Goal: Transaction & Acquisition: Purchase product/service

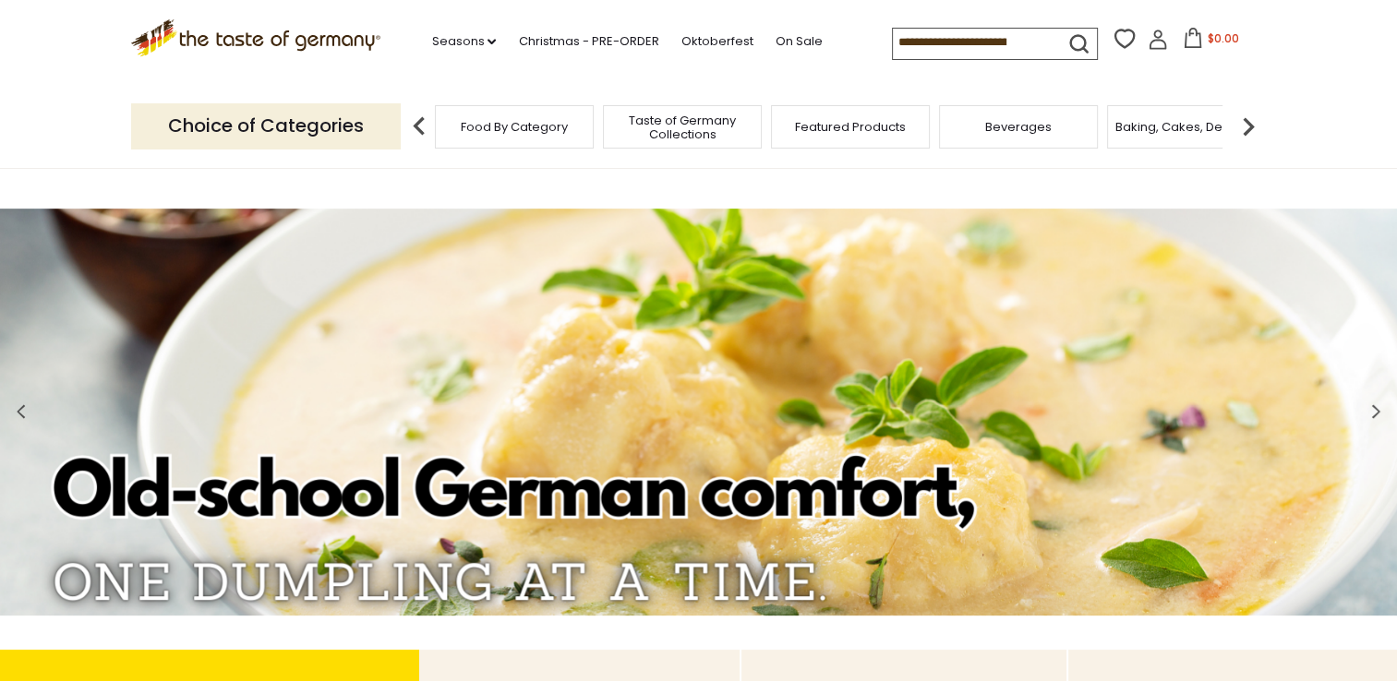
click at [546, 129] on span "Food By Category" at bounding box center [514, 127] width 107 height 14
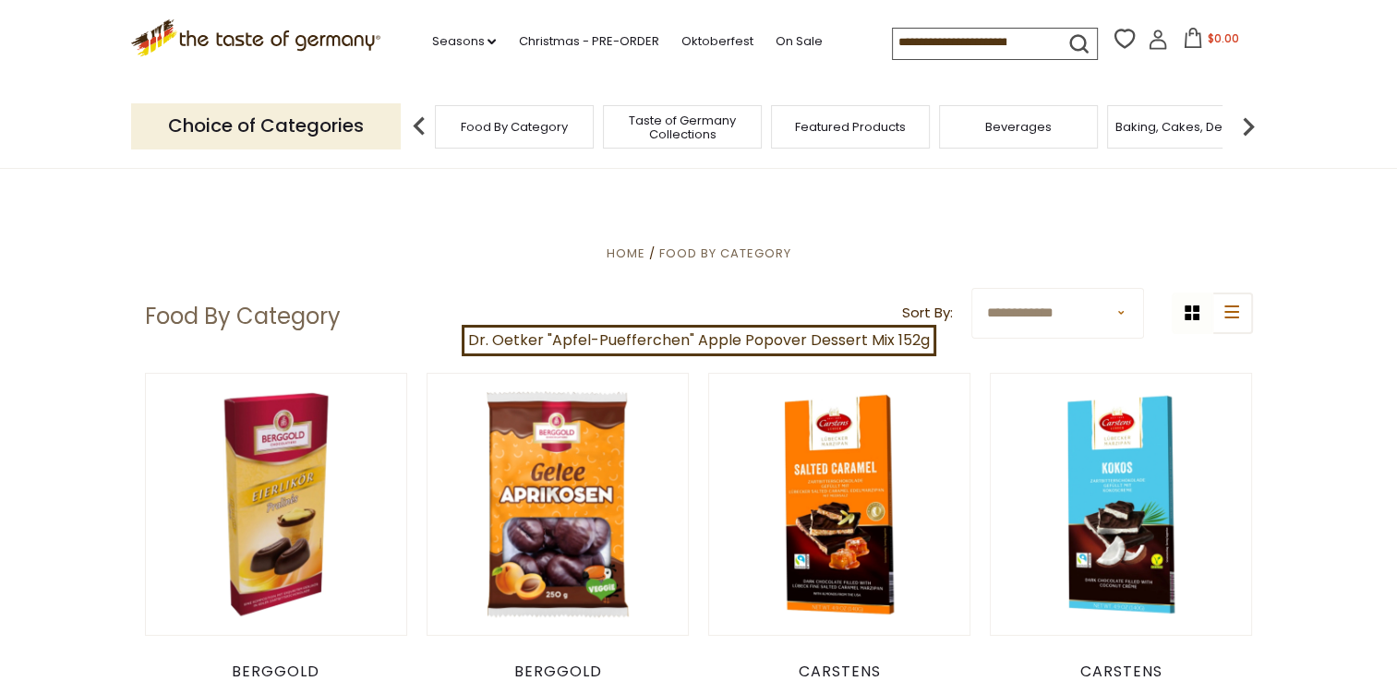
click at [825, 133] on span "Featured Products" at bounding box center [850, 127] width 111 height 14
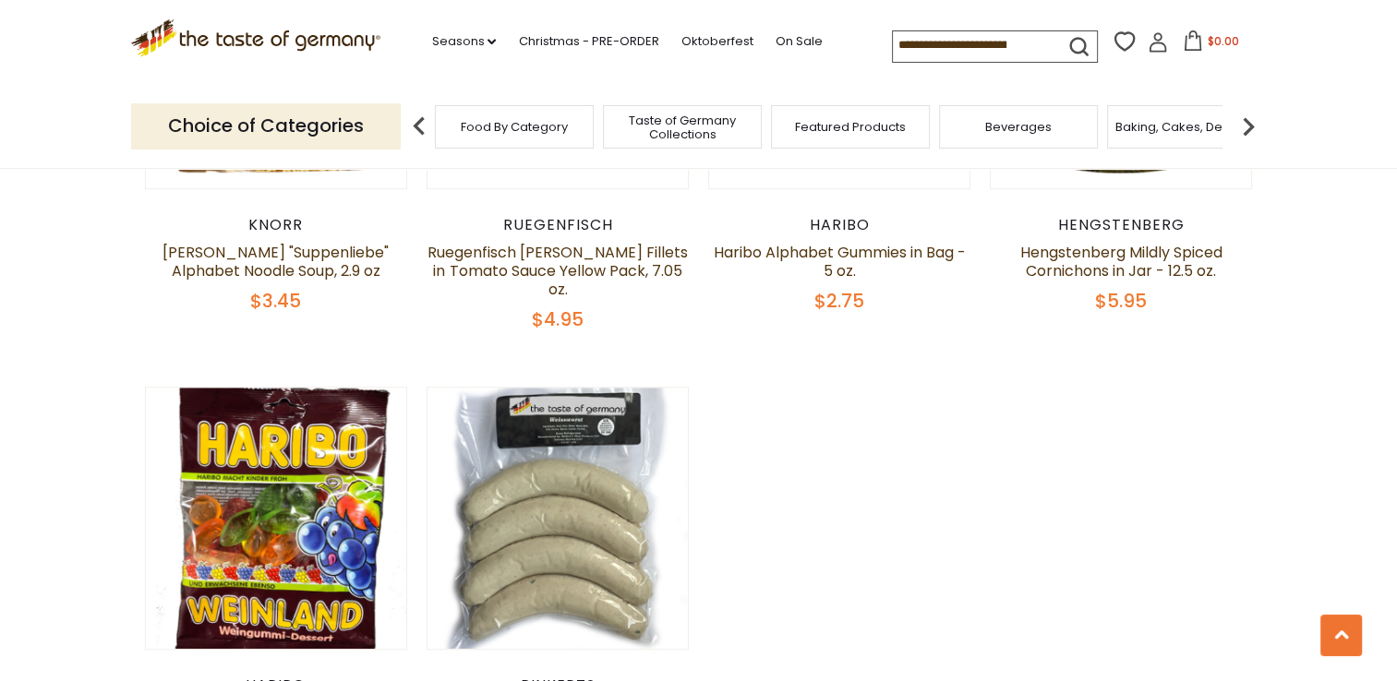
scroll to position [1385, 0]
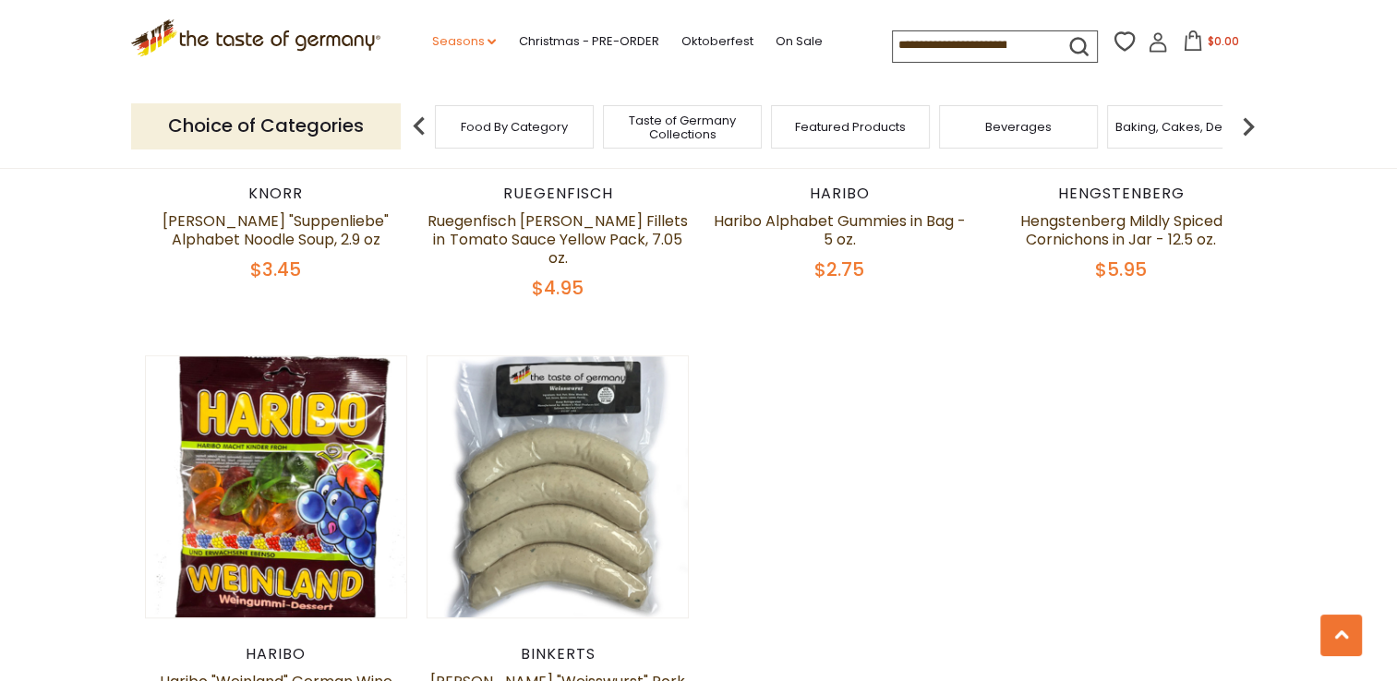
click at [484, 34] on link "Seasons dropdown_arrow" at bounding box center [463, 41] width 65 height 20
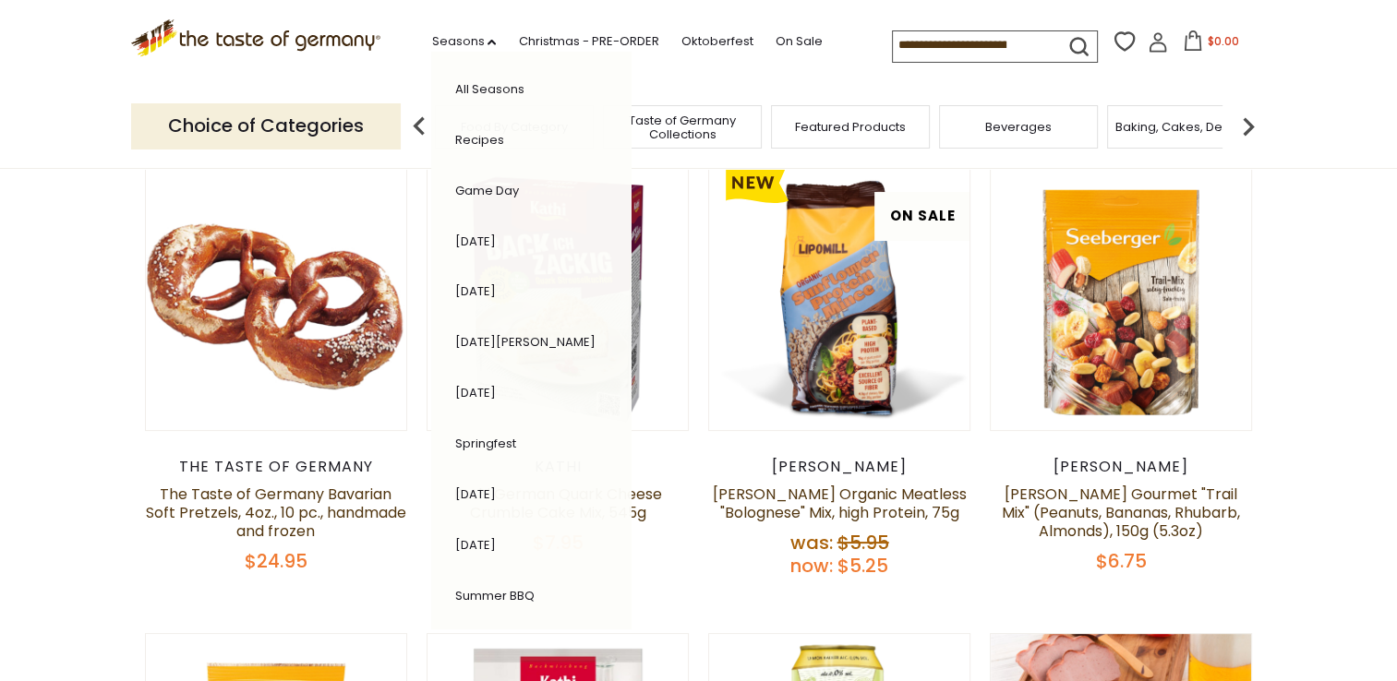
scroll to position [92, 0]
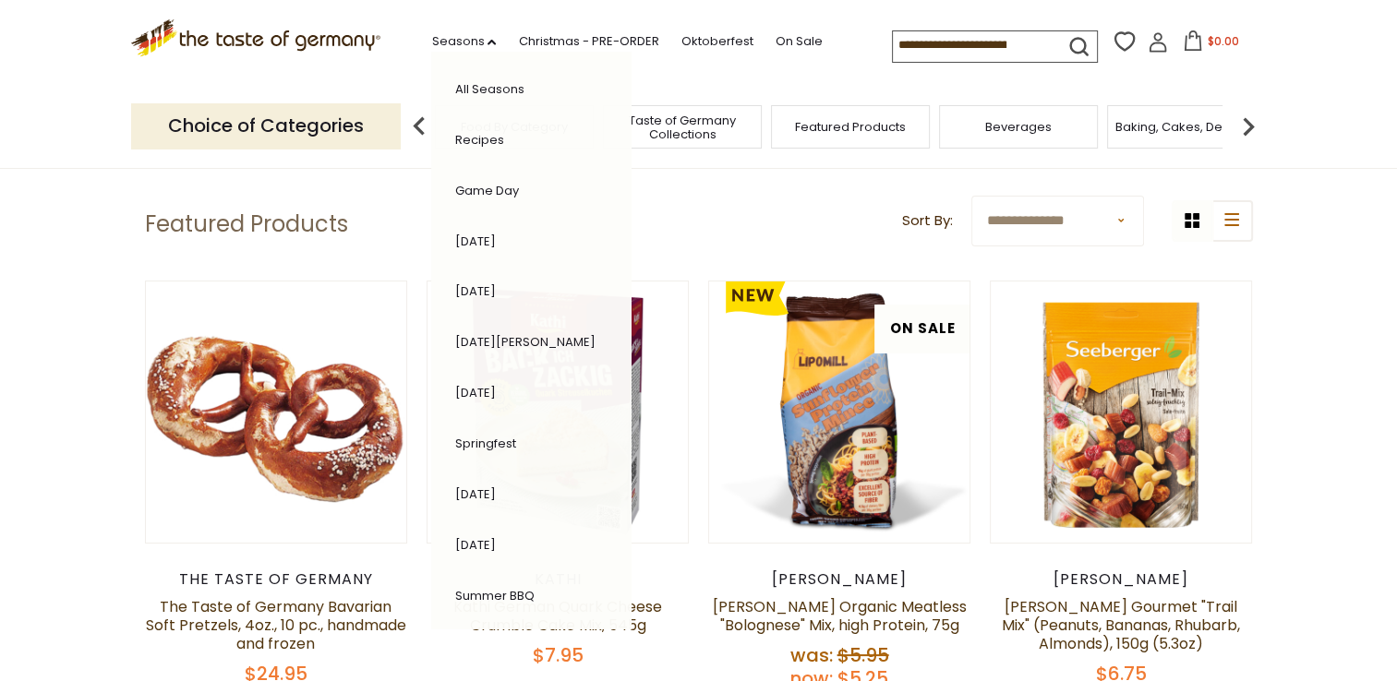
click at [1076, 46] on icon "submit" at bounding box center [1078, 46] width 17 height 17
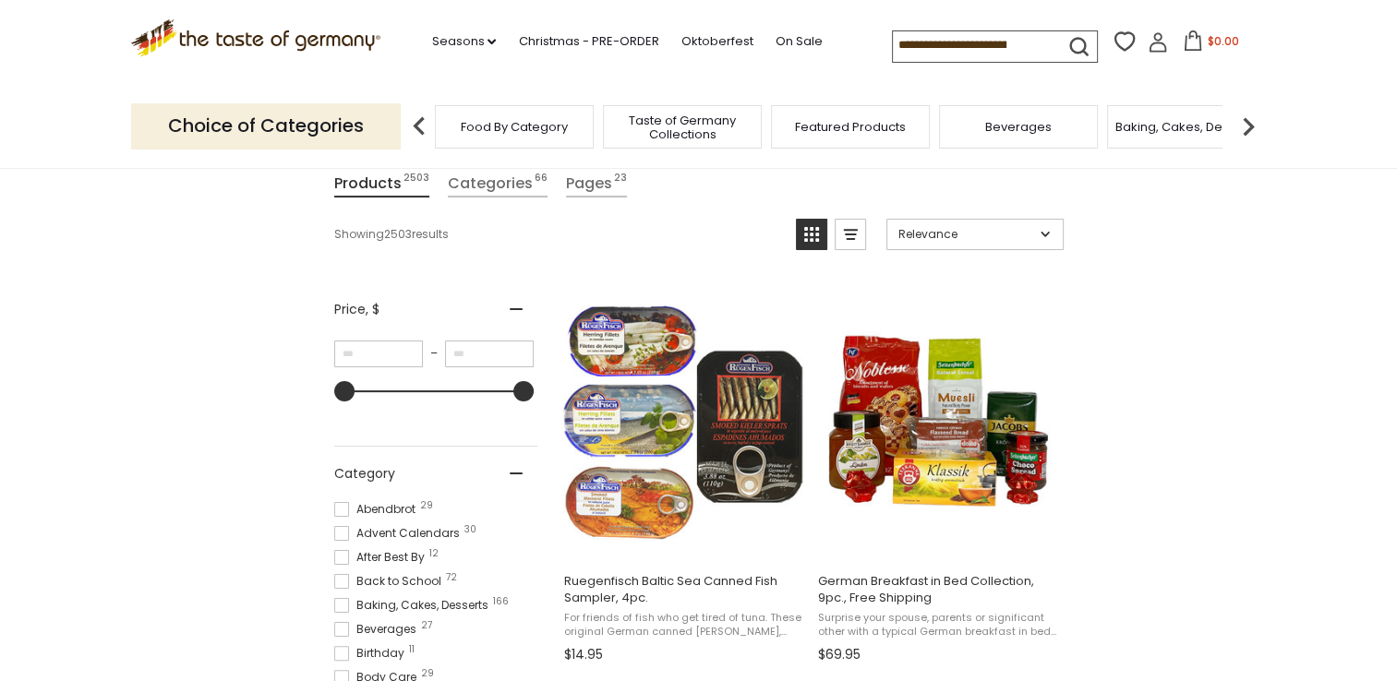
scroll to position [277, 0]
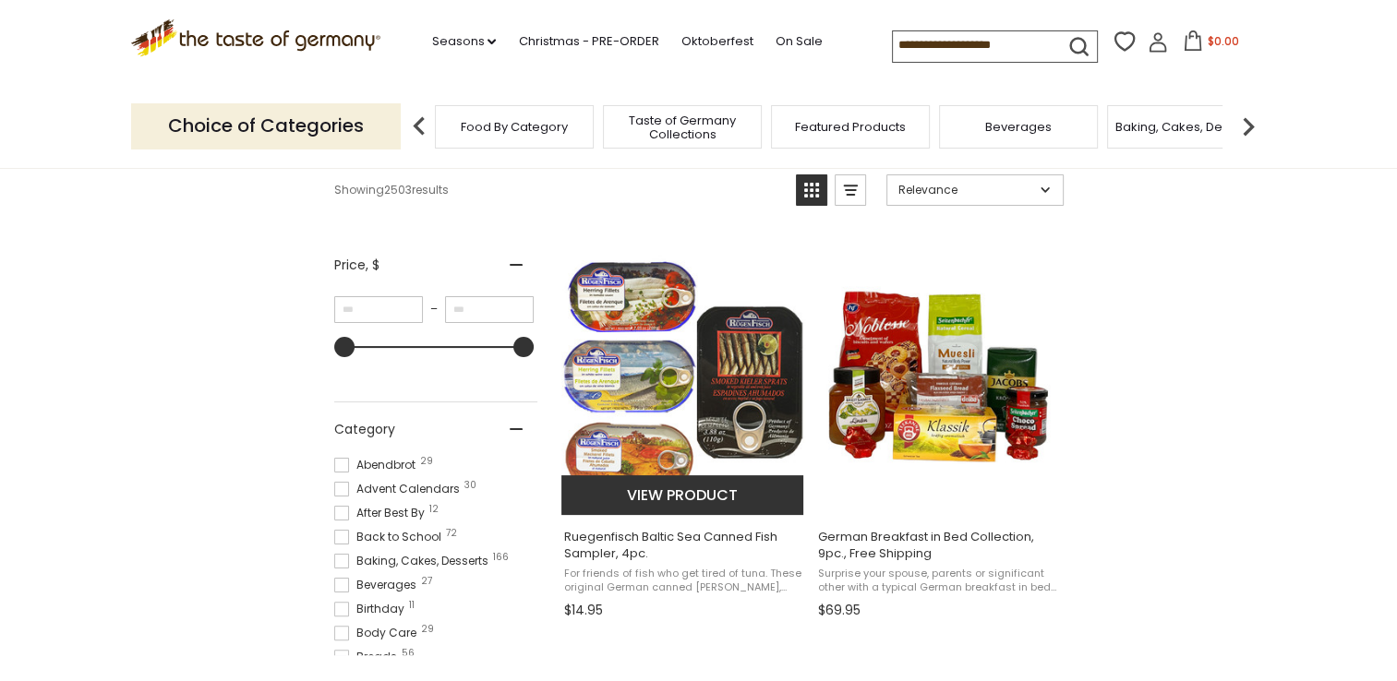
click at [666, 383] on img "Ruegenfisch Baltic Sea Canned Fish Sampler, 4pc." at bounding box center [683, 376] width 245 height 245
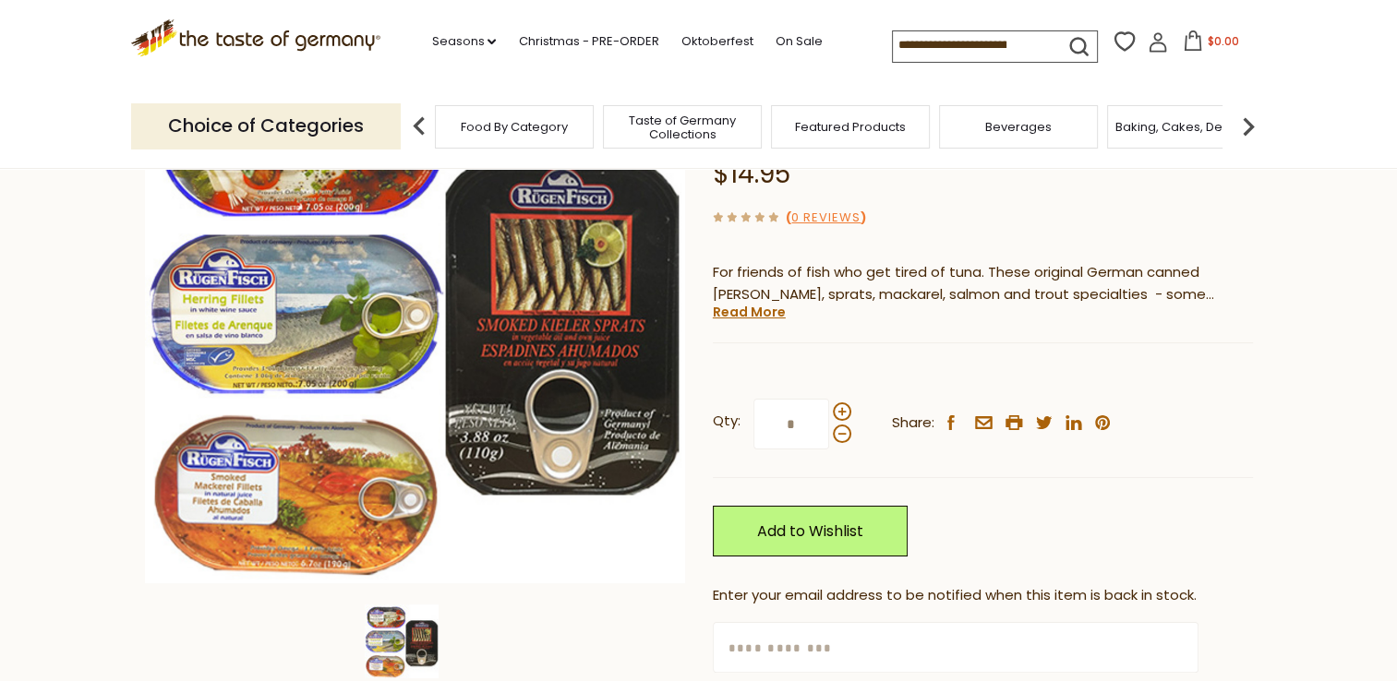
scroll to position [92, 0]
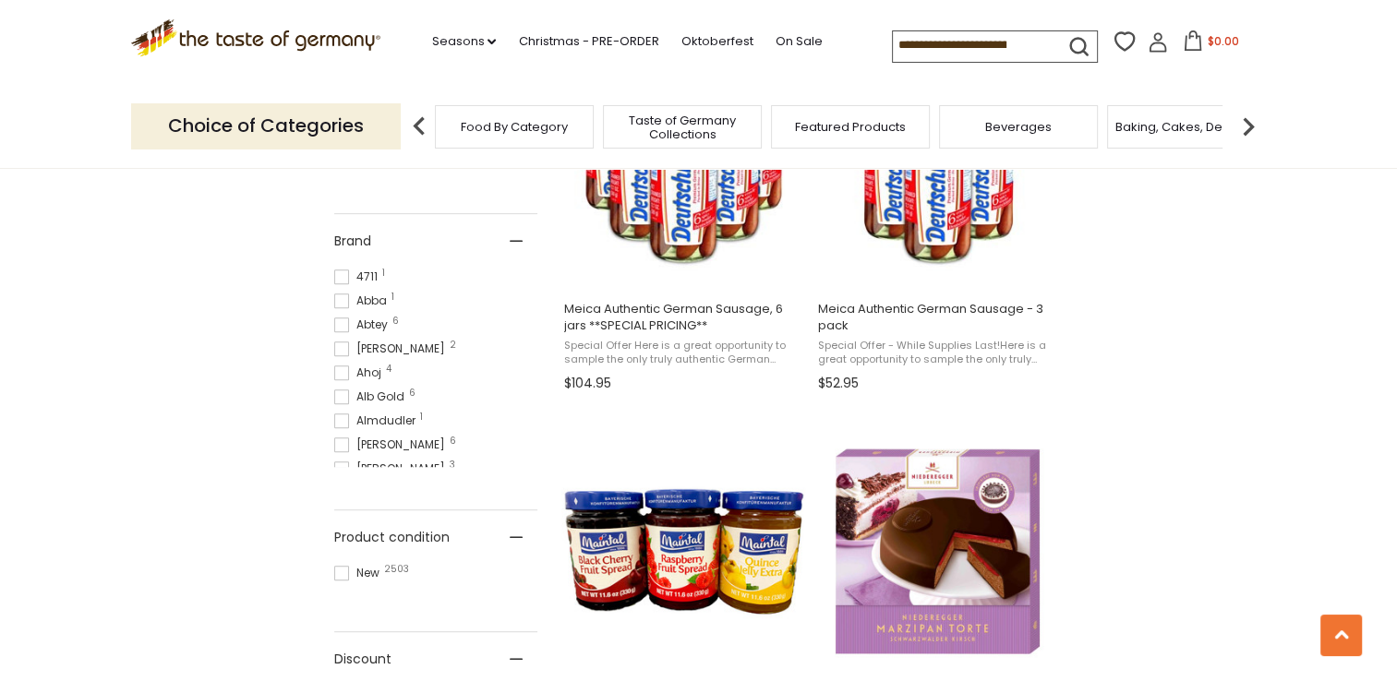
scroll to position [1200, 0]
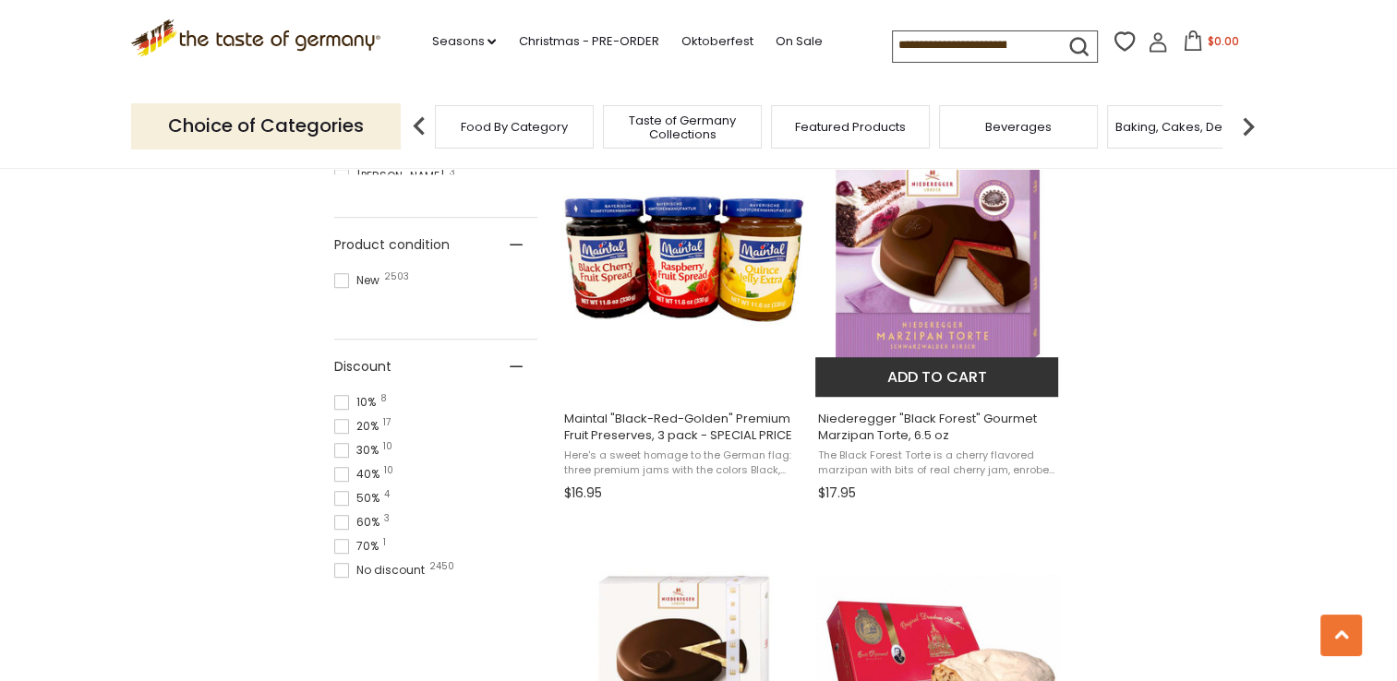
click at [860, 440] on span "Niederegger "Black Forest" Gourmet Marzipan Torte, 6.5 oz" at bounding box center [937, 427] width 239 height 33
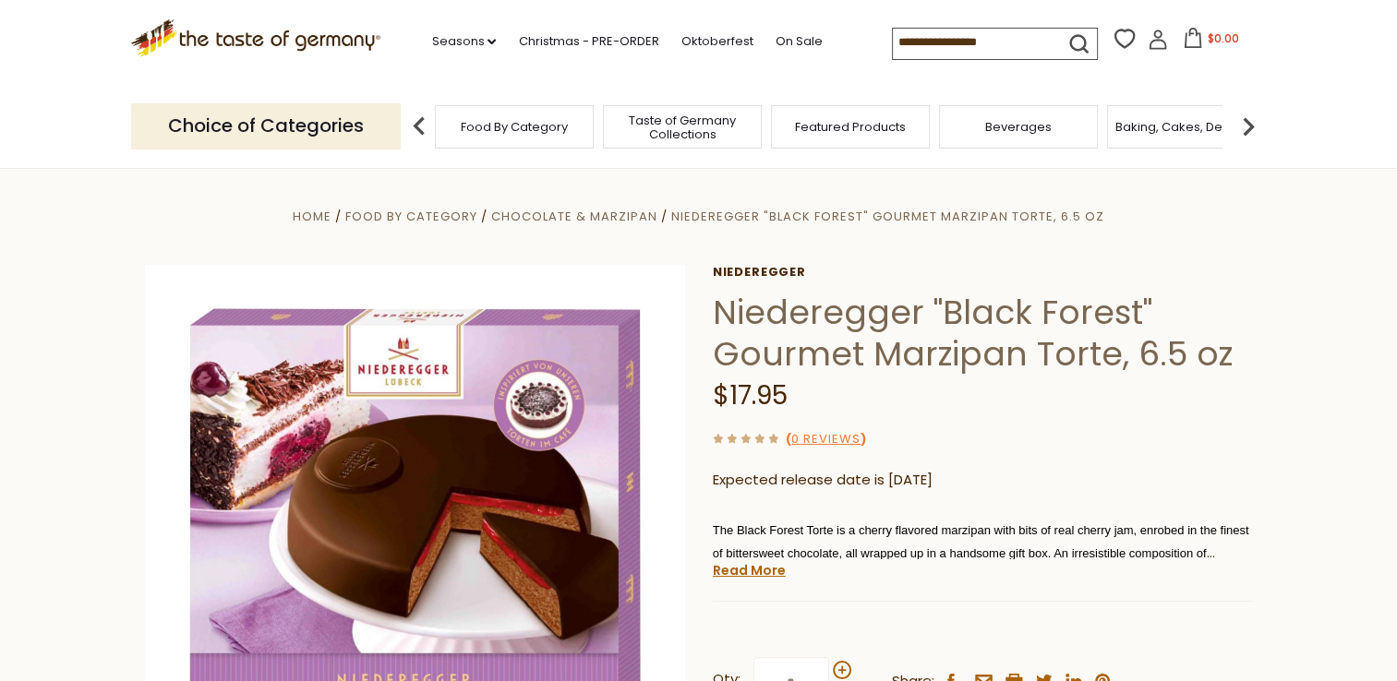
click at [506, 133] on span "Food By Category" at bounding box center [514, 127] width 107 height 14
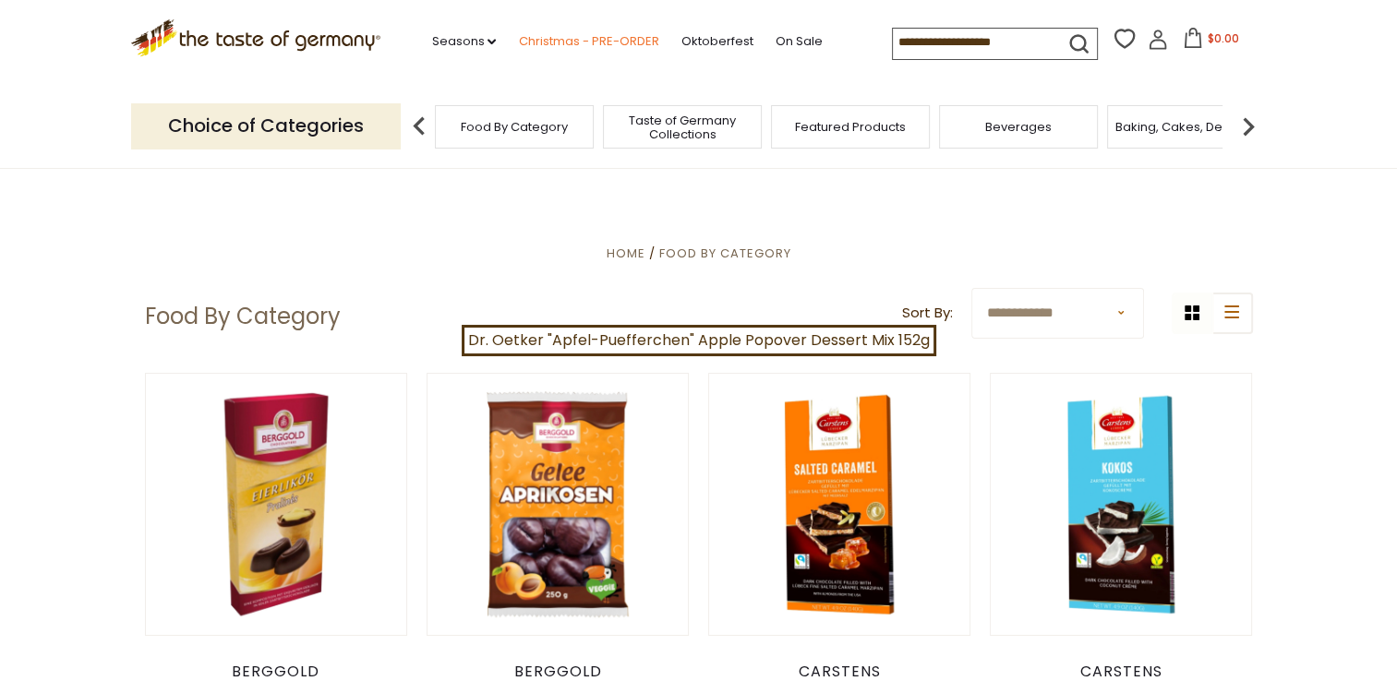
click at [556, 43] on link "Christmas - PRE-ORDER" at bounding box center [588, 41] width 140 height 20
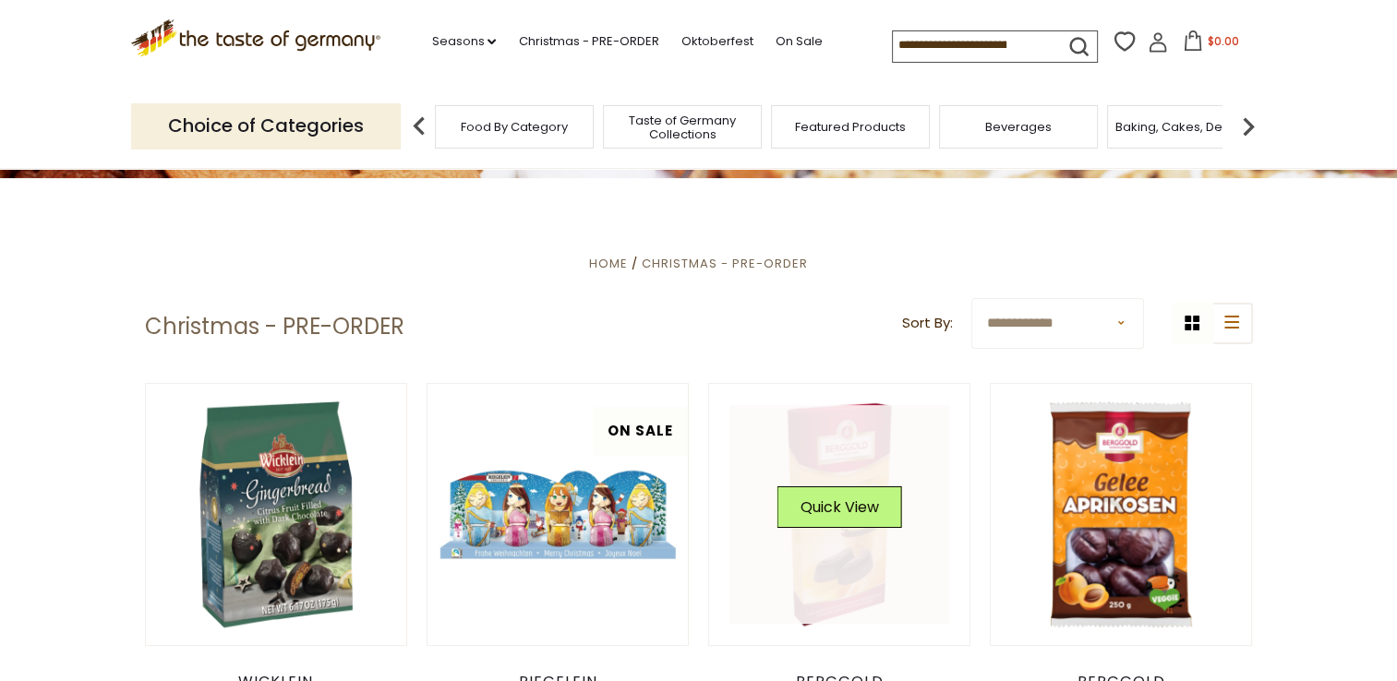
scroll to position [369, 0]
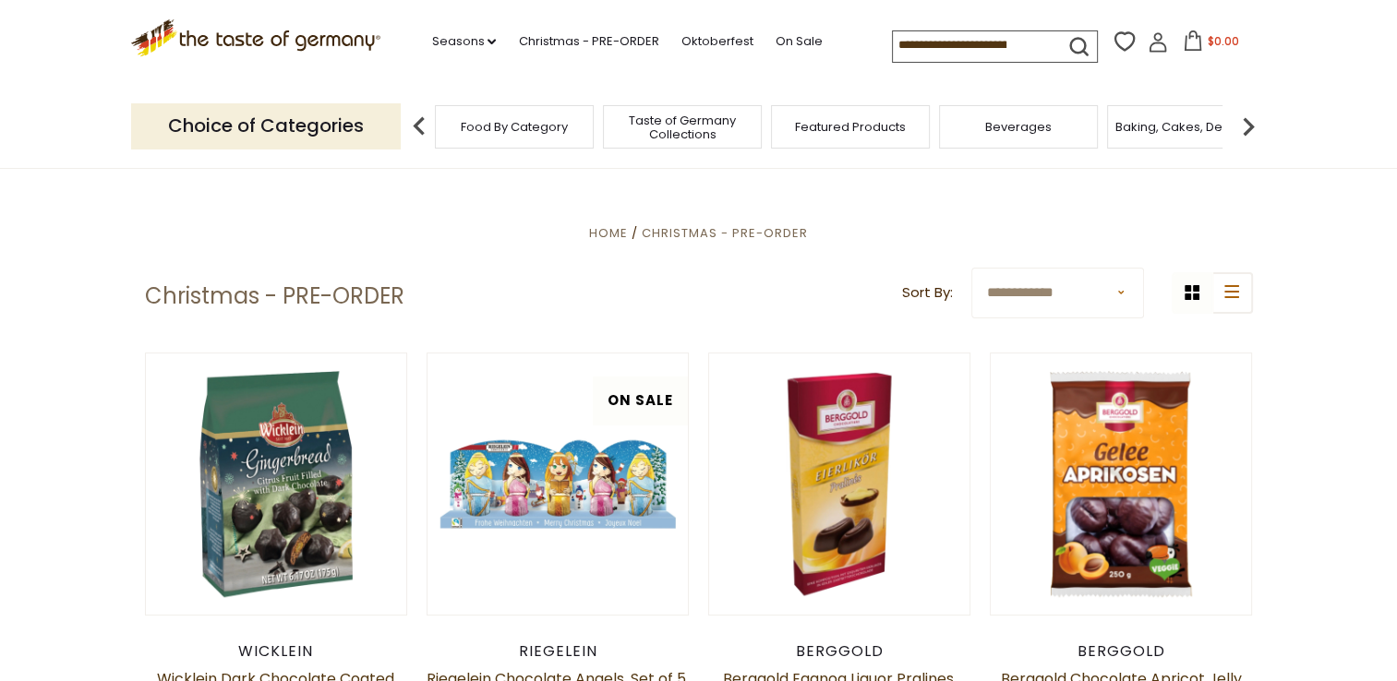
click at [1119, 290] on select "**********" at bounding box center [1057, 293] width 173 height 51
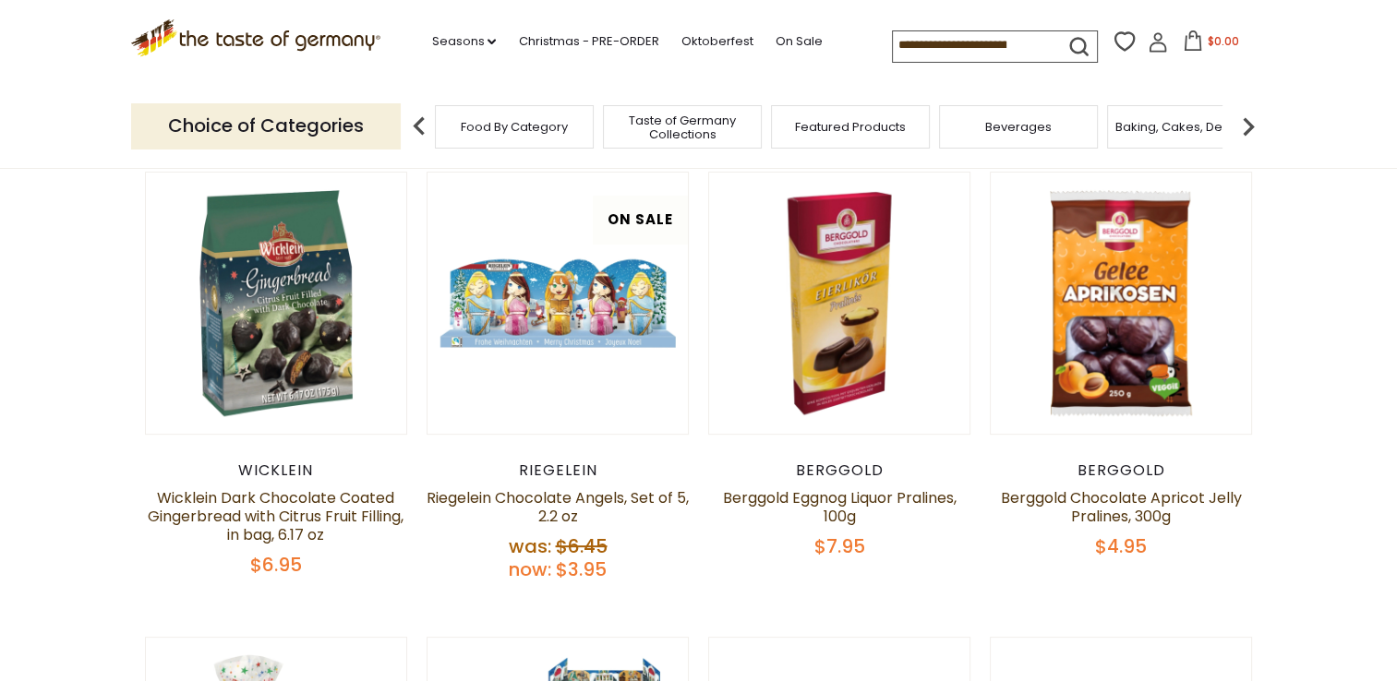
scroll to position [554, 0]
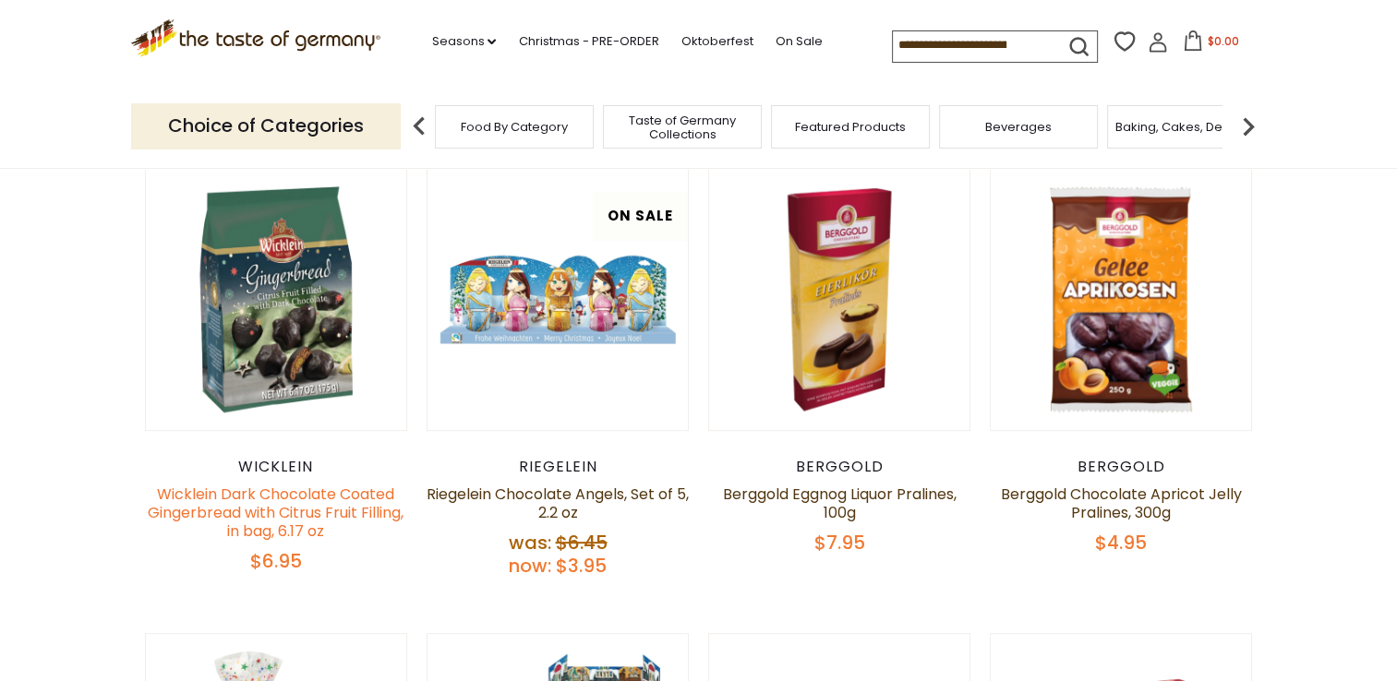
click at [305, 510] on link "Wicklein Dark Chocolate Coated Gingerbread with Citrus Fruit Filling, in bag, 6…" at bounding box center [276, 513] width 256 height 58
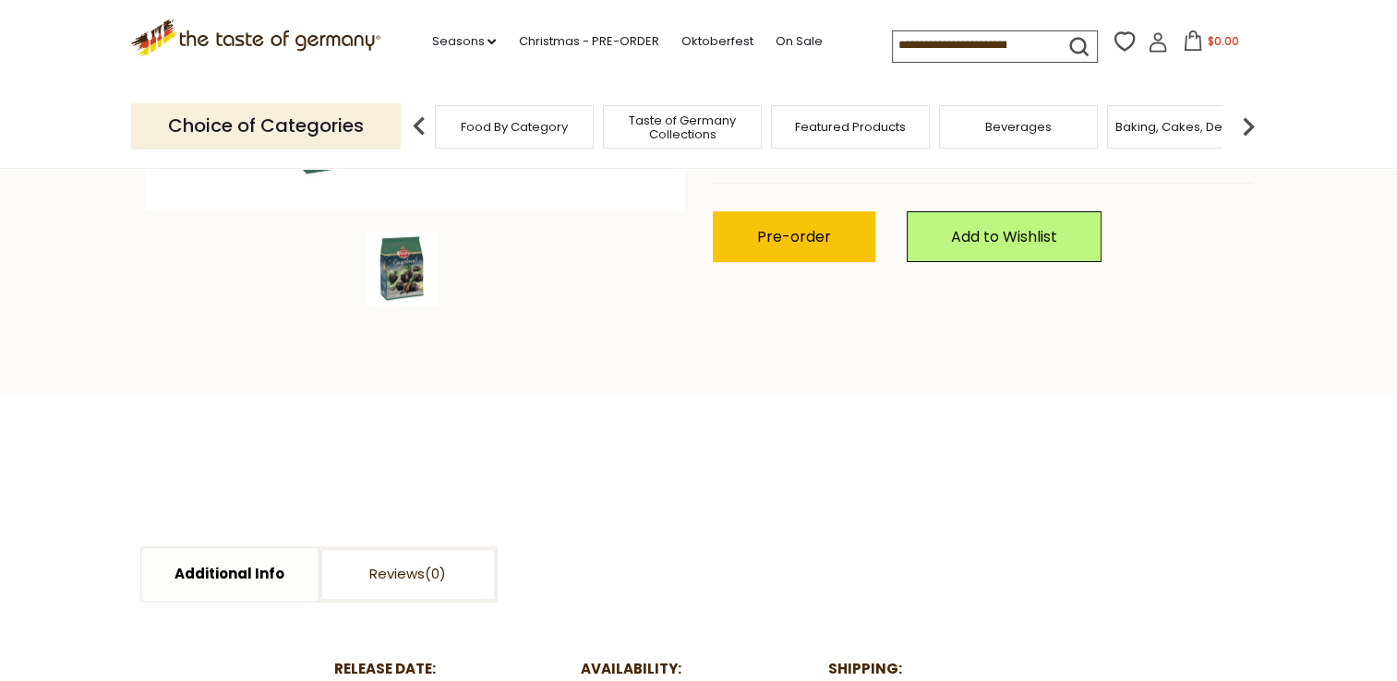
scroll to position [462, 0]
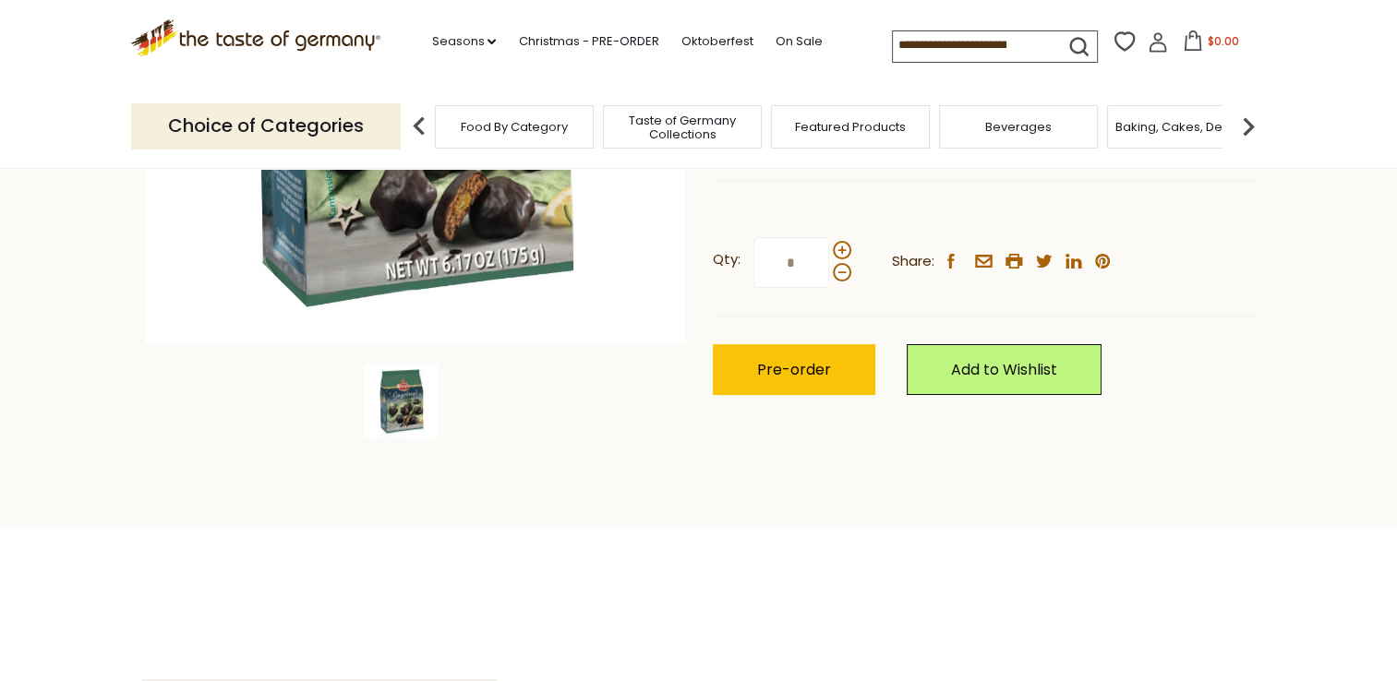
click at [902, 49] on input at bounding box center [971, 44] width 156 height 26
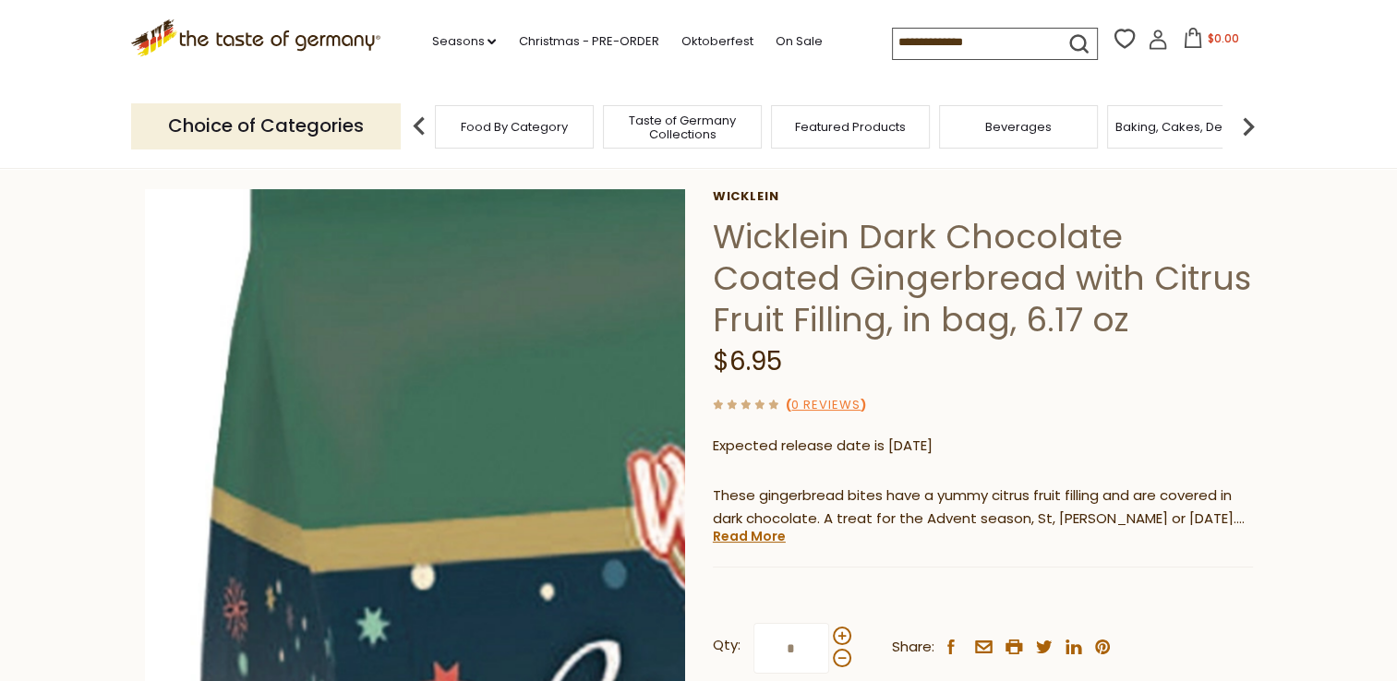
scroll to position [0, 0]
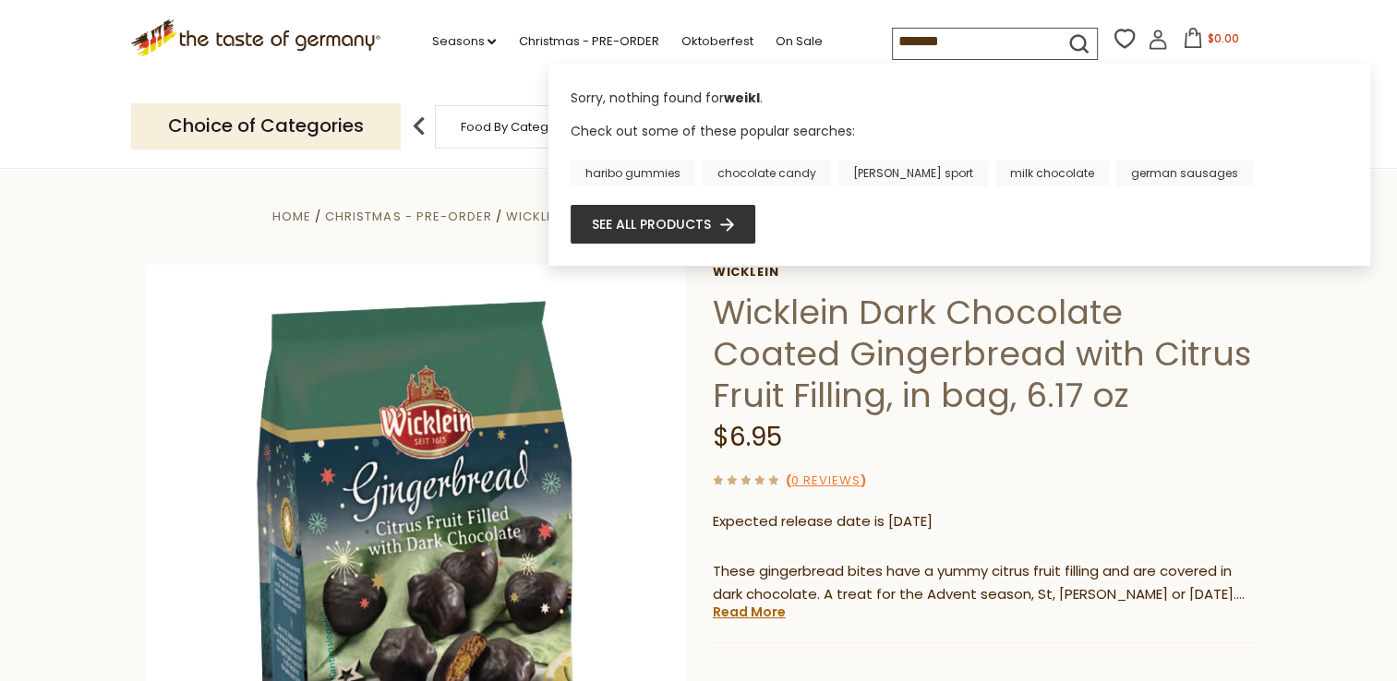
type input "********"
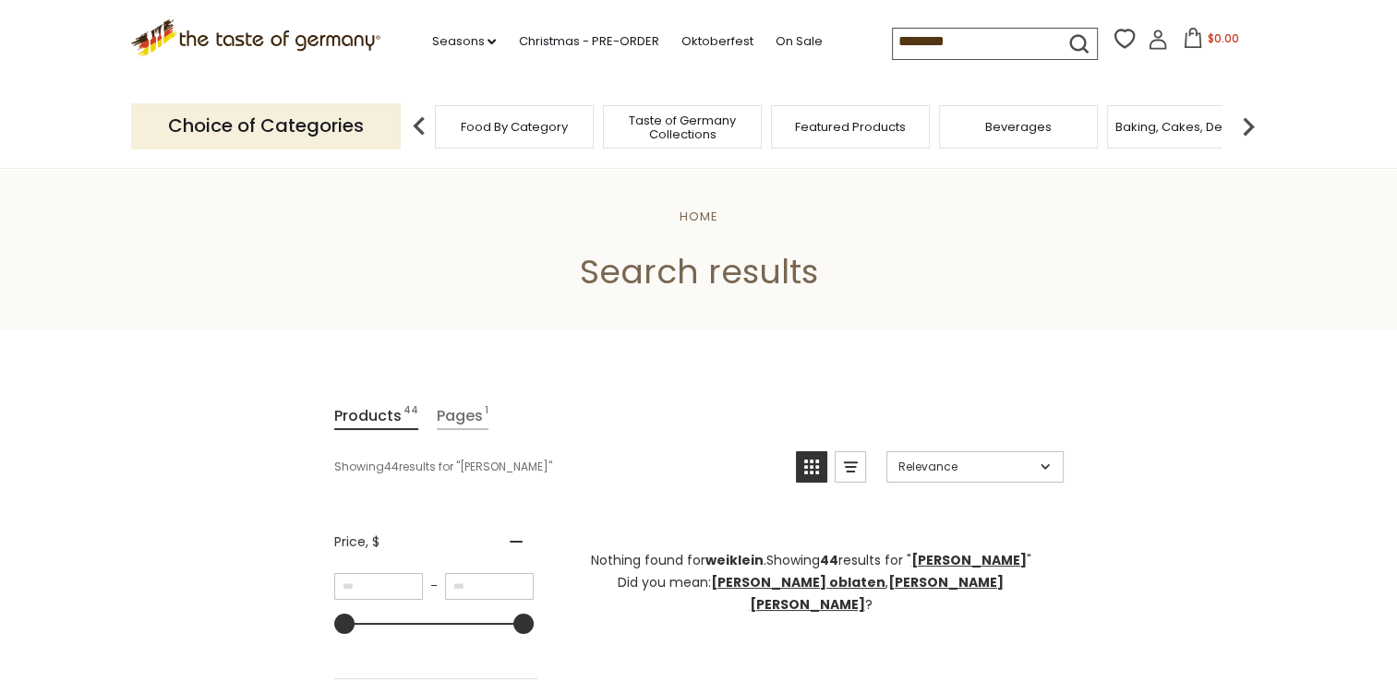
drag, startPoint x: 901, startPoint y: 39, endPoint x: 905, endPoint y: 57, distance: 18.8
click at [902, 42] on input "********" at bounding box center [971, 42] width 156 height 26
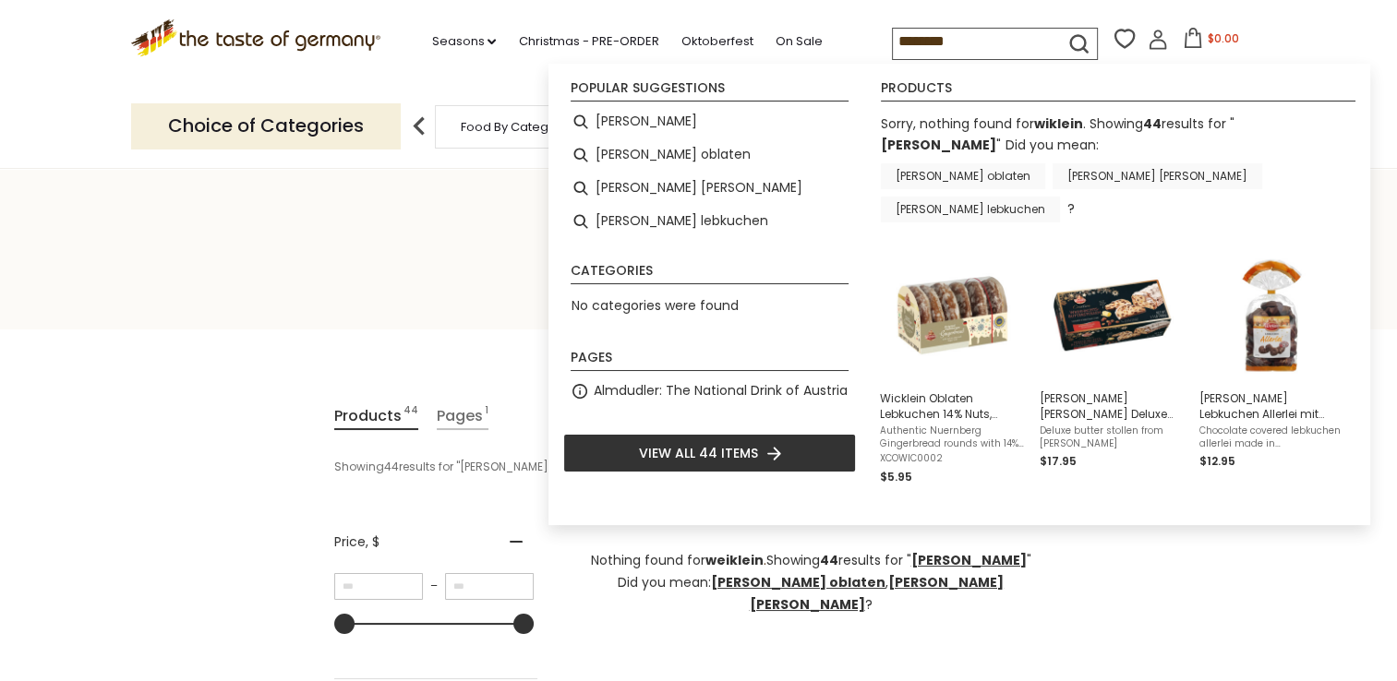
type input "*****"
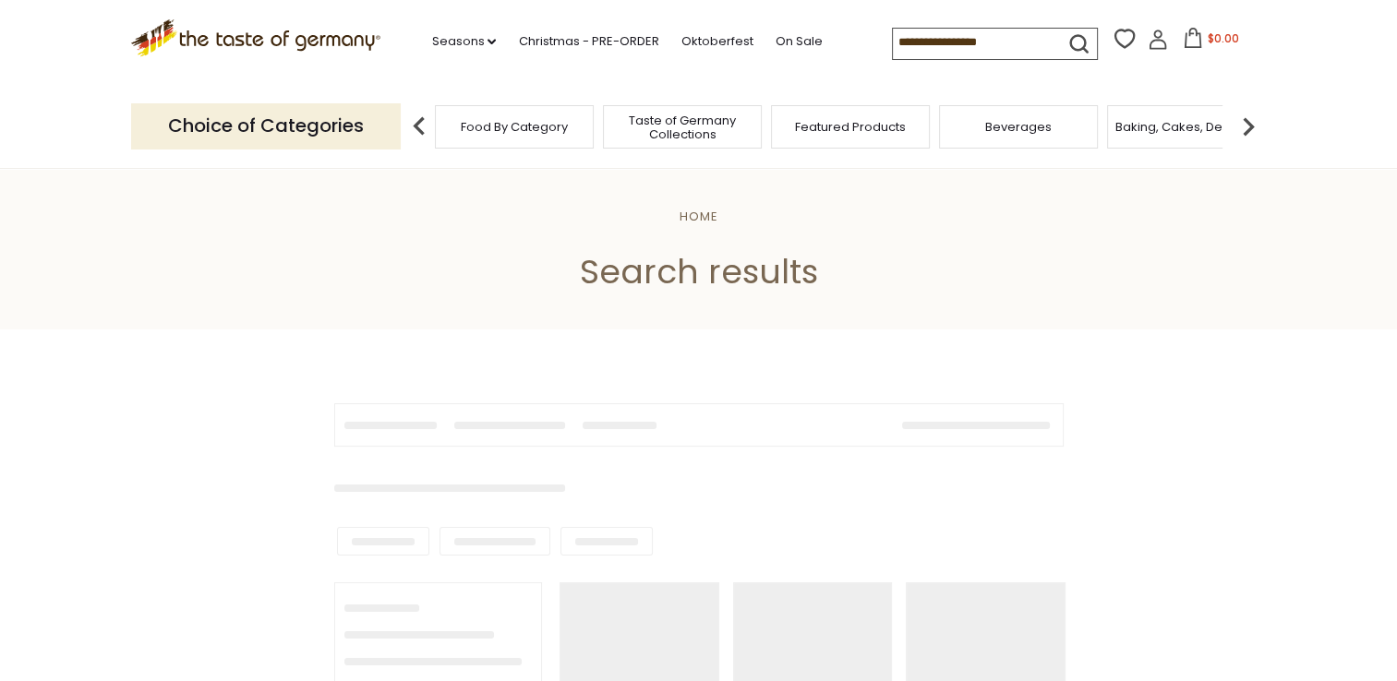
type input "*****"
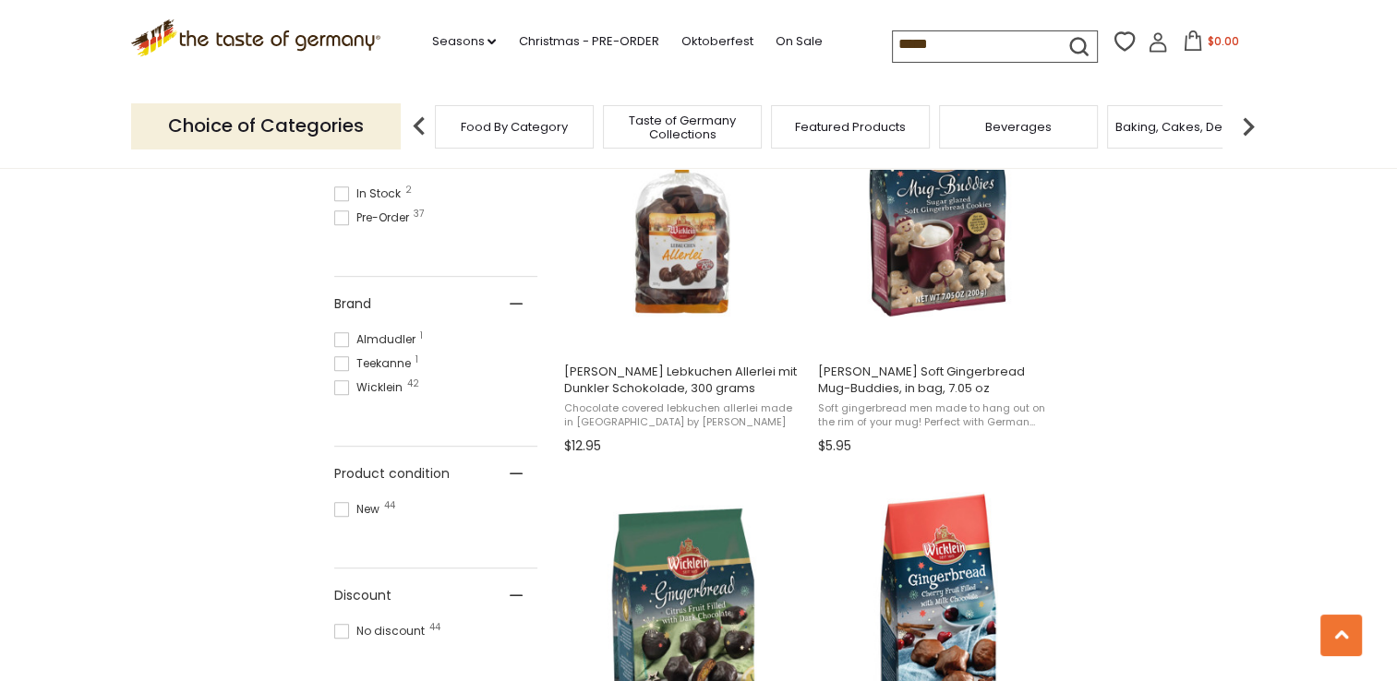
scroll to position [738, 0]
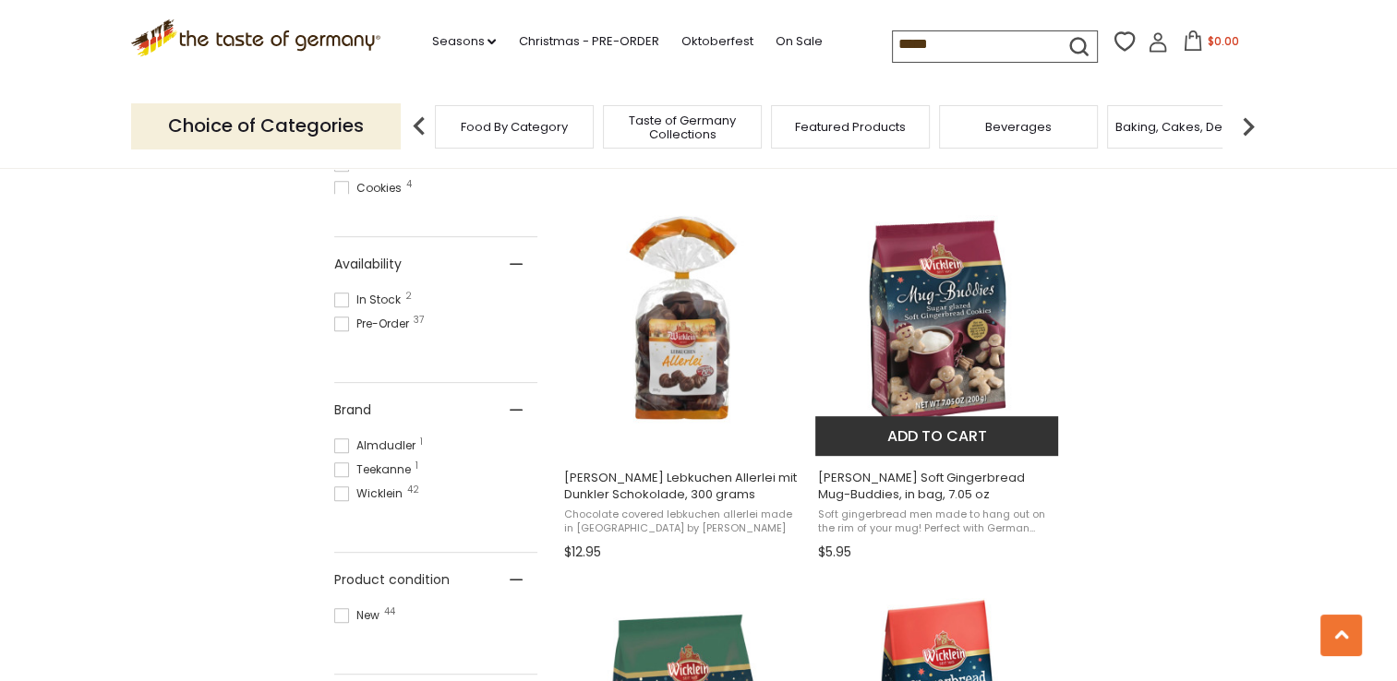
click at [881, 475] on span "Wicklein Soft Gingerbread Mug-Buddies, in bag, 7.05 oz" at bounding box center [937, 486] width 239 height 33
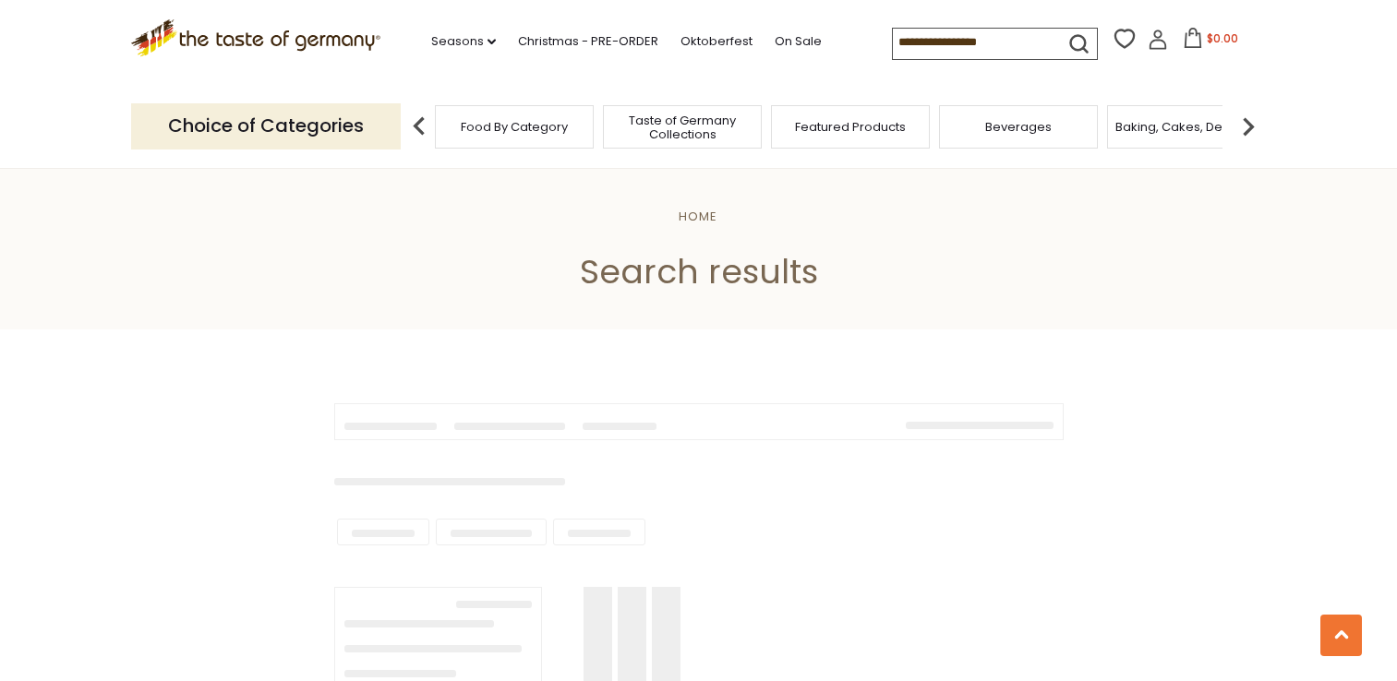
scroll to position [738, 0]
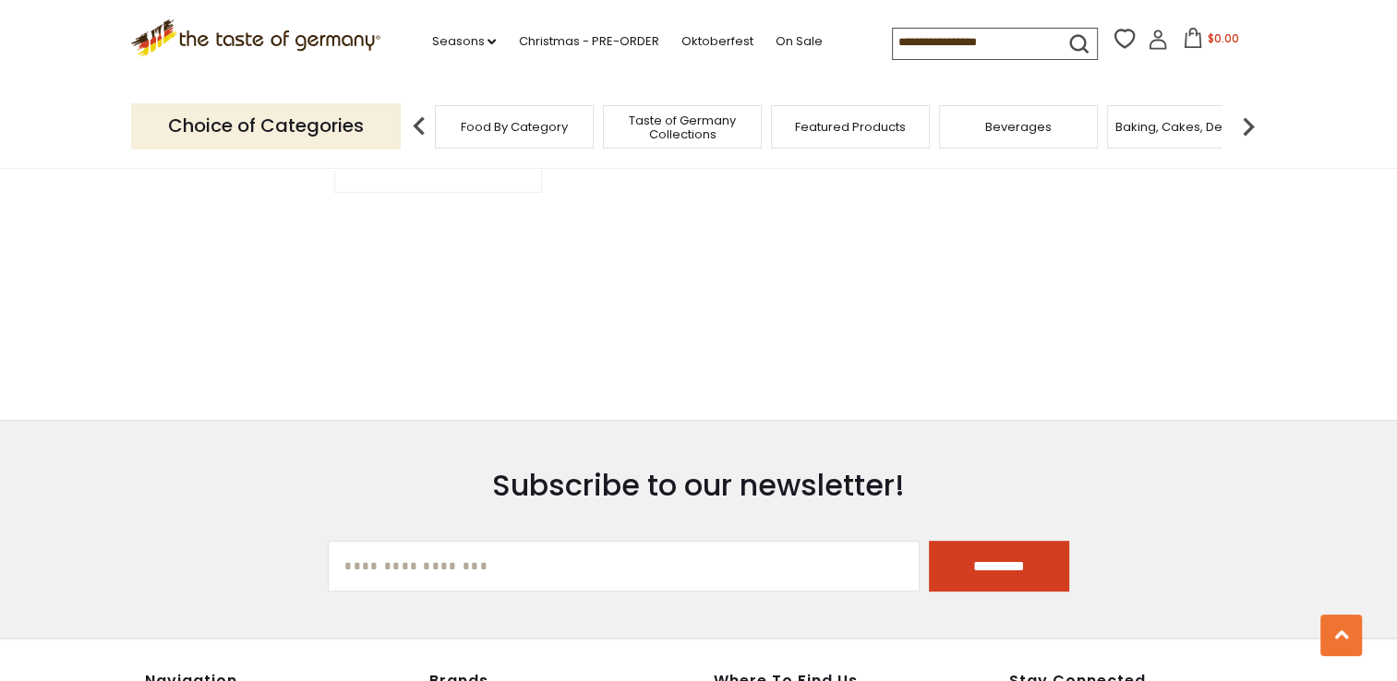
type input "*****"
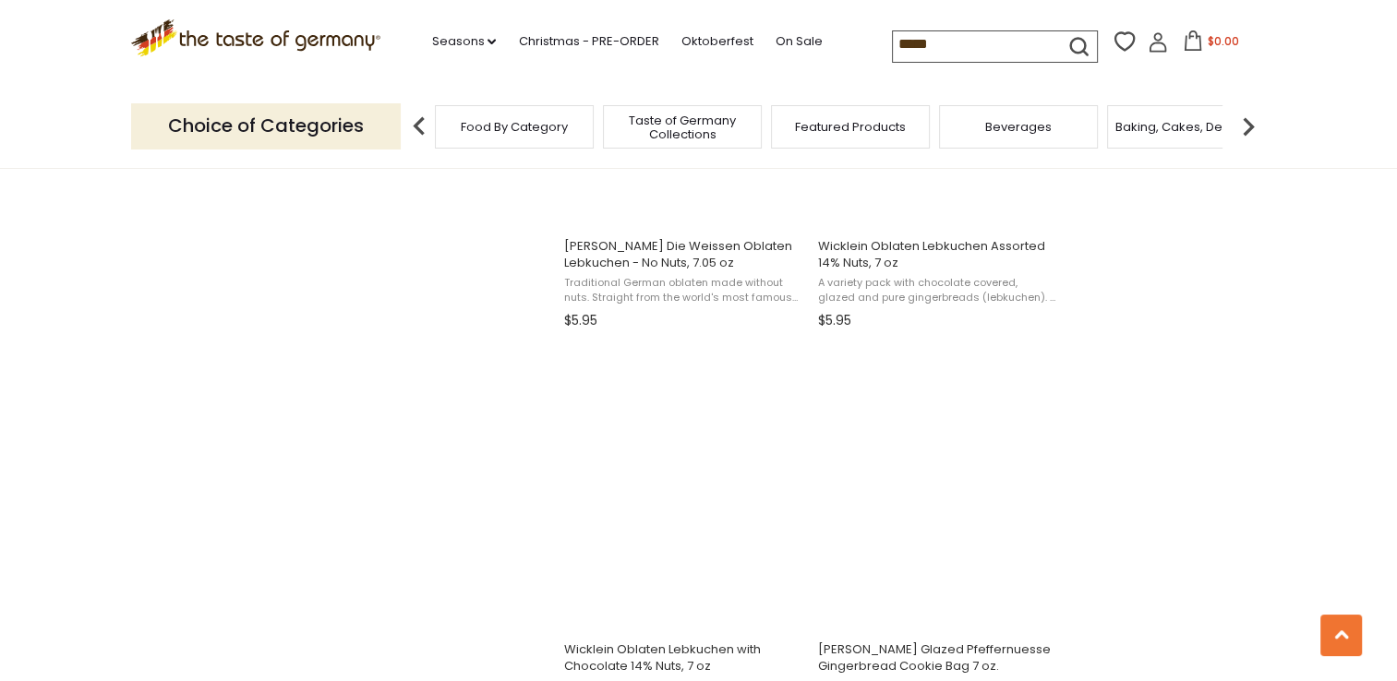
scroll to position [2677, 0]
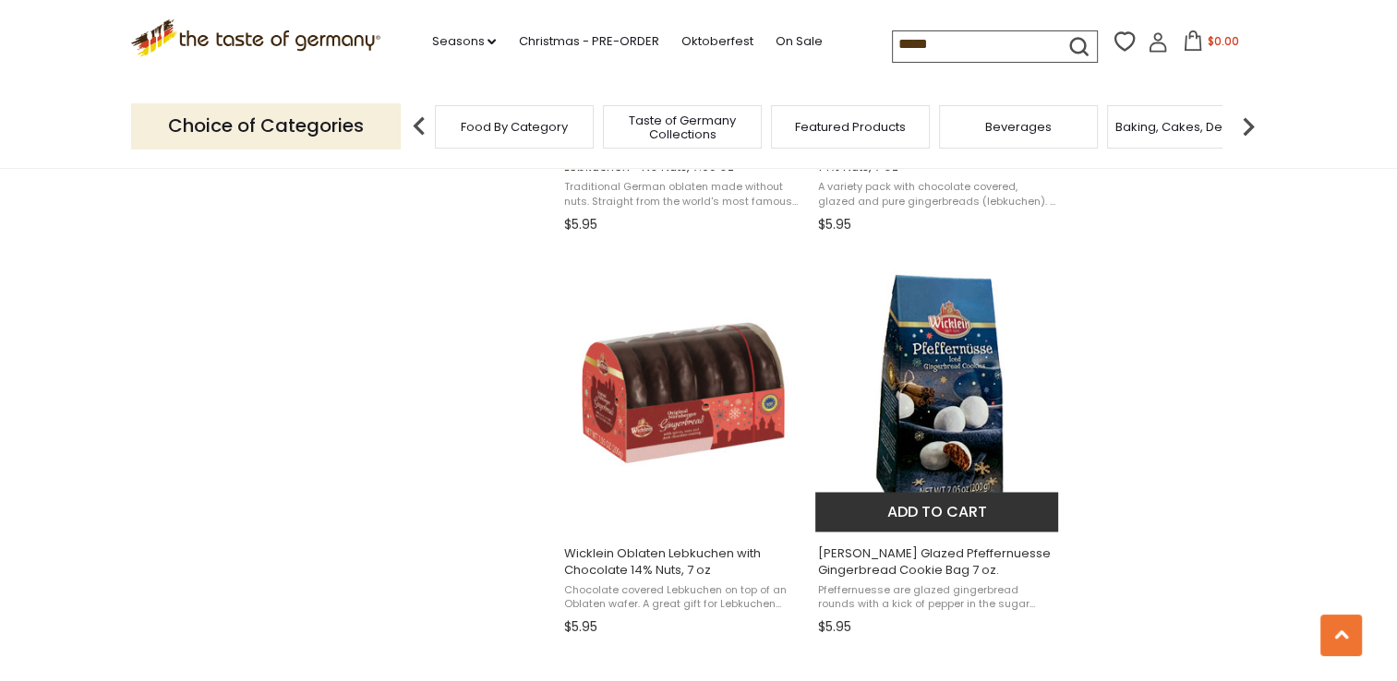
click at [934, 512] on button "Add to cart" at bounding box center [936, 512] width 243 height 40
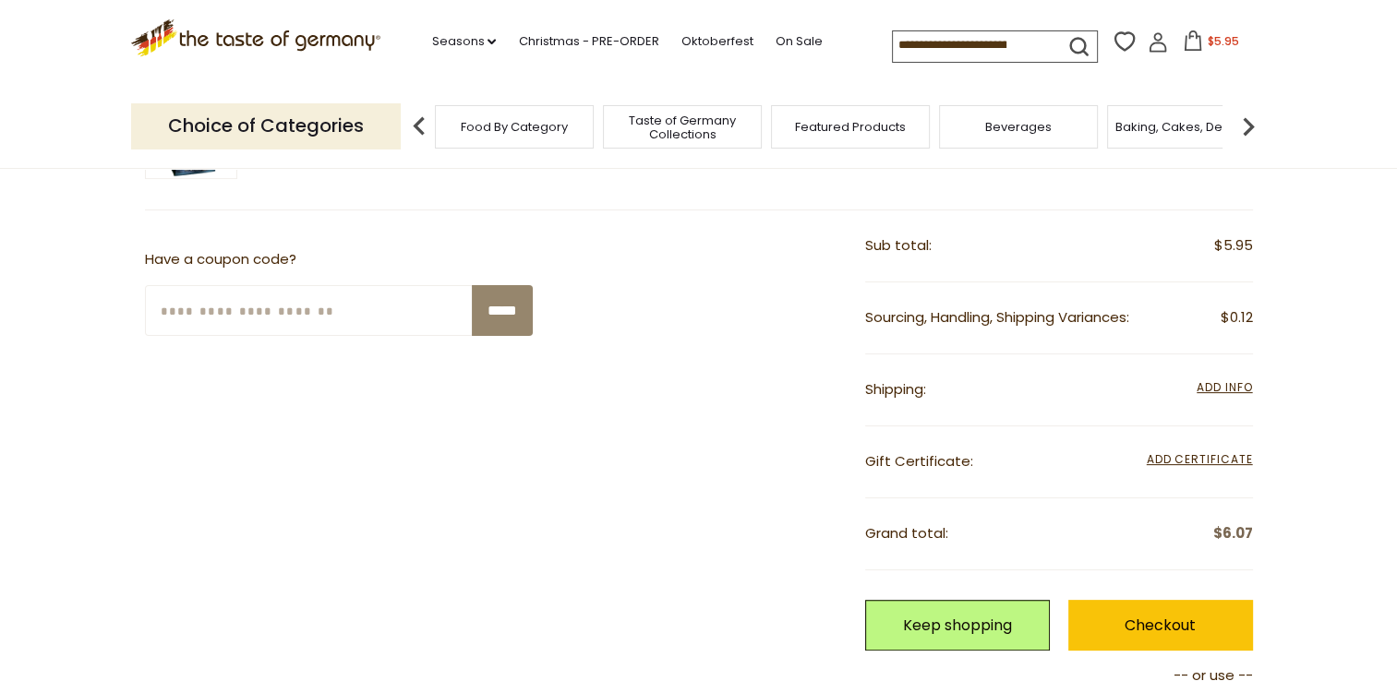
scroll to position [462, 0]
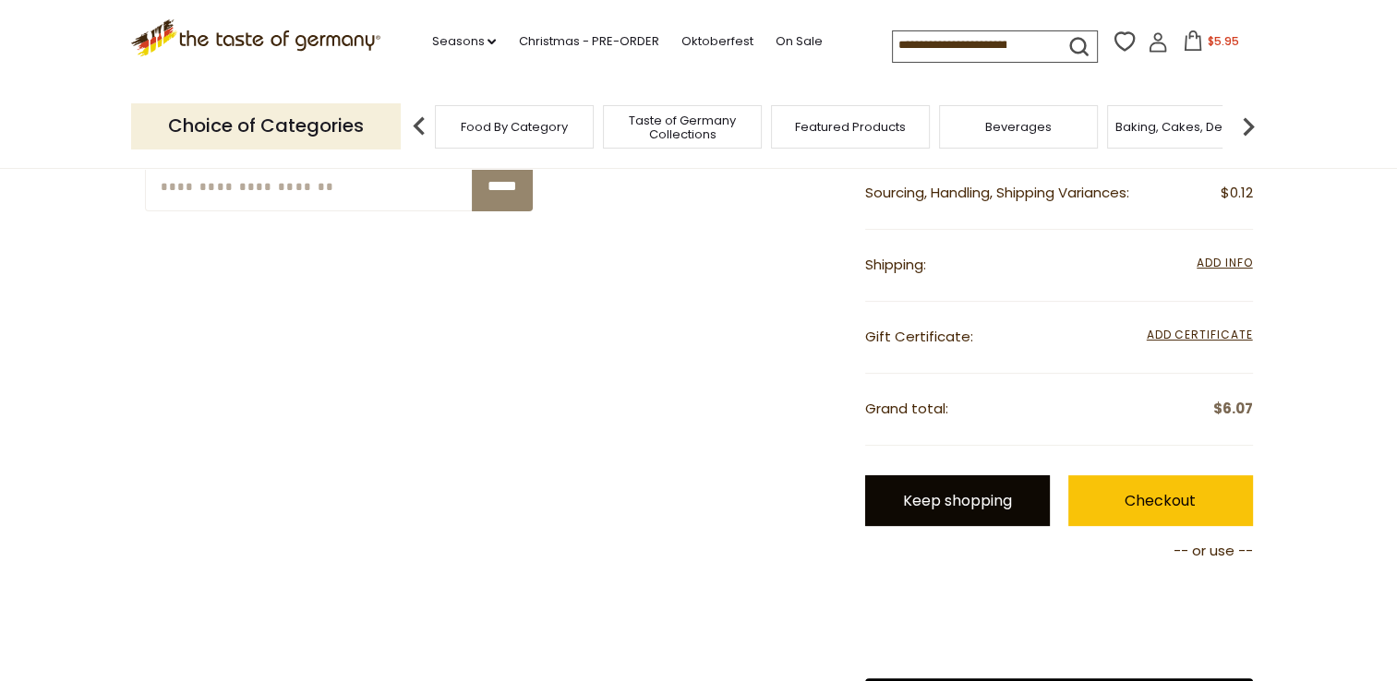
click at [918, 503] on link "Keep shopping" at bounding box center [957, 500] width 185 height 51
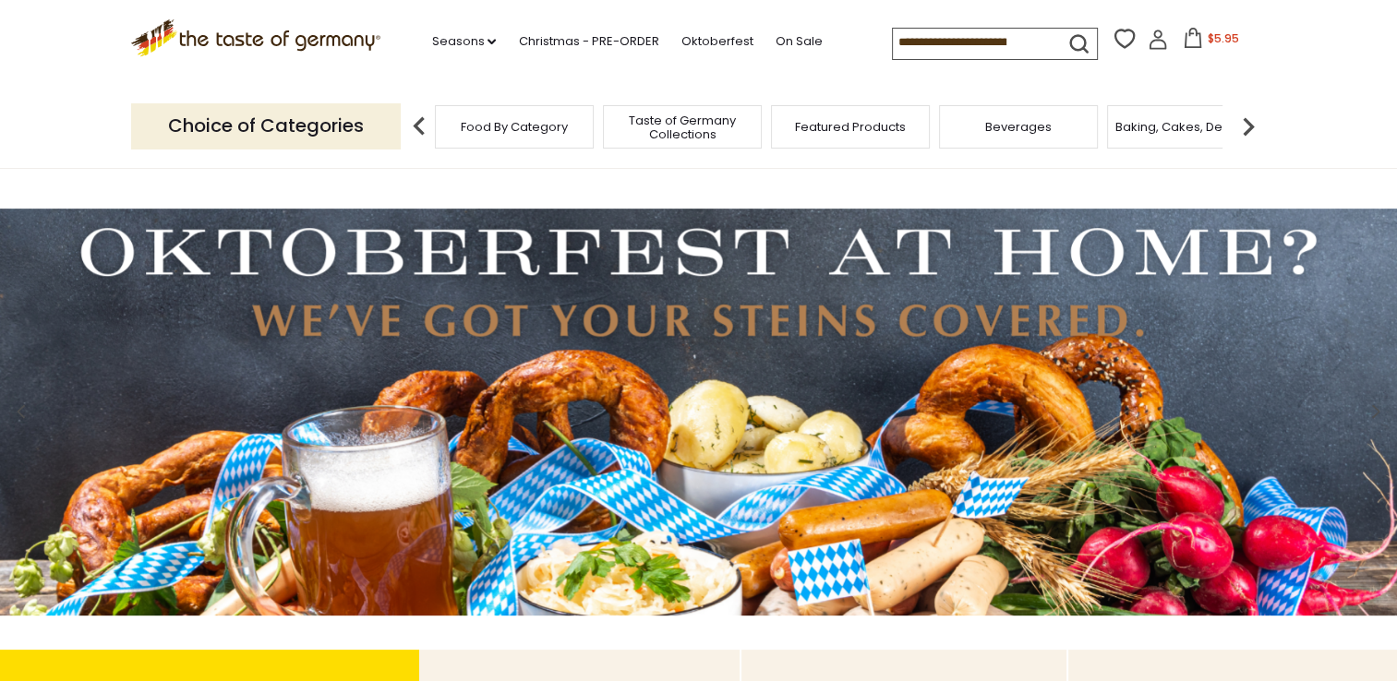
click at [923, 46] on input at bounding box center [971, 42] width 156 height 26
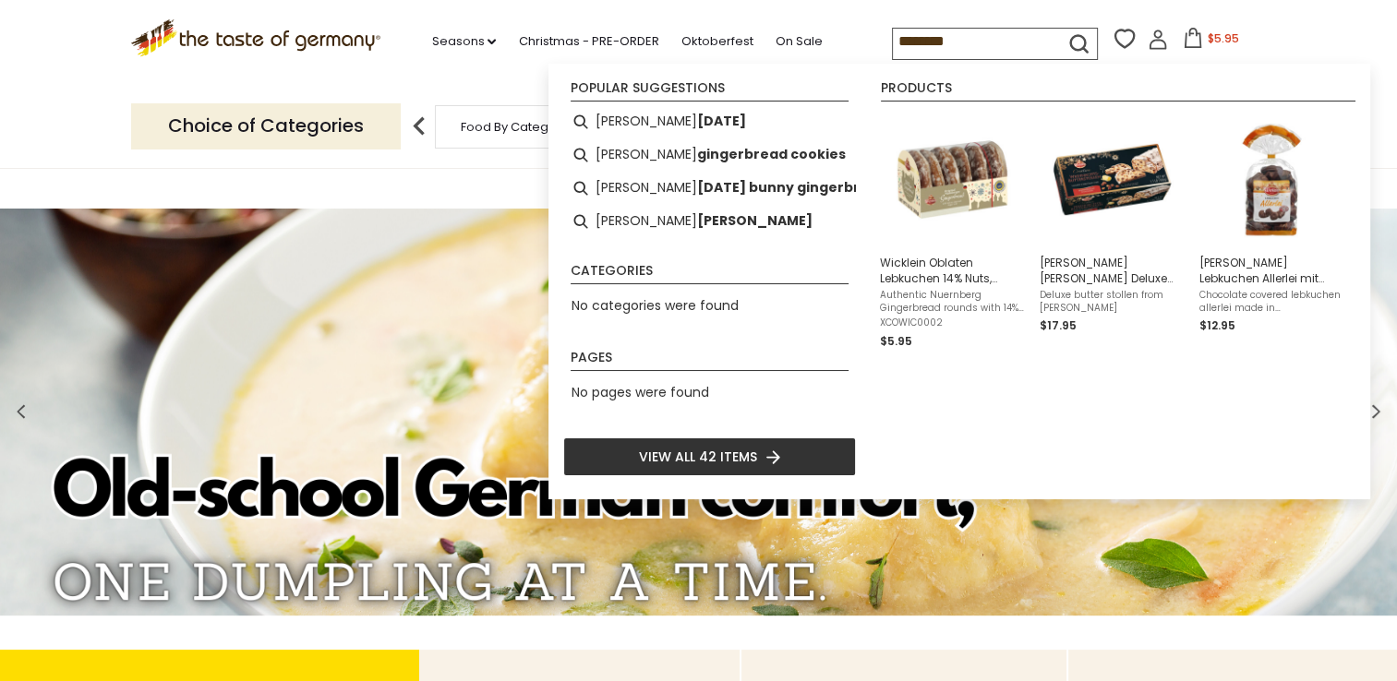
type input "********"
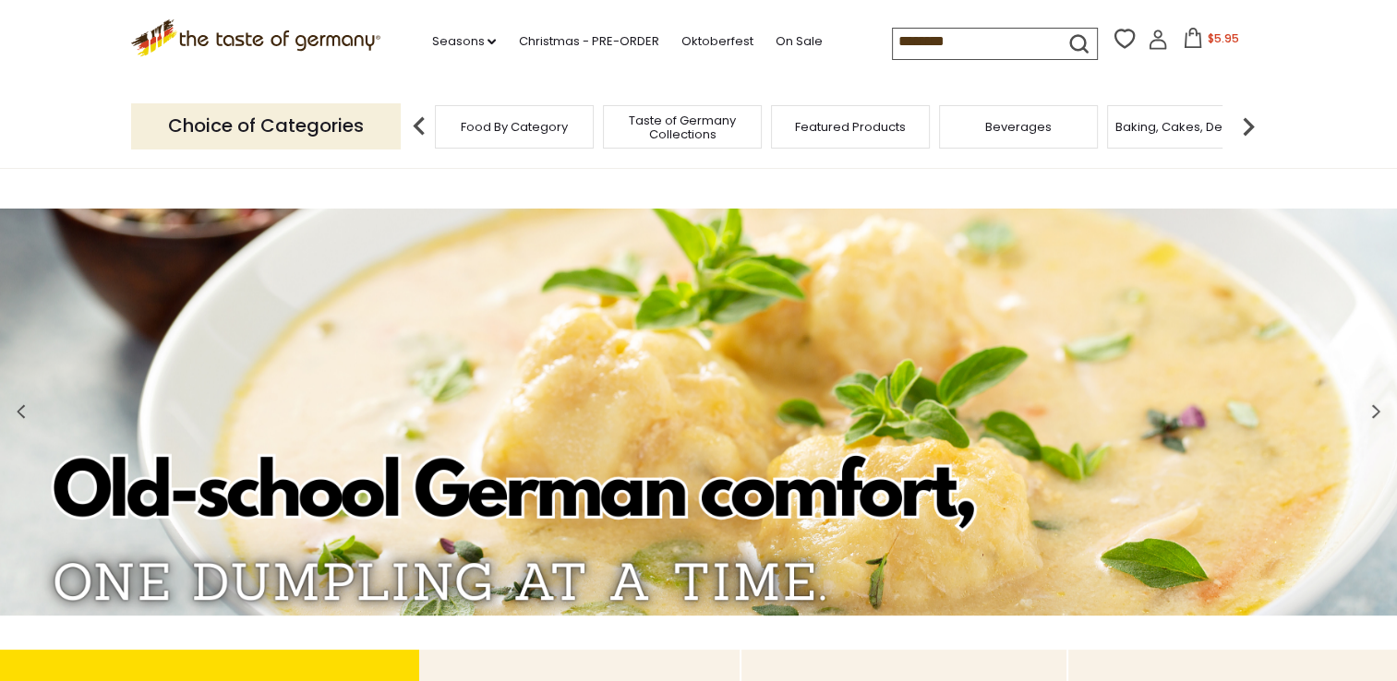
click at [1070, 34] on icon "submit" at bounding box center [1078, 43] width 25 height 25
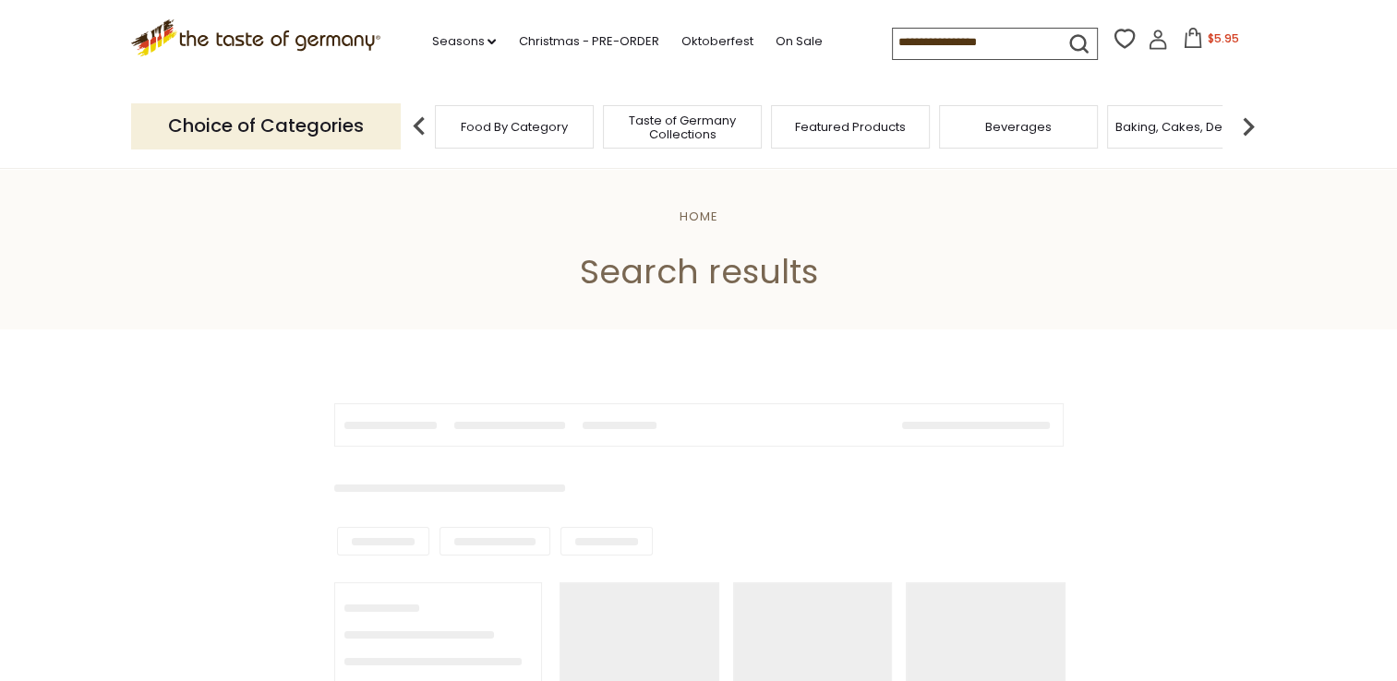
type input "********"
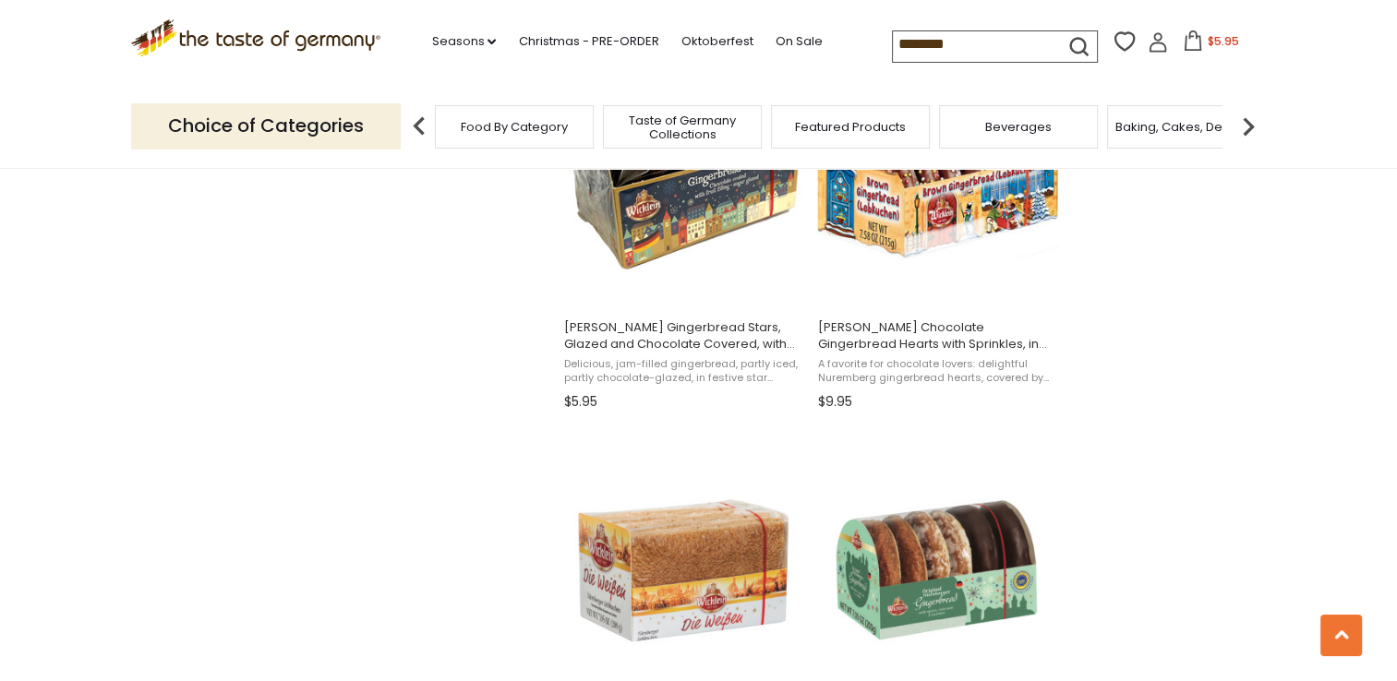
scroll to position [2308, 0]
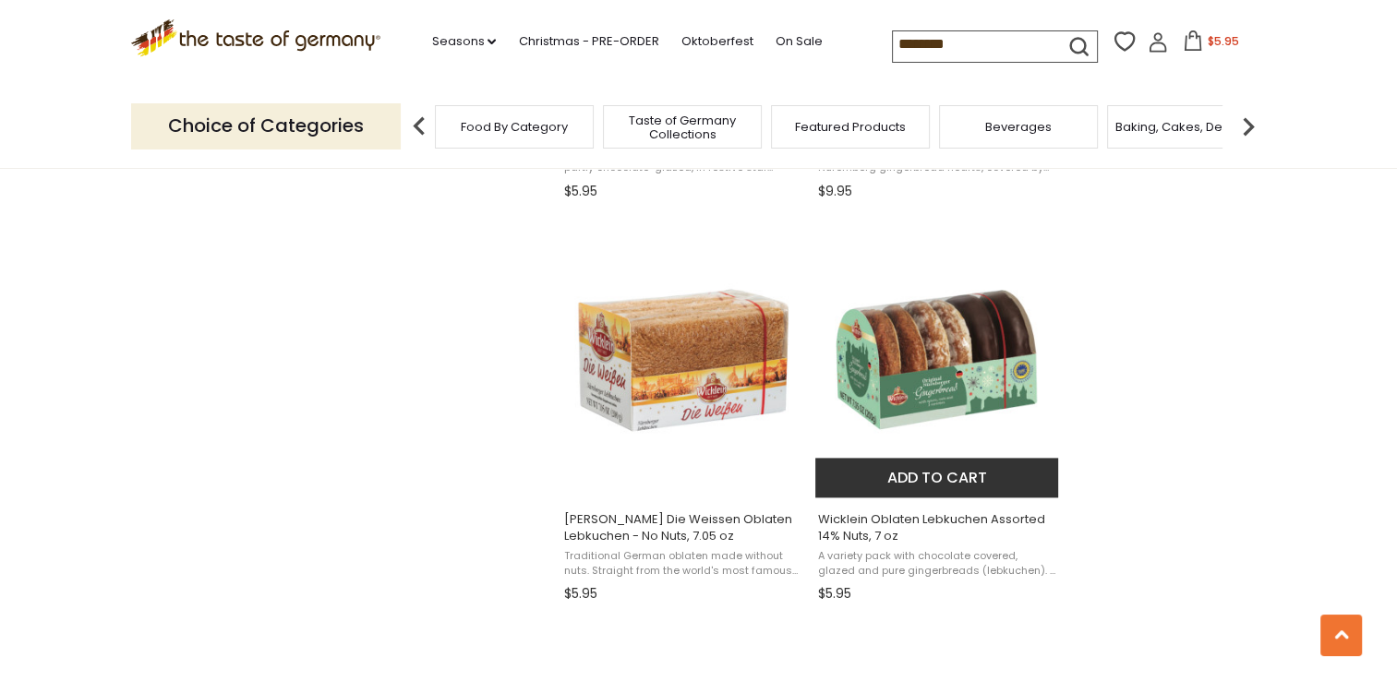
click at [919, 560] on span "A variety pack with chocolate covered, glazed and pure gingerbreads (lebkuchen)…" at bounding box center [937, 563] width 239 height 29
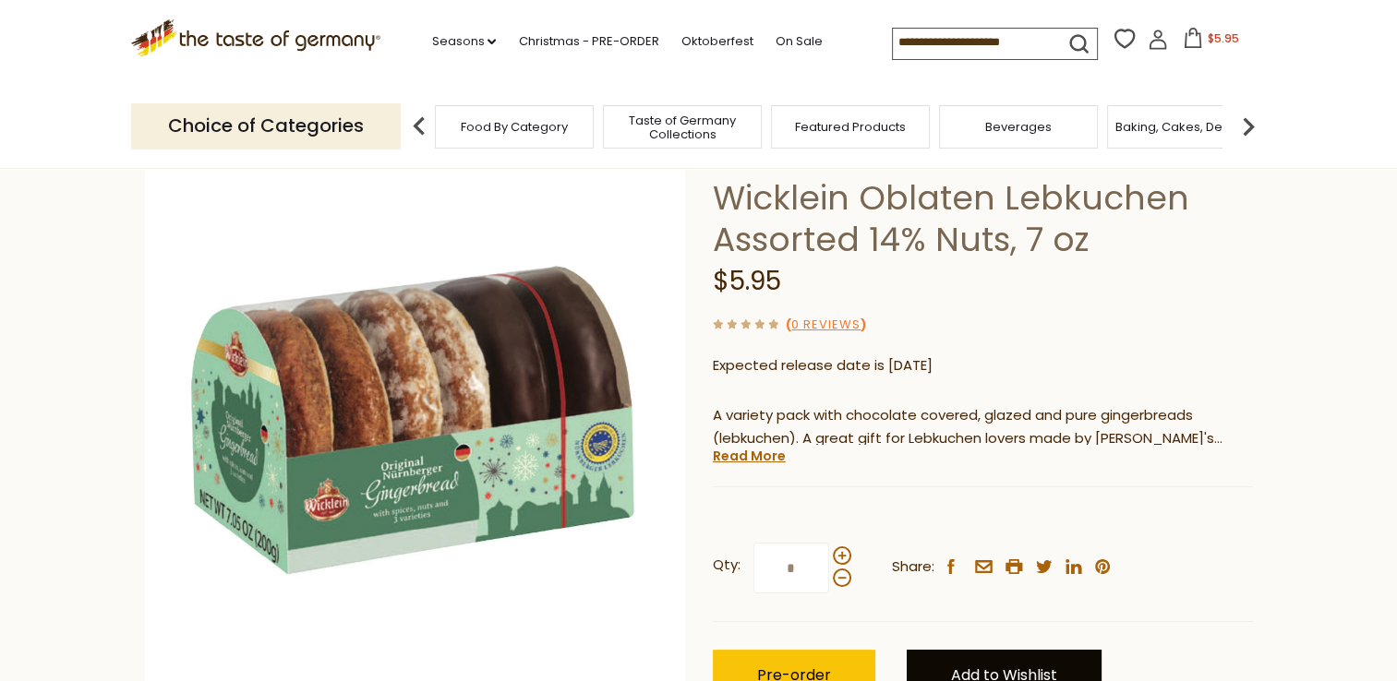
scroll to position [277, 0]
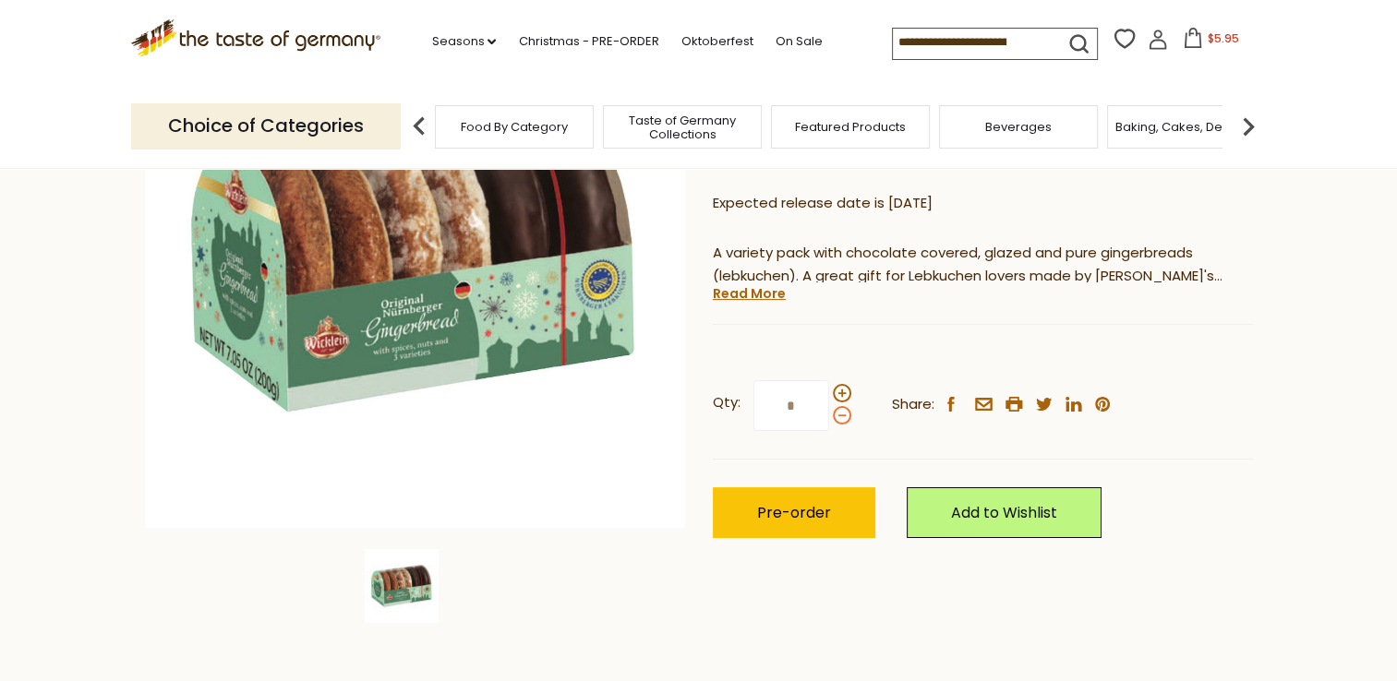
click at [846, 409] on span at bounding box center [842, 415] width 18 height 18
click at [829, 409] on input "*" at bounding box center [791, 405] width 76 height 51
click at [838, 394] on span at bounding box center [842, 393] width 18 height 18
click at [829, 394] on input "*" at bounding box center [791, 405] width 76 height 51
click at [838, 394] on span at bounding box center [842, 393] width 18 height 18
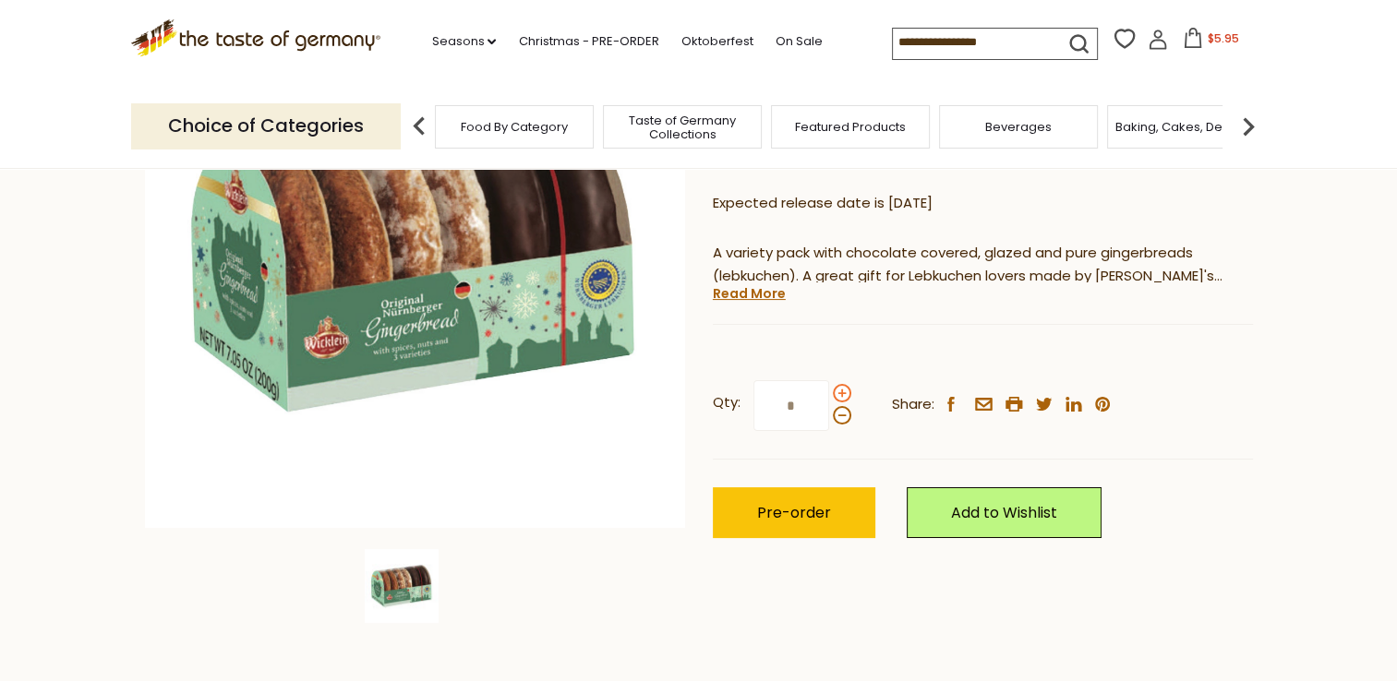
click at [829, 394] on input "*" at bounding box center [791, 405] width 76 height 51
click at [846, 419] on span at bounding box center [842, 415] width 18 height 18
click at [829, 419] on input "*" at bounding box center [791, 405] width 76 height 51
type input "*"
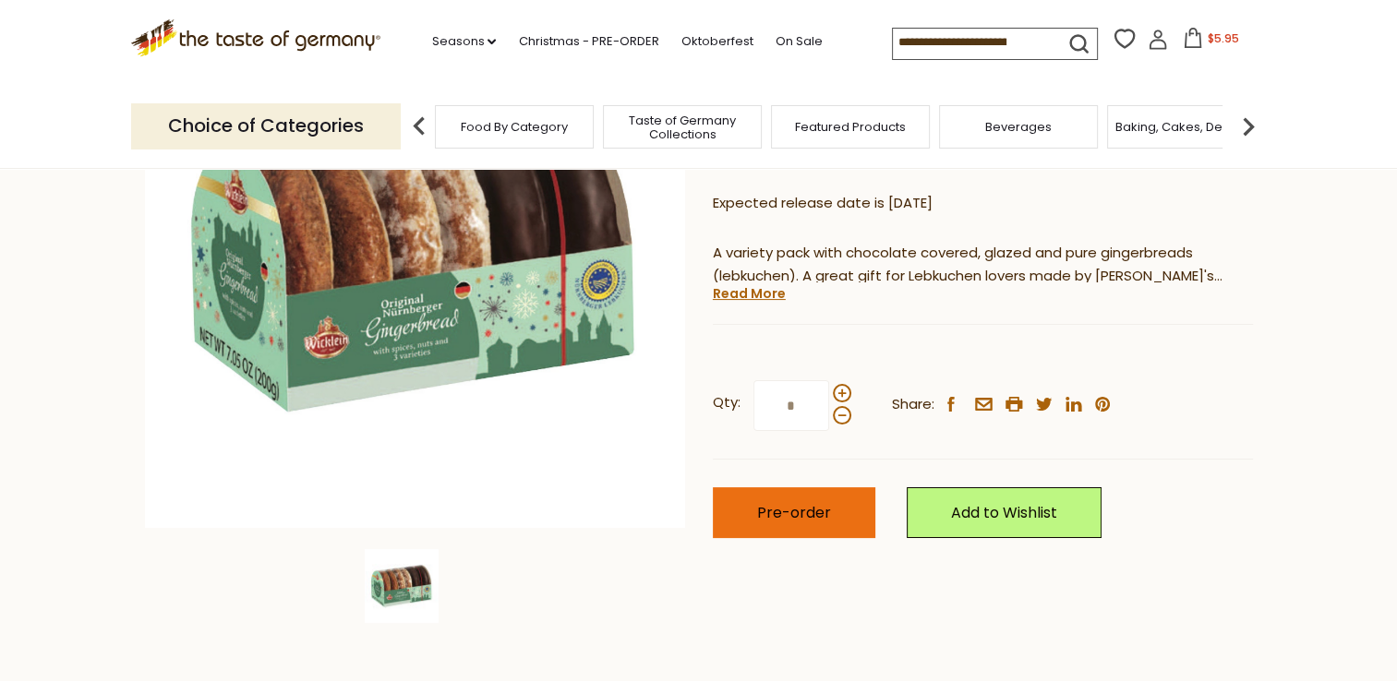
click at [799, 519] on span "Pre-order" at bounding box center [794, 512] width 74 height 21
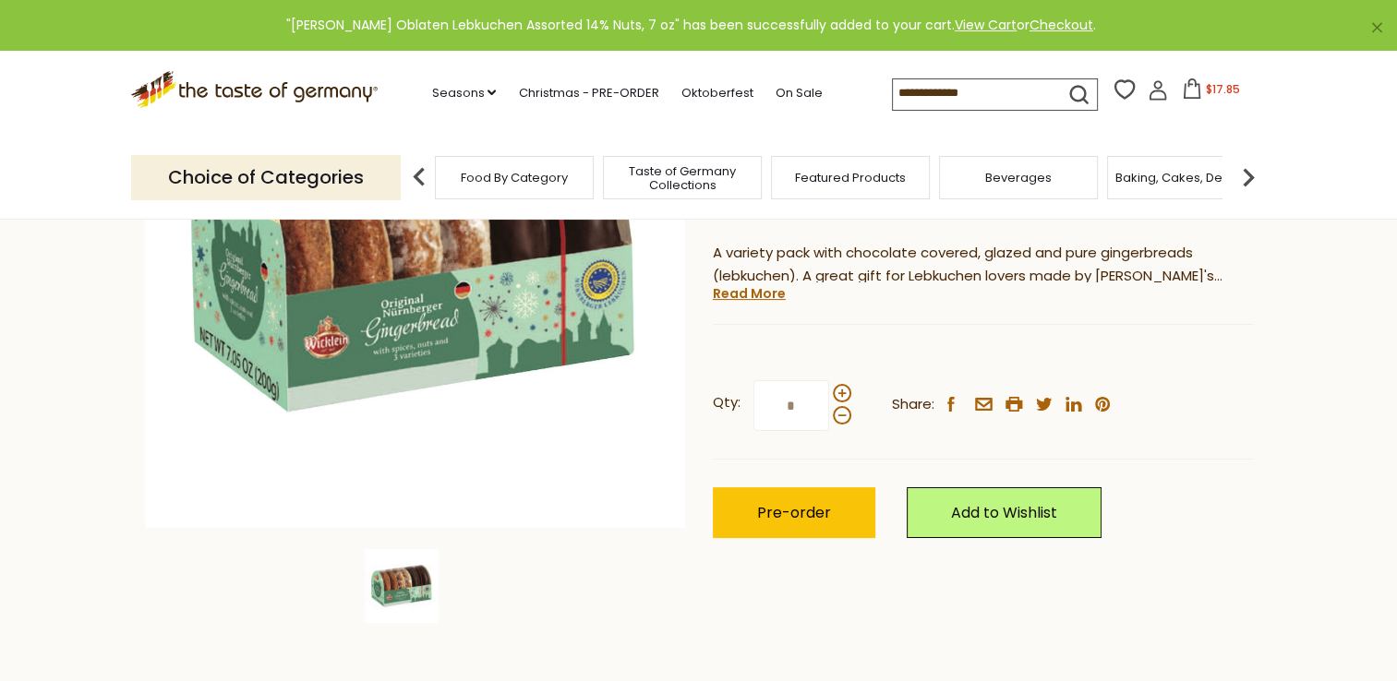
click at [1187, 88] on icon at bounding box center [1192, 88] width 20 height 20
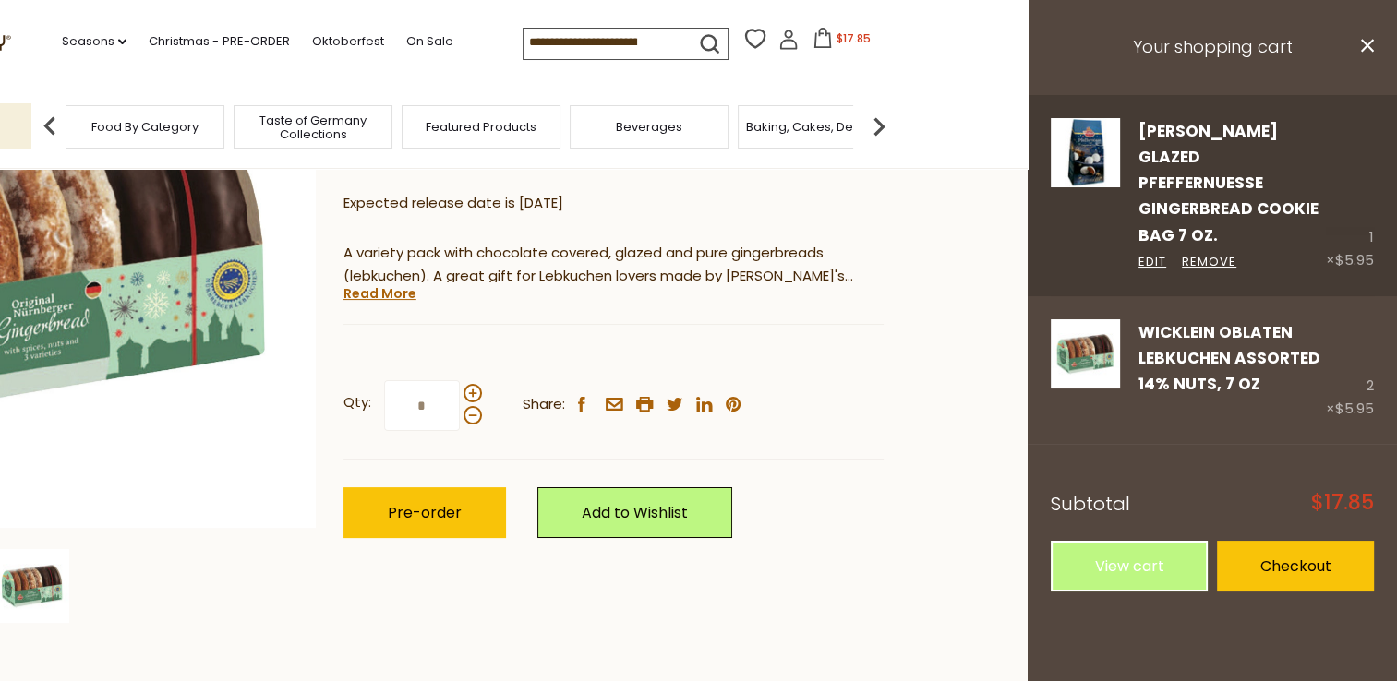
click at [1200, 142] on div "Wicklein Glazed Pfeffernuesse Gingerbread Cookie Bag 7 oz. Edit Remove" at bounding box center [1223, 195] width 206 height 154
click at [1160, 162] on link "[PERSON_NAME] Glazed Pfeffernuesse Gingerbread Cookie Bag 7 oz." at bounding box center [1228, 183] width 180 height 126
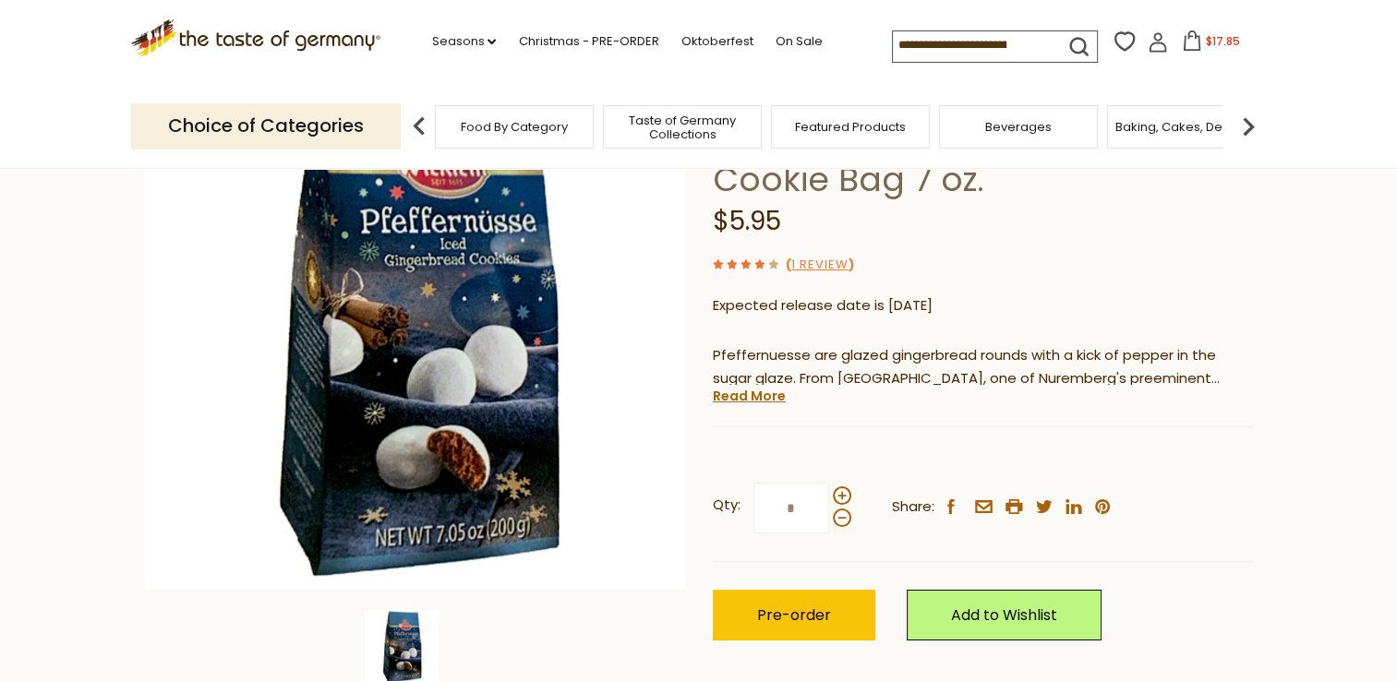
scroll to position [185, 0]
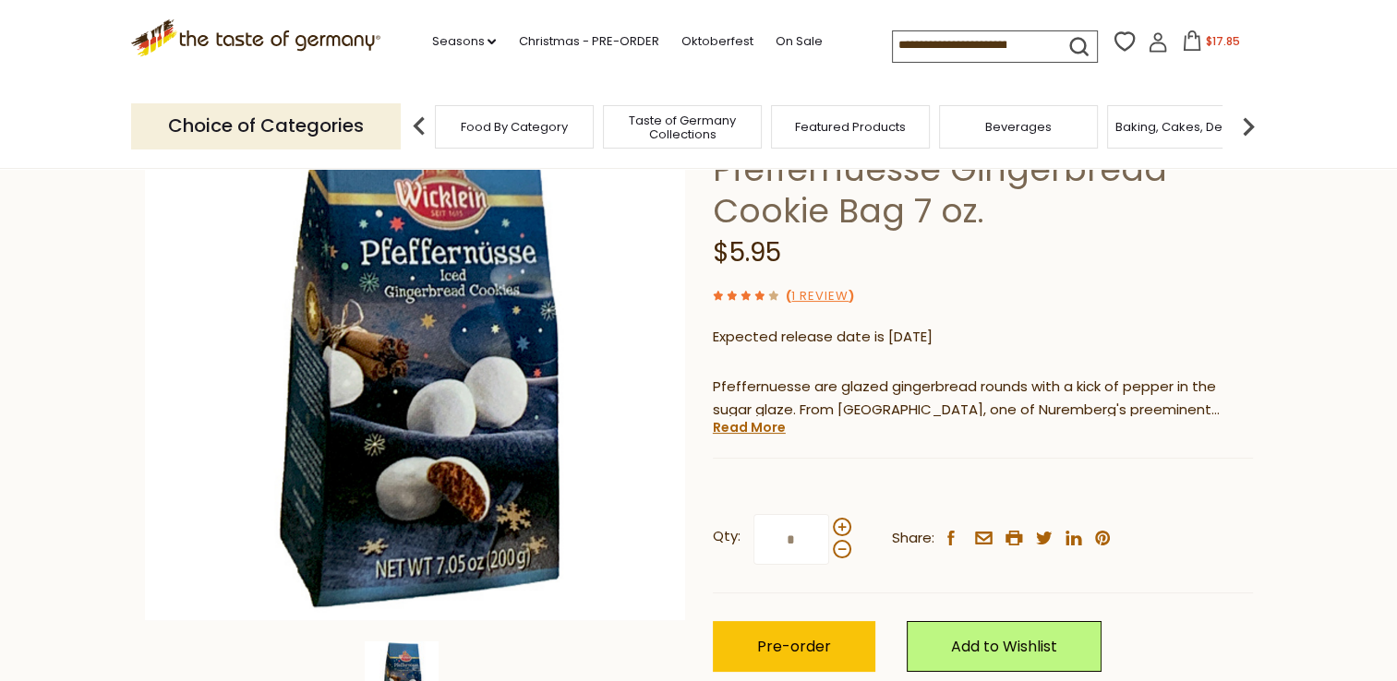
click at [956, 39] on input at bounding box center [971, 44] width 156 height 26
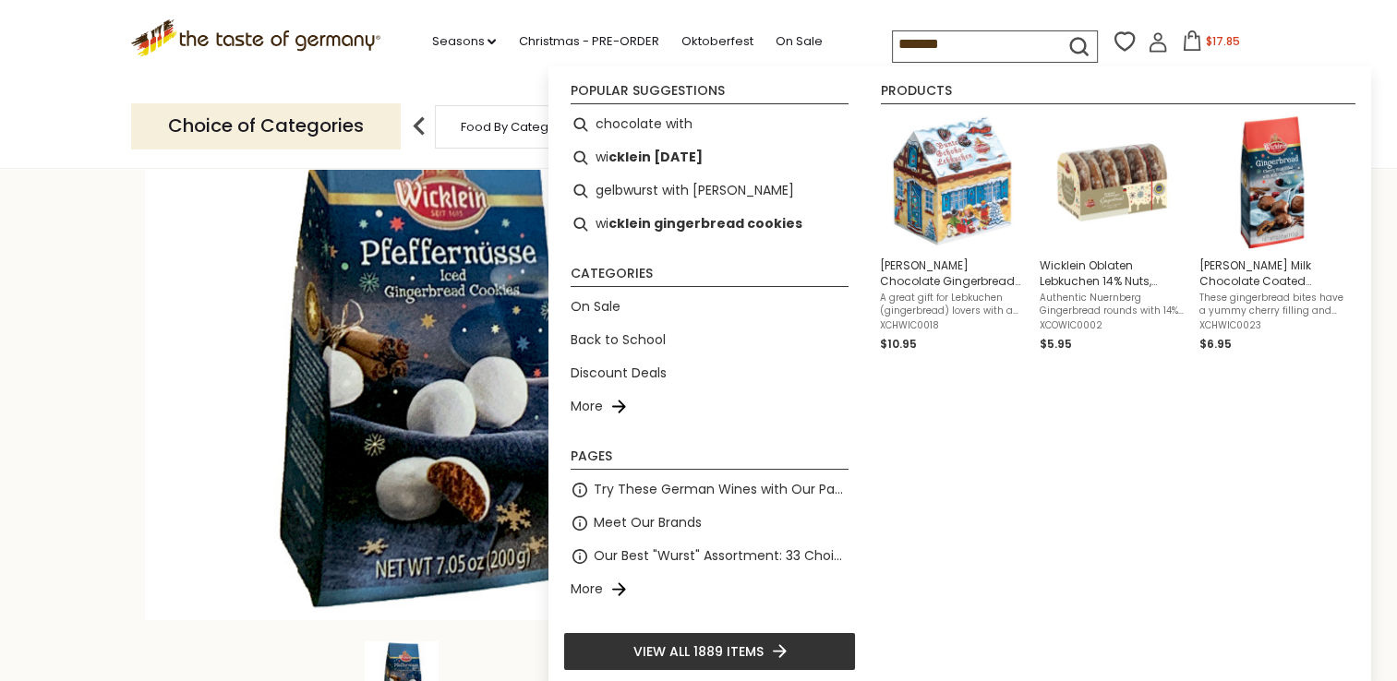
type input "********"
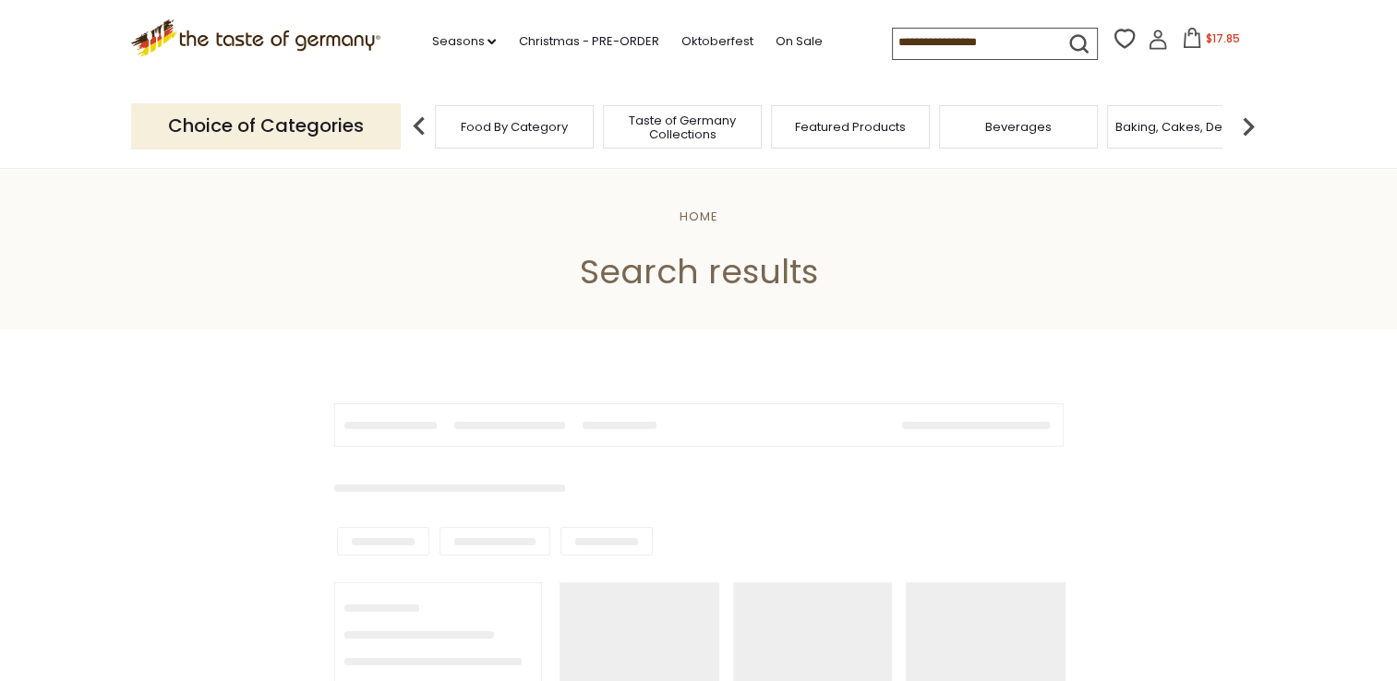
type input "********"
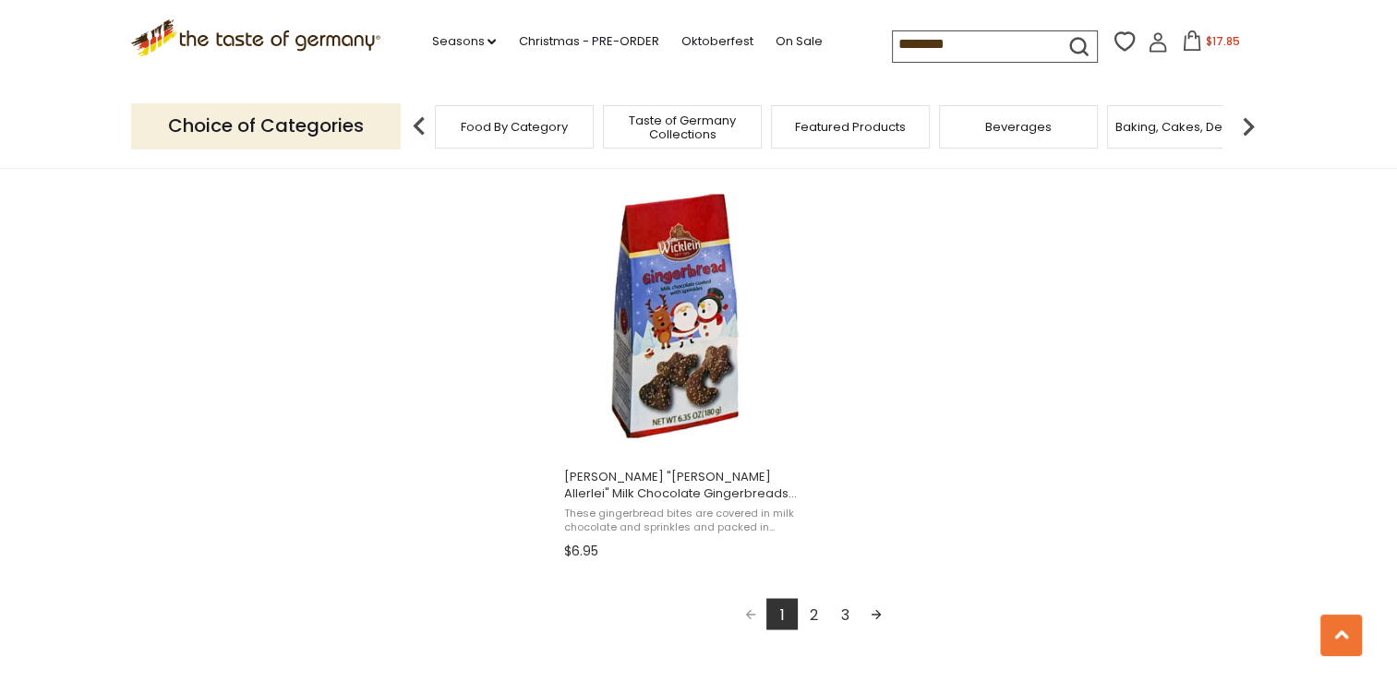
scroll to position [3323, 0]
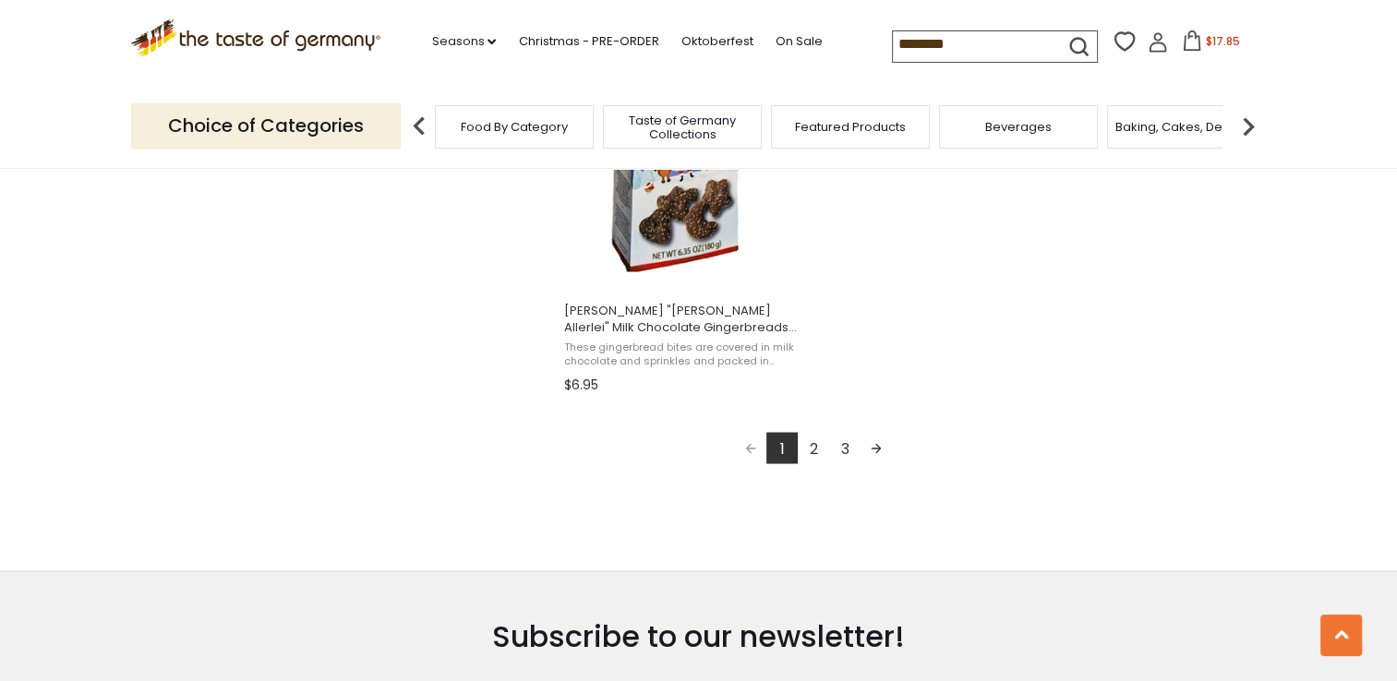
click at [809, 452] on link "2" at bounding box center [813, 447] width 31 height 31
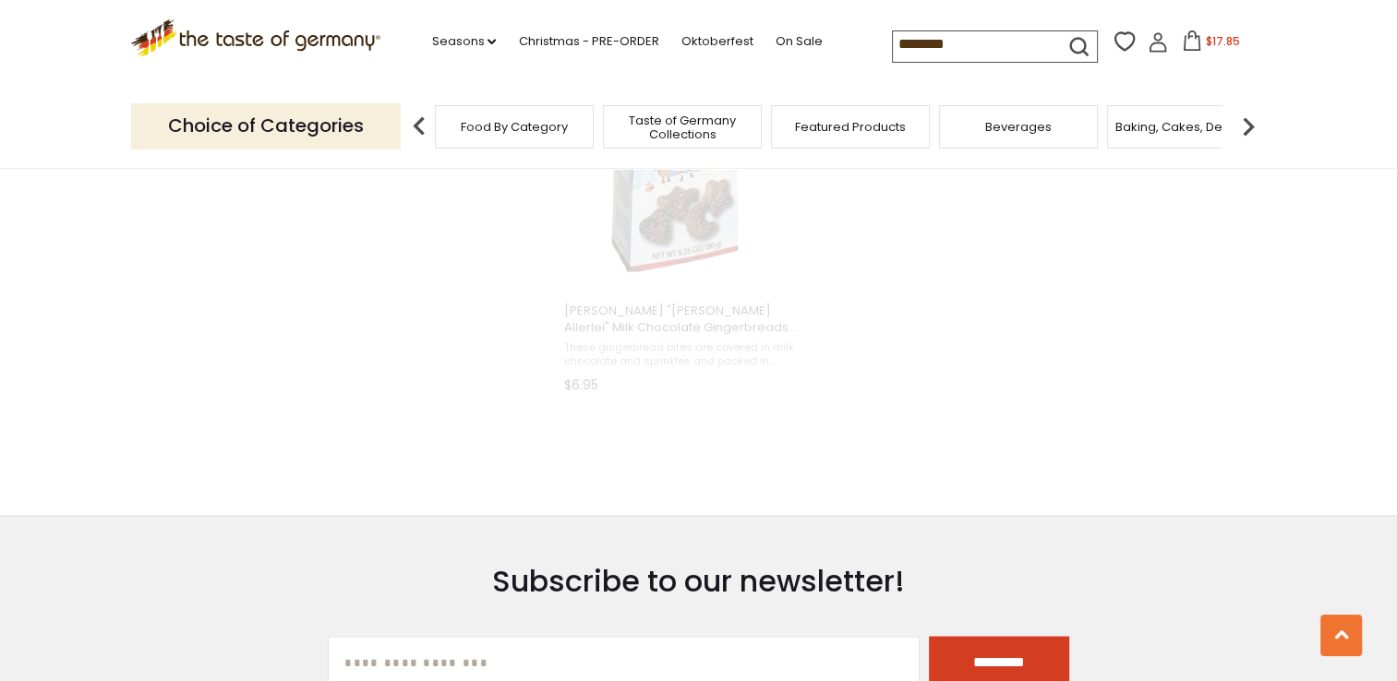
scroll to position [1261, 0]
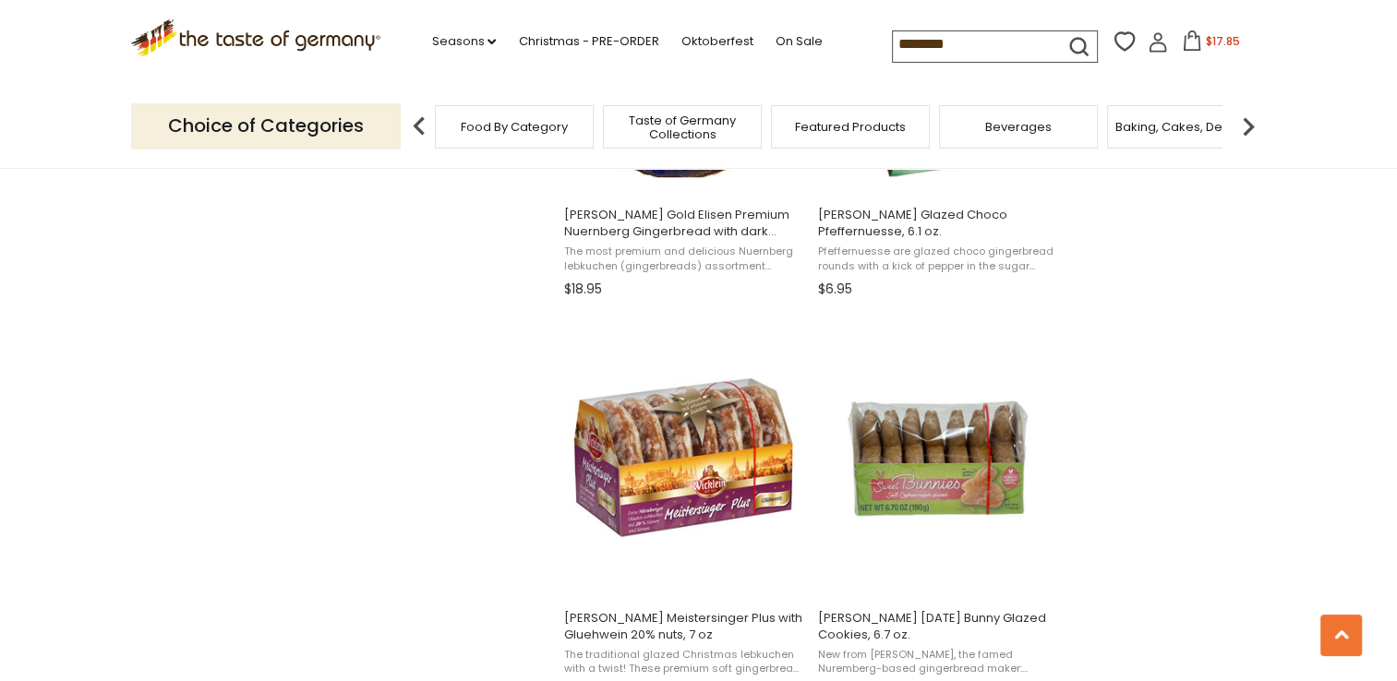
scroll to position [1569, 0]
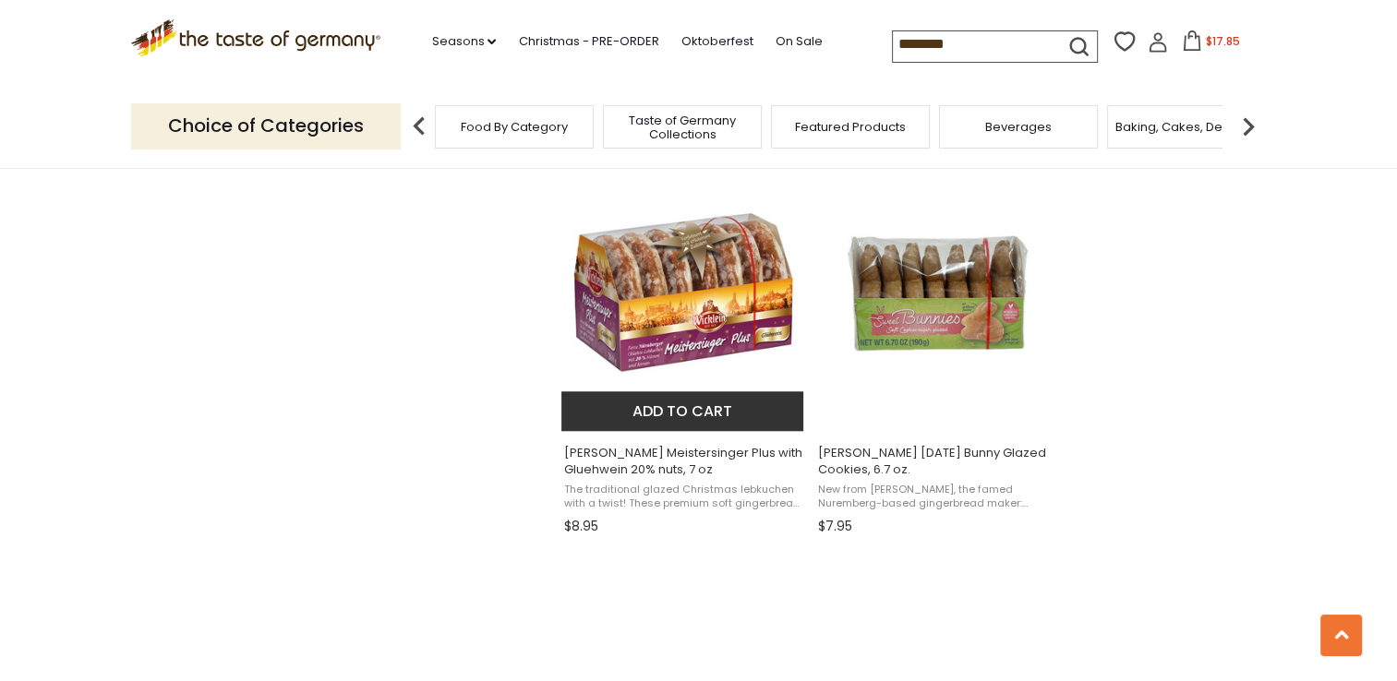
click at [644, 457] on span "[PERSON_NAME] Meistersinger Plus with Gluehwein 20% nuts, 7 oz" at bounding box center [683, 461] width 239 height 33
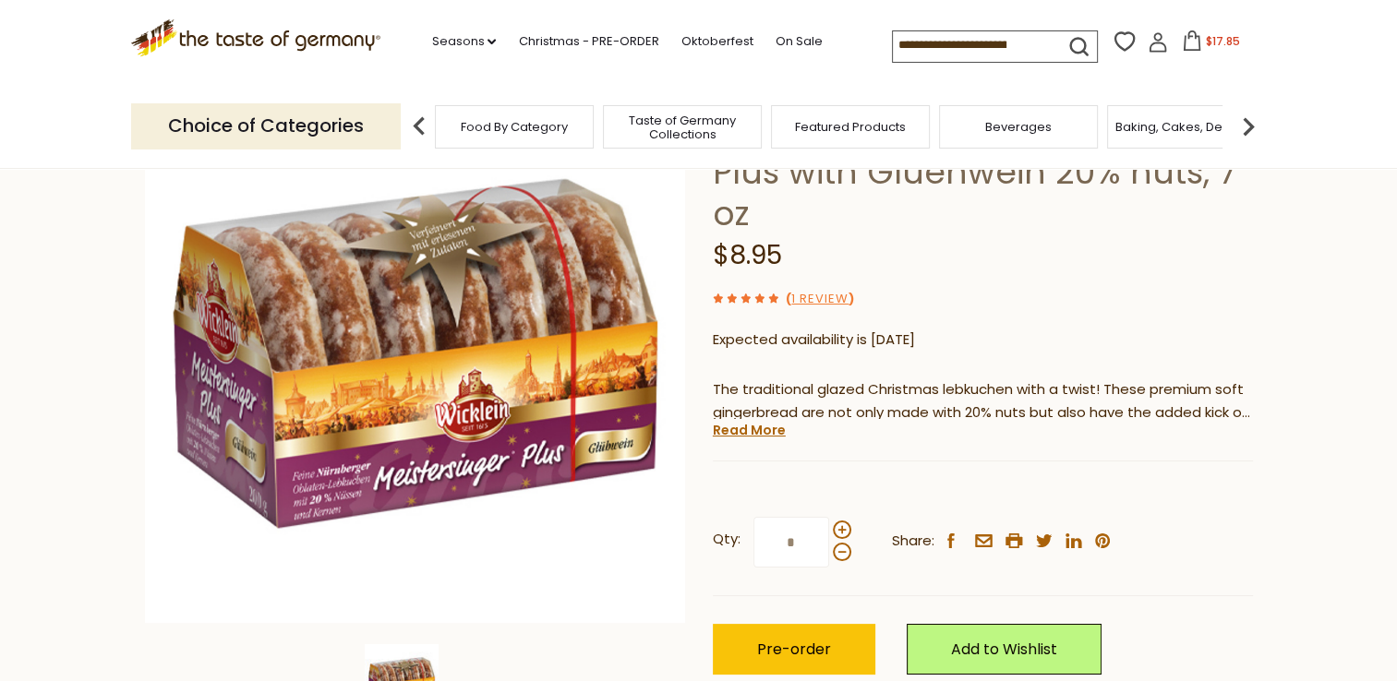
scroll to position [185, 0]
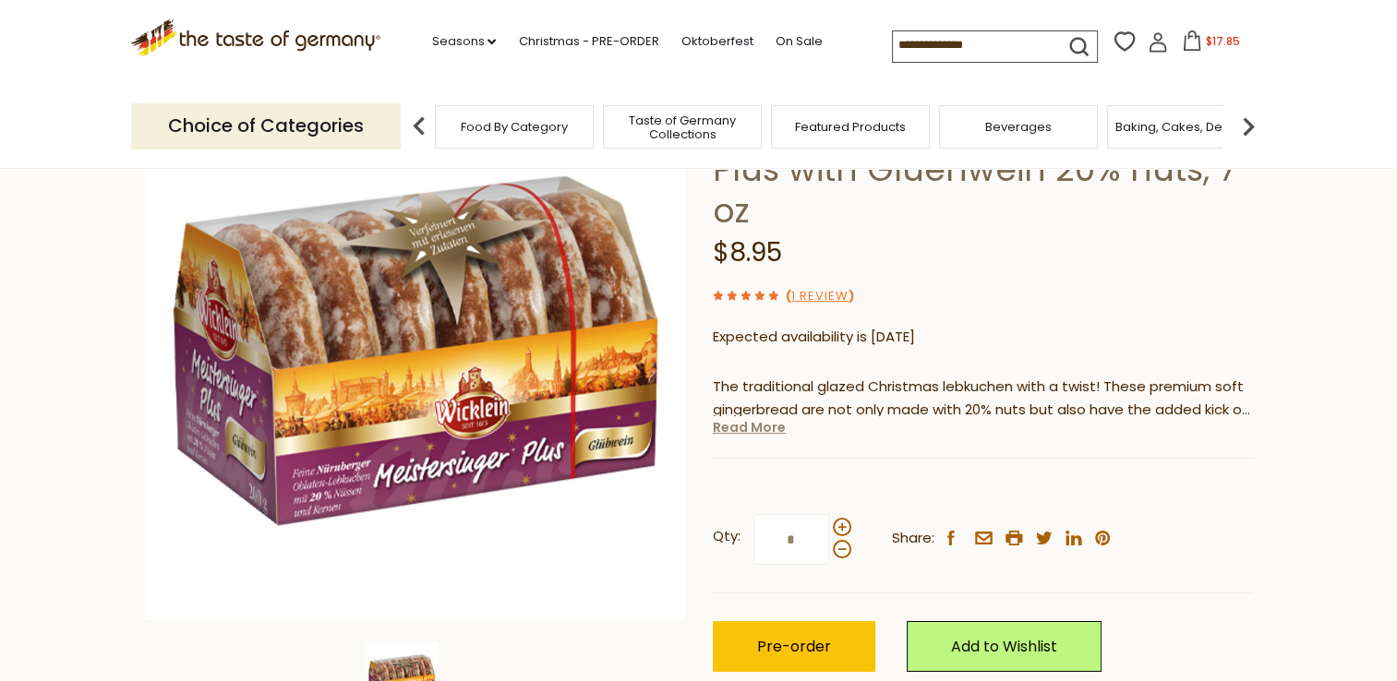
click at [769, 418] on link "Read More" at bounding box center [749, 427] width 73 height 18
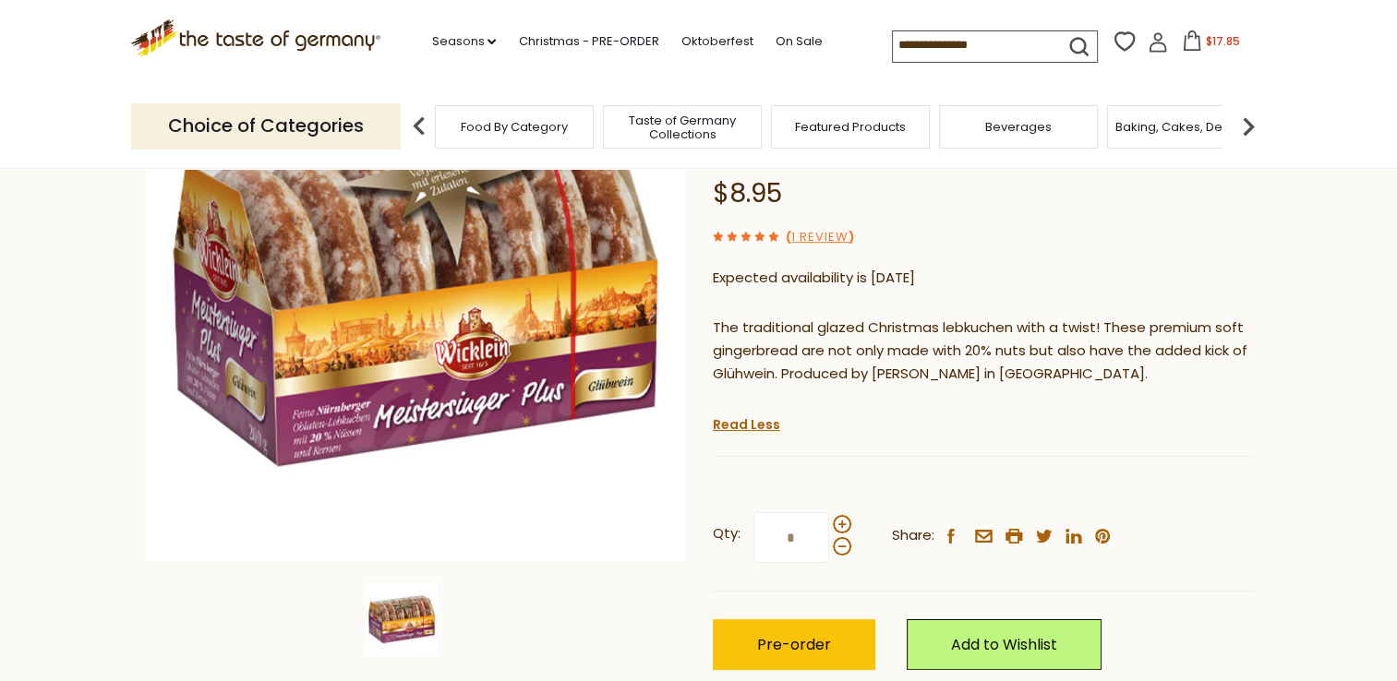
scroll to position [277, 0]
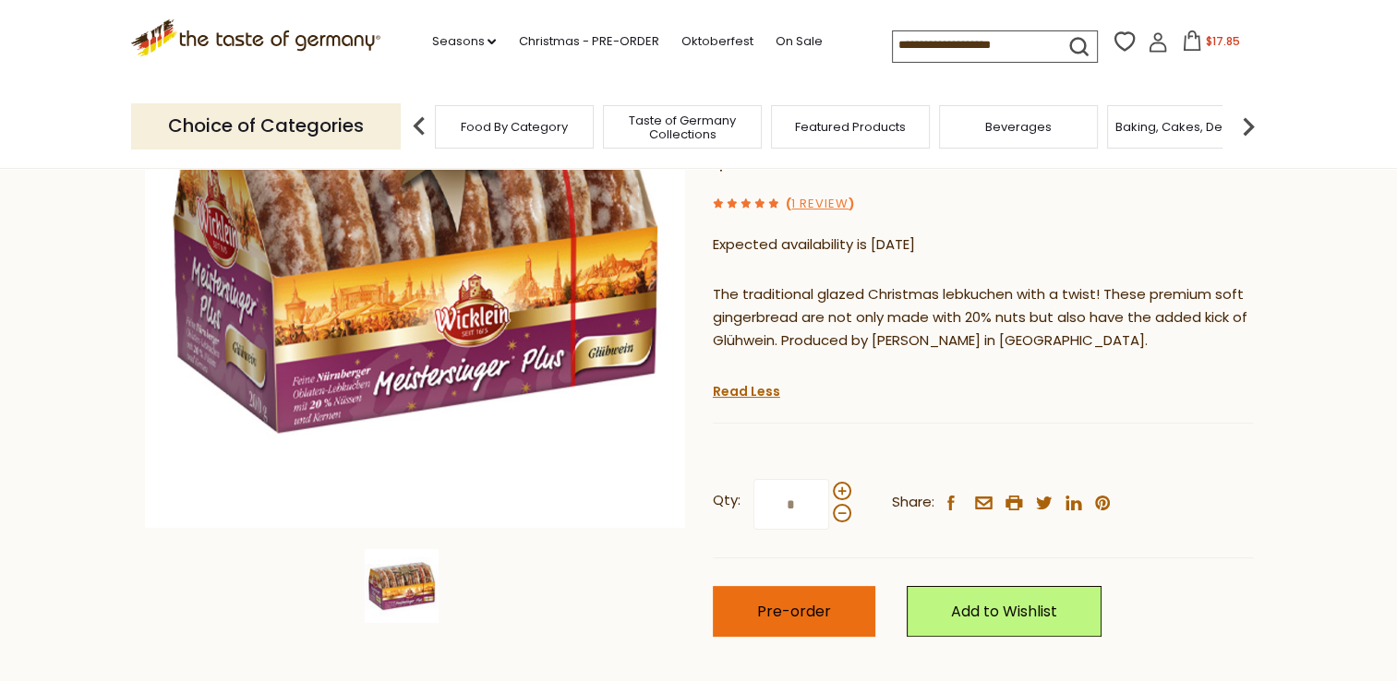
click at [811, 586] on button "Pre-order" at bounding box center [794, 611] width 162 height 51
click at [1021, 40] on input at bounding box center [971, 44] width 156 height 26
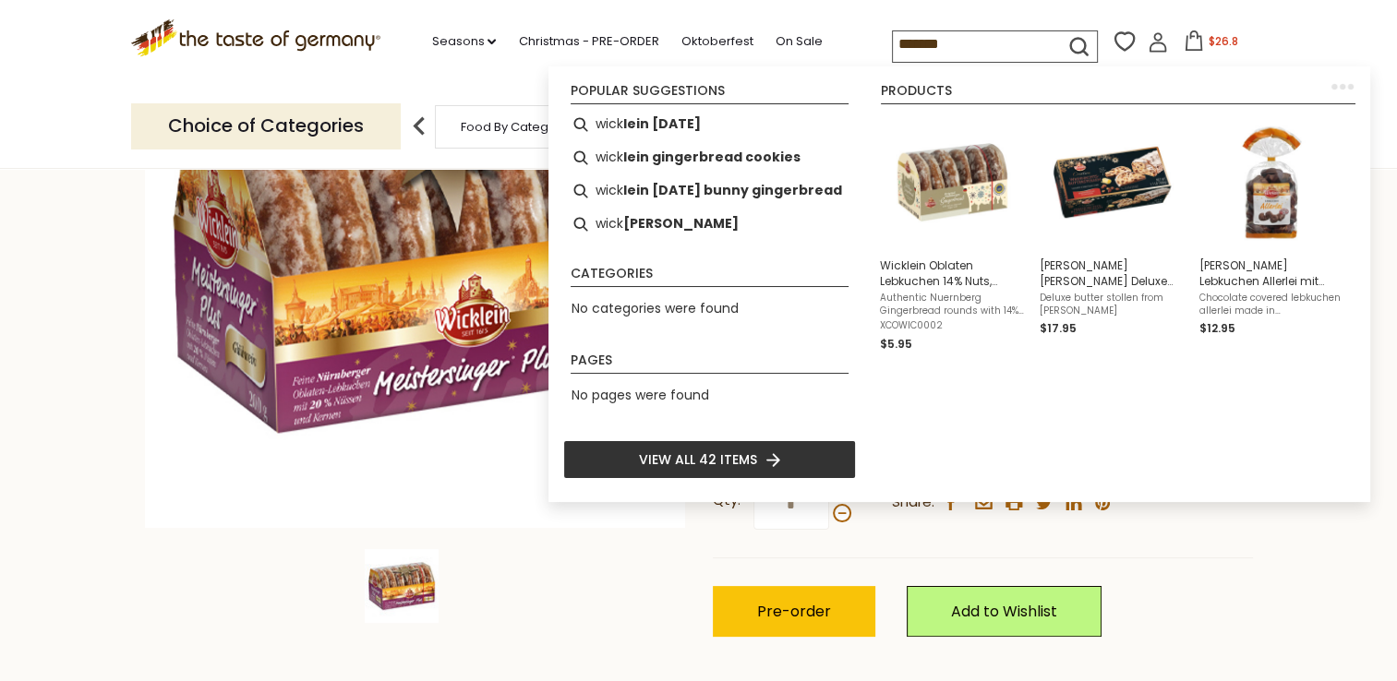
type input "********"
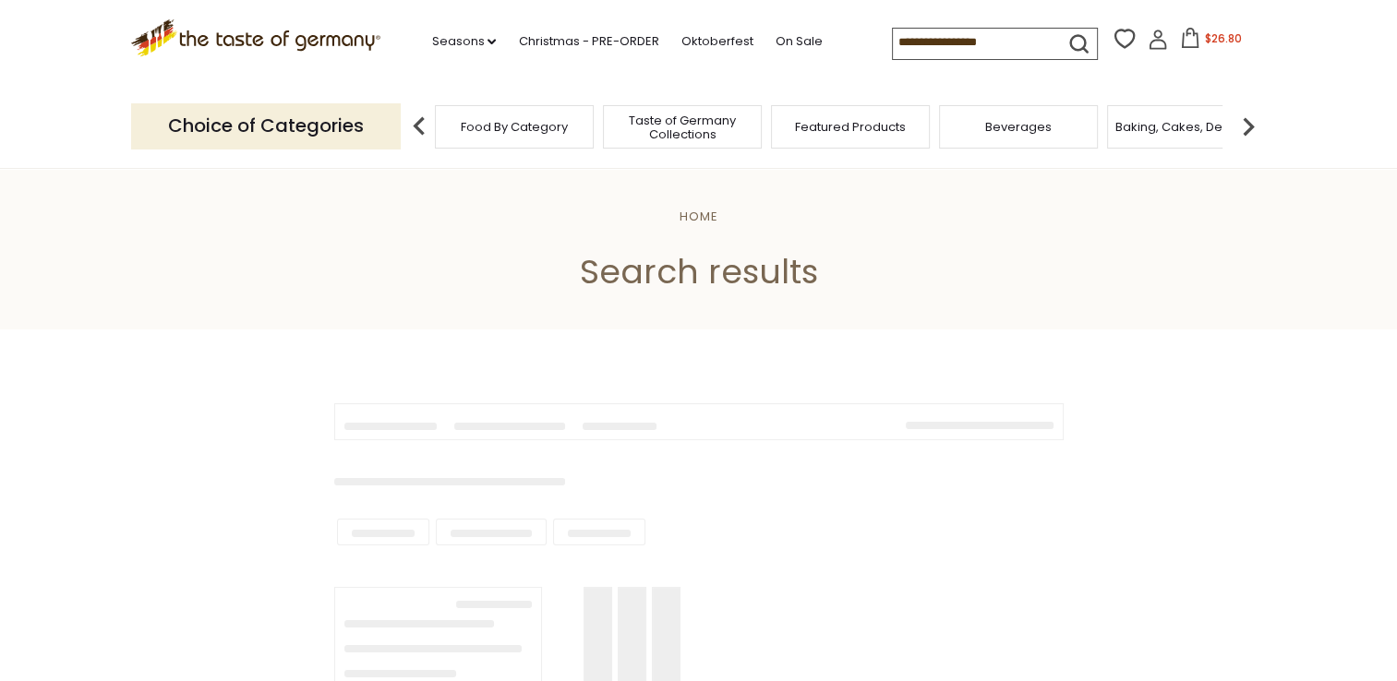
type input "********"
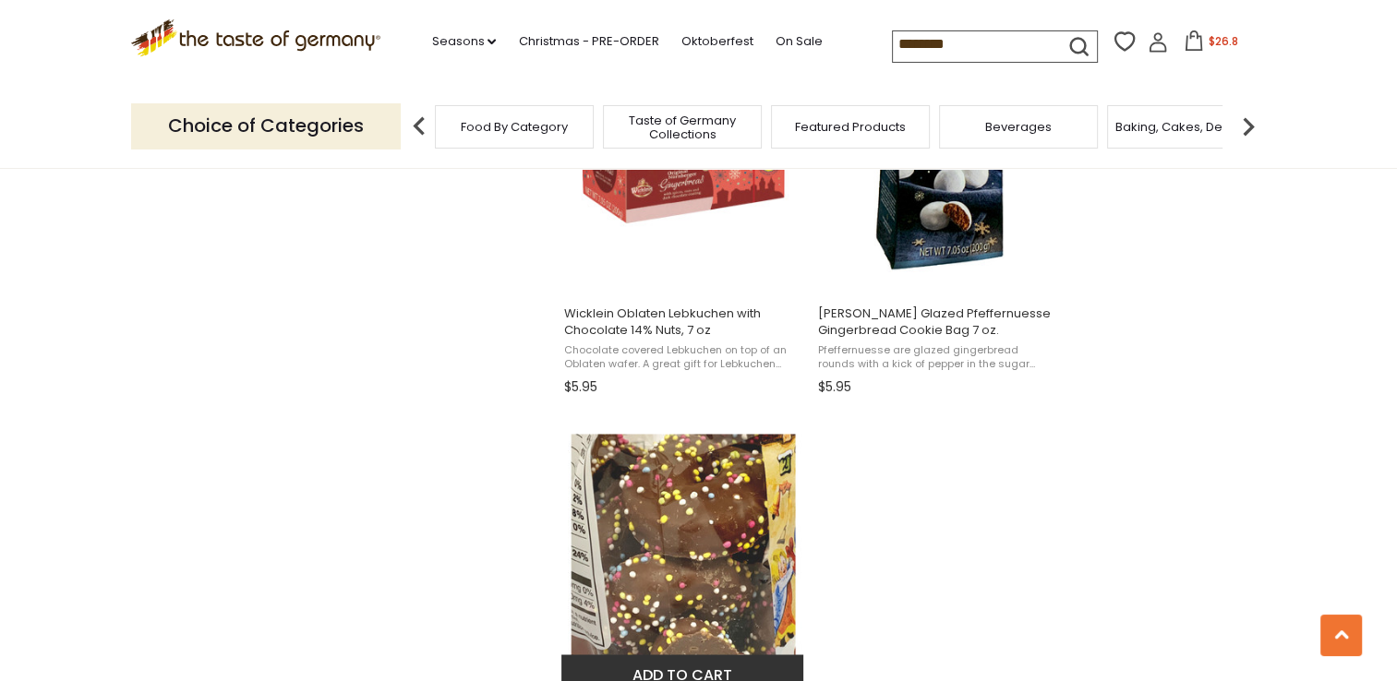
scroll to position [3139, 0]
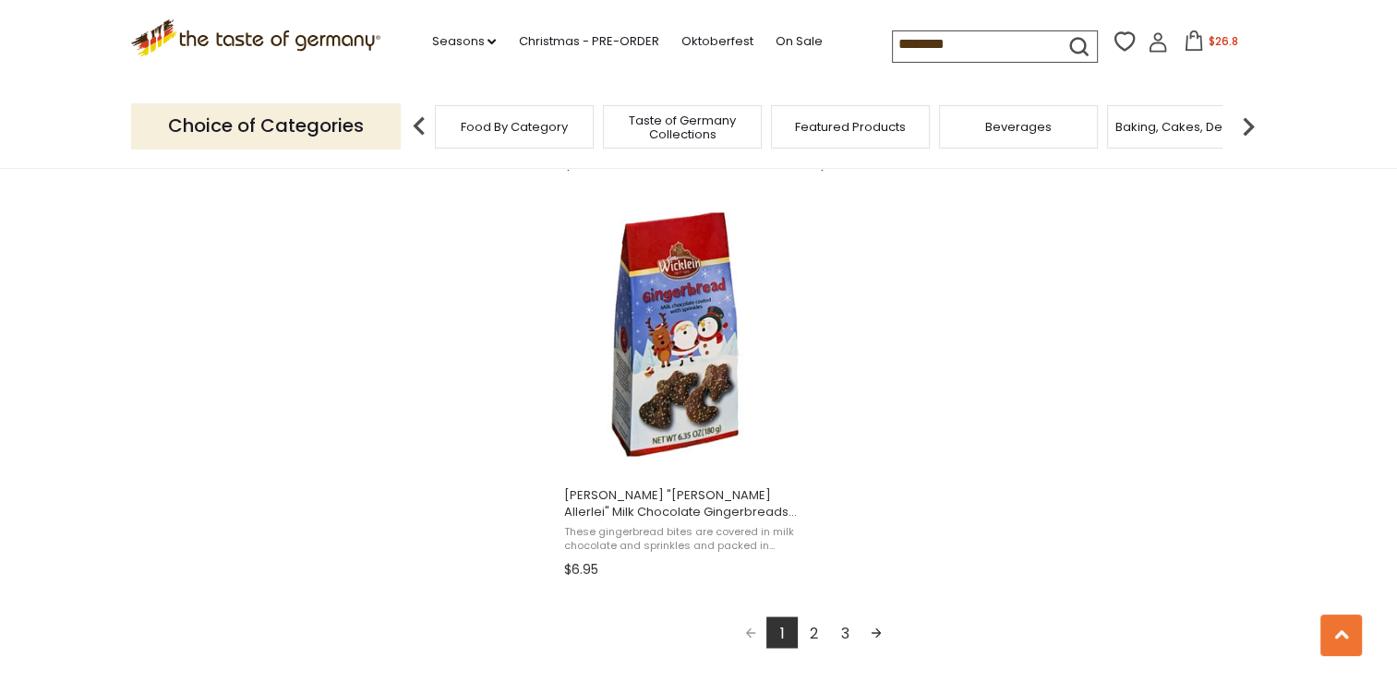
click at [817, 632] on link "2" at bounding box center [813, 632] width 31 height 31
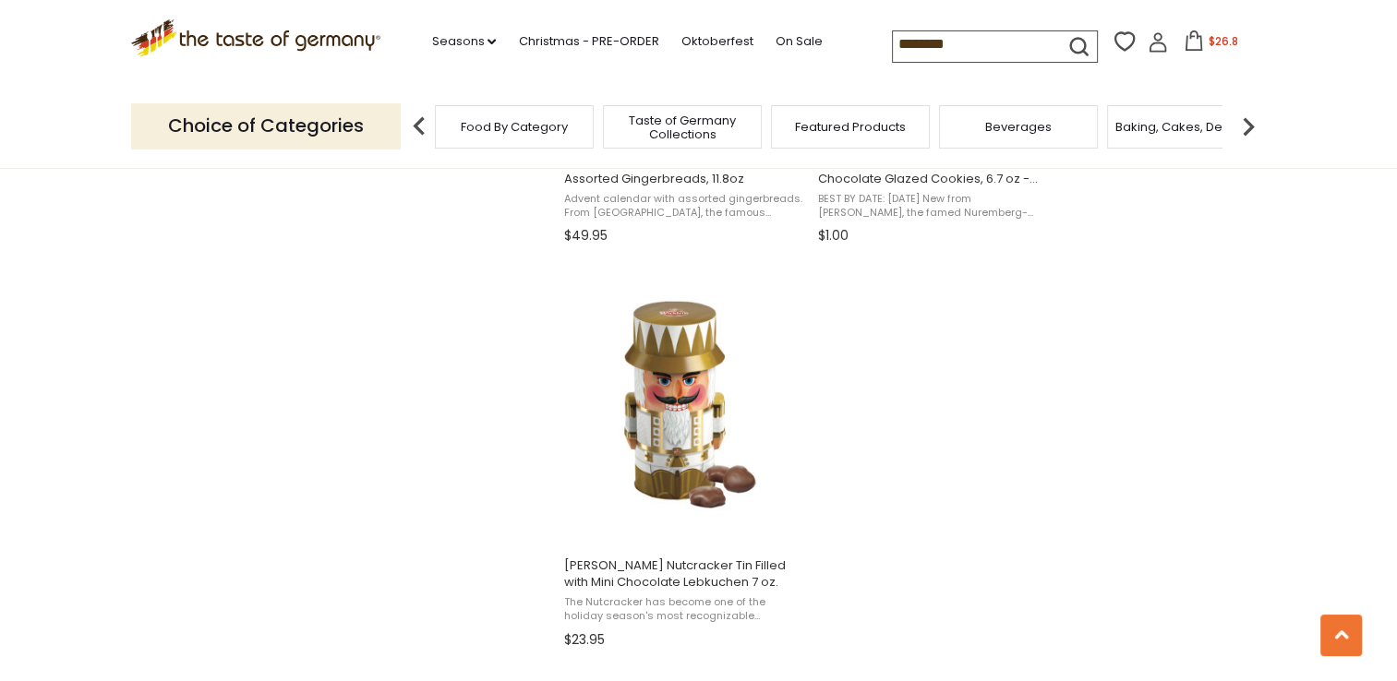
scroll to position [3231, 0]
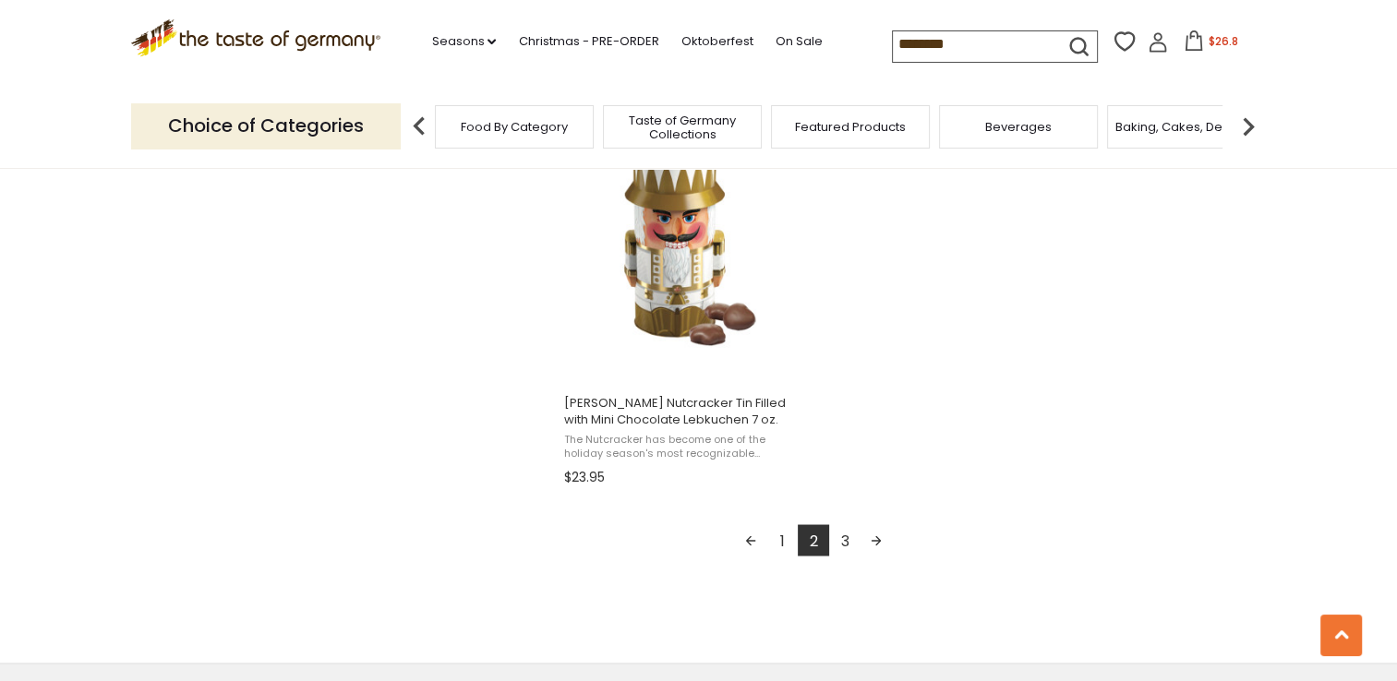
click at [842, 541] on link "3" at bounding box center [844, 539] width 31 height 31
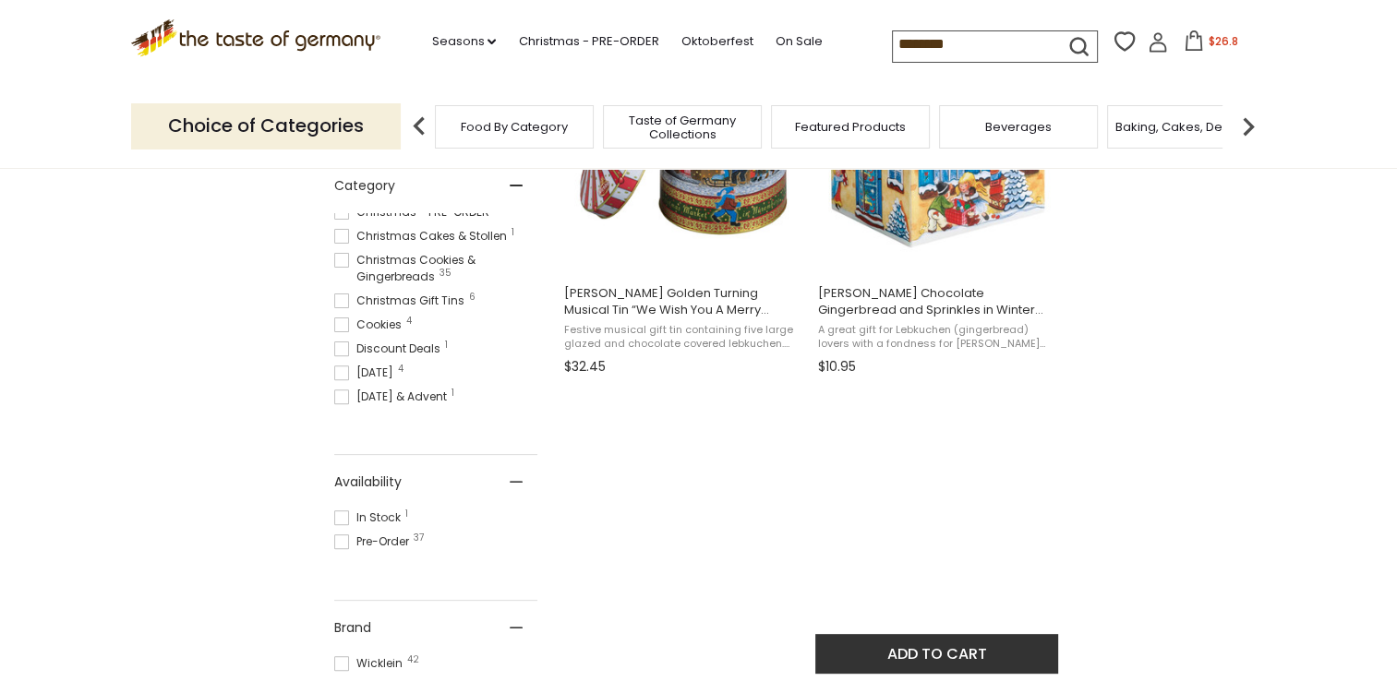
scroll to position [646, 0]
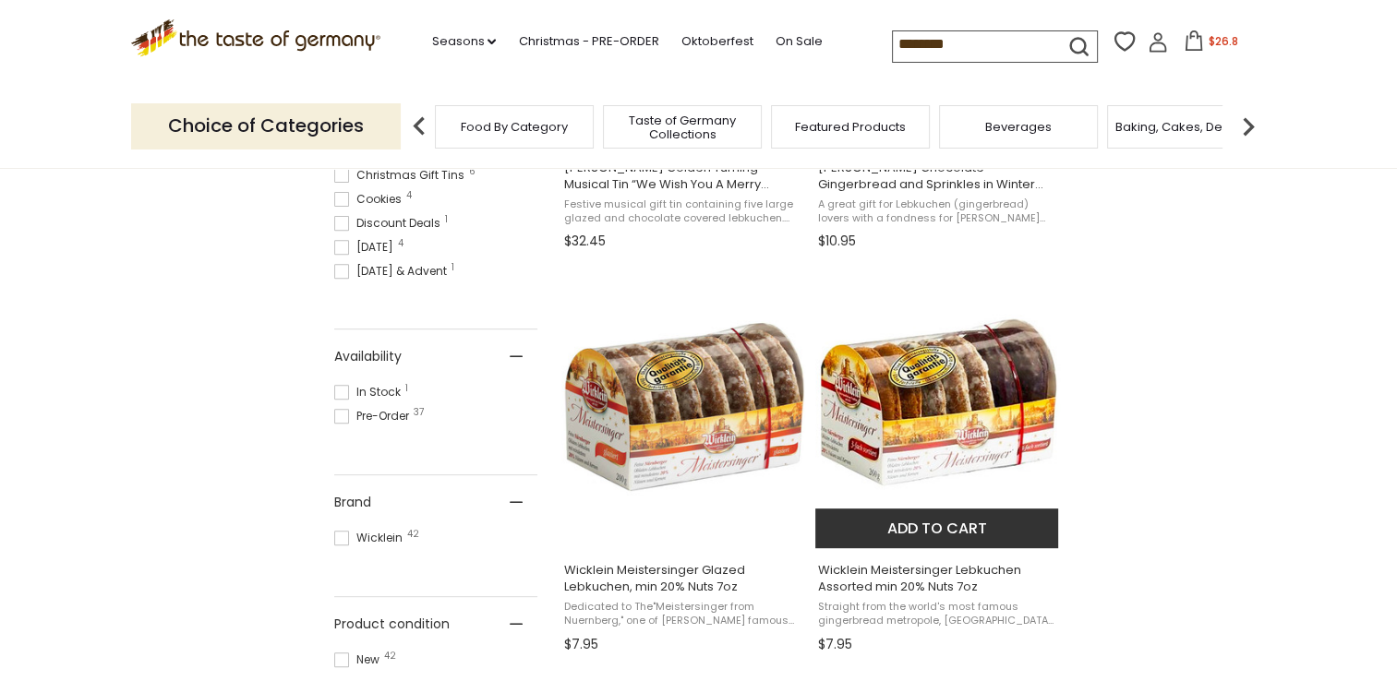
click at [905, 572] on span "Wicklein Meistersinger Lebkuchen Assorted min 20% Nuts 7oz" at bounding box center [937, 578] width 239 height 33
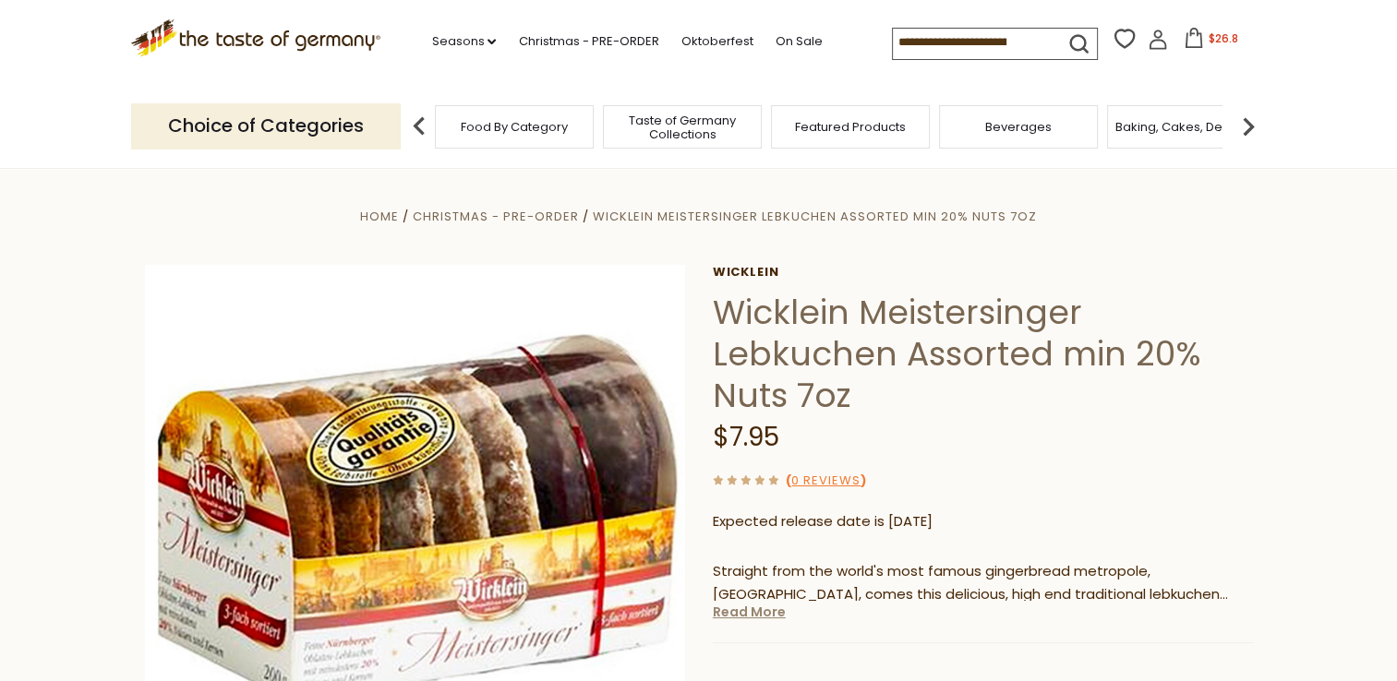
click at [751, 615] on link "Read More" at bounding box center [749, 612] width 73 height 18
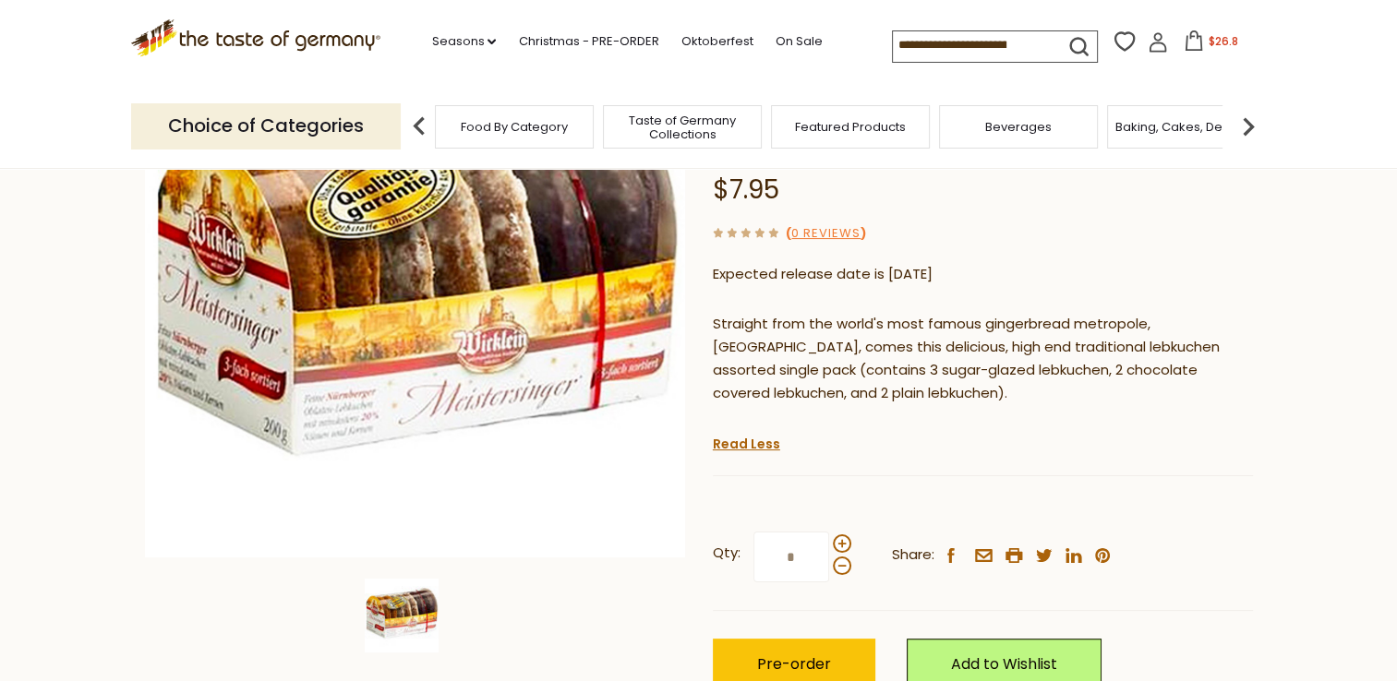
scroll to position [277, 0]
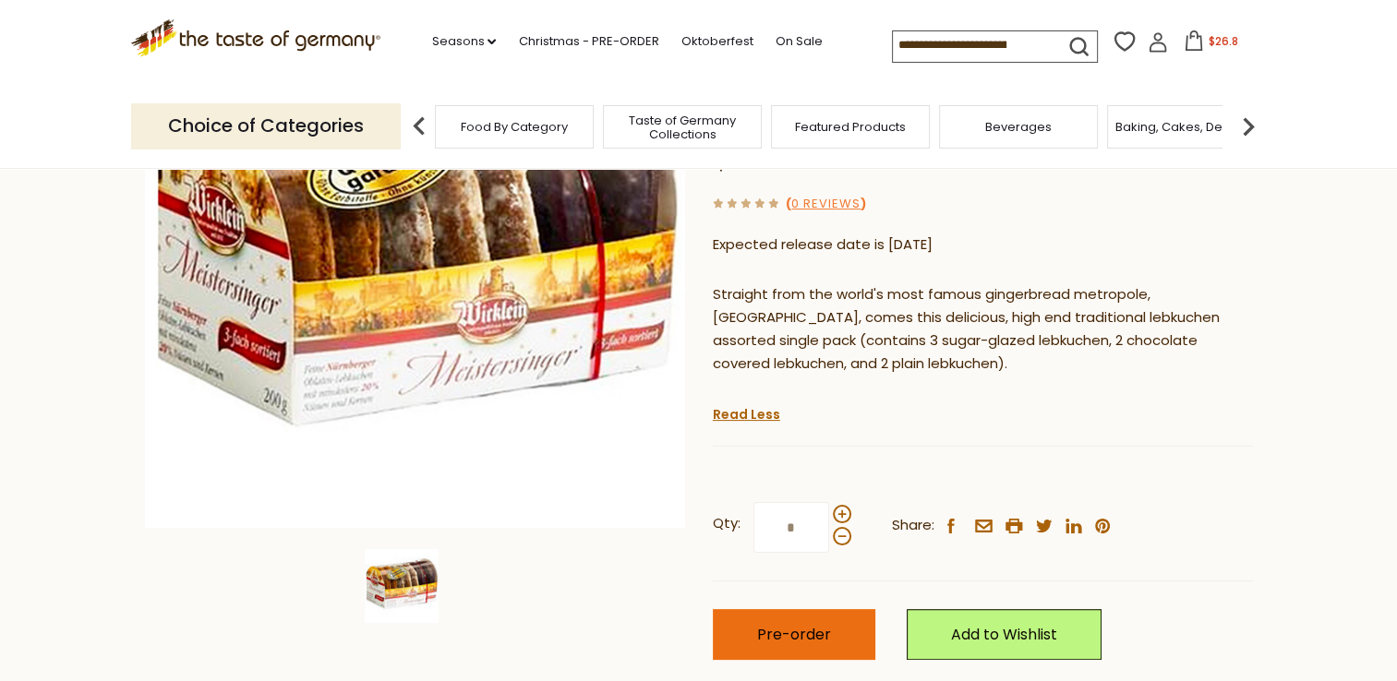
click at [786, 643] on span "Pre-order" at bounding box center [794, 634] width 74 height 21
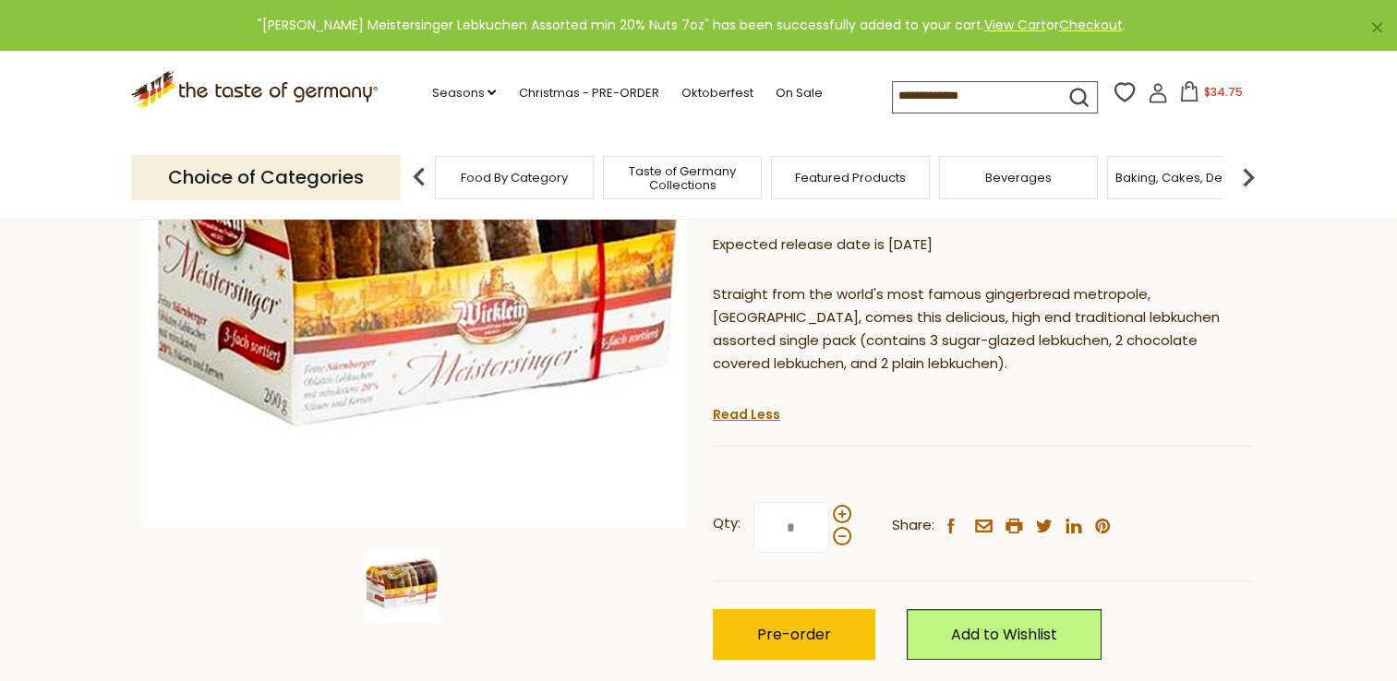
click at [1182, 85] on icon at bounding box center [1189, 91] width 20 height 20
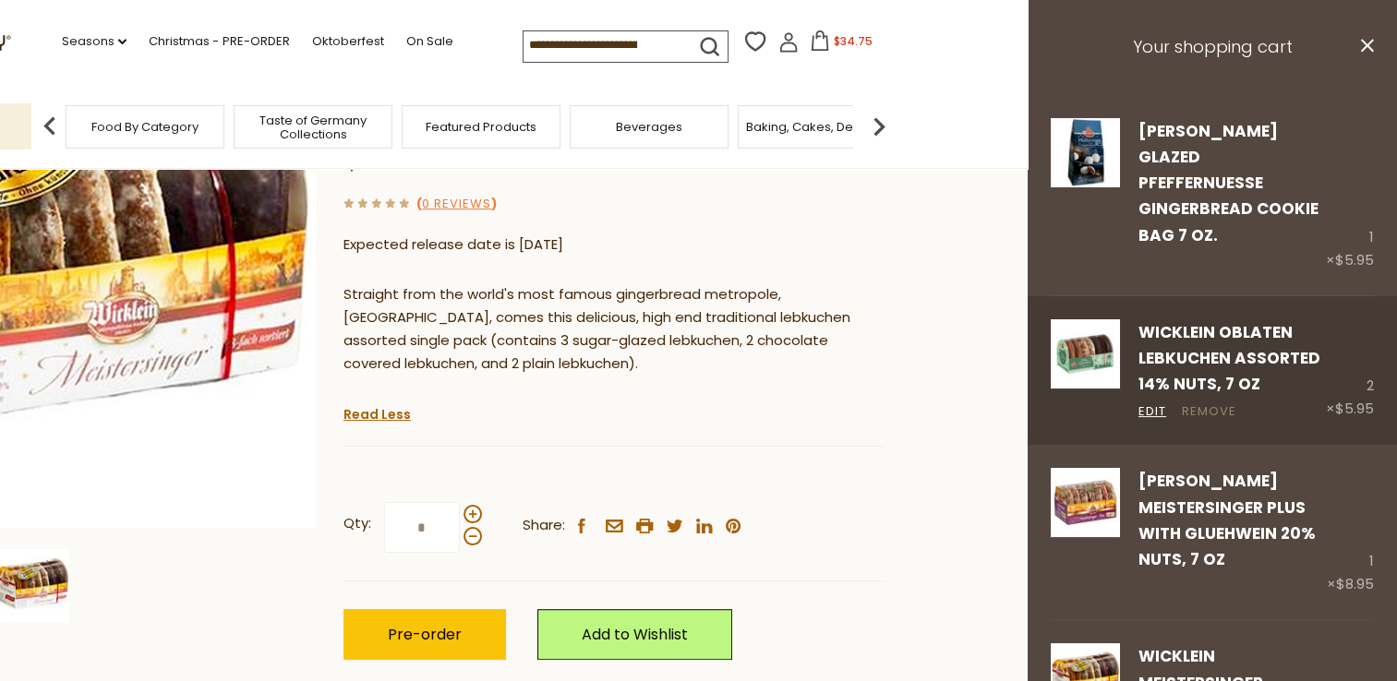
click at [1206, 402] on link "Remove" at bounding box center [1209, 411] width 54 height 19
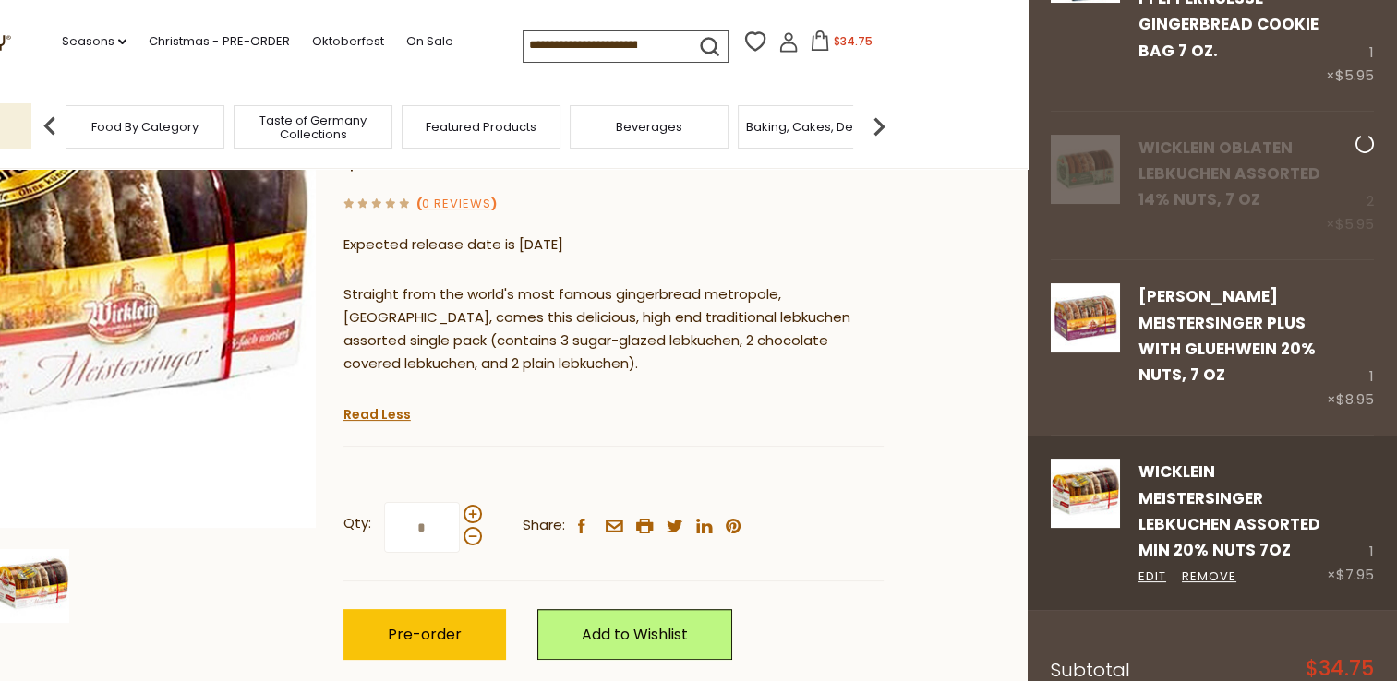
scroll to position [107, 0]
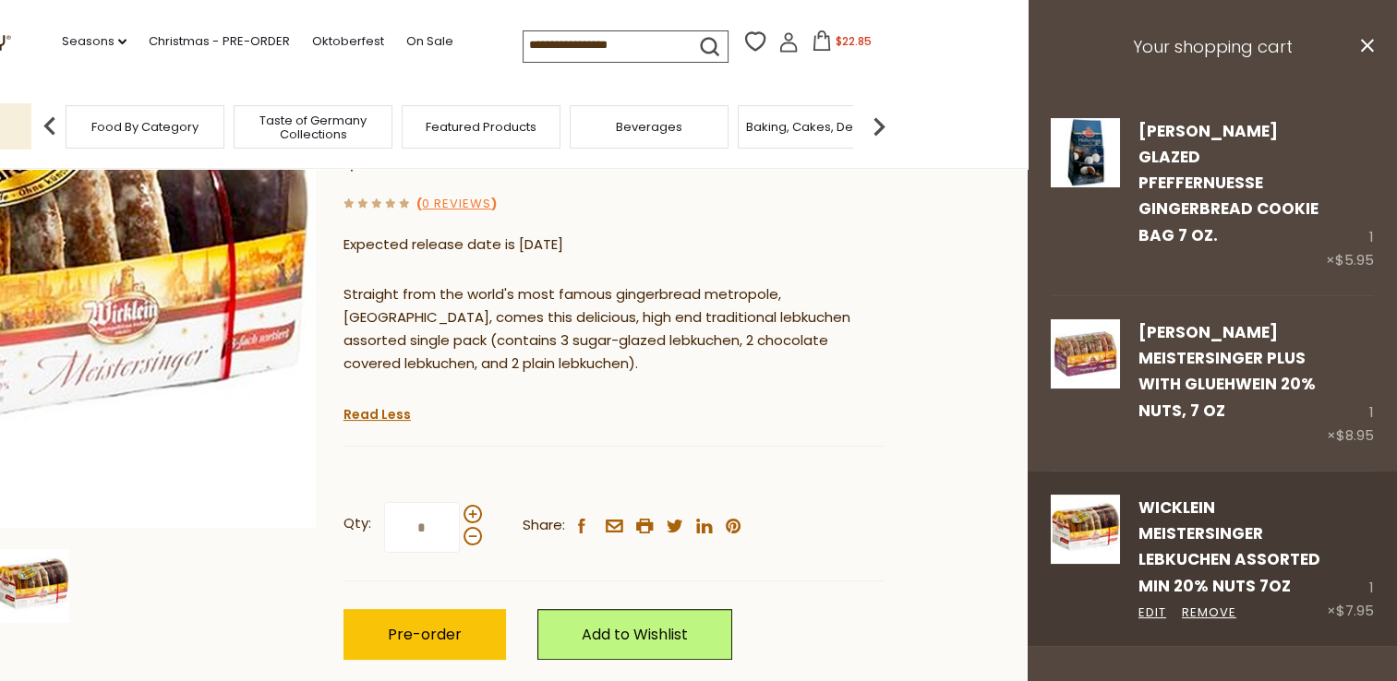
click at [1179, 534] on link "Wicklein Meistersinger Lebkuchen Assorted min 20% Nuts 7oz" at bounding box center [1229, 547] width 182 height 101
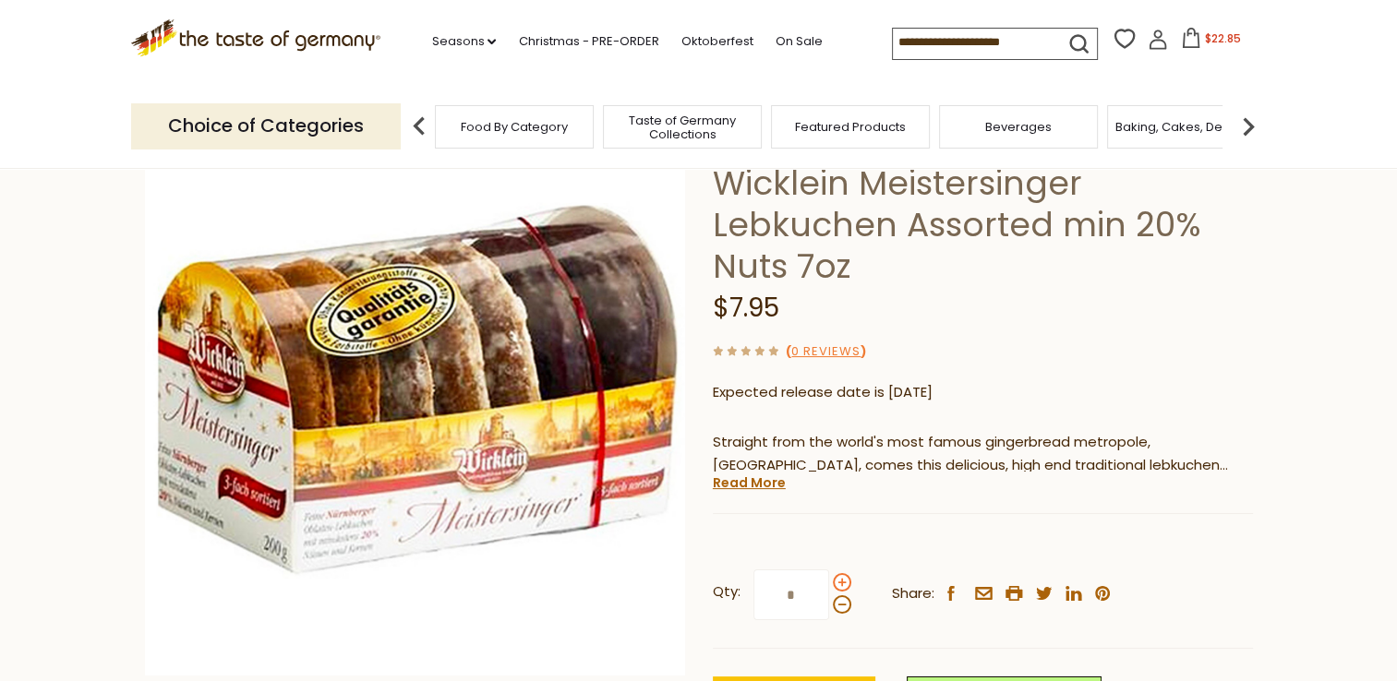
scroll to position [277, 0]
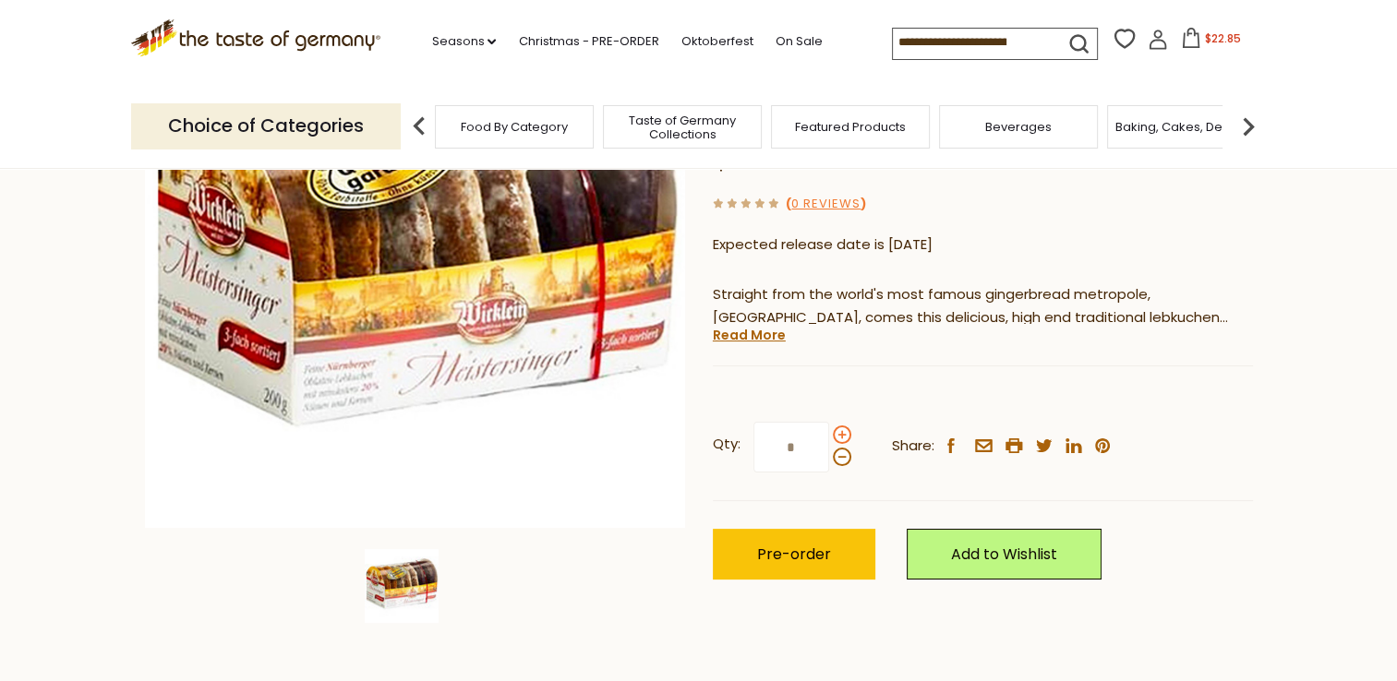
click at [842, 434] on span at bounding box center [842, 435] width 18 height 18
click at [829, 434] on input "*" at bounding box center [791, 447] width 76 height 51
click at [841, 460] on span at bounding box center [842, 457] width 18 height 18
click at [829, 460] on input "*" at bounding box center [791, 447] width 76 height 51
drag, startPoint x: 815, startPoint y: 445, endPoint x: 714, endPoint y: 454, distance: 102.0
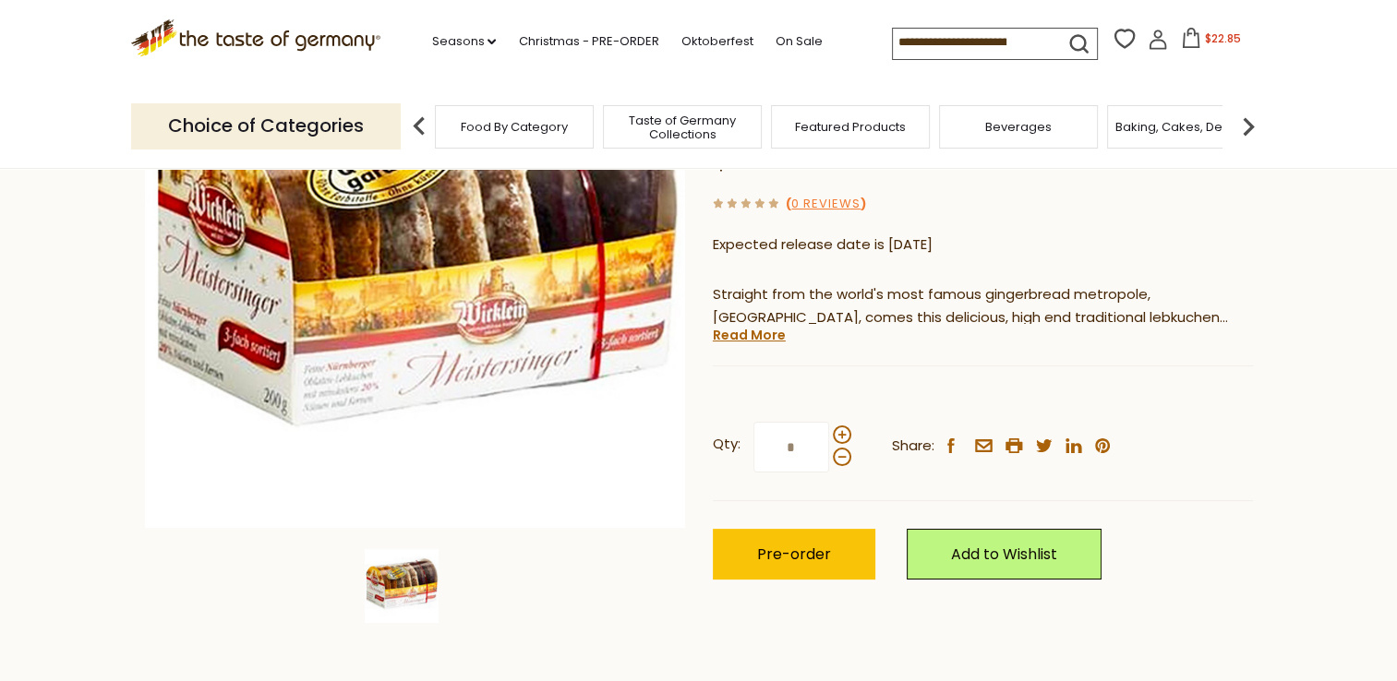
click at [714, 450] on label "Qty: *" at bounding box center [782, 447] width 138 height 51
click at [753, 450] on input "*" at bounding box center [791, 447] width 76 height 51
type input "*"
click at [776, 556] on span "Pre-order" at bounding box center [794, 554] width 74 height 21
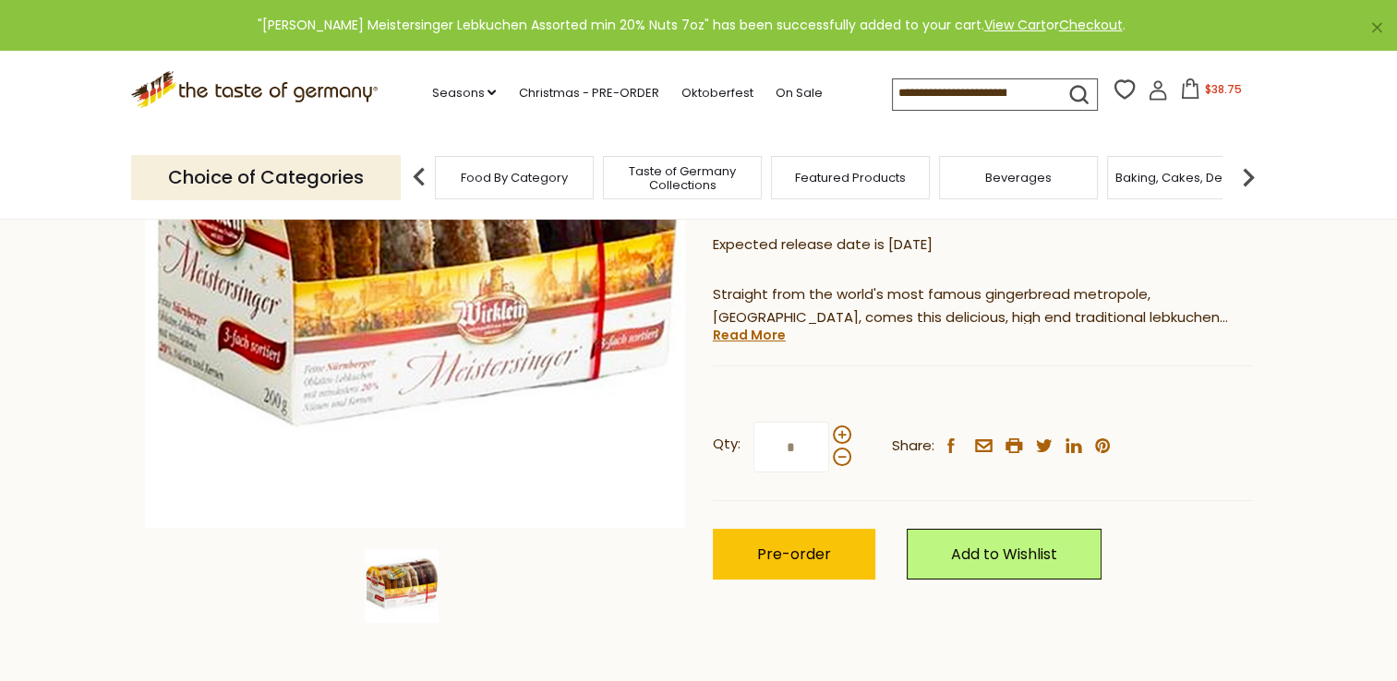
click at [1184, 91] on icon at bounding box center [1190, 88] width 20 height 20
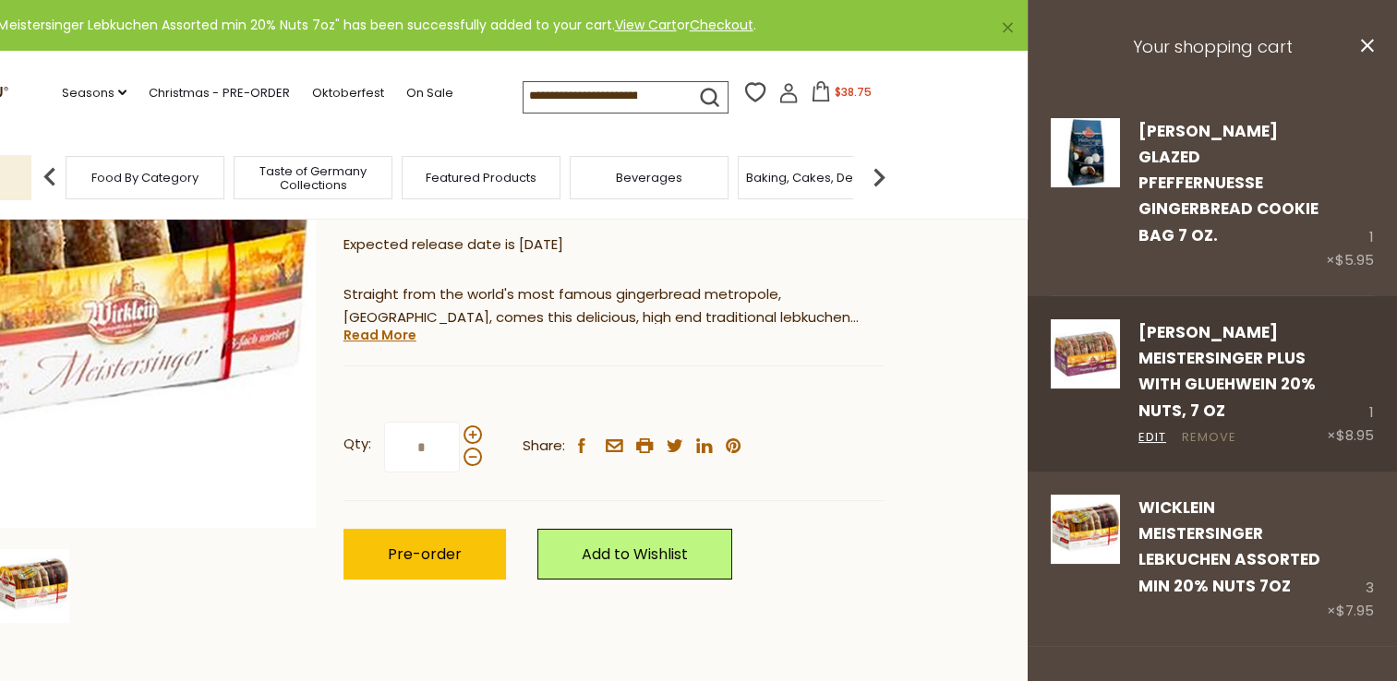
scroll to position [185, 0]
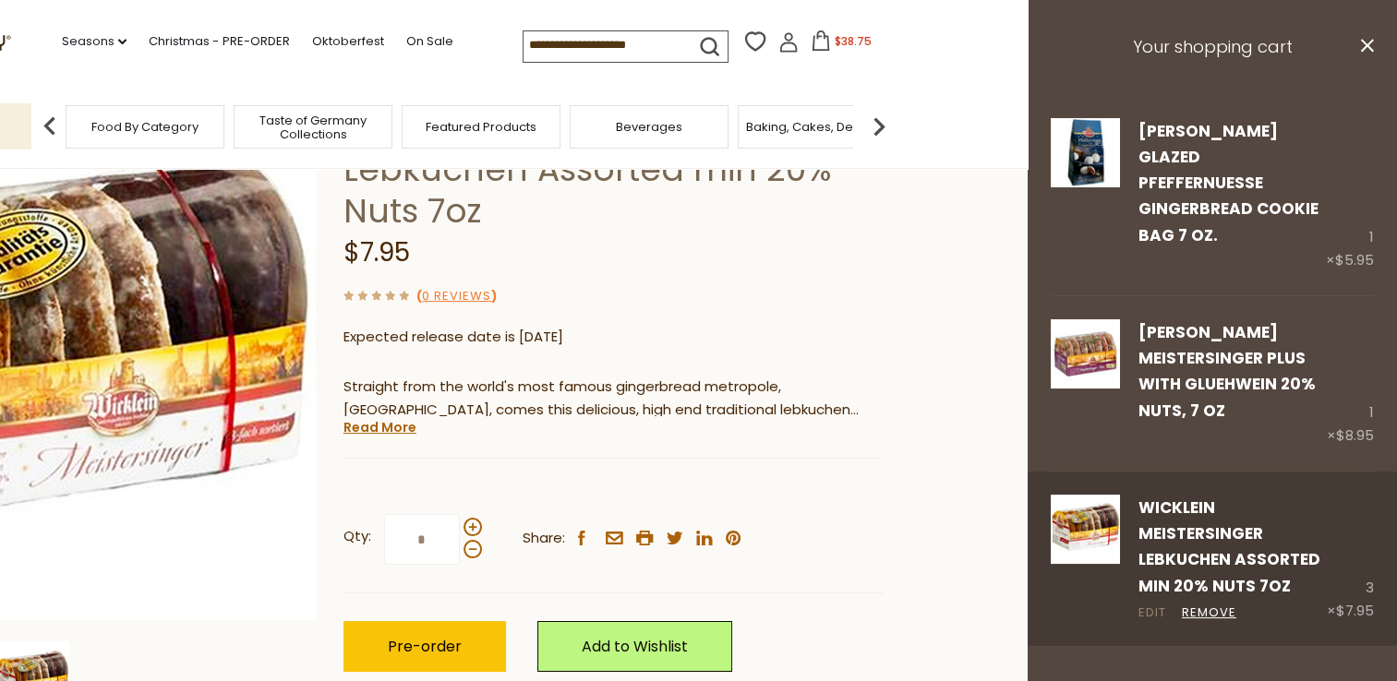
click at [1150, 604] on link "Edit" at bounding box center [1152, 613] width 28 height 19
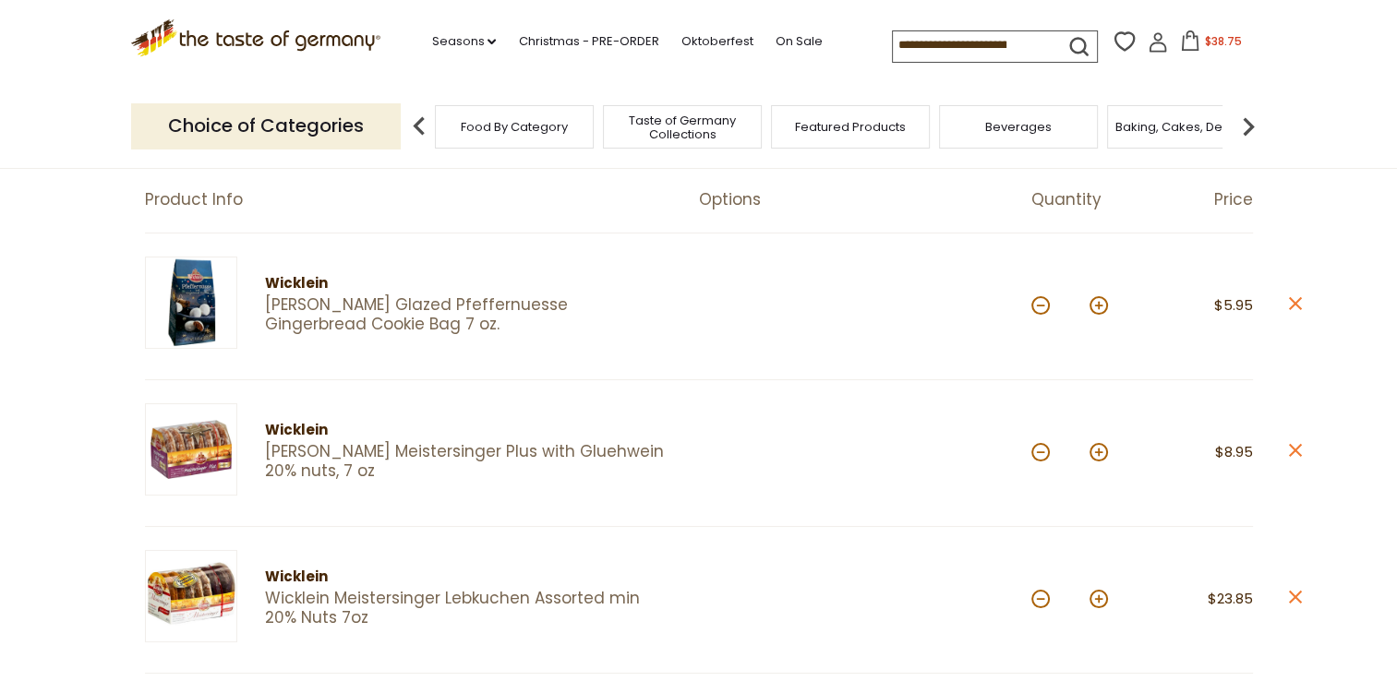
scroll to position [277, 0]
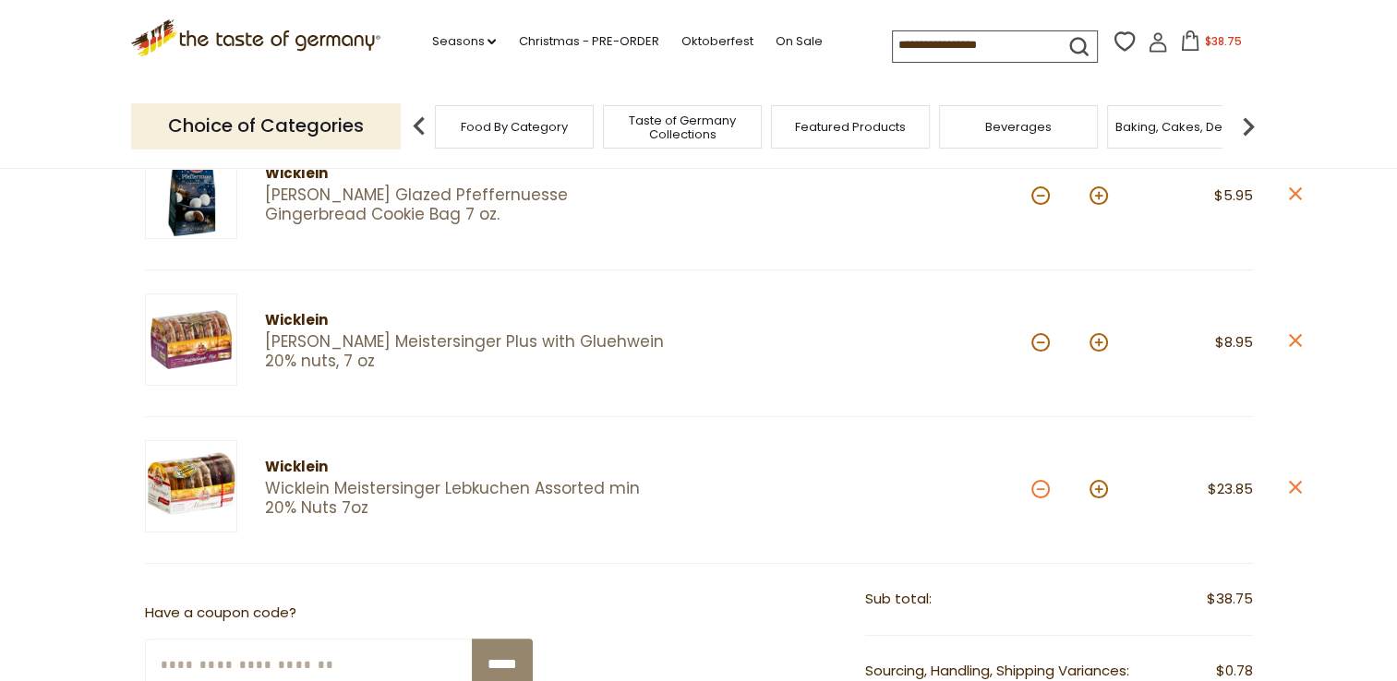
click at [1039, 489] on button at bounding box center [1040, 489] width 18 height 18
type input "*"
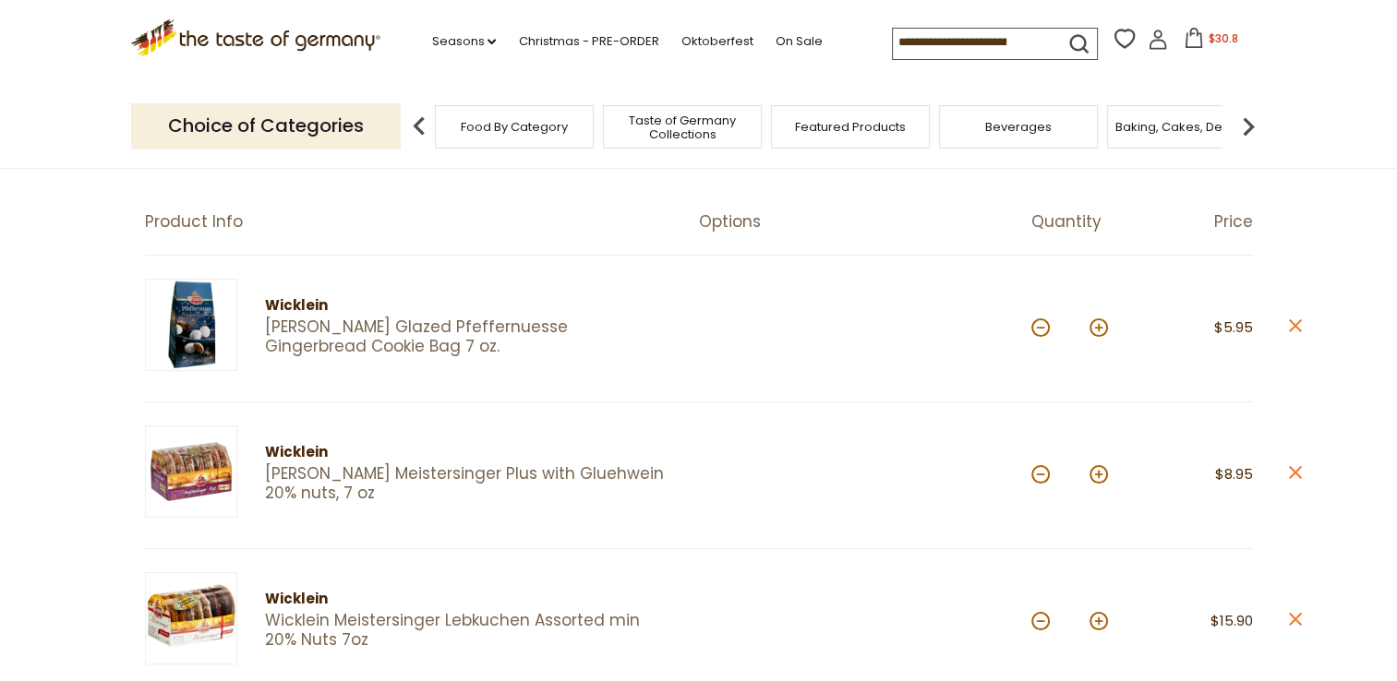
scroll to position [0, 0]
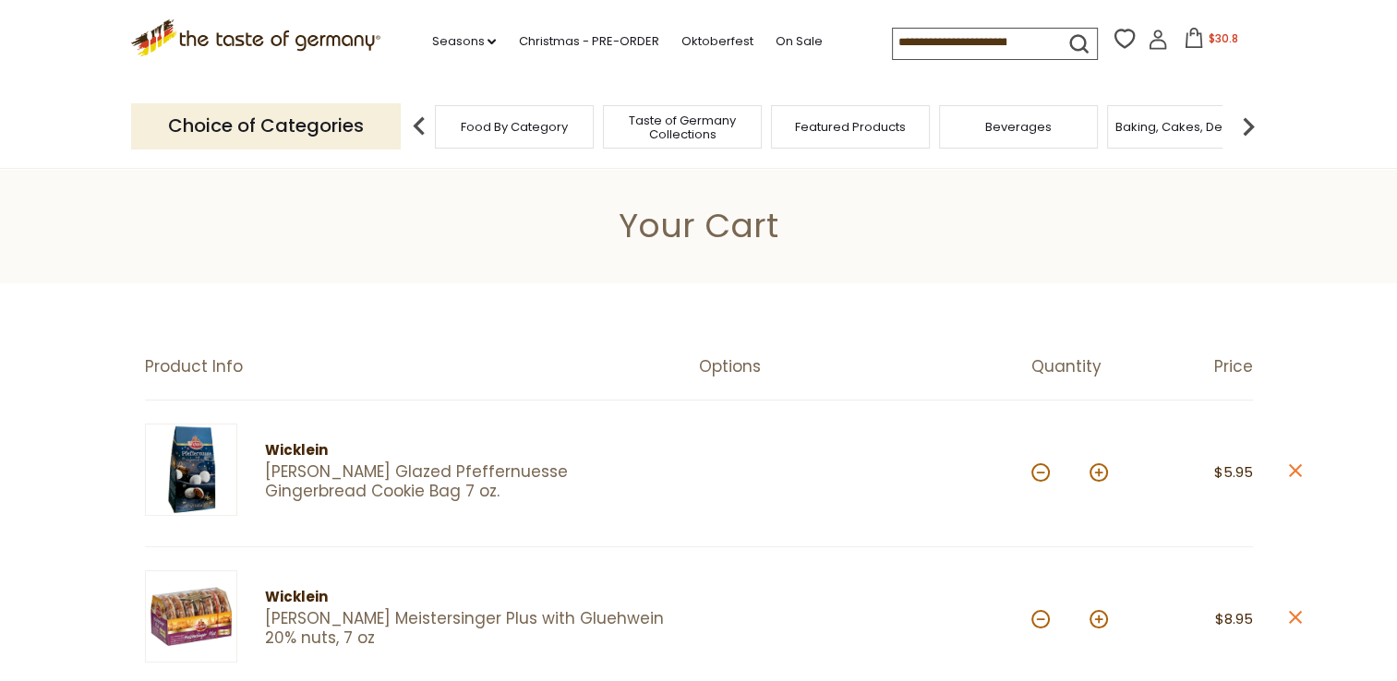
click at [897, 48] on input at bounding box center [971, 42] width 156 height 26
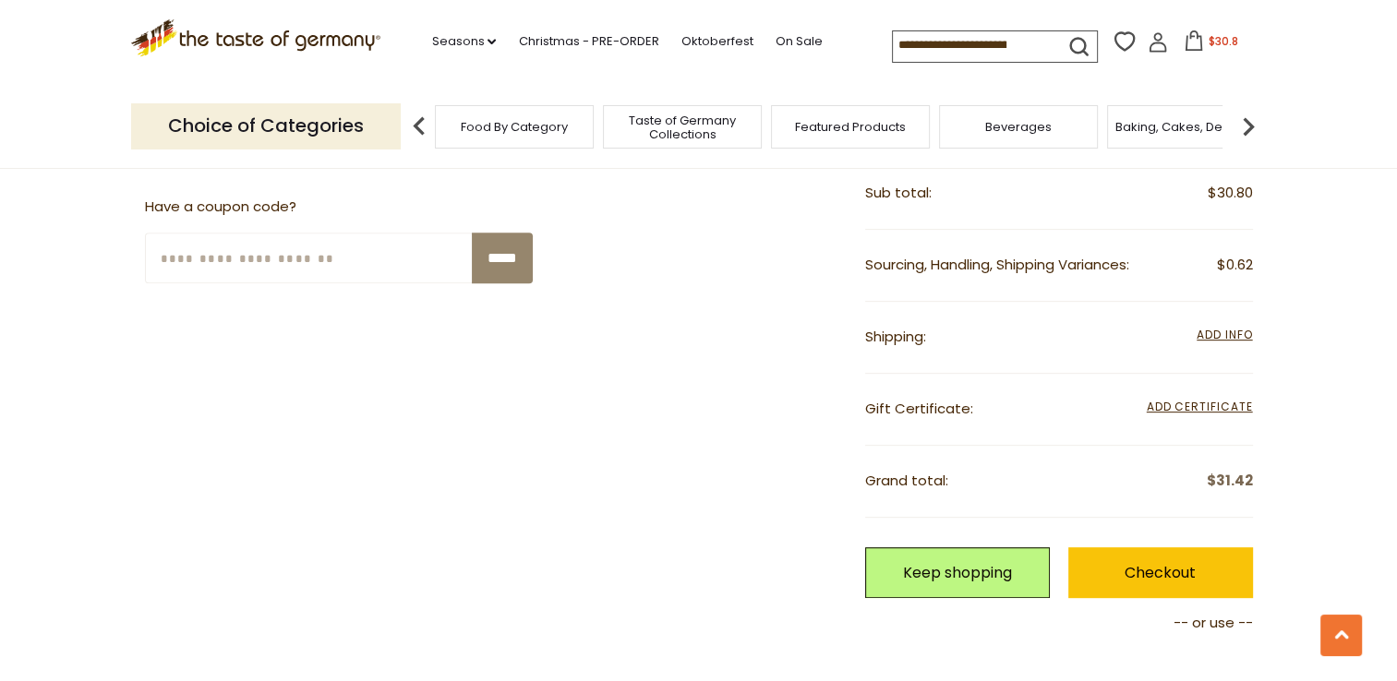
scroll to position [923, 0]
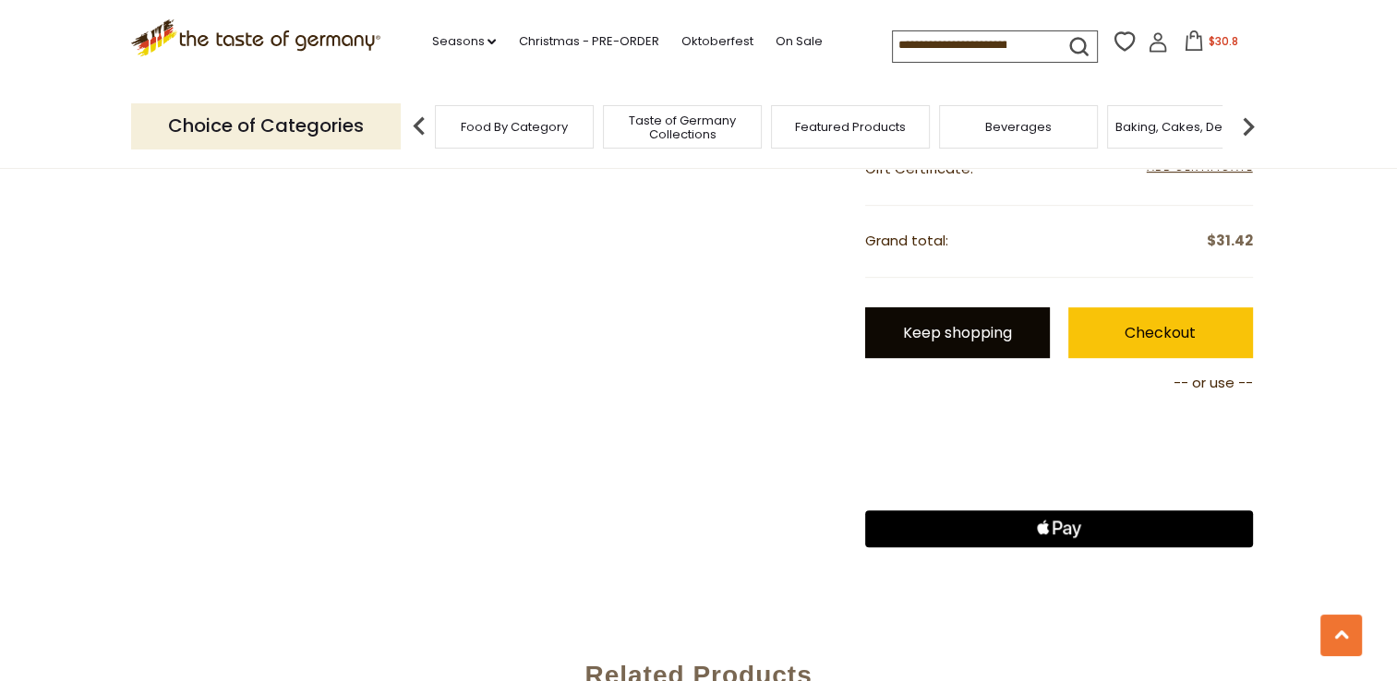
click at [887, 335] on link "Keep shopping" at bounding box center [957, 332] width 185 height 51
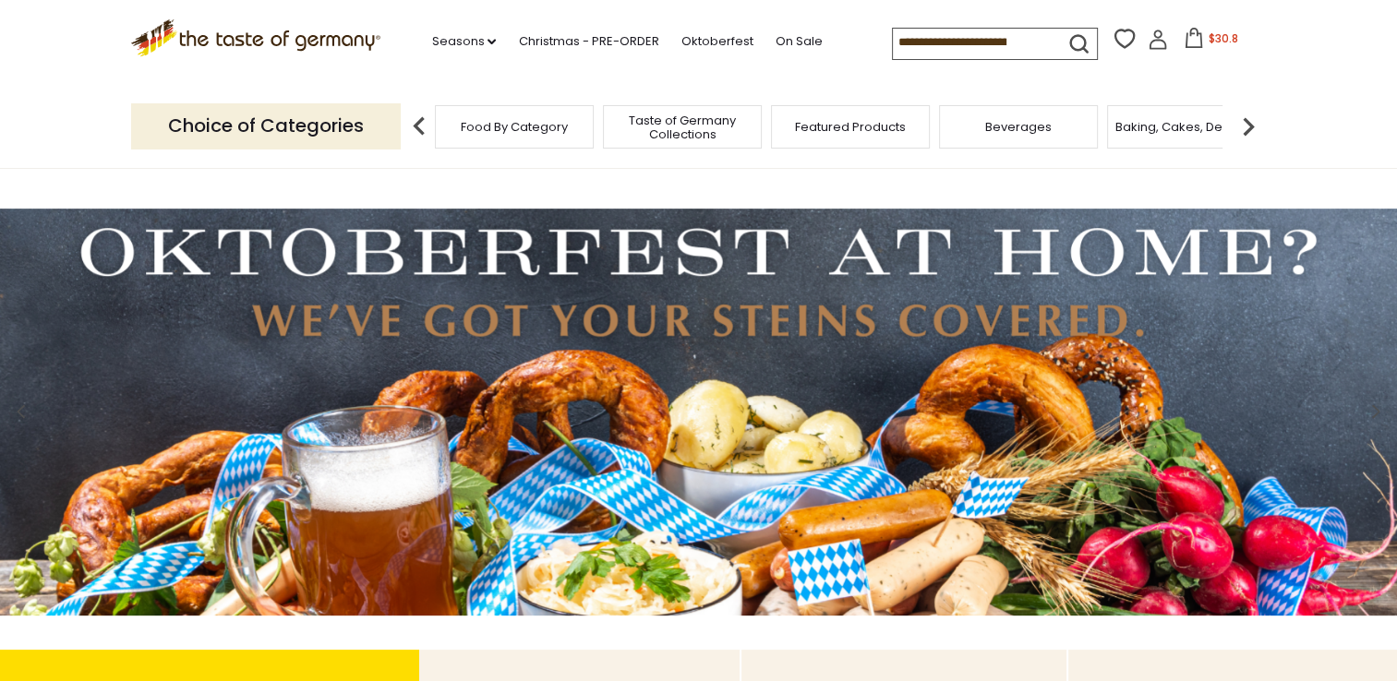
click at [896, 39] on input at bounding box center [971, 42] width 156 height 26
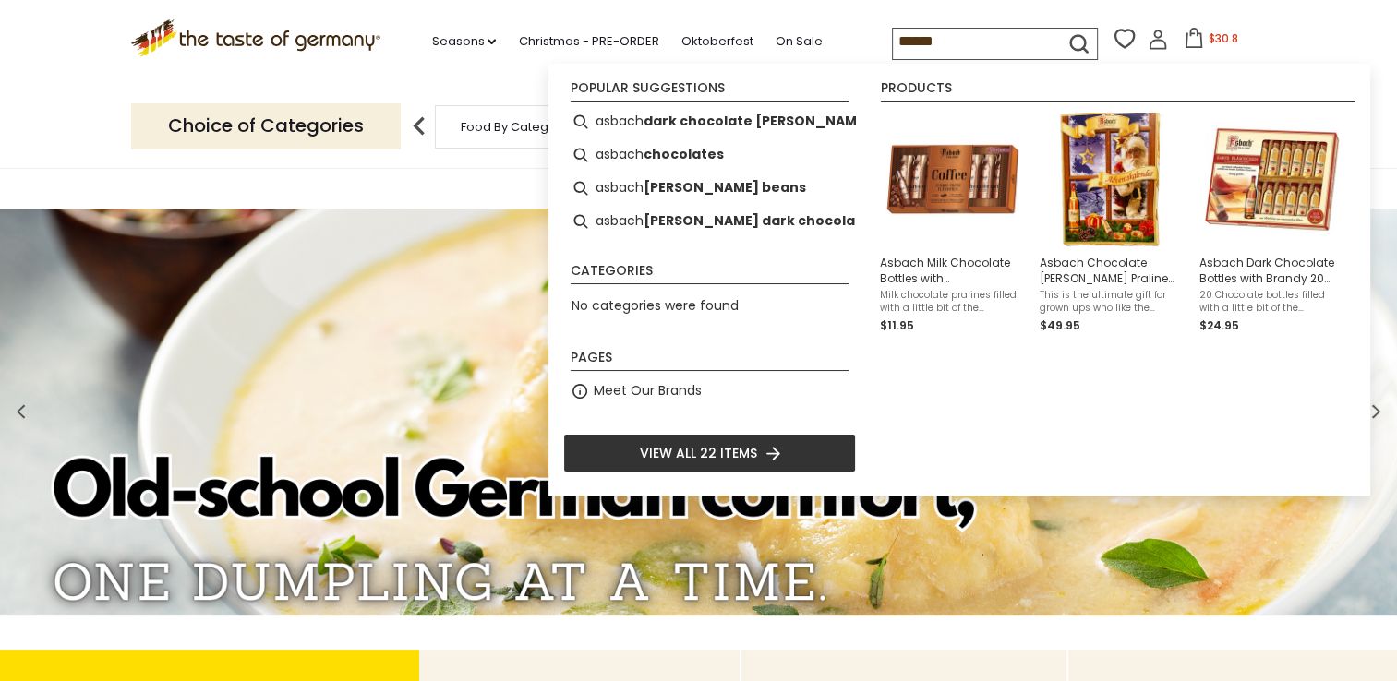
type input "******"
click at [1074, 42] on icon "submit" at bounding box center [1078, 43] width 25 height 25
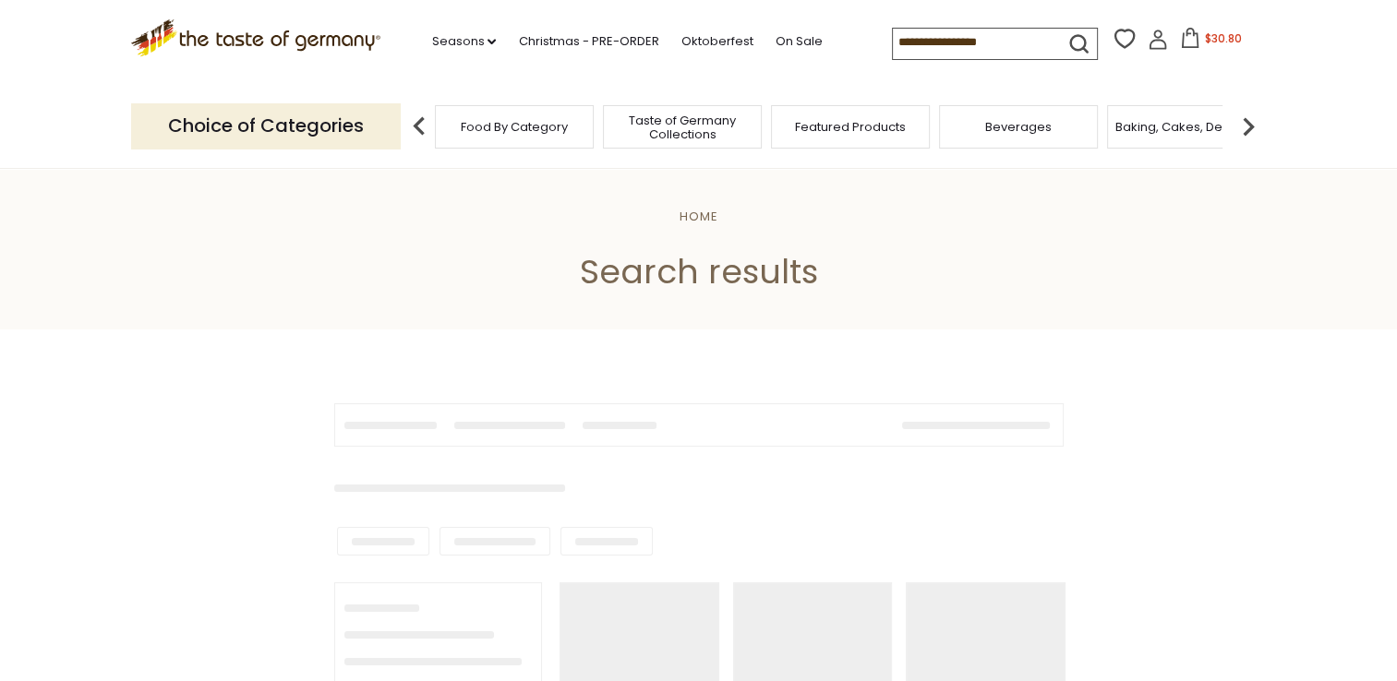
type input "******"
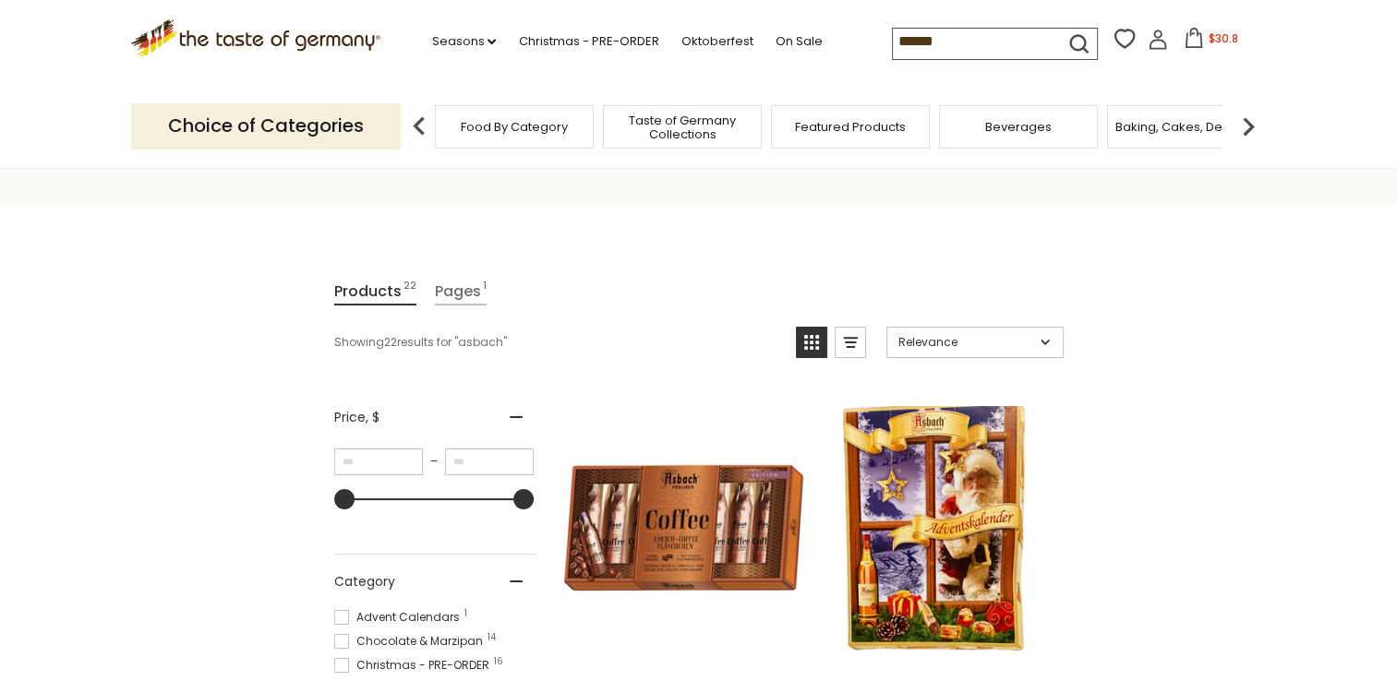
scroll to position [277, 0]
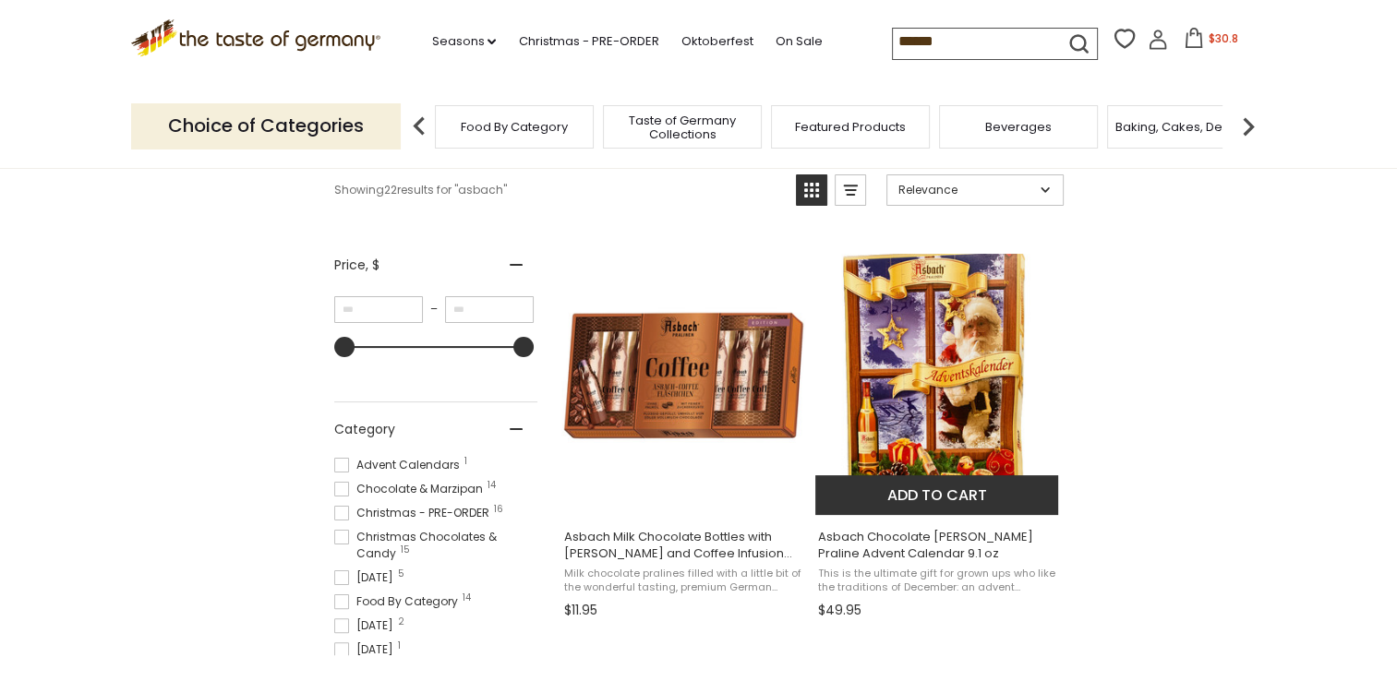
click at [916, 537] on span "Asbach Chocolate [PERSON_NAME] Praline Advent Calendar 9.1 oz" at bounding box center [937, 545] width 239 height 33
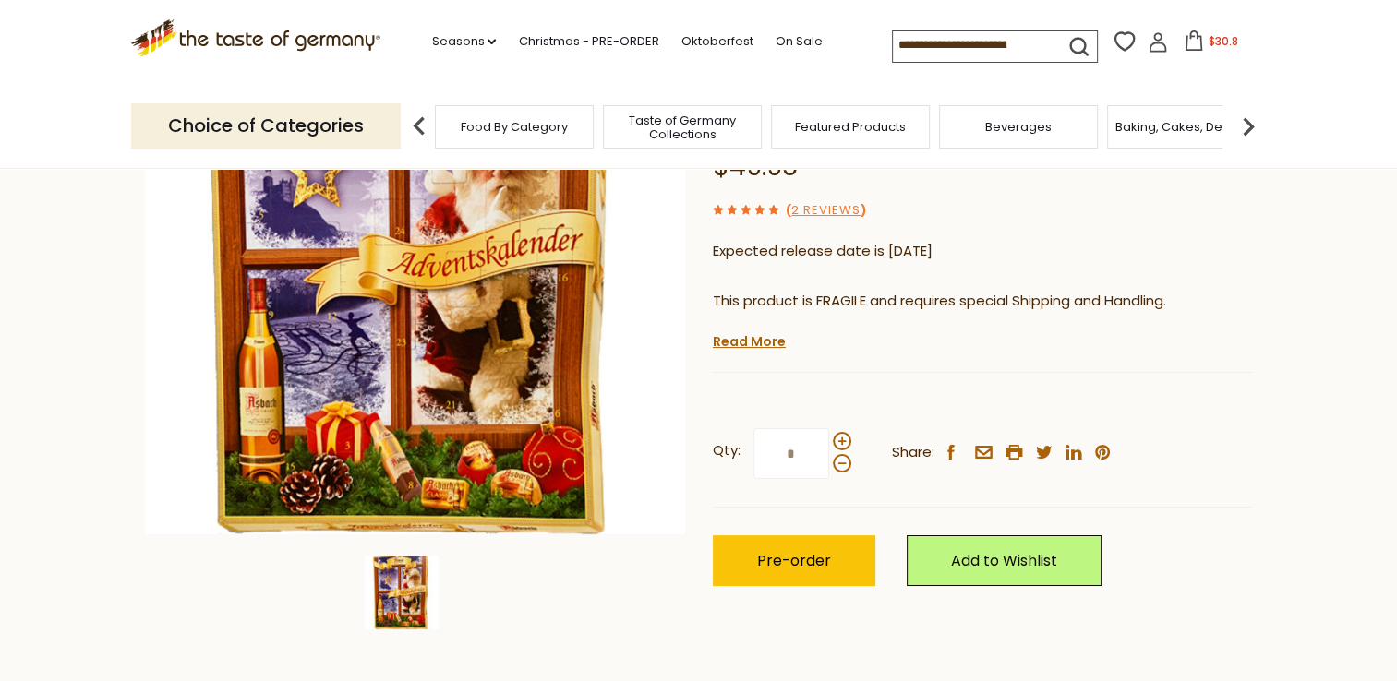
scroll to position [92, 0]
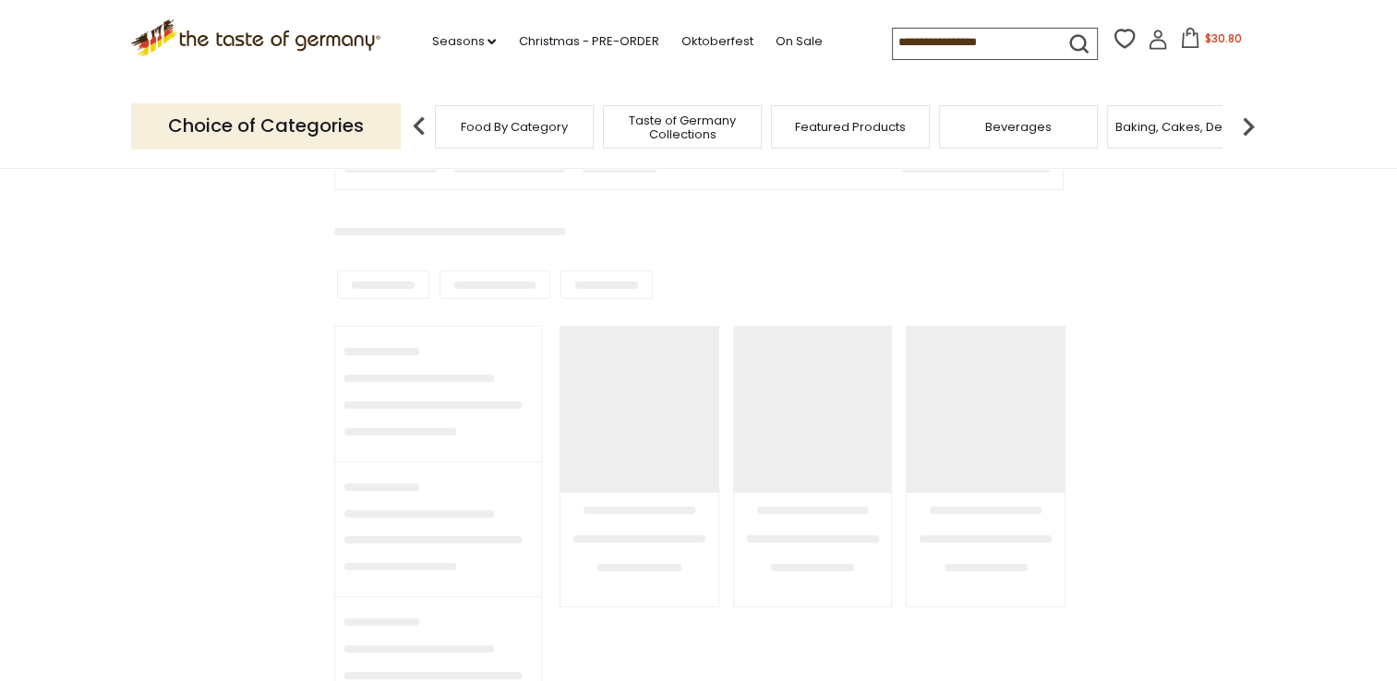
type input "******"
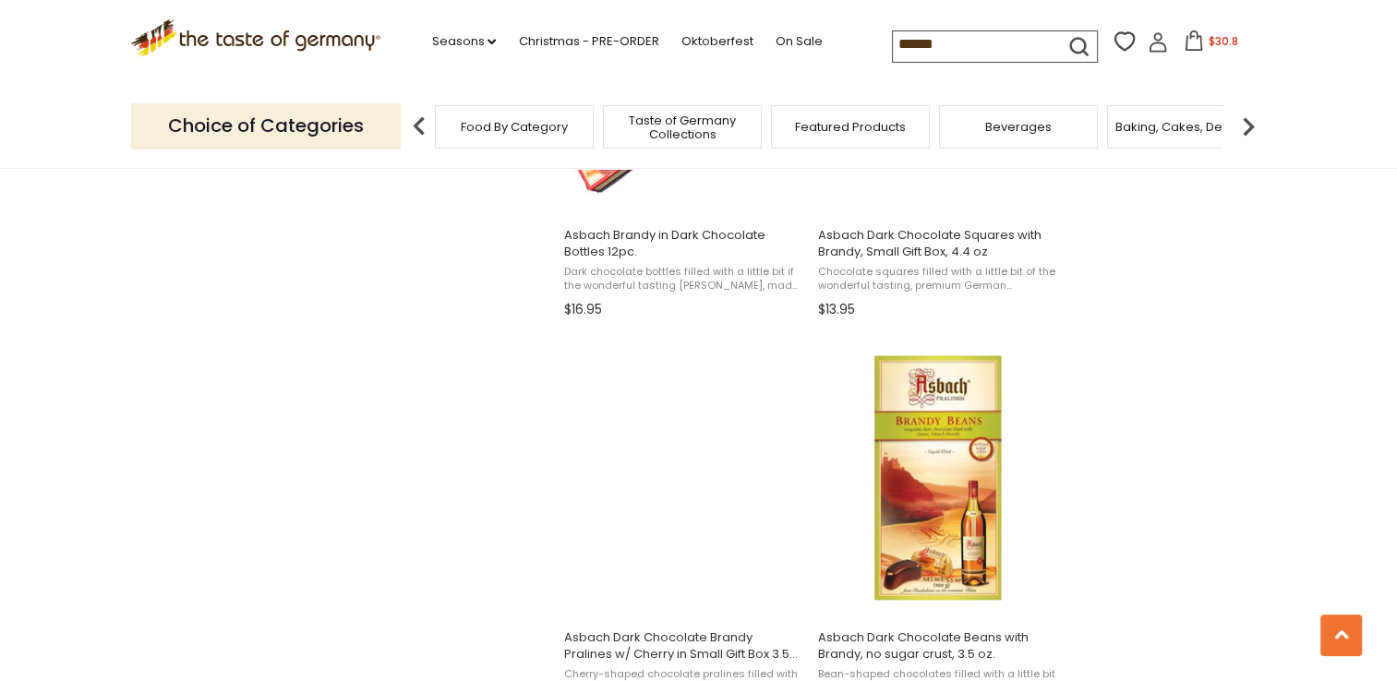
scroll to position [2031, 0]
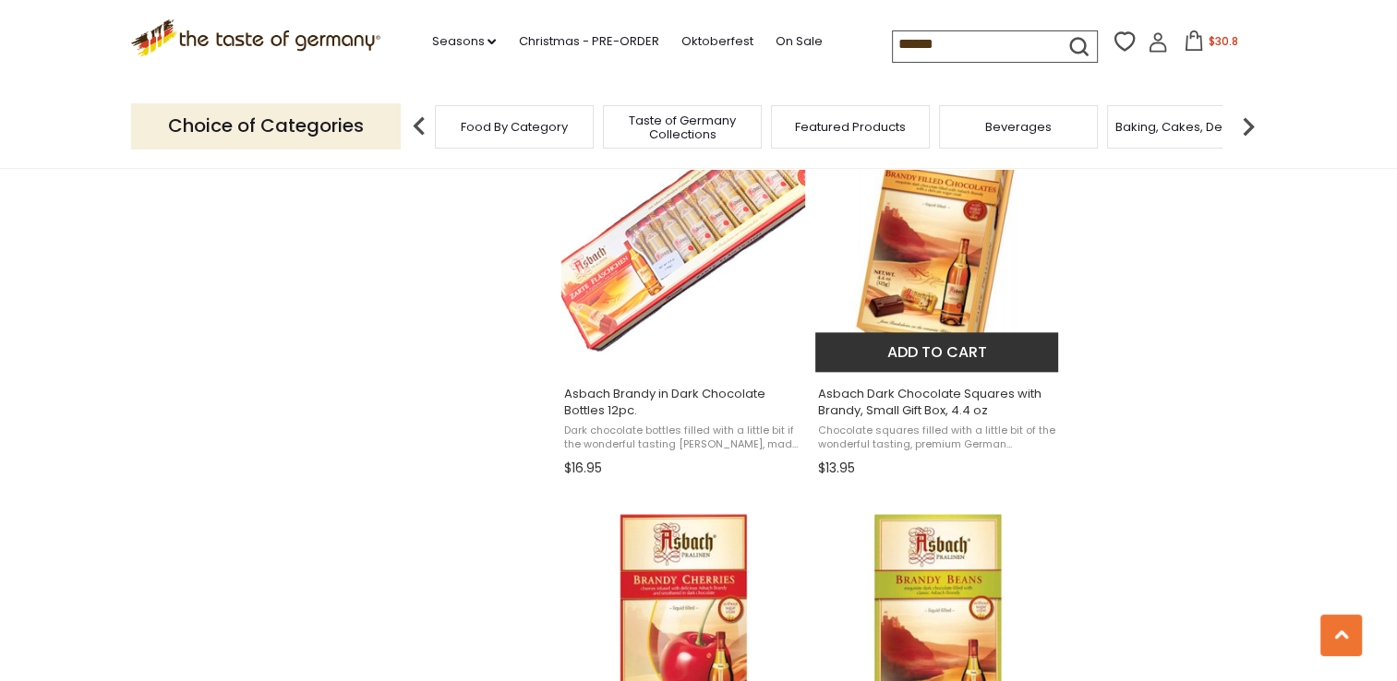
click at [915, 287] on img "Asbach Dark Chocolate Squares with Brandy, Small Gift Box, 4.4 oz" at bounding box center [937, 234] width 245 height 245
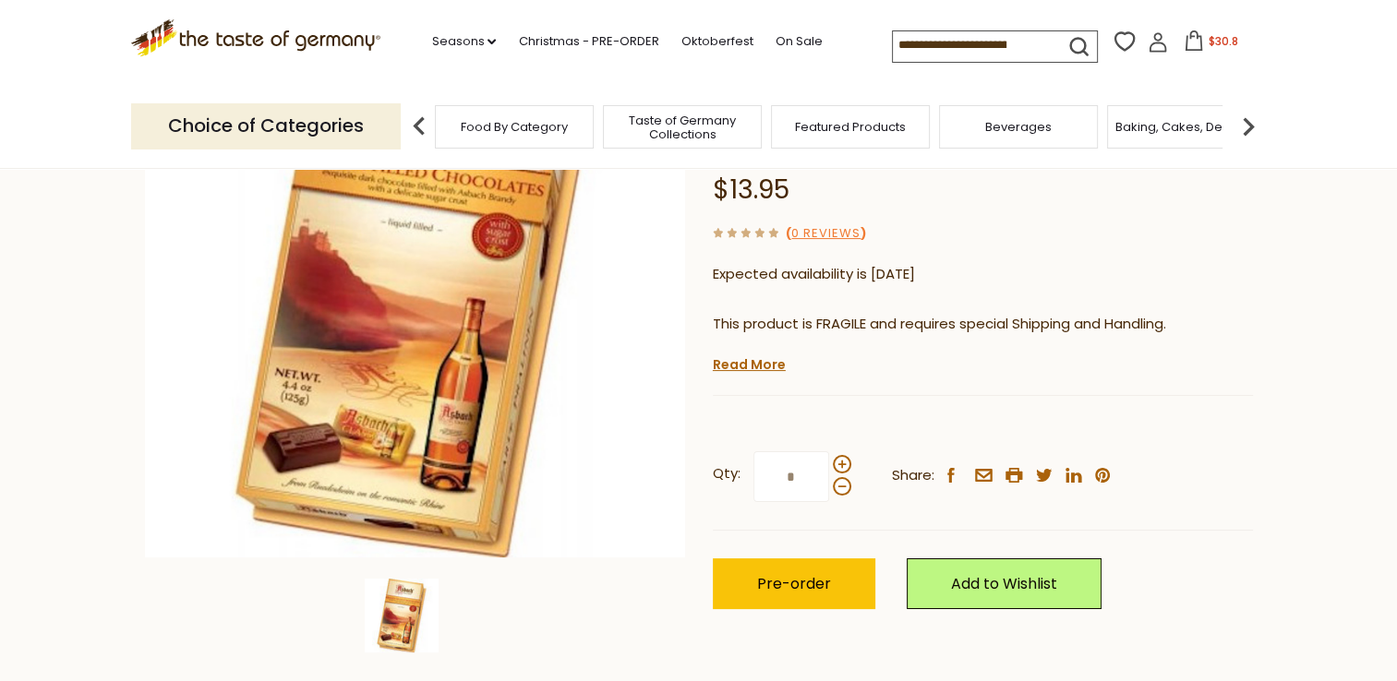
scroll to position [277, 0]
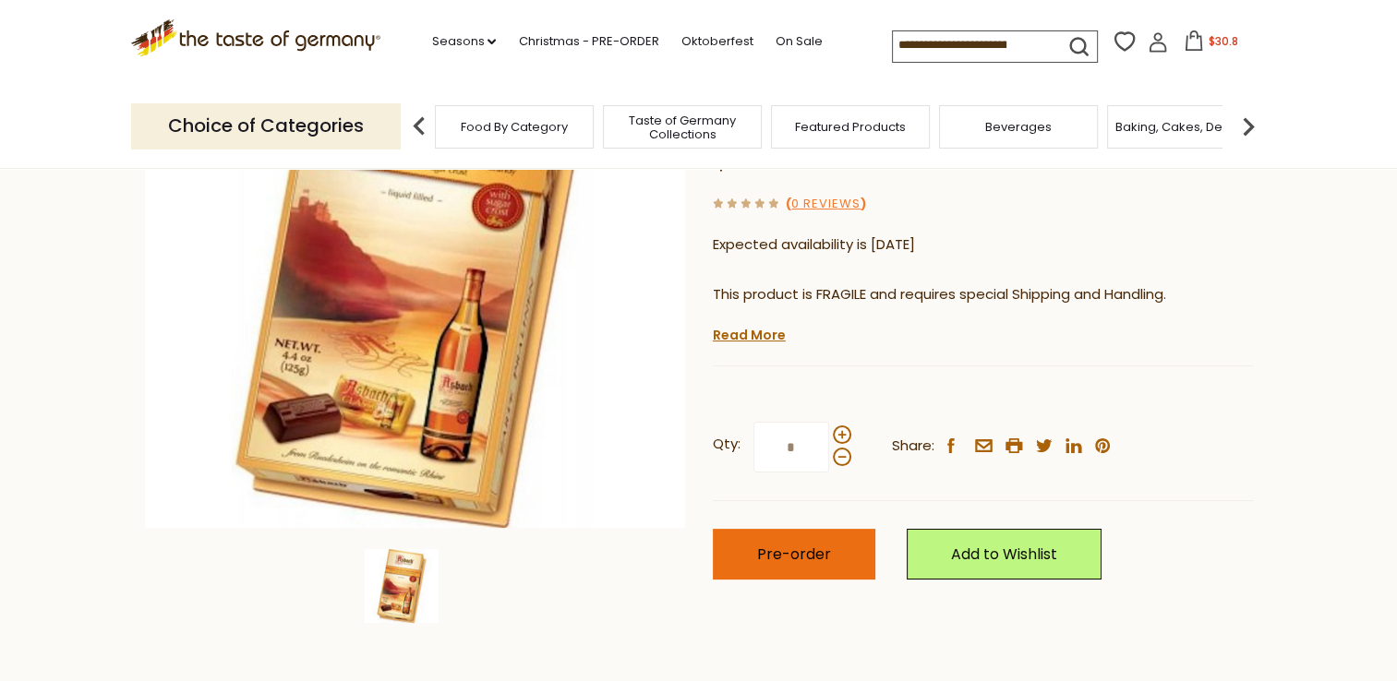
click at [814, 556] on span "Pre-order" at bounding box center [794, 554] width 74 height 21
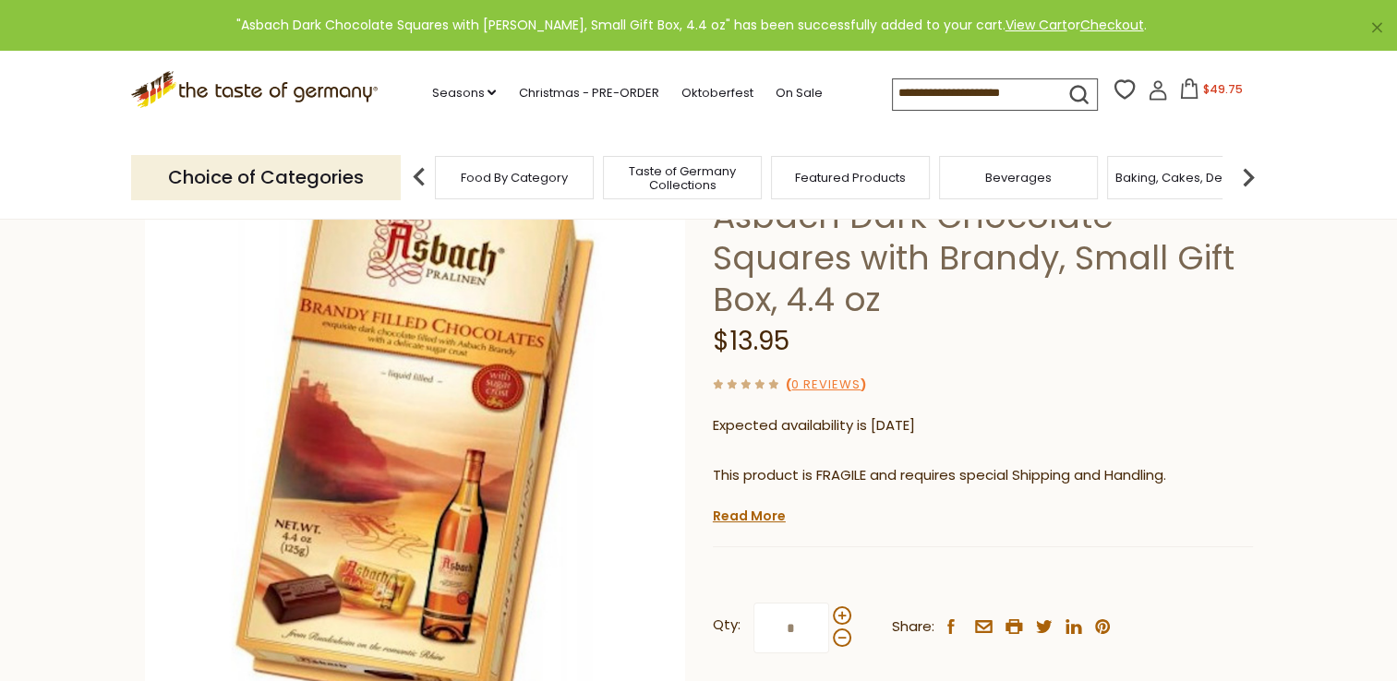
scroll to position [0, 0]
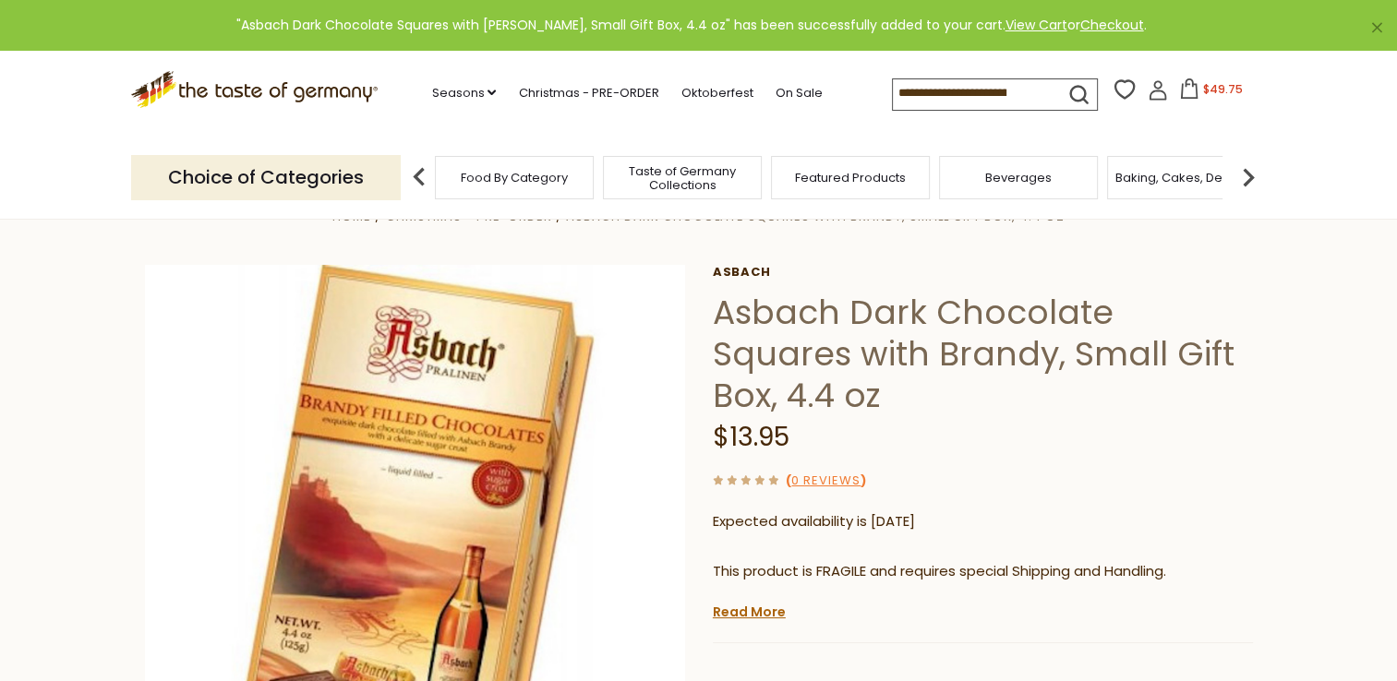
click at [936, 94] on input at bounding box center [971, 92] width 156 height 26
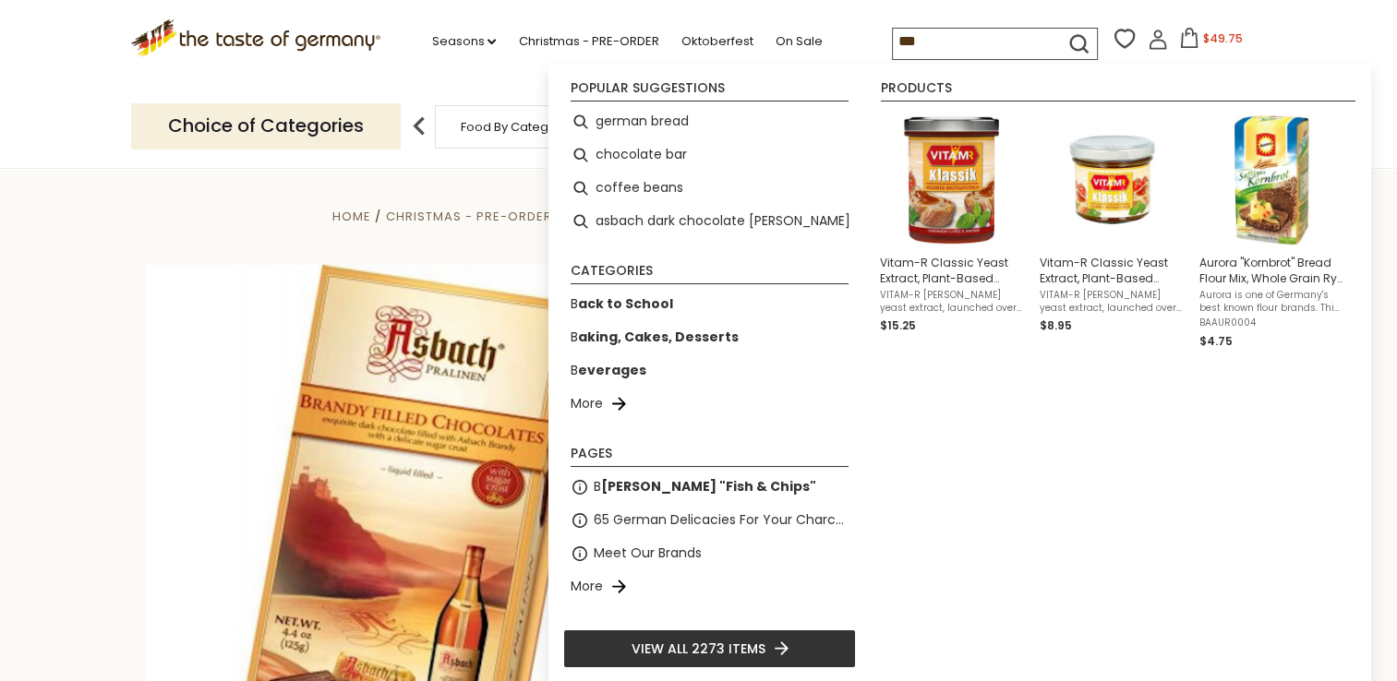
type input "****"
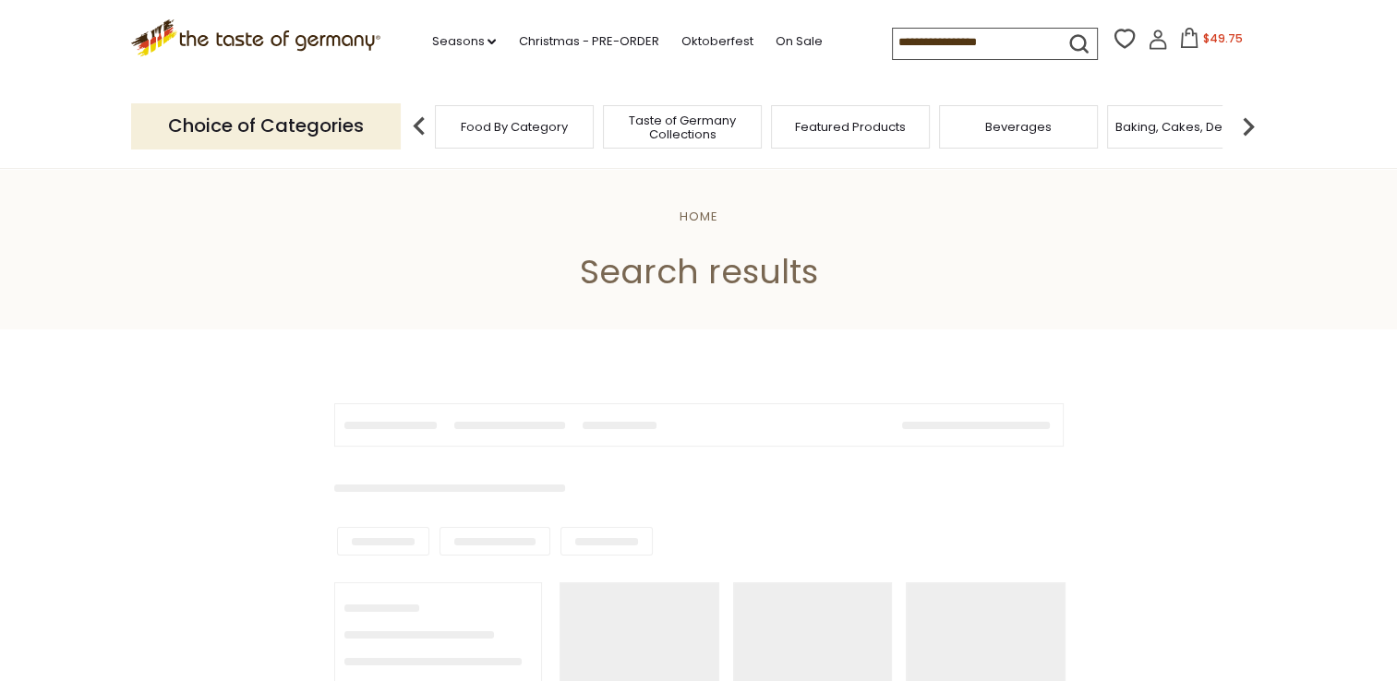
type input "****"
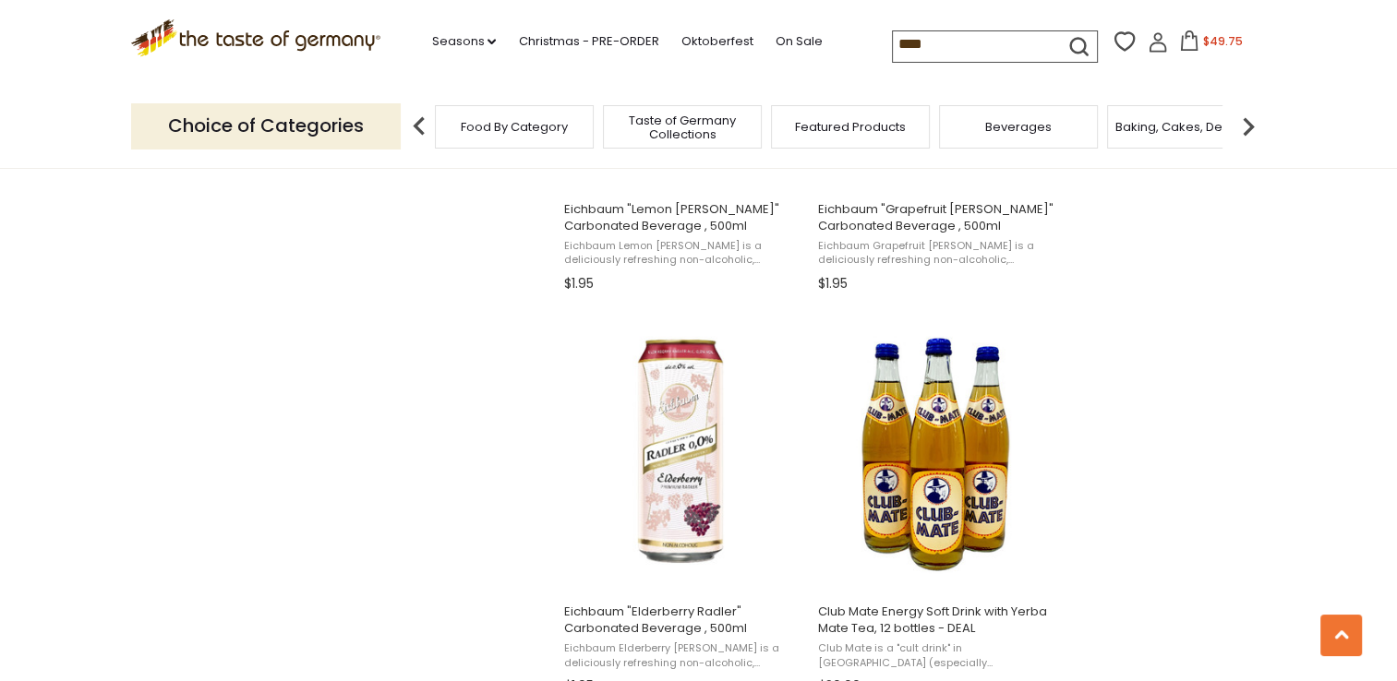
scroll to position [1939, 0]
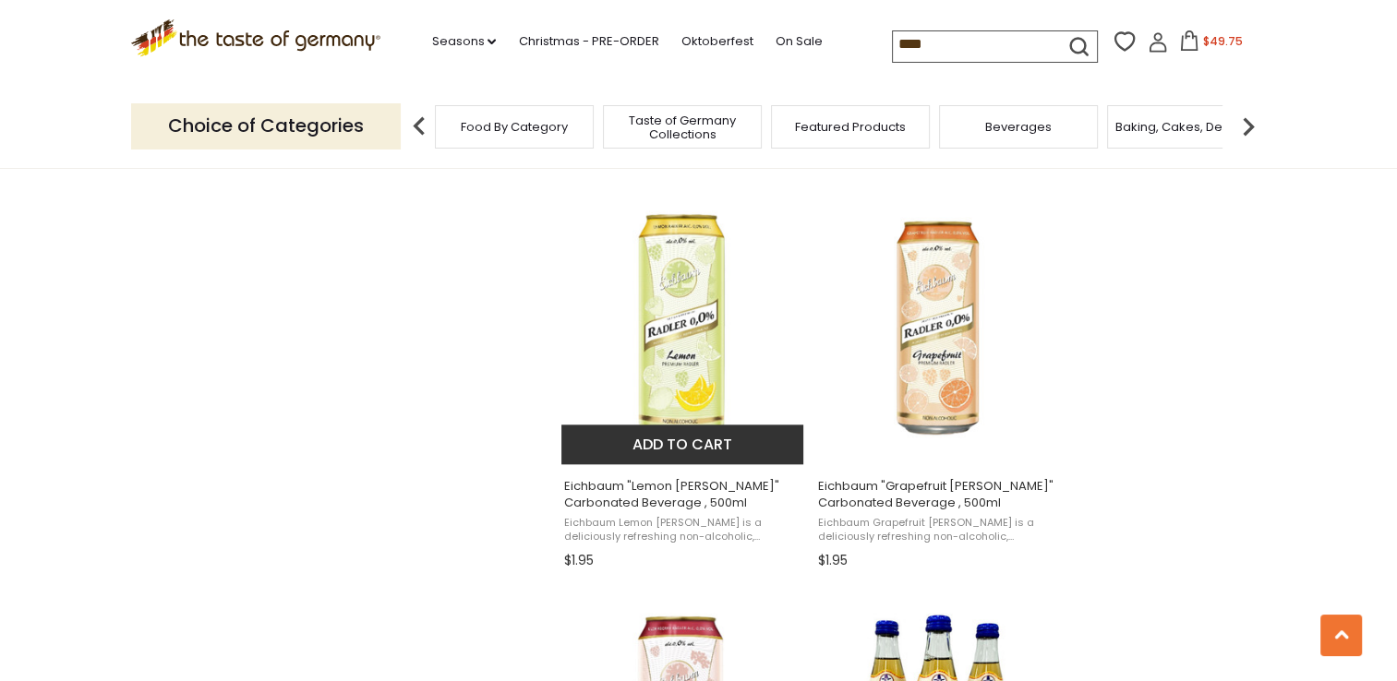
click at [620, 502] on span "Eichbaum "Lemon [PERSON_NAME]" Carbonated Beverage , 500ml" at bounding box center [683, 494] width 239 height 33
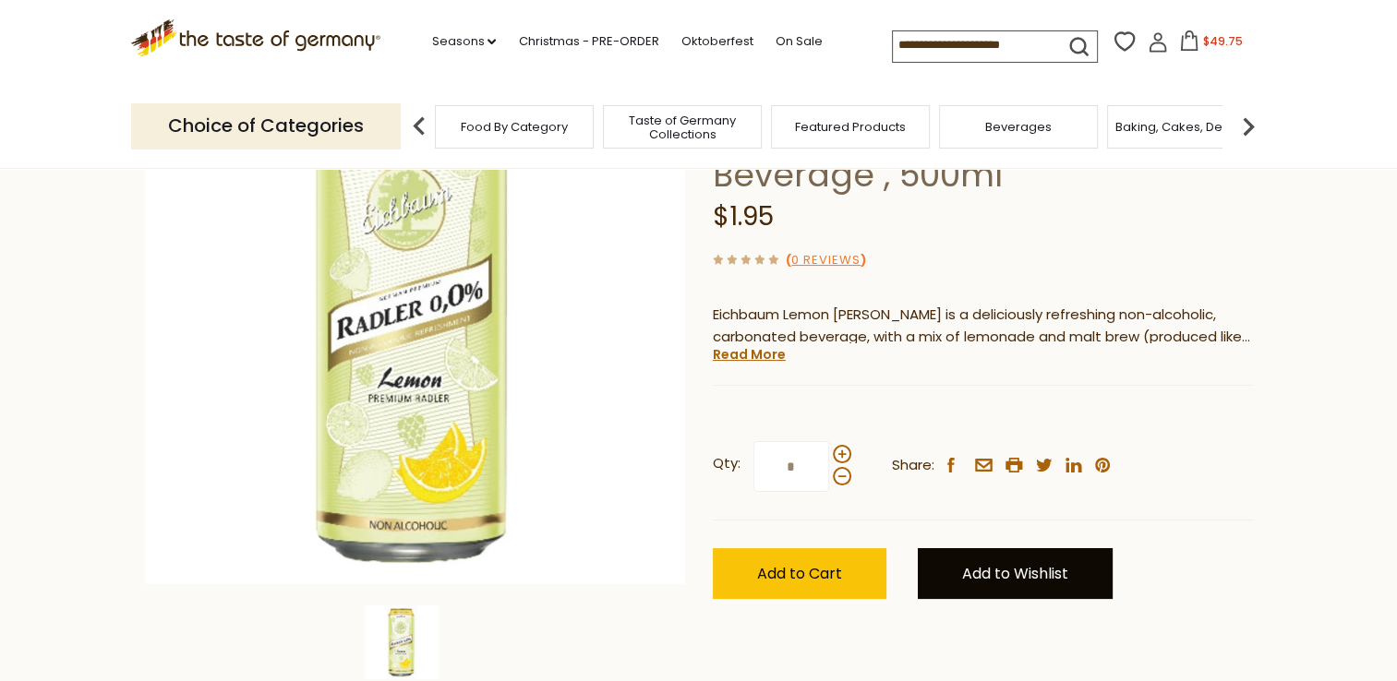
scroll to position [277, 0]
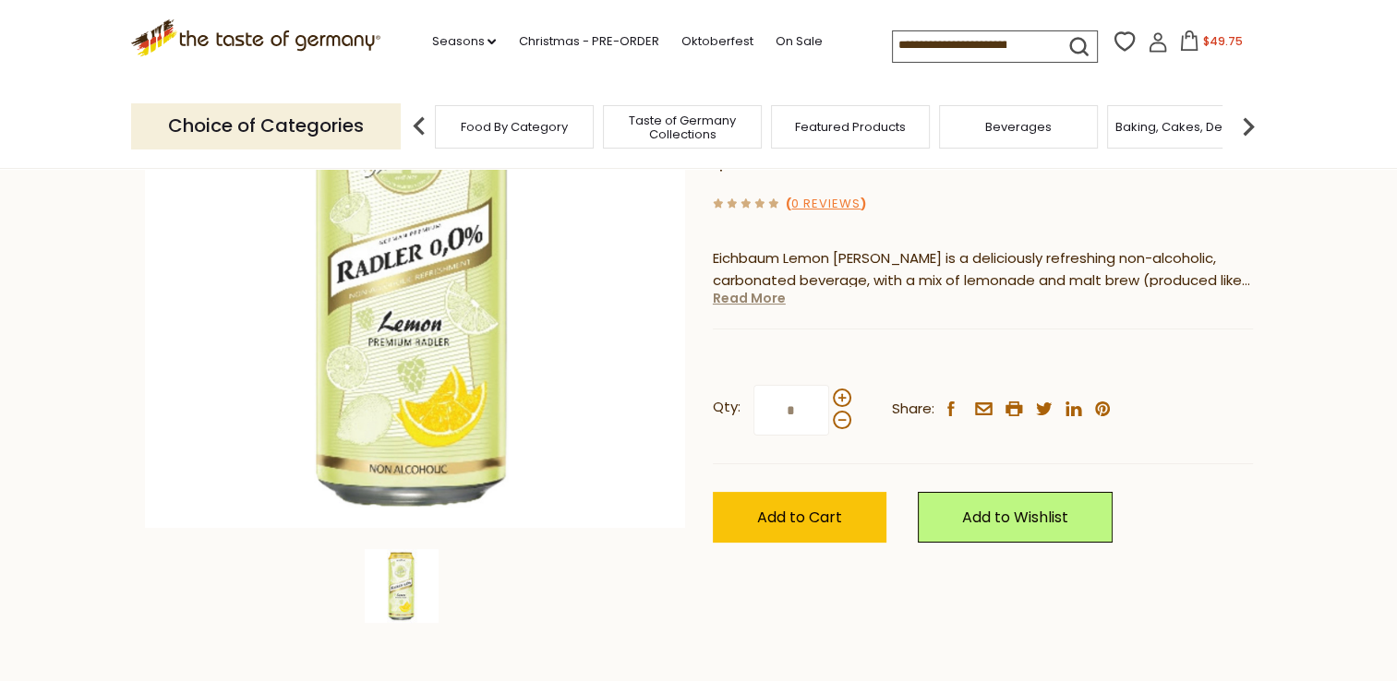
click at [760, 289] on link "Read More" at bounding box center [749, 298] width 73 height 18
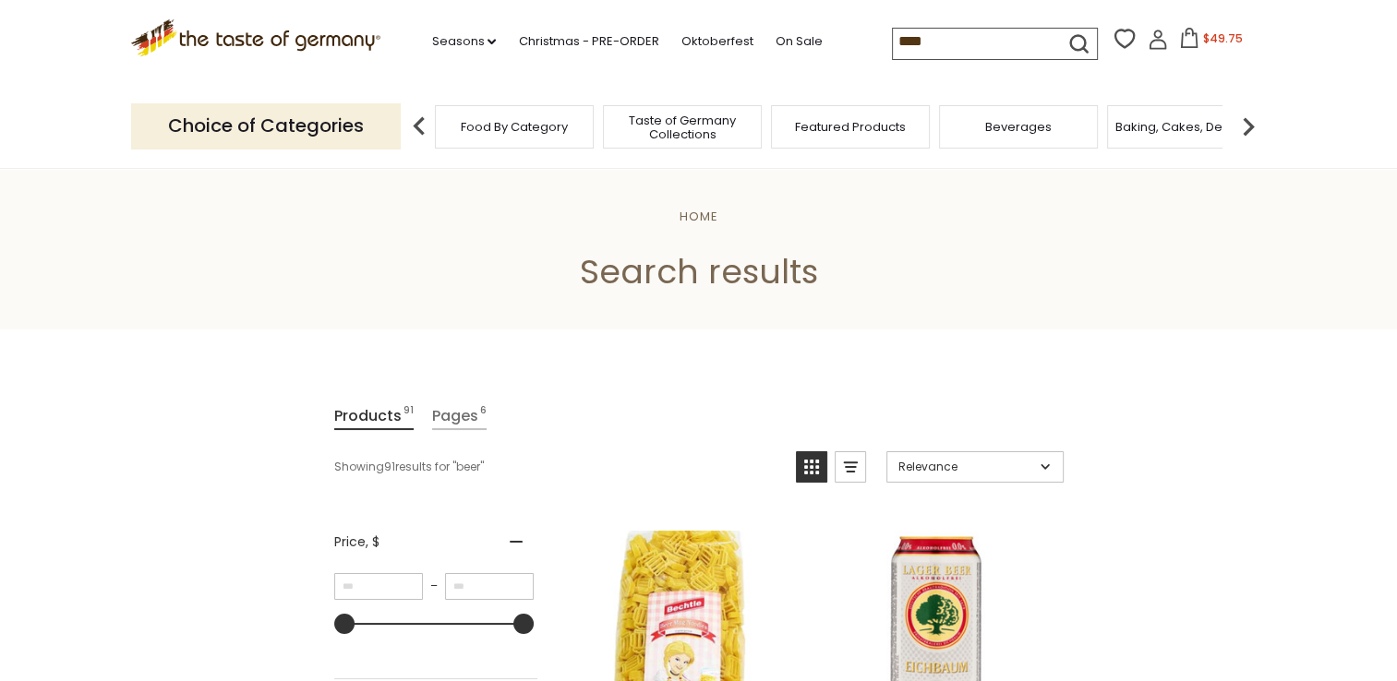
drag, startPoint x: 954, startPoint y: 37, endPoint x: 815, endPoint y: 48, distance: 139.8
click at [815, 48] on div ".st0{fill:#EDD300;} .st1{fill:#D33E21;} .st0{fill:#EDD300;} .st1{fill:#D33E21;}…" at bounding box center [698, 42] width 1135 height 85
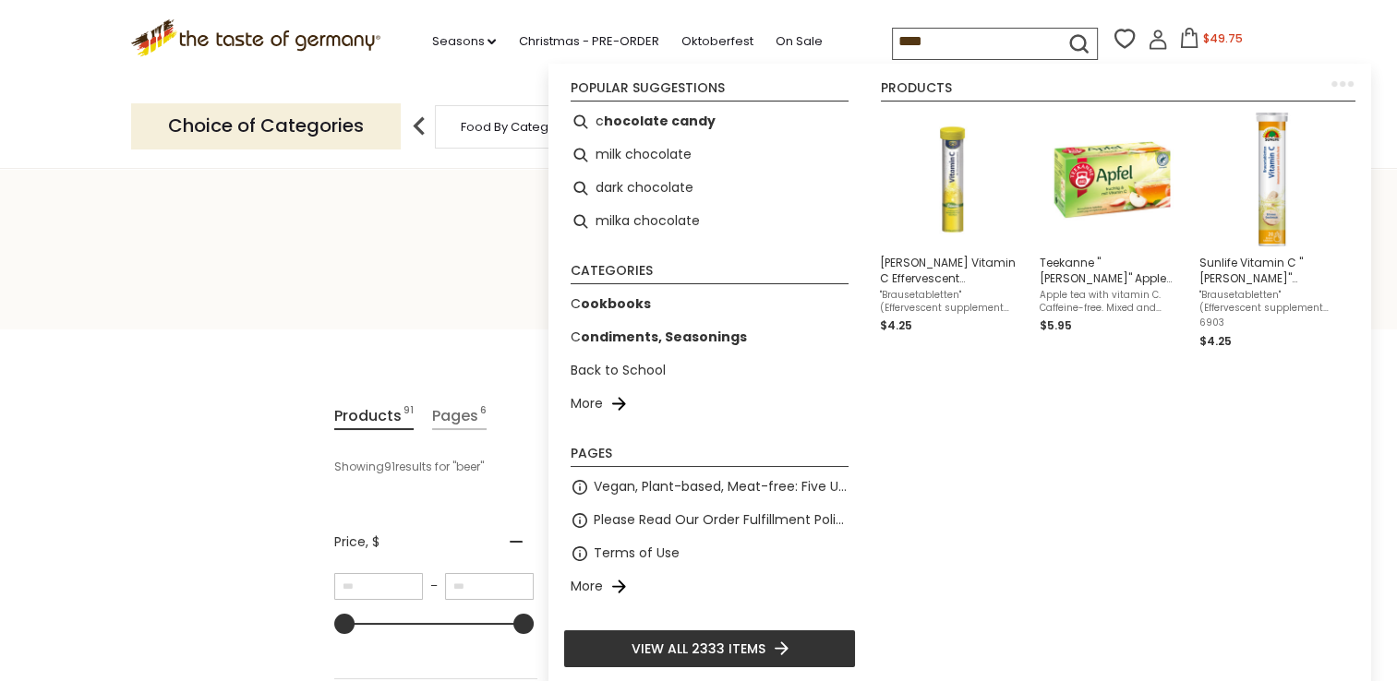
type input "*****"
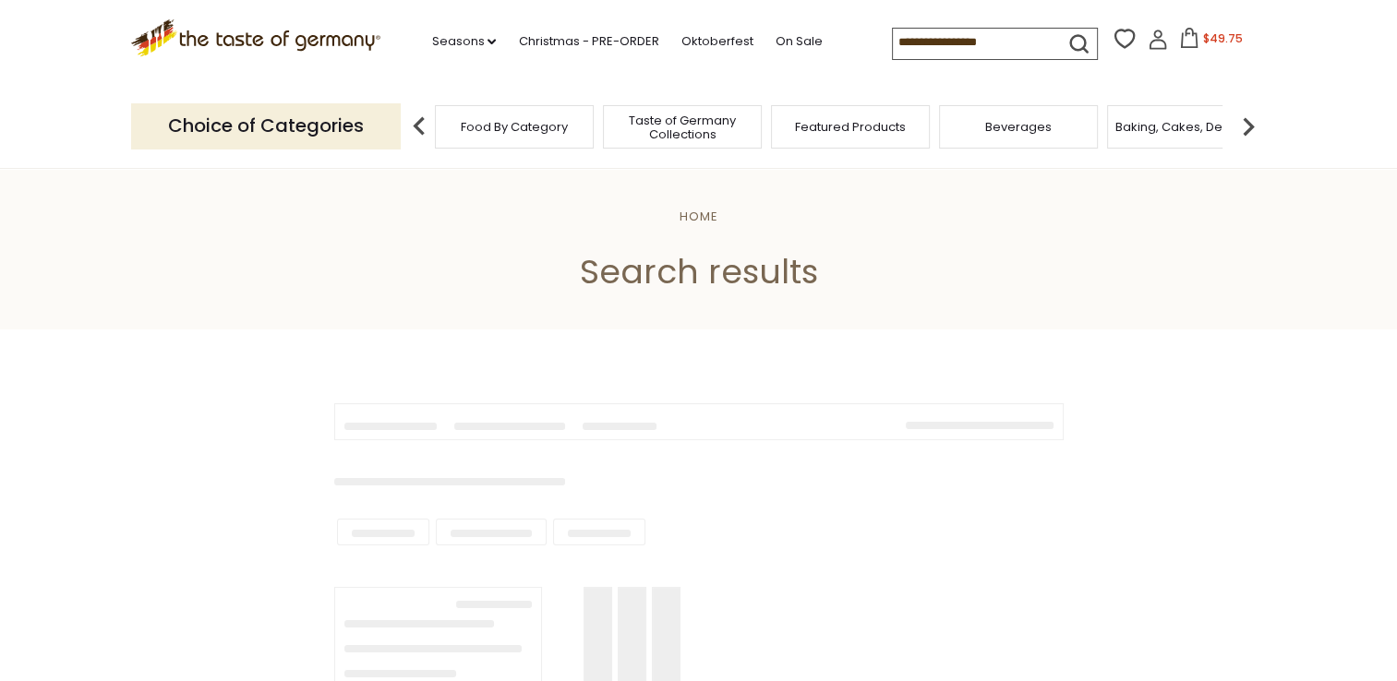
type input "*****"
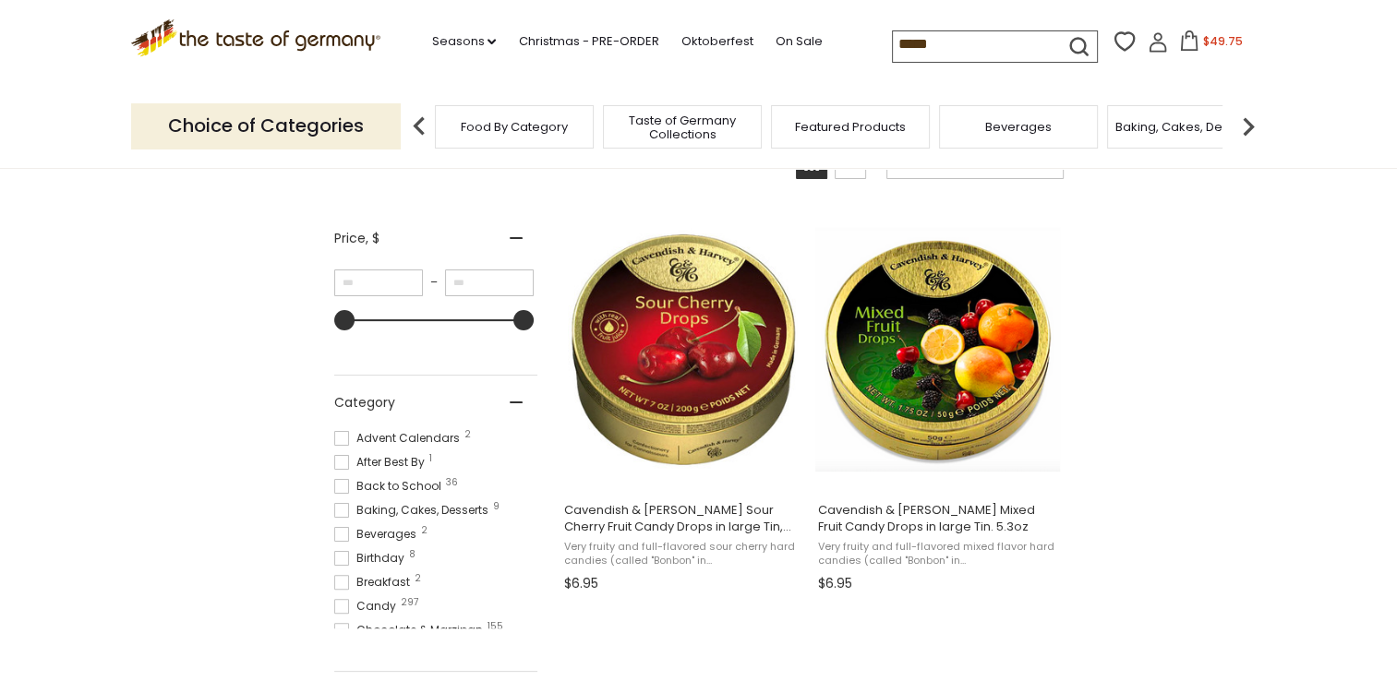
scroll to position [277, 0]
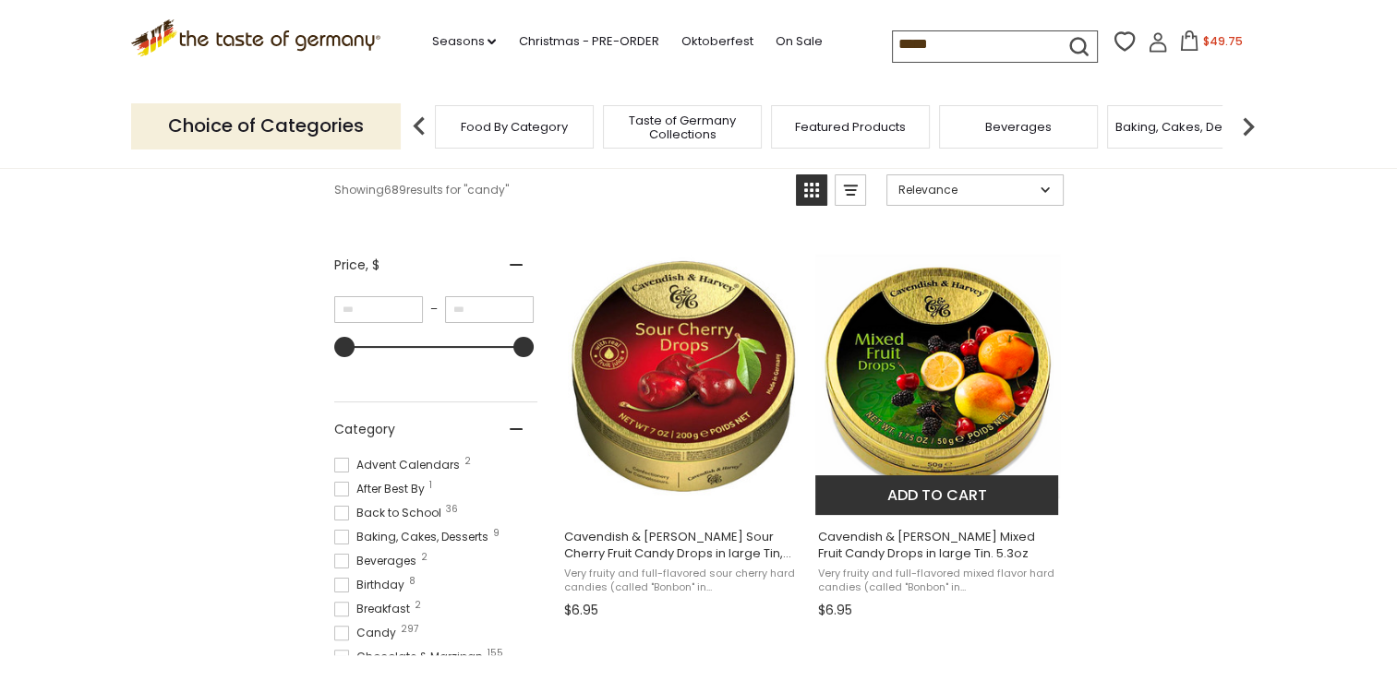
click at [924, 497] on button "Add to cart" at bounding box center [936, 495] width 243 height 40
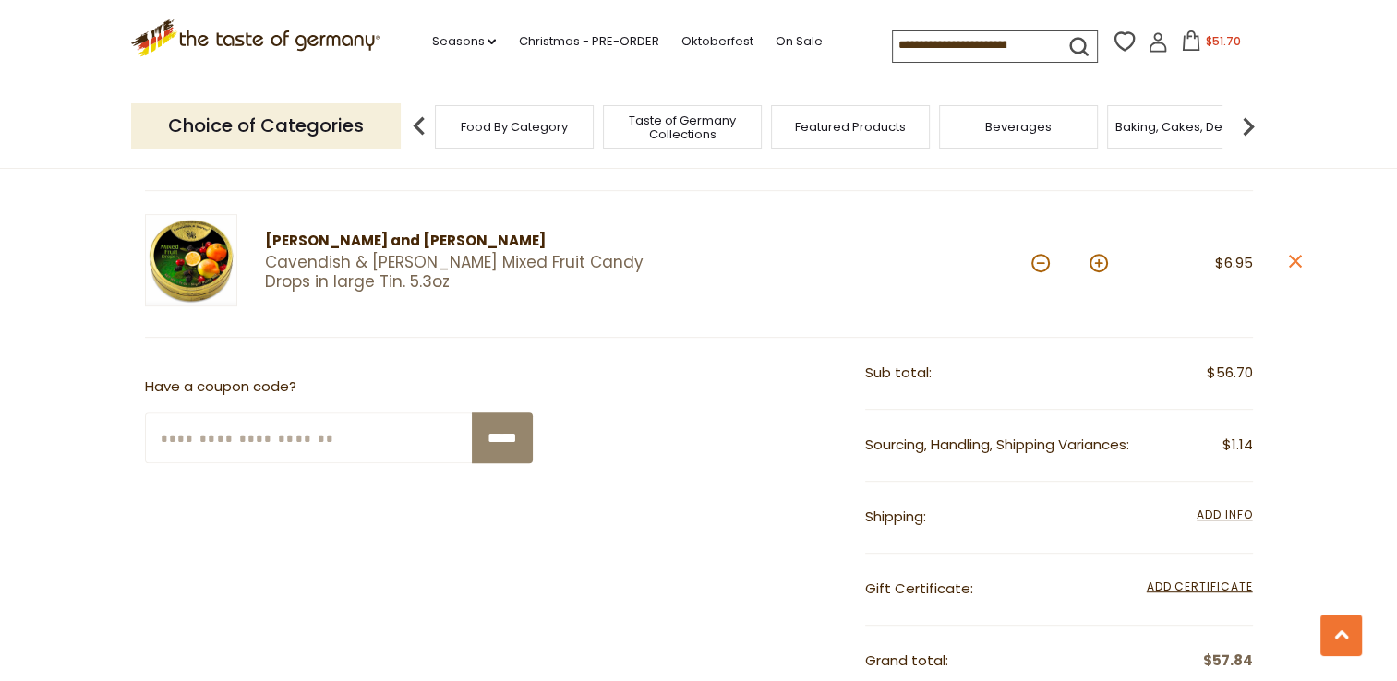
scroll to position [738, 0]
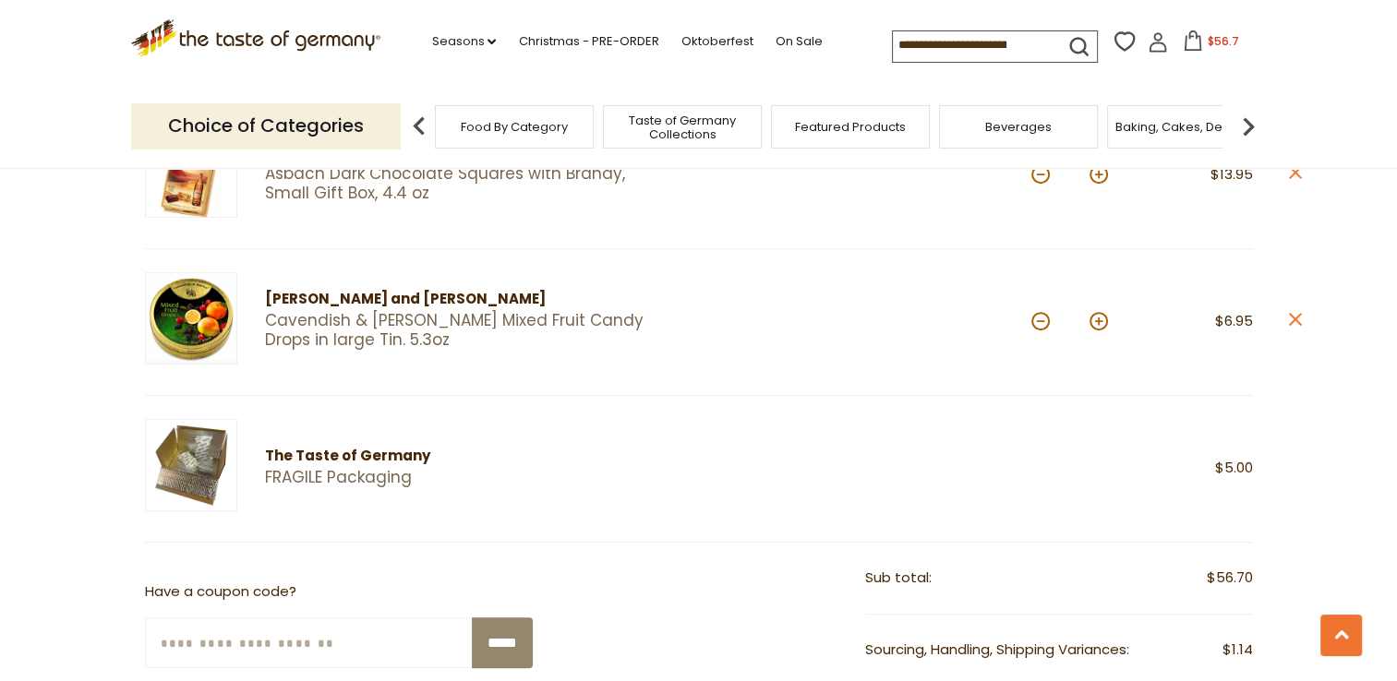
click at [328, 299] on div "[PERSON_NAME] and [PERSON_NAME]" at bounding box center [466, 299] width 402 height 23
click at [202, 310] on img at bounding box center [191, 318] width 92 height 92
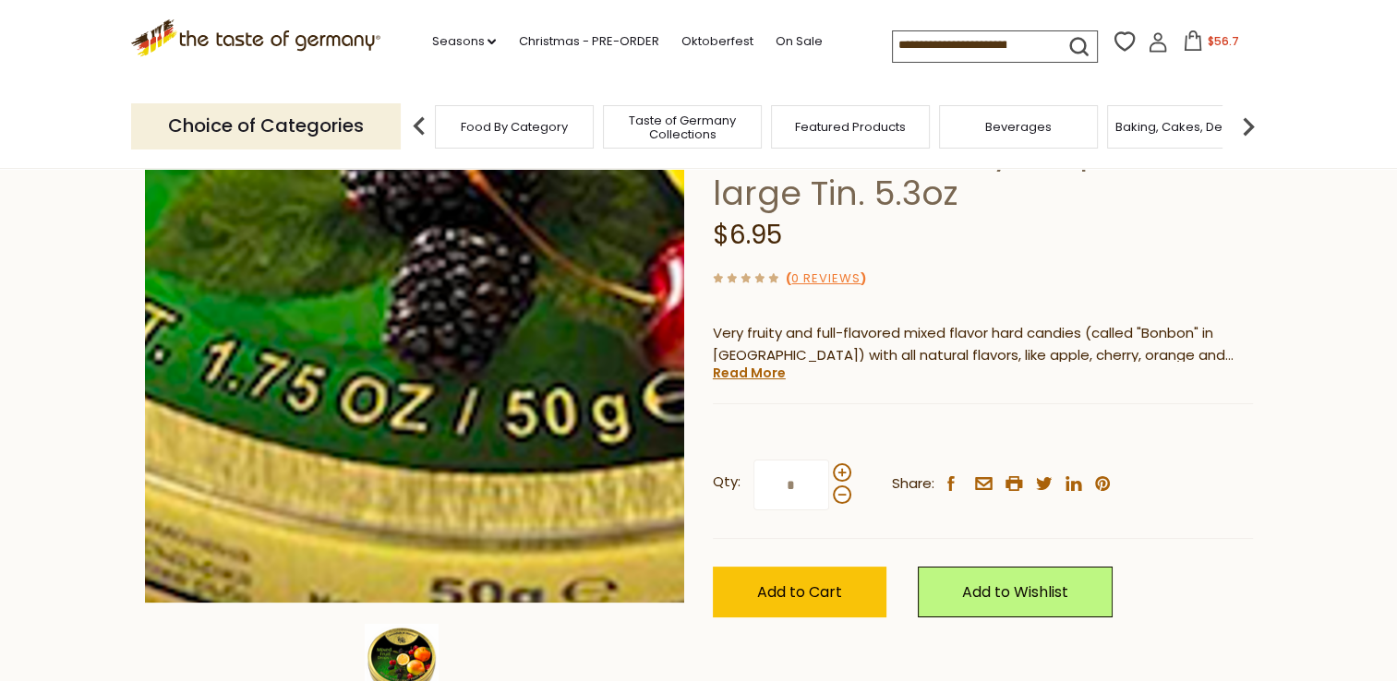
scroll to position [92, 0]
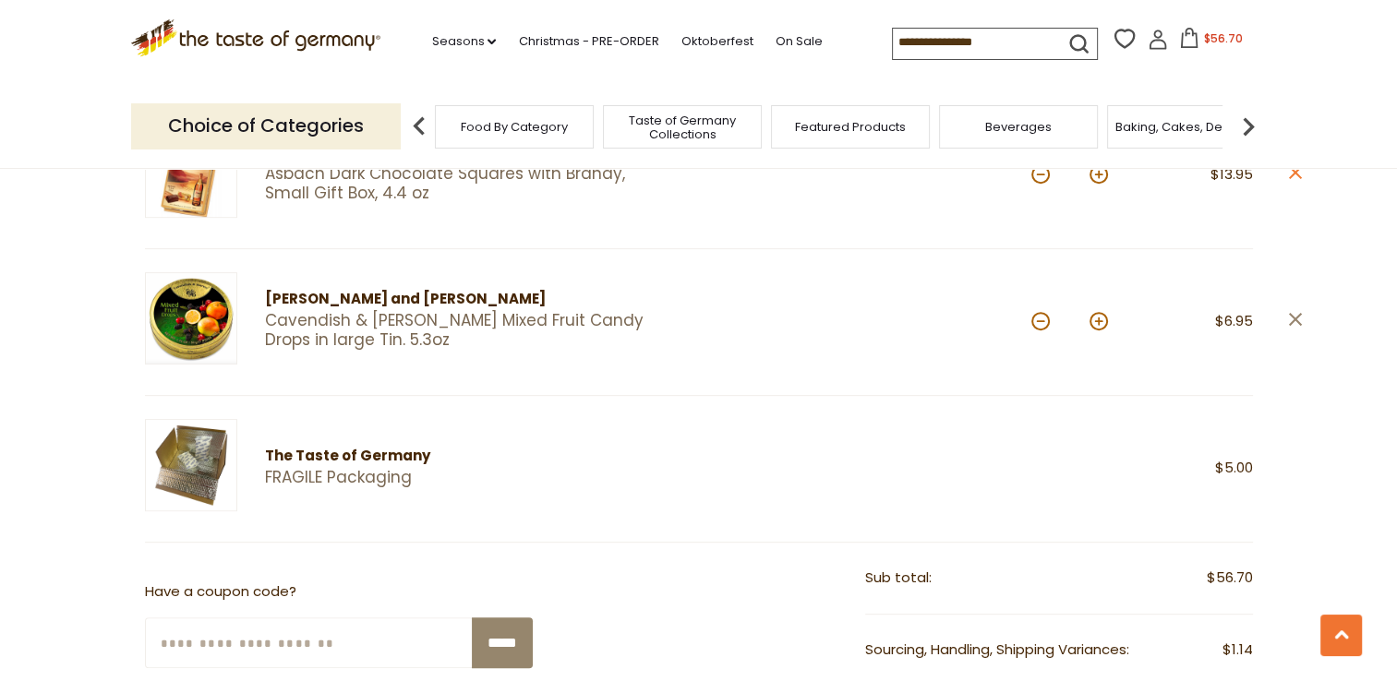
click at [1291, 314] on icon at bounding box center [1294, 319] width 13 height 13
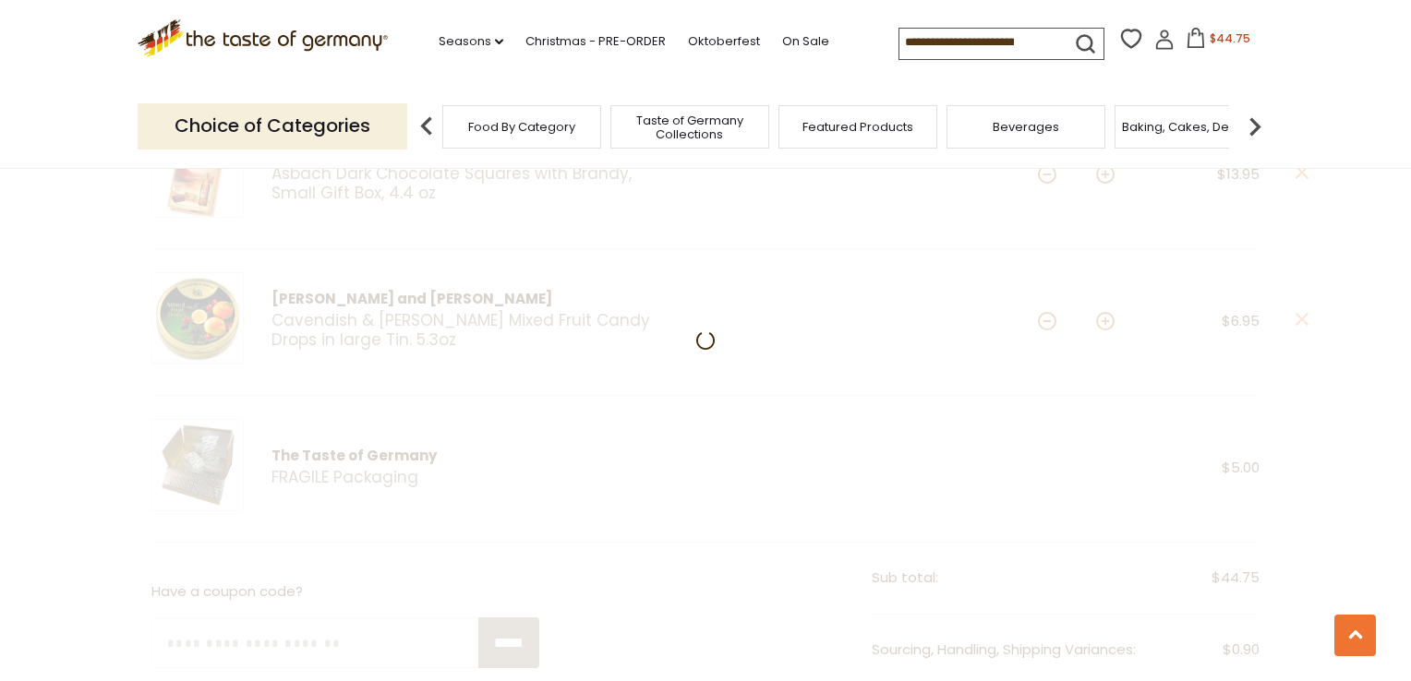
click at [948, 41] on input at bounding box center [977, 42] width 156 height 26
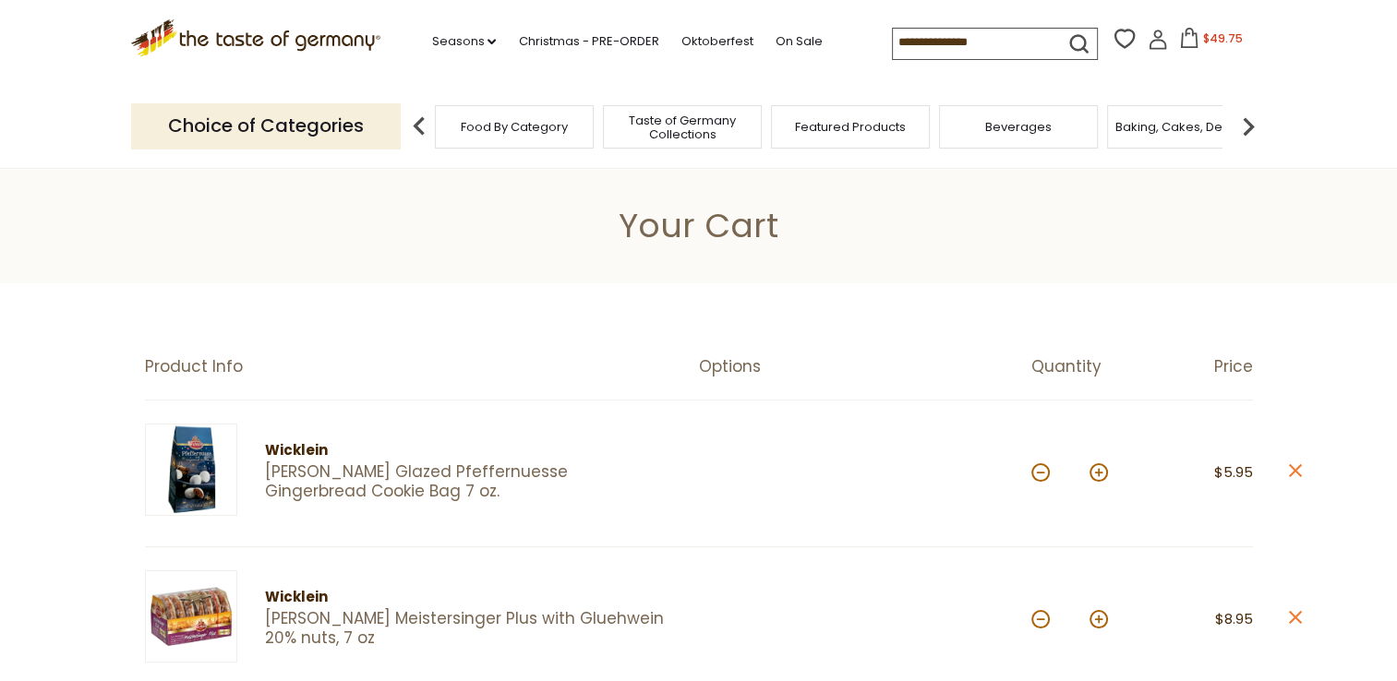
click at [908, 41] on input at bounding box center [971, 42] width 156 height 26
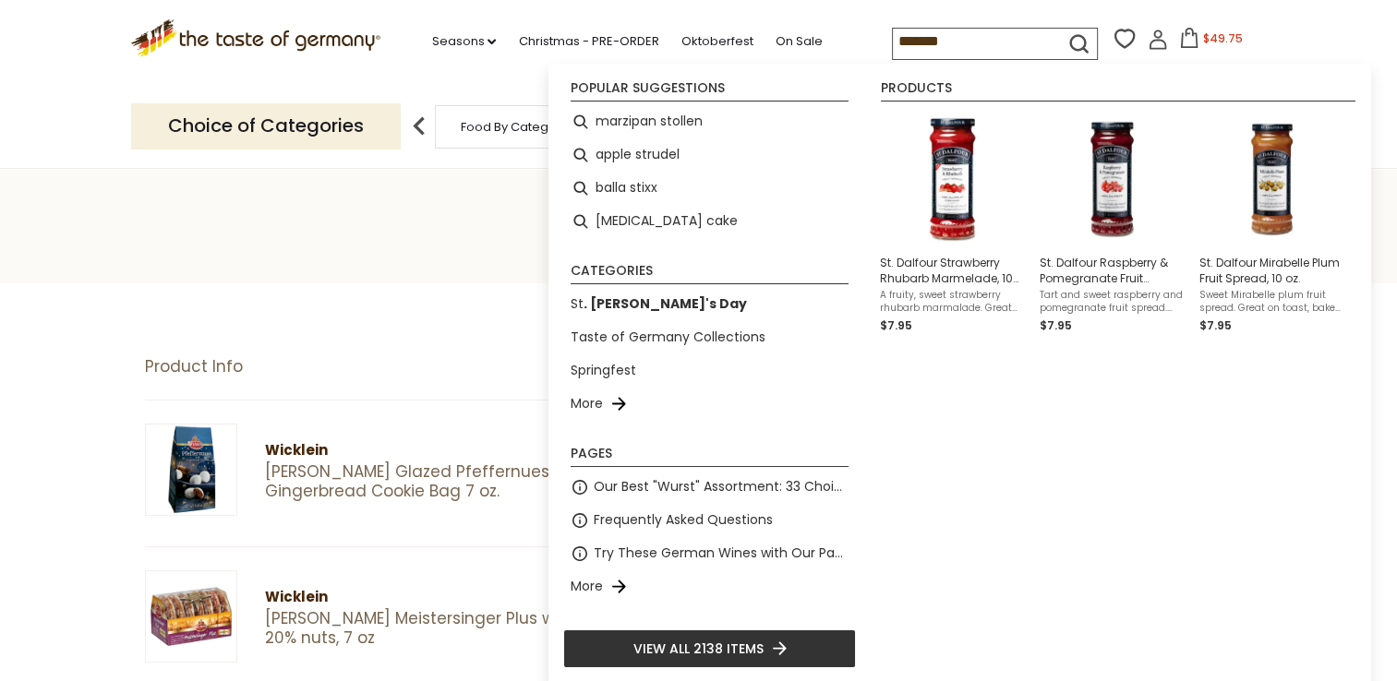
type input "********"
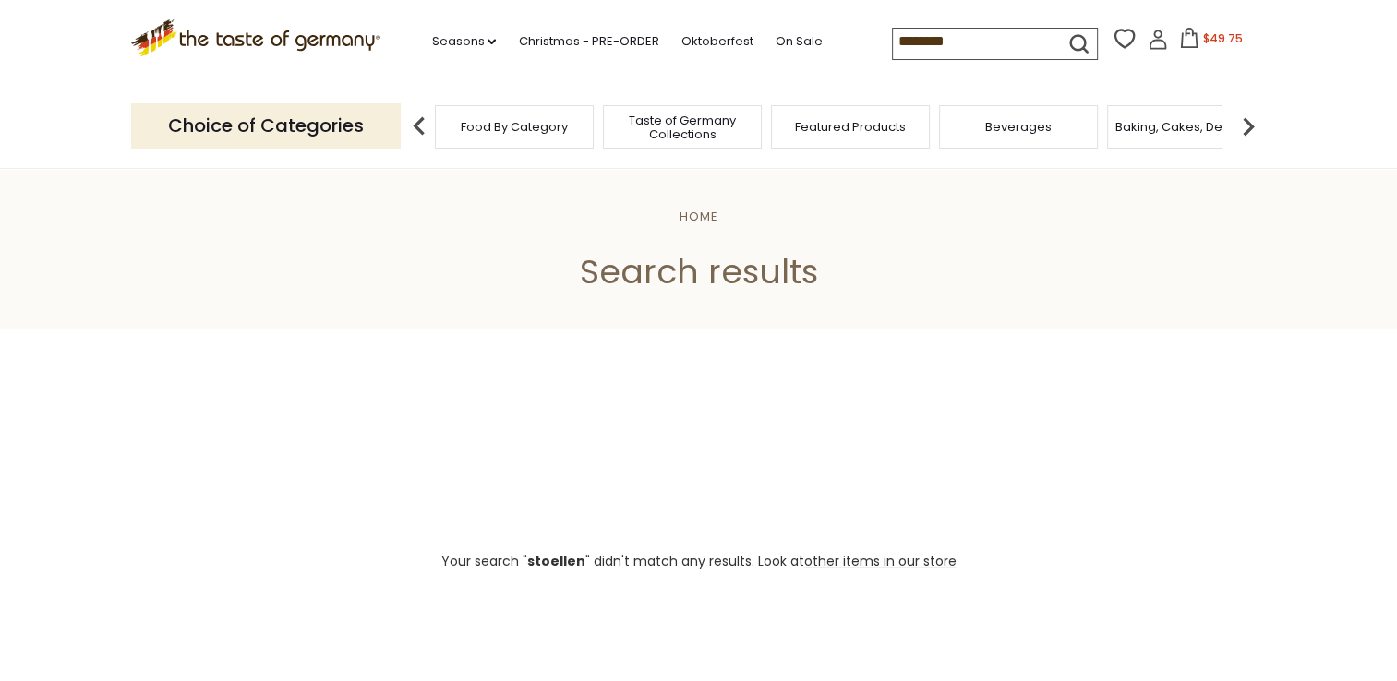
click at [914, 42] on input "********" at bounding box center [971, 42] width 156 height 26
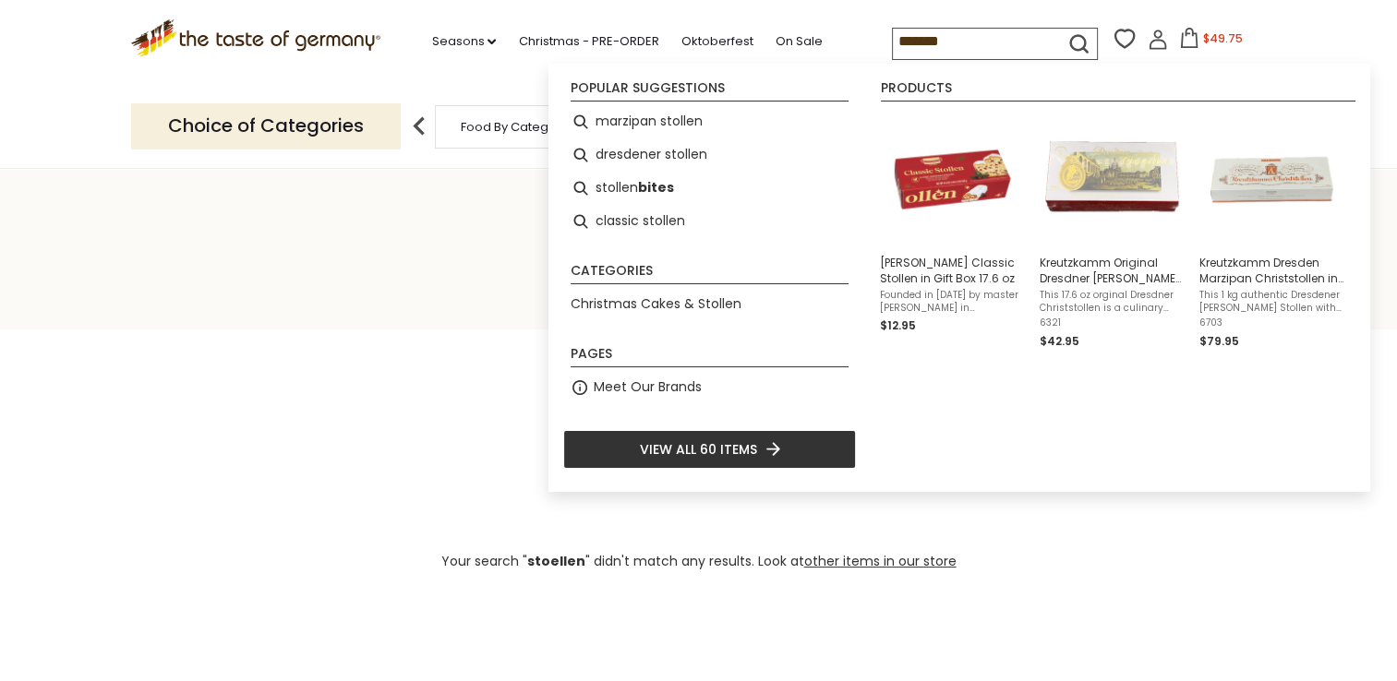
type input "*******"
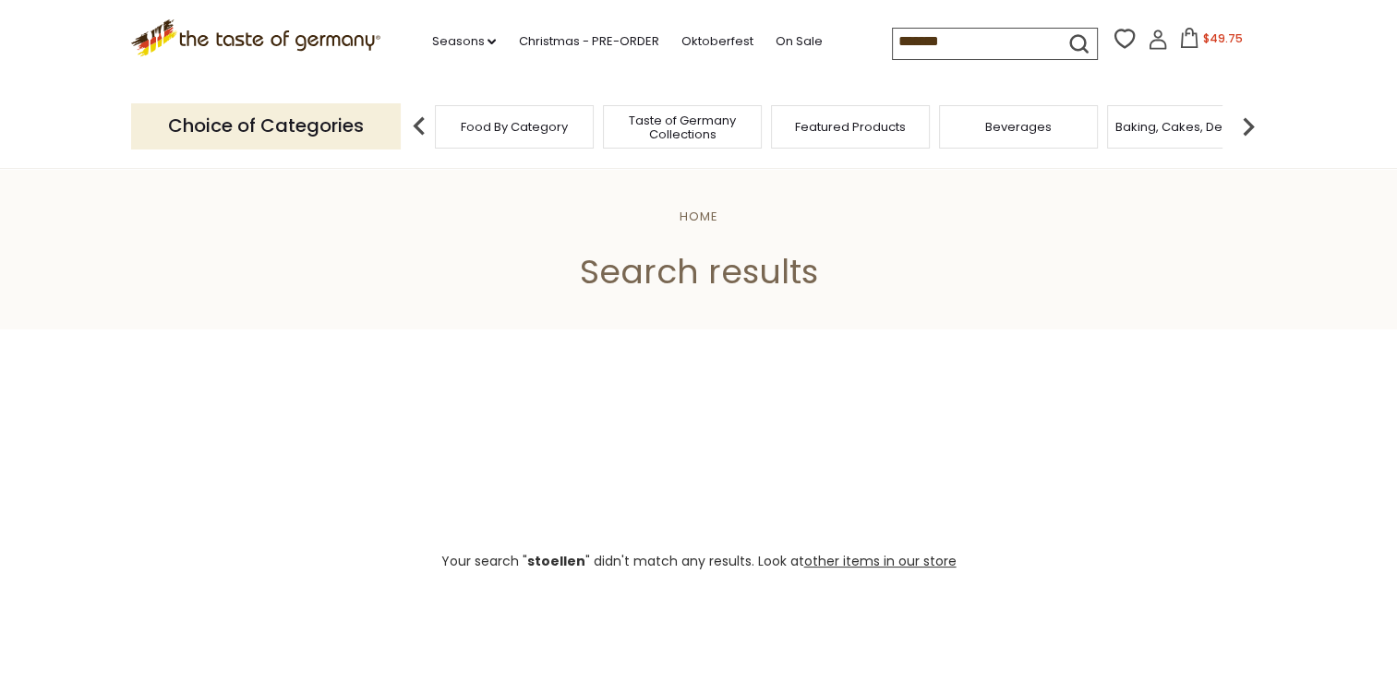
click at [1084, 44] on icon "submit" at bounding box center [1078, 43] width 25 height 25
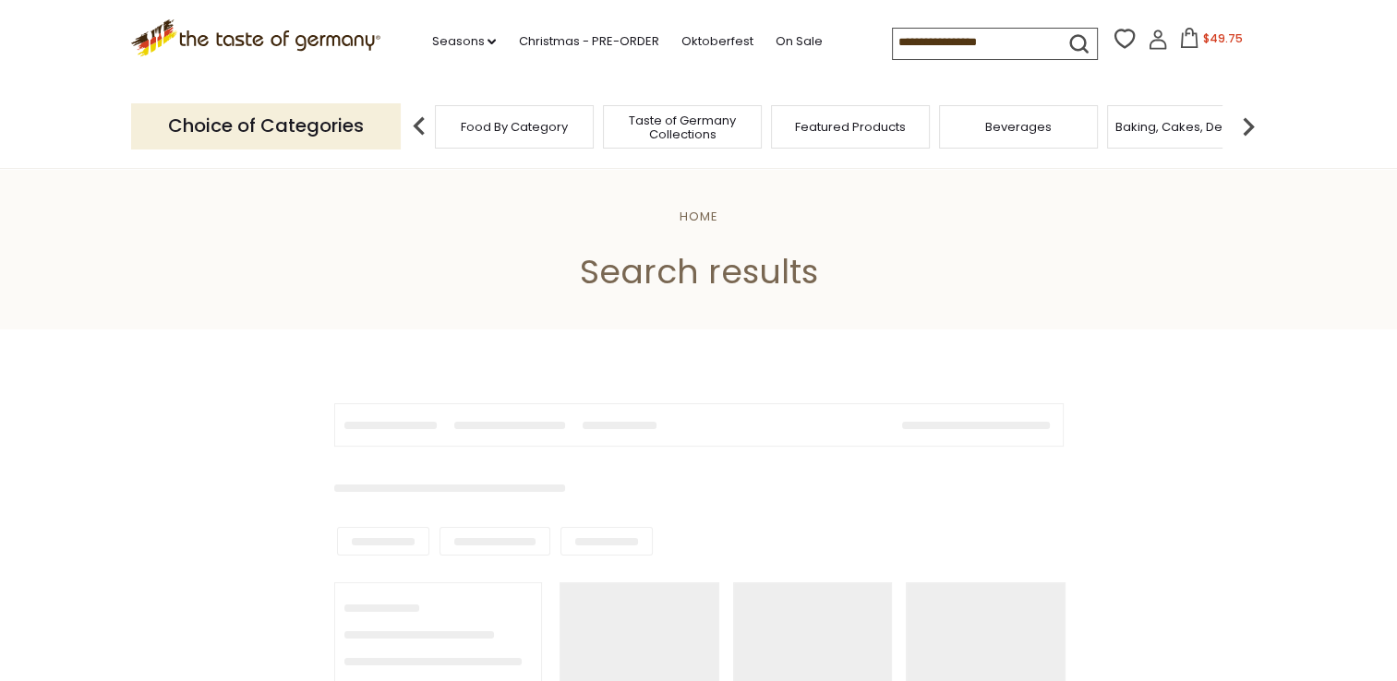
type input "*******"
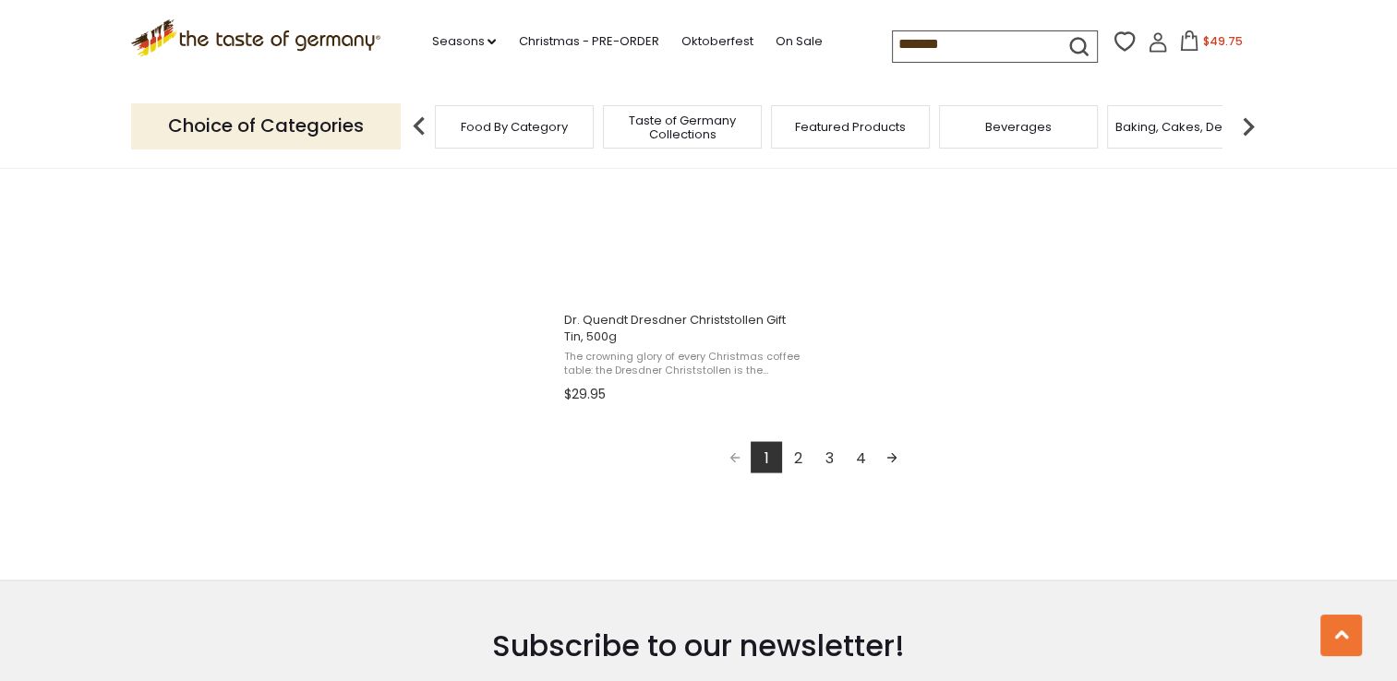
scroll to position [3323, 0]
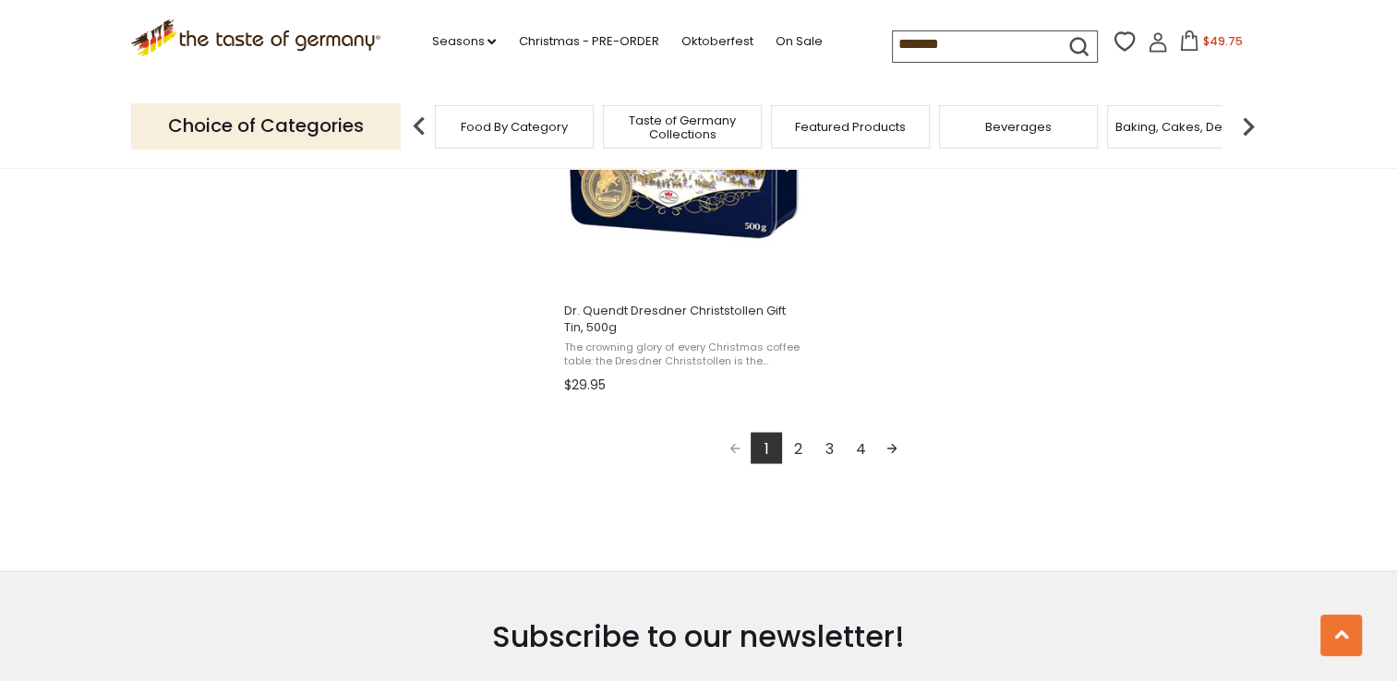
click at [805, 448] on link "2" at bounding box center [797, 447] width 31 height 31
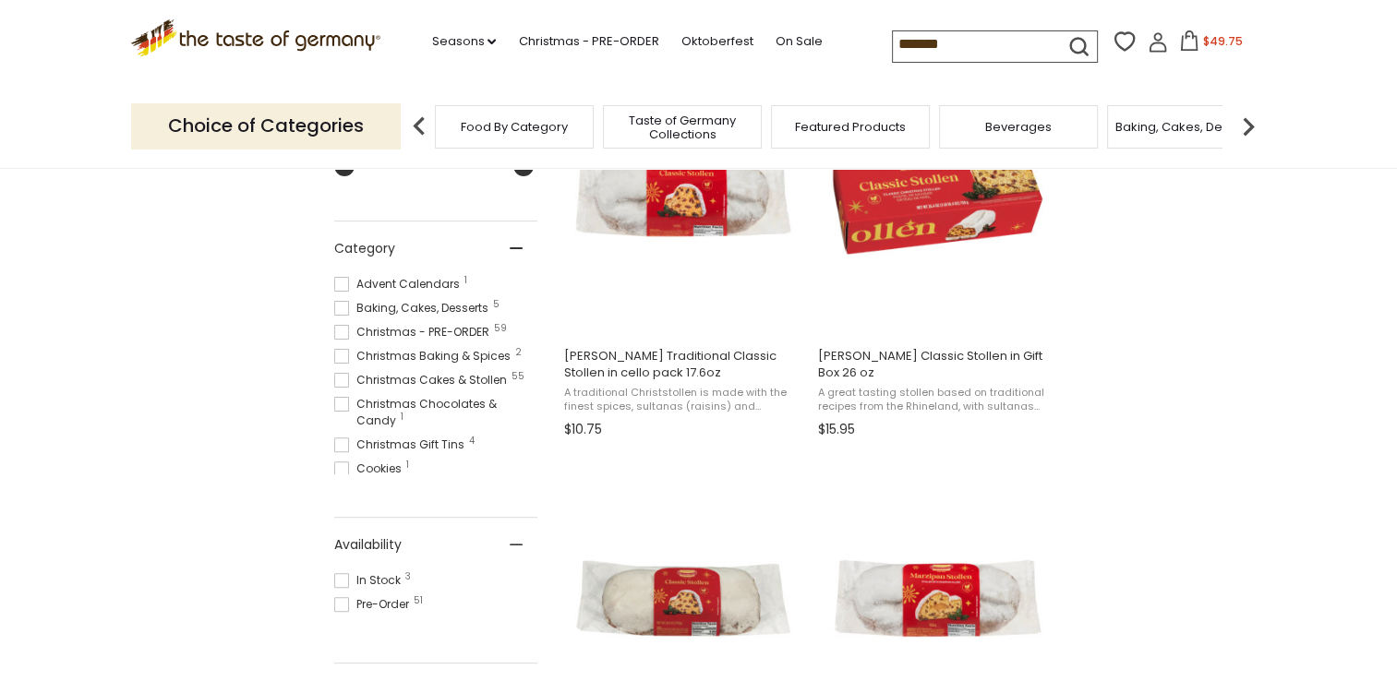
scroll to position [462, 0]
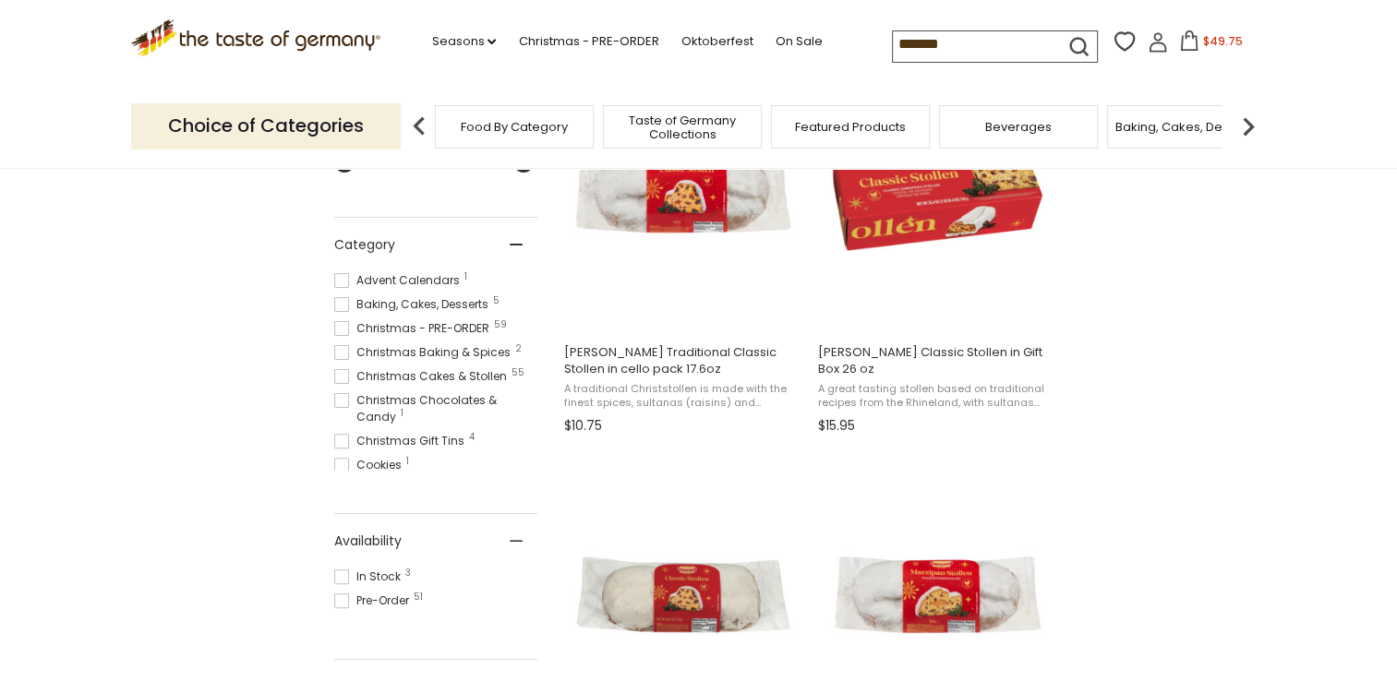
click at [340, 329] on span at bounding box center [341, 328] width 15 height 15
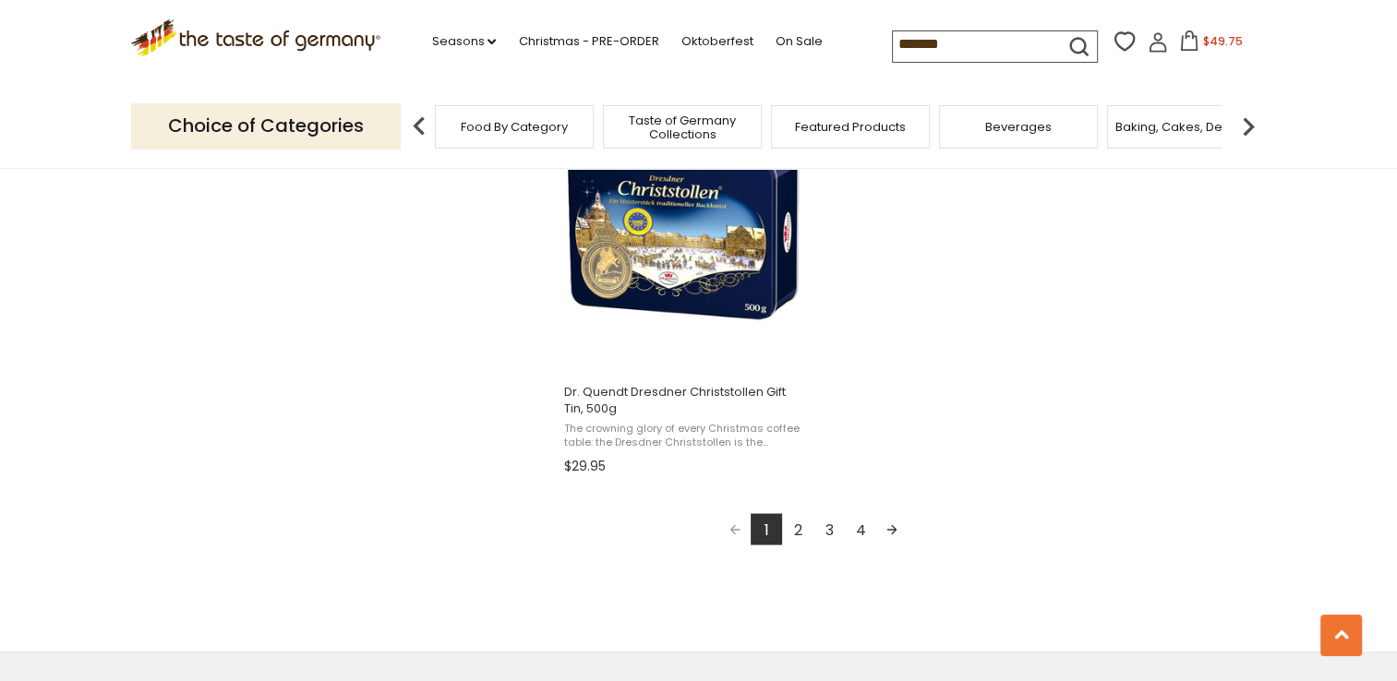
scroll to position [3323, 0]
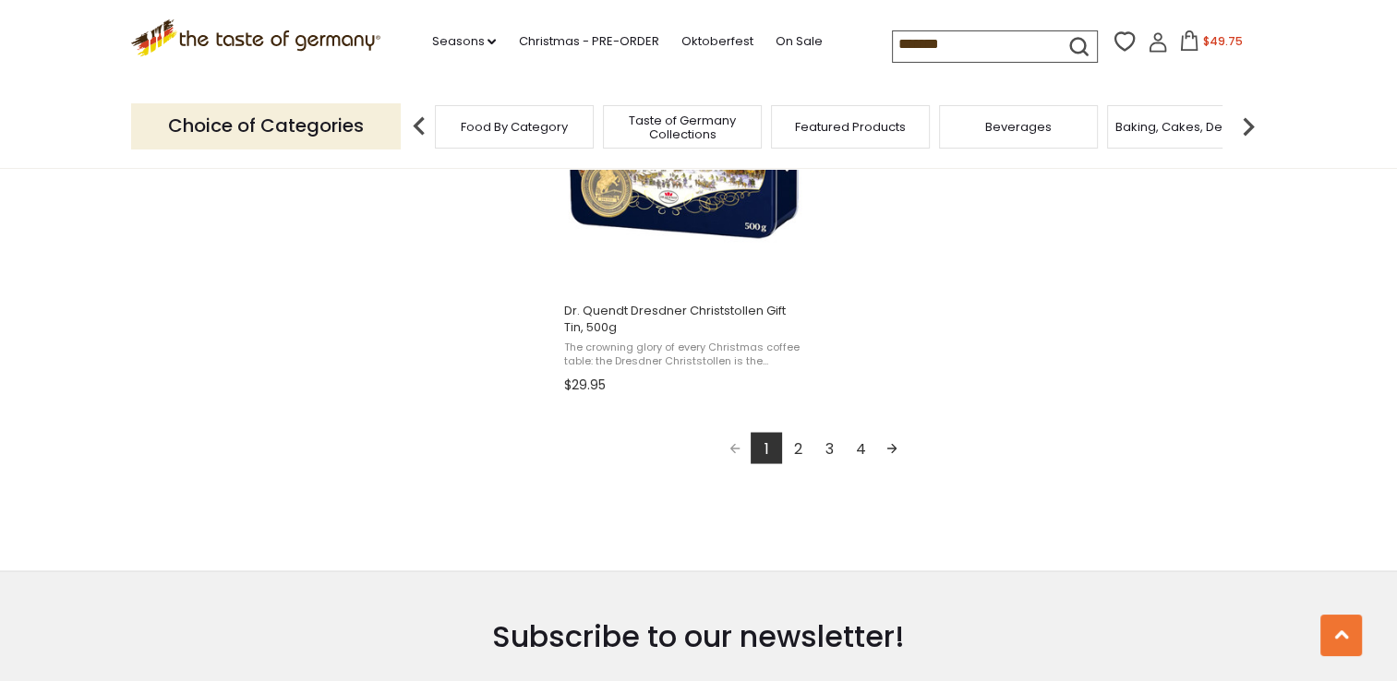
click at [801, 445] on link "2" at bounding box center [797, 447] width 31 height 31
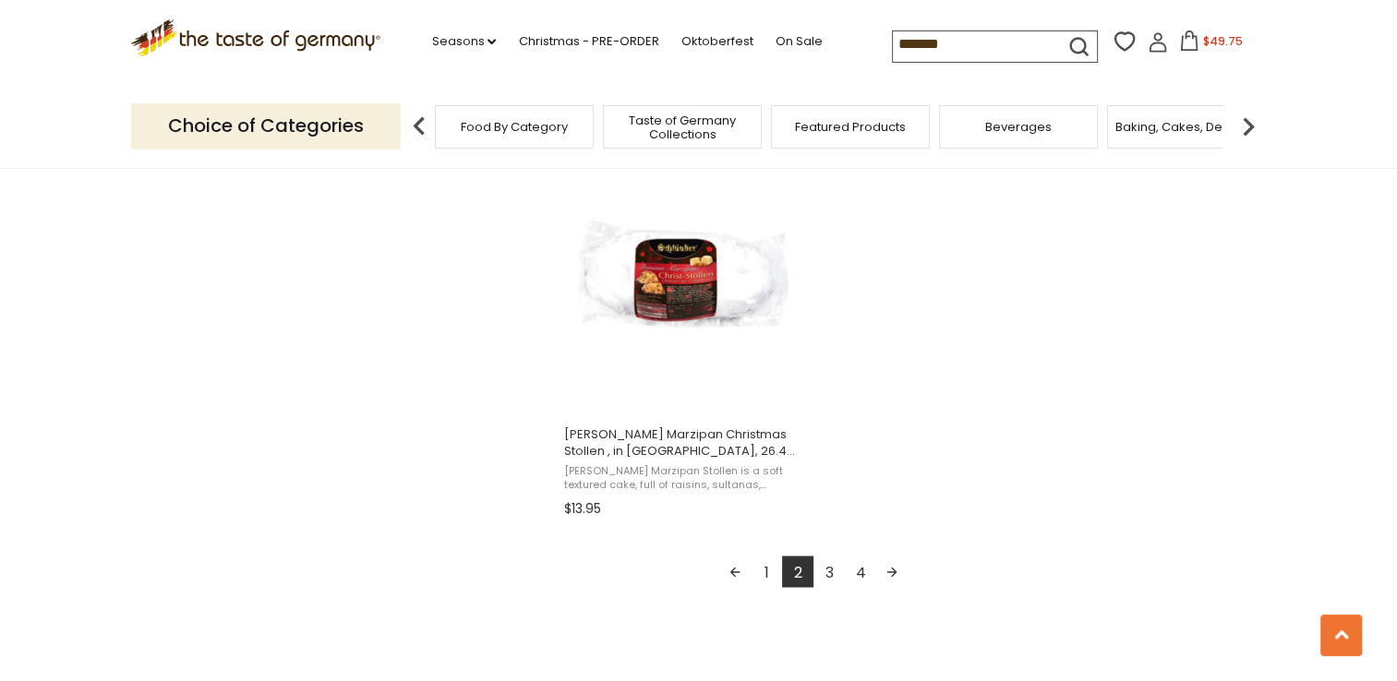
scroll to position [3231, 0]
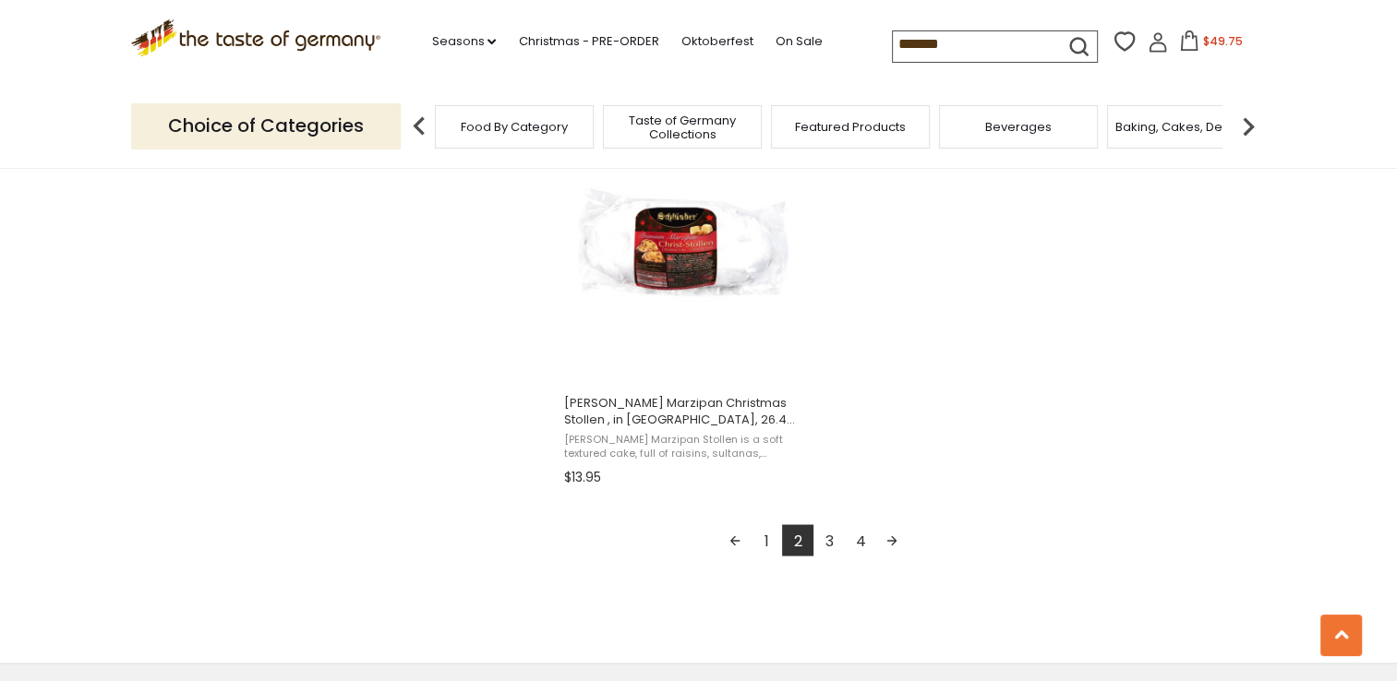
click at [828, 542] on link "3" at bounding box center [828, 539] width 31 height 31
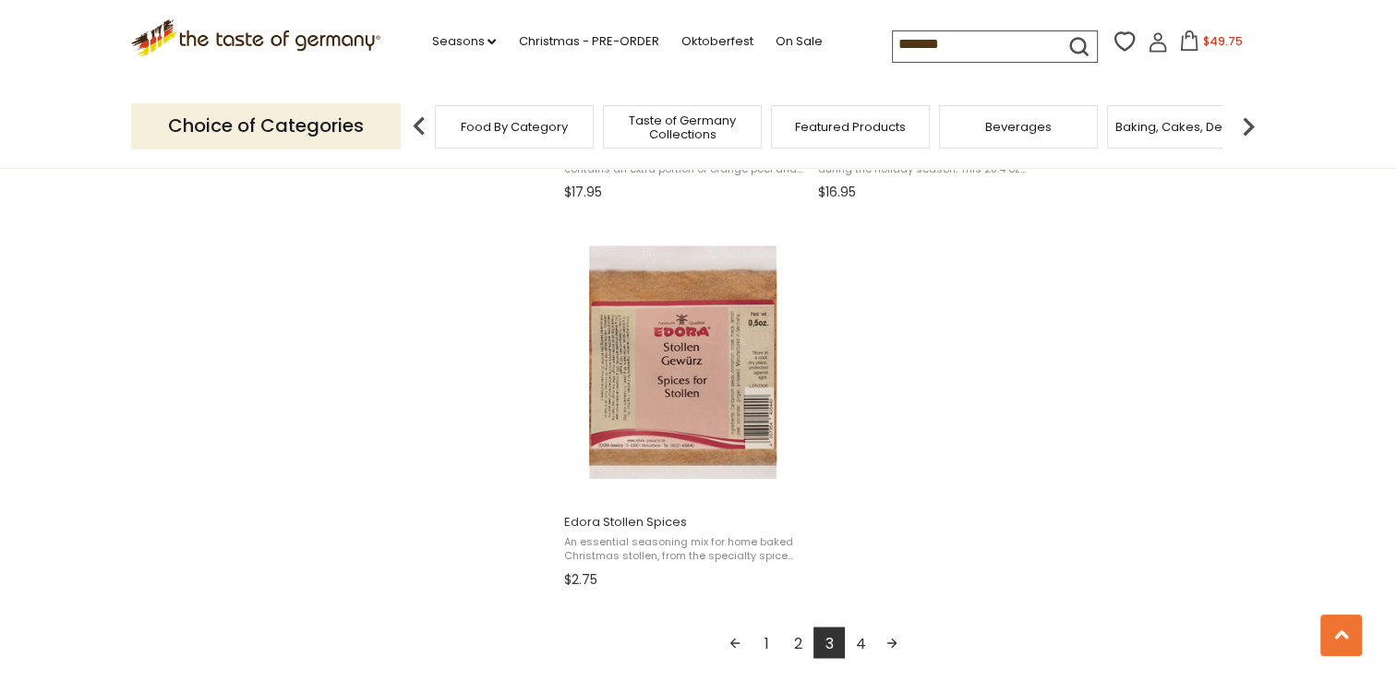
scroll to position [3139, 0]
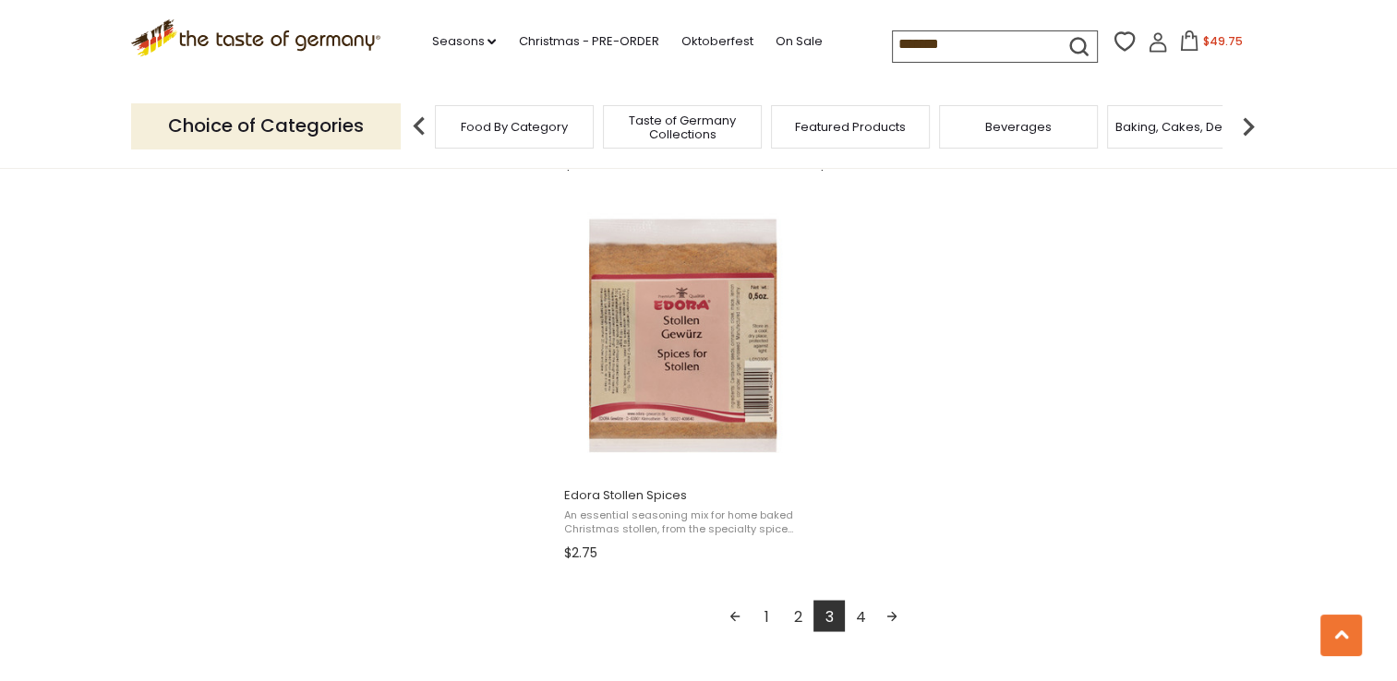
click at [855, 622] on link "4" at bounding box center [860, 615] width 31 height 31
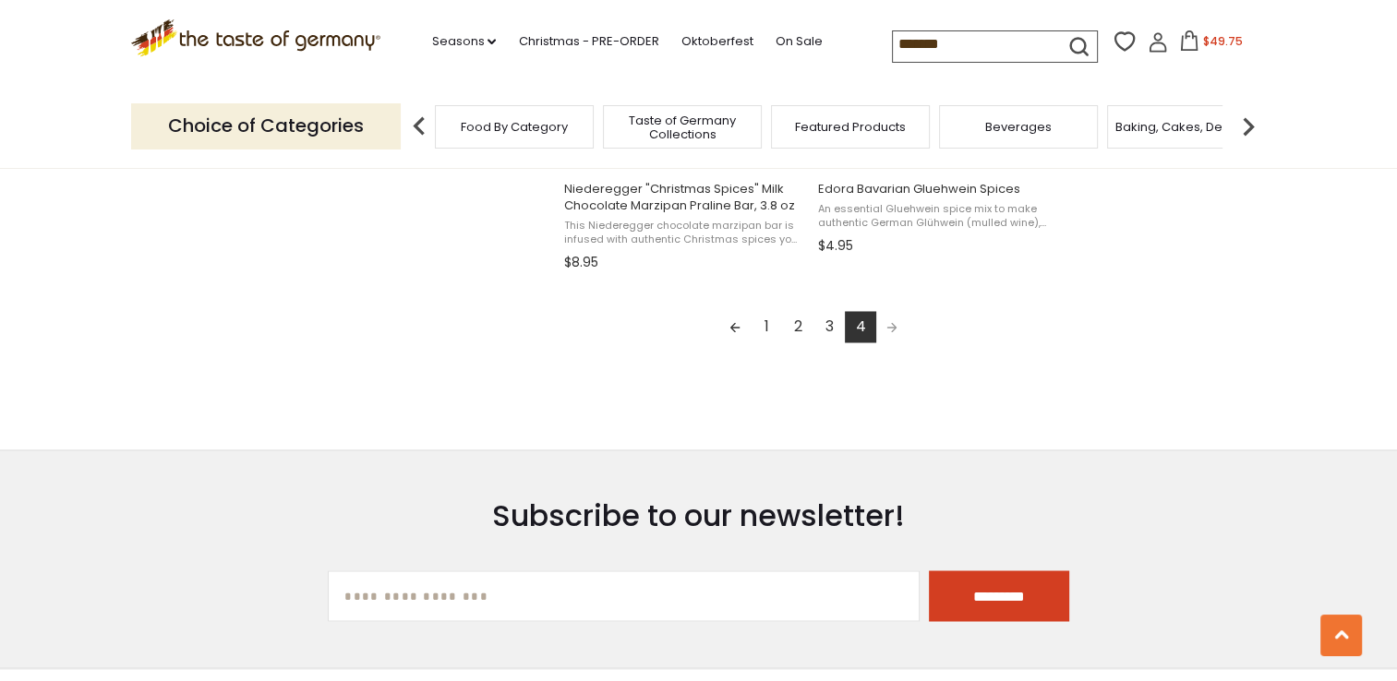
scroll to position [3046, 0]
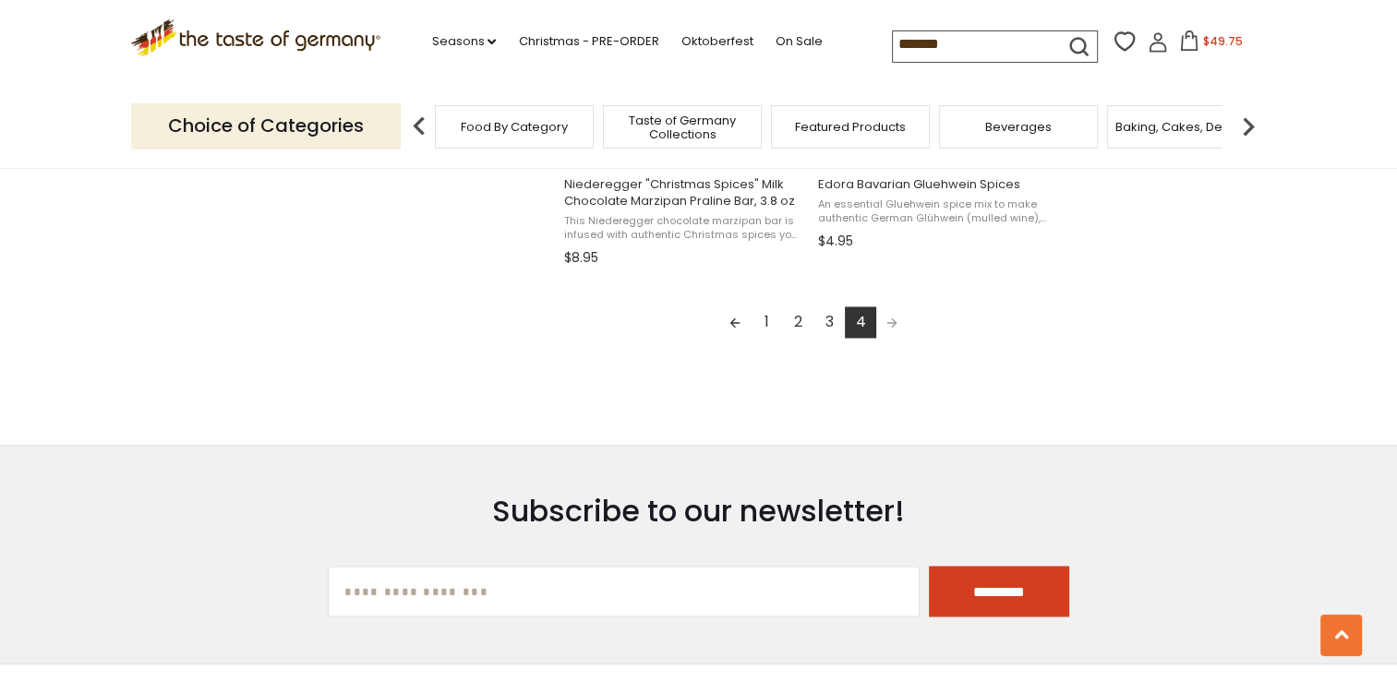
click at [801, 317] on link "2" at bounding box center [797, 321] width 31 height 31
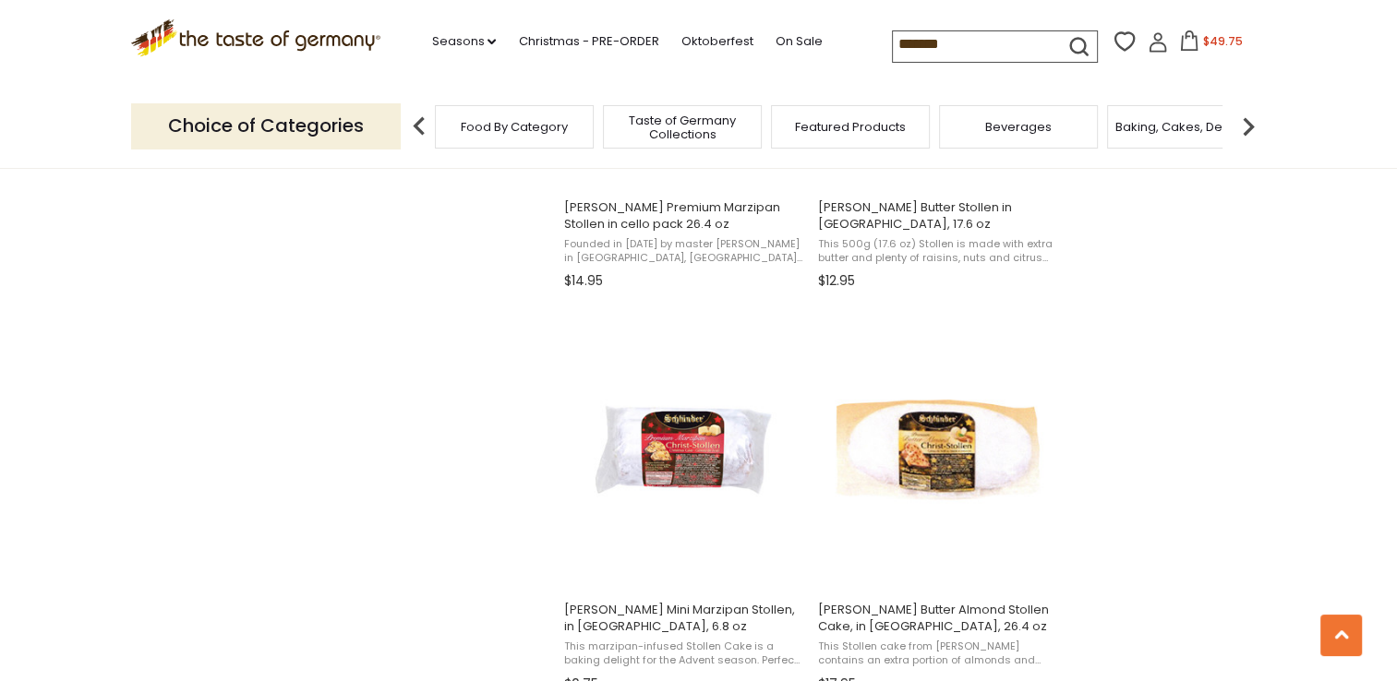
scroll to position [1846, 0]
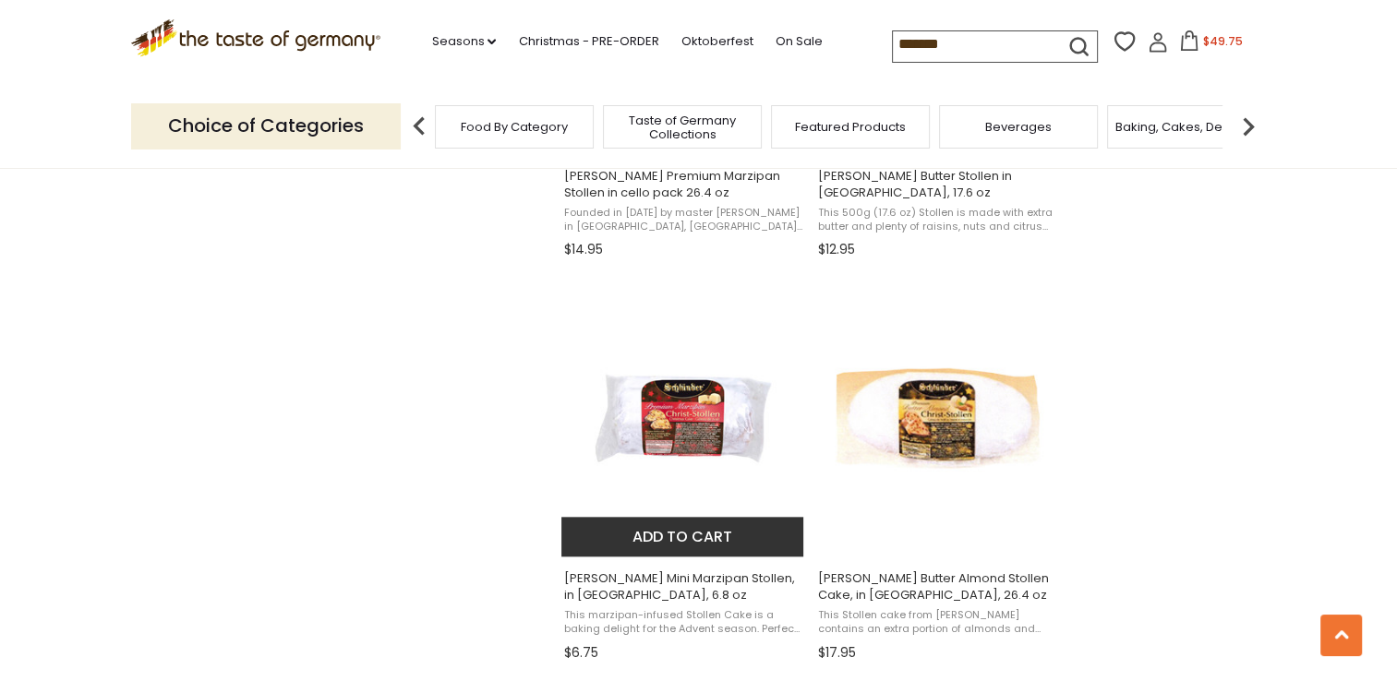
click at [638, 618] on span "This marzipan-infused Stollen Cake is a baking delight for the Advent season. P…" at bounding box center [683, 622] width 239 height 29
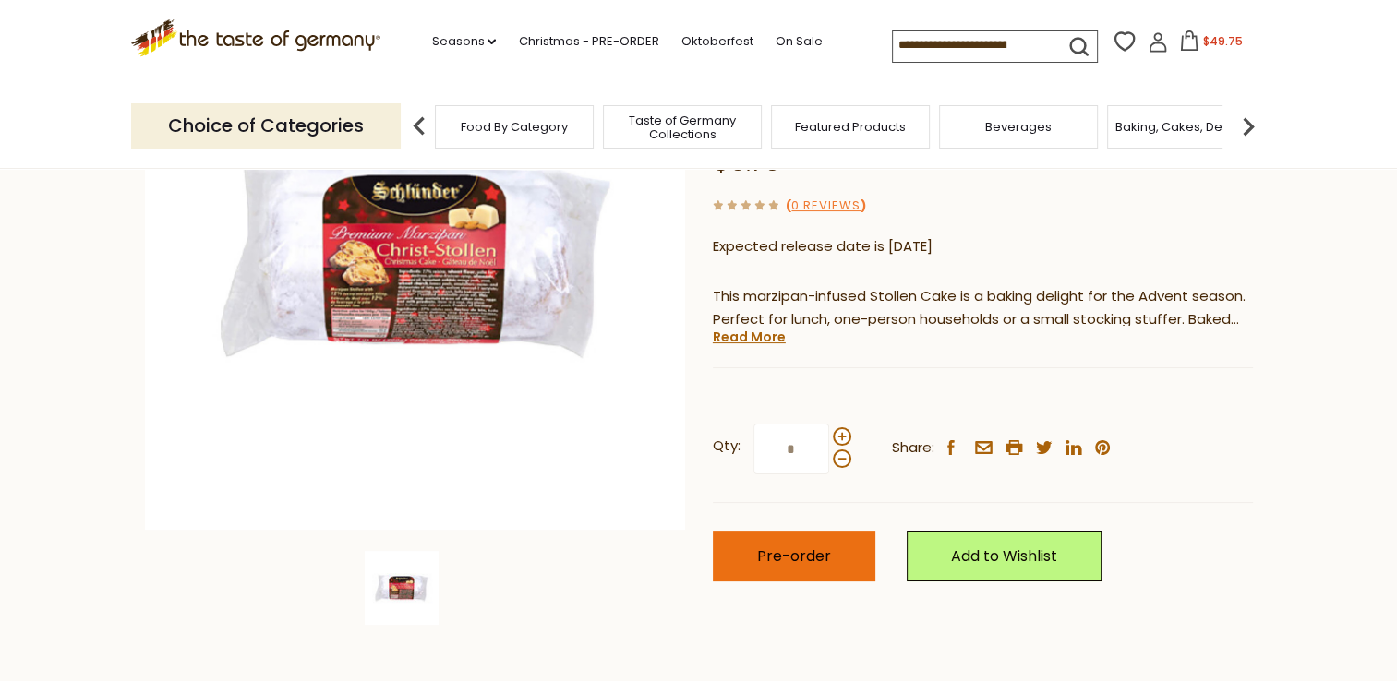
scroll to position [277, 0]
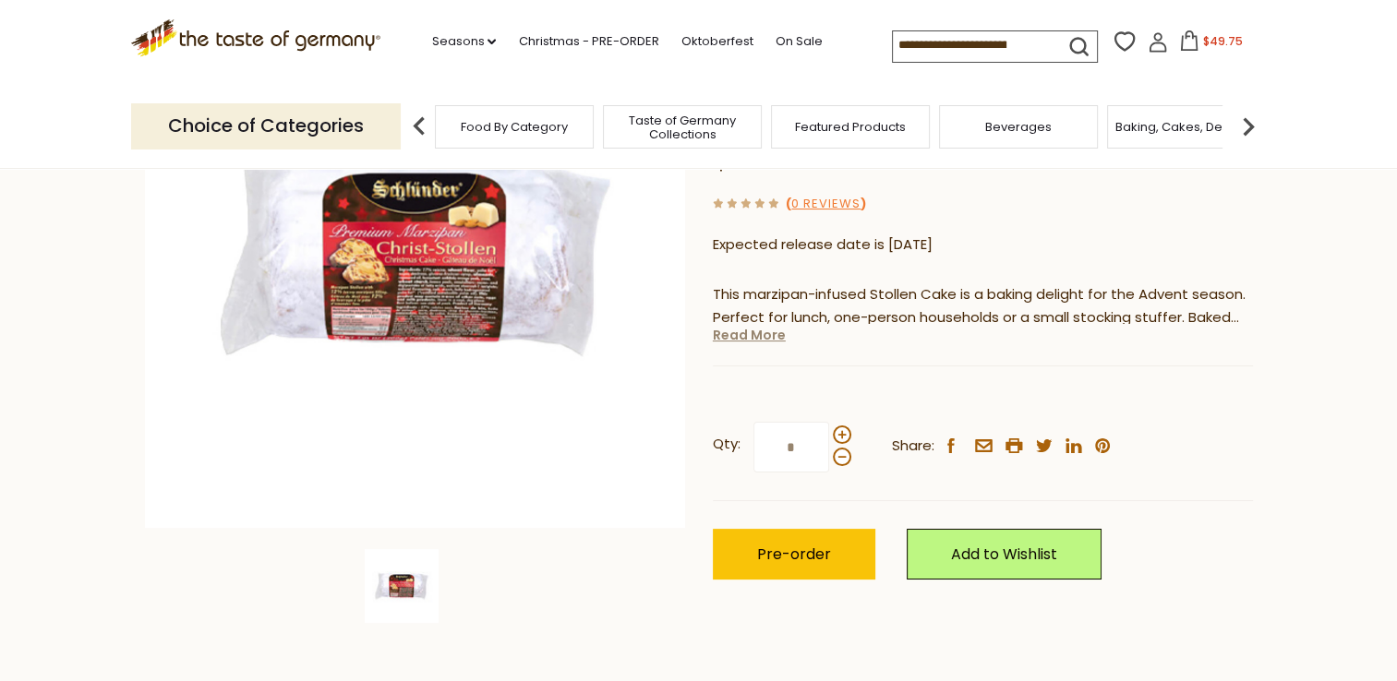
click at [757, 326] on link "Read More" at bounding box center [749, 335] width 73 height 18
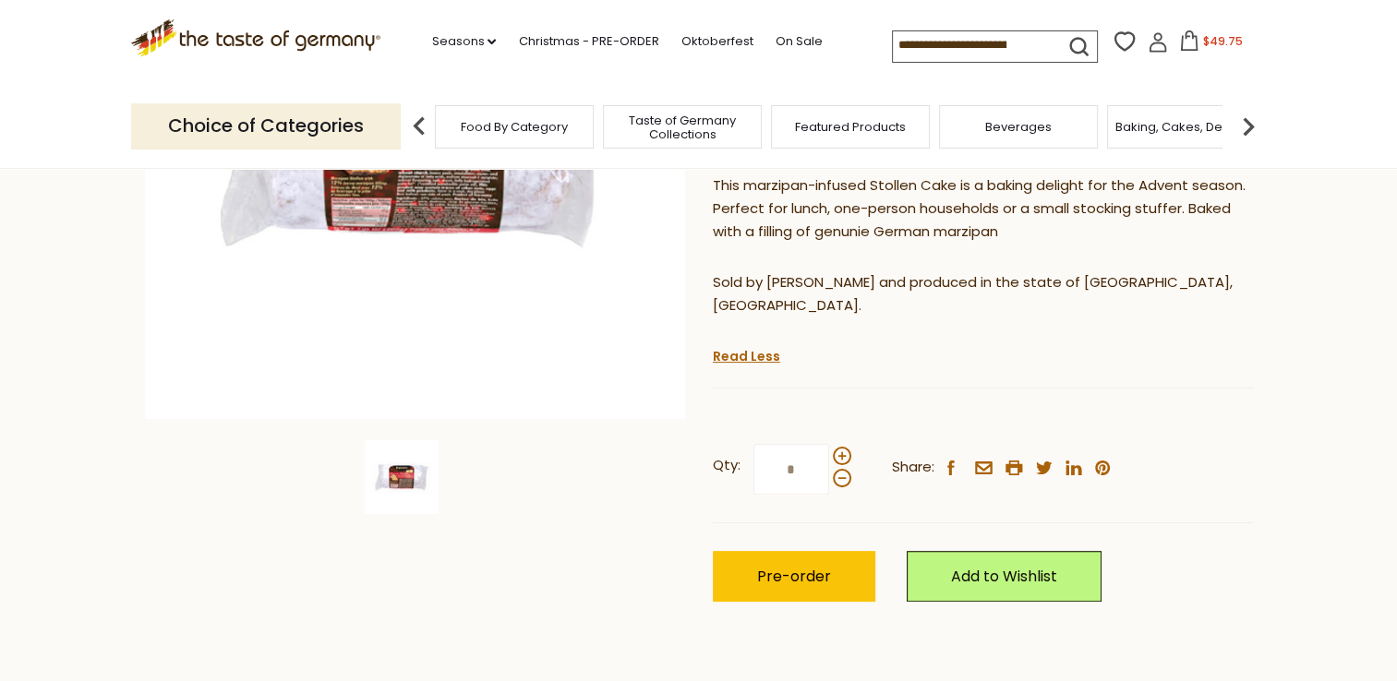
scroll to position [462, 0]
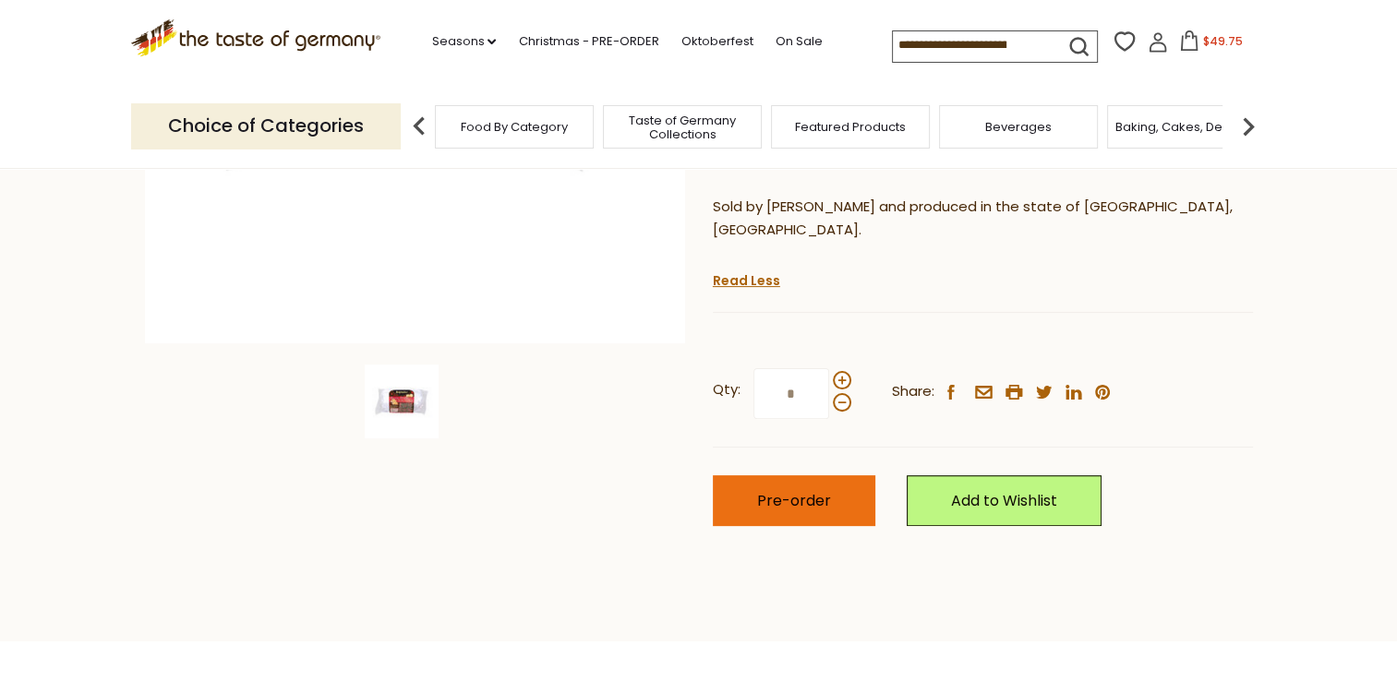
click at [798, 475] on button "Pre-order" at bounding box center [794, 500] width 162 height 51
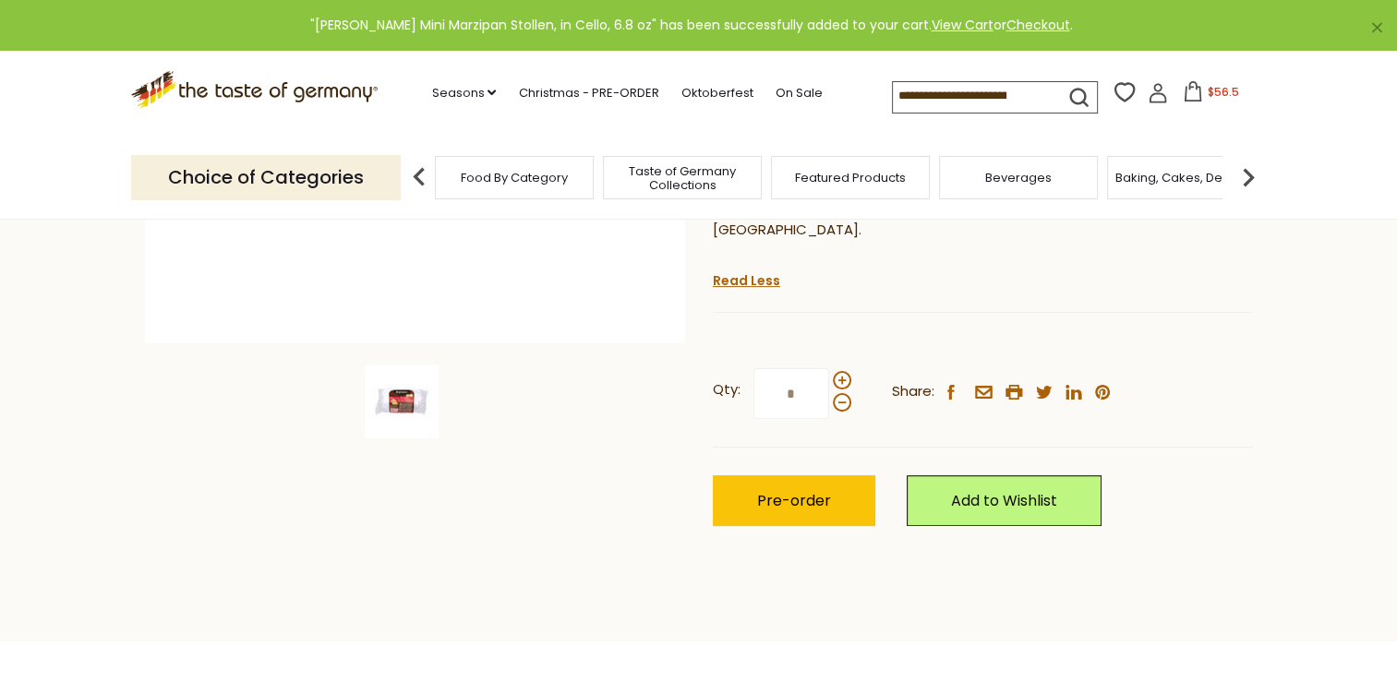
click at [909, 94] on input at bounding box center [971, 95] width 156 height 26
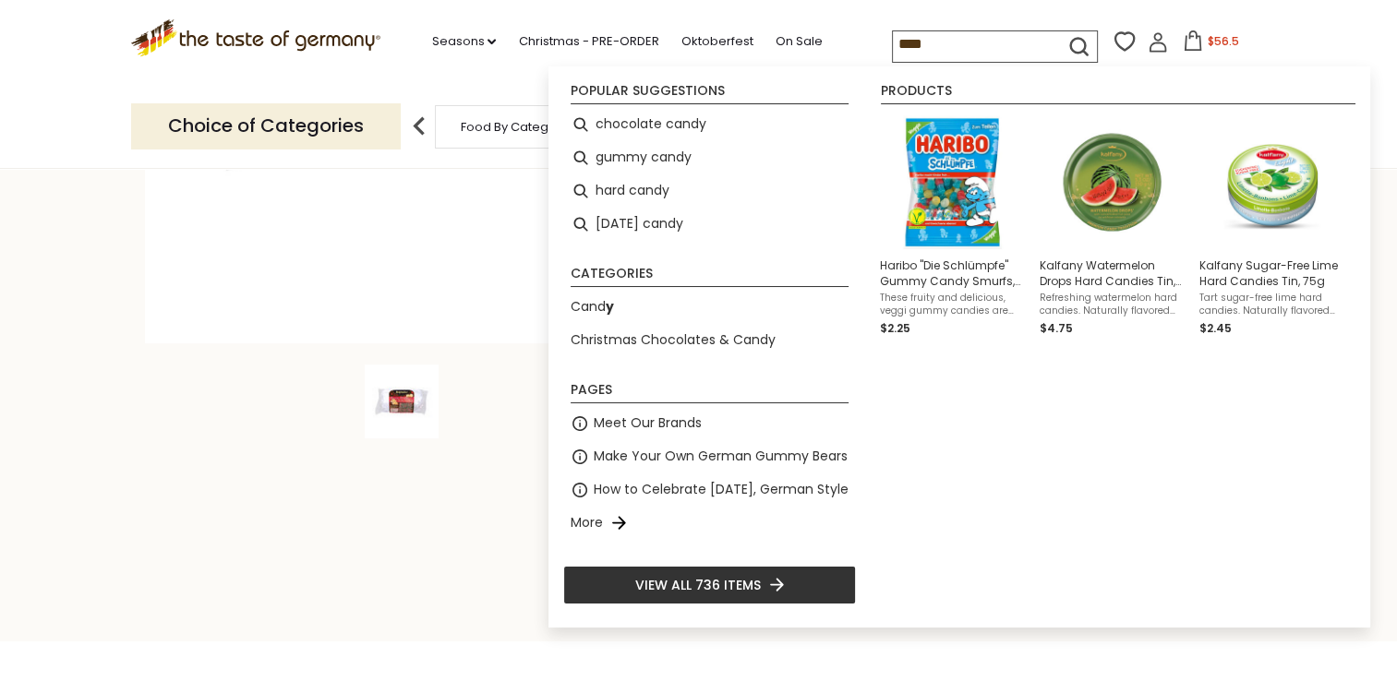
type input "*****"
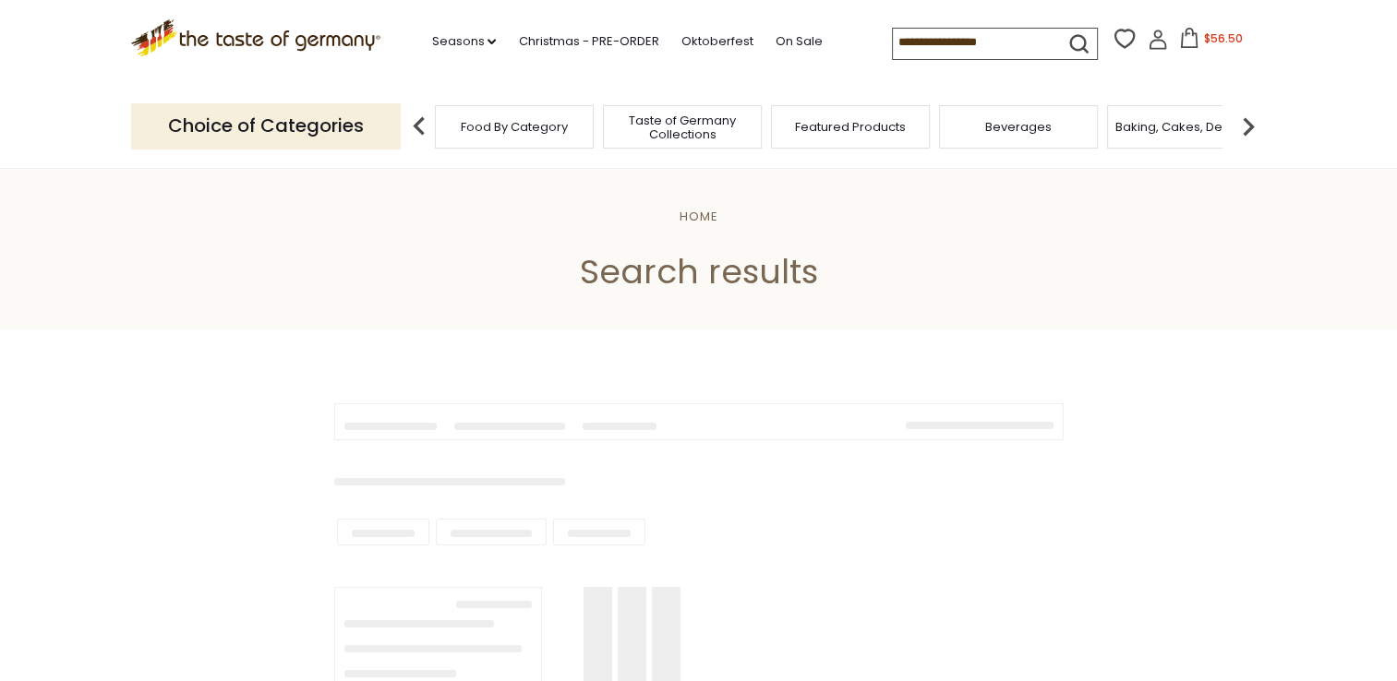
type input "*****"
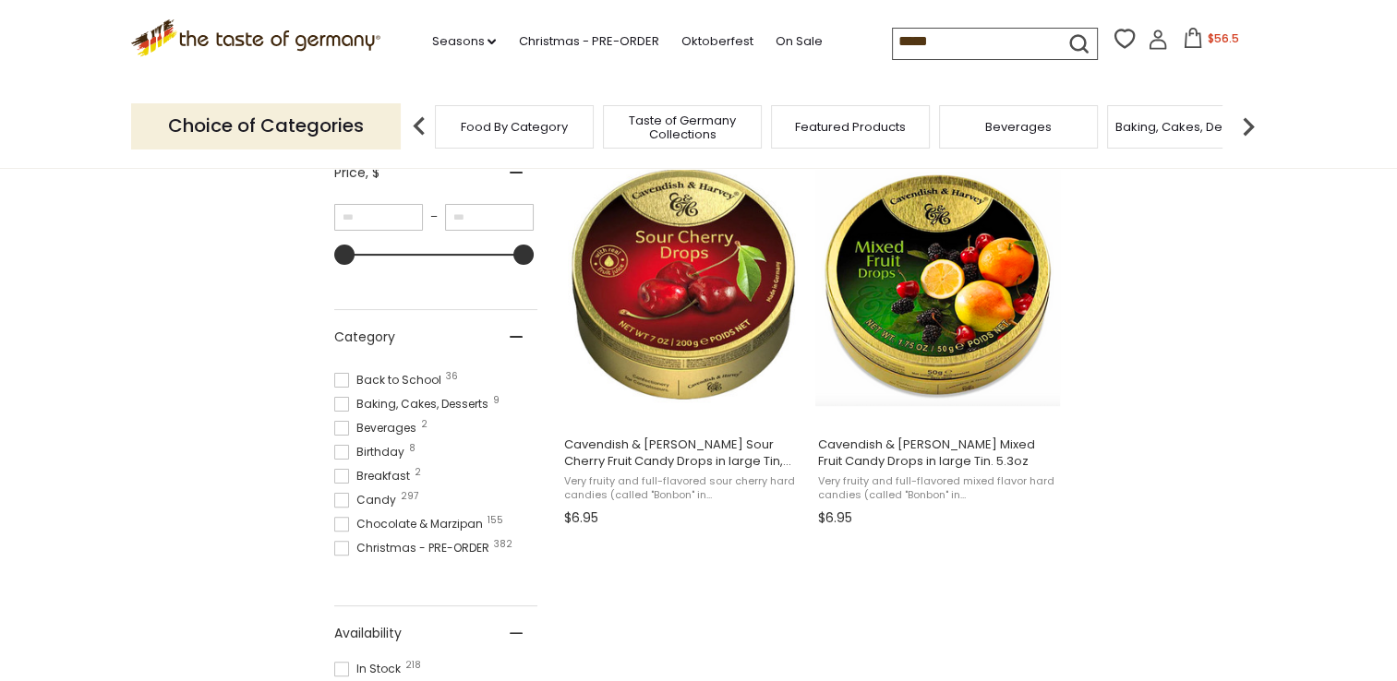
scroll to position [164, 0]
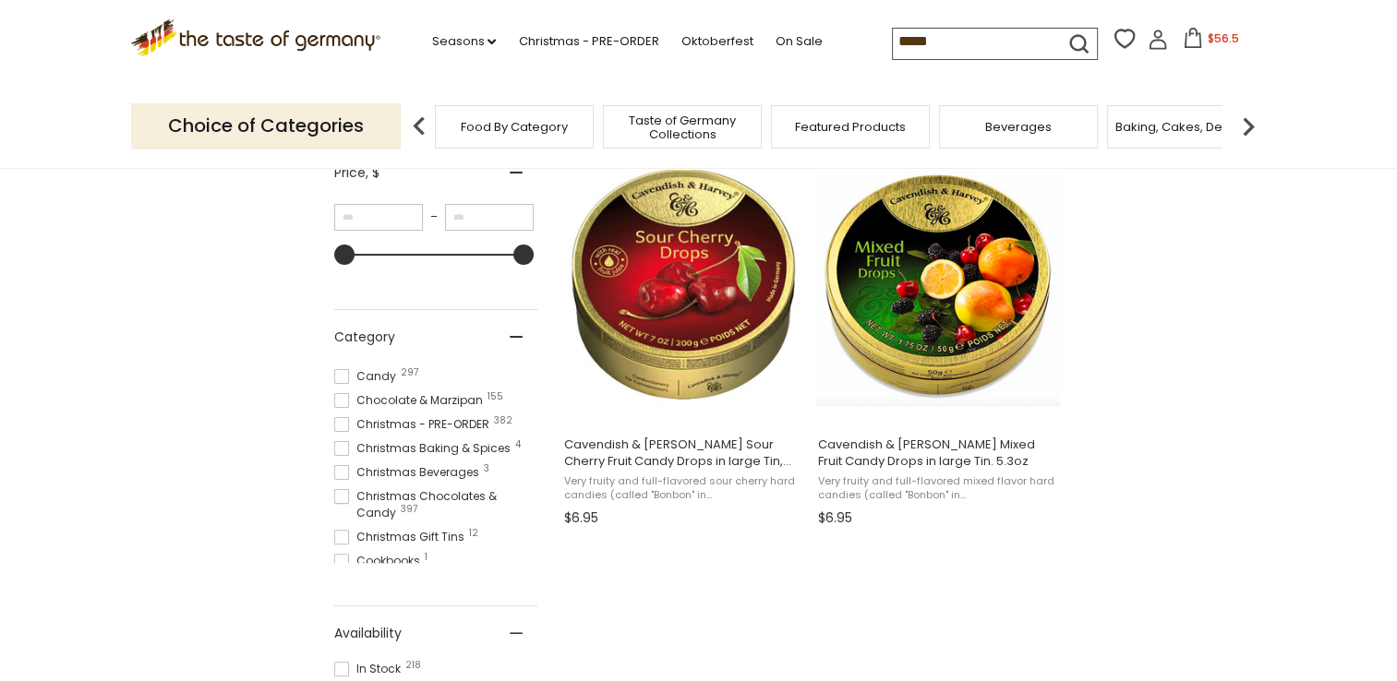
click at [340, 425] on span at bounding box center [341, 424] width 15 height 15
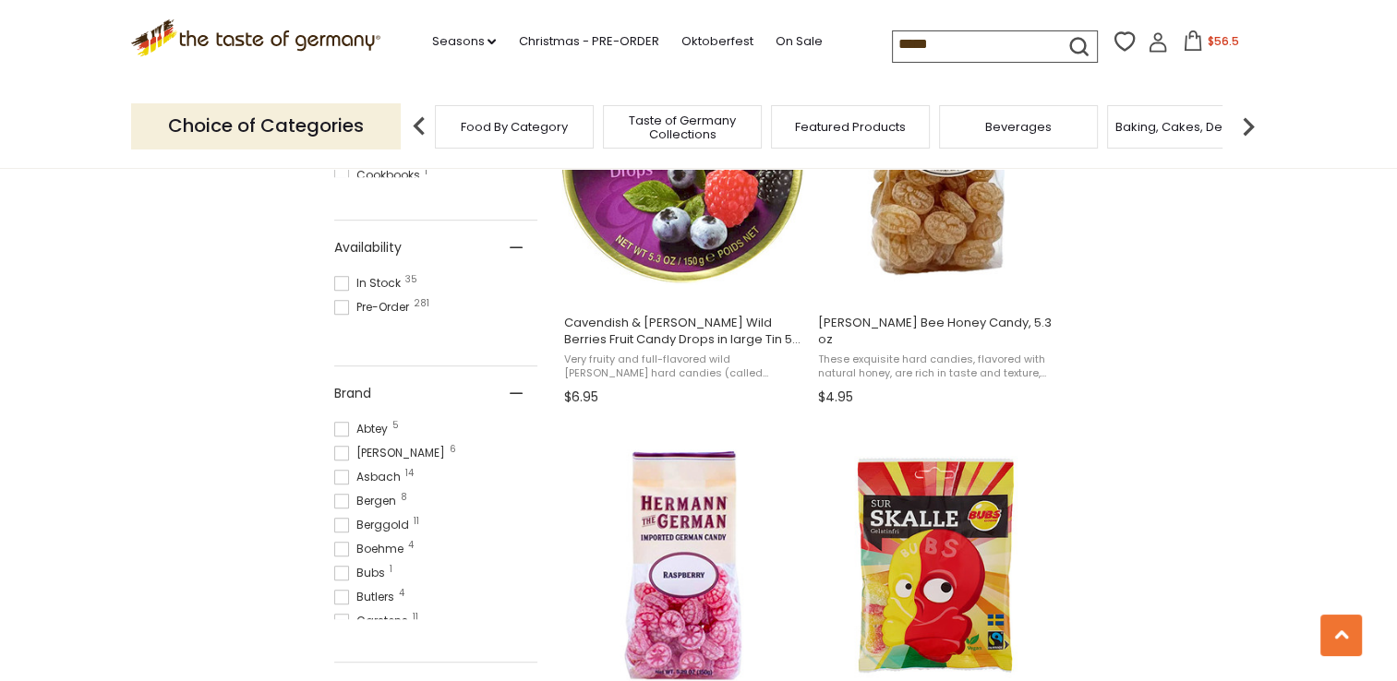
scroll to position [1015, 0]
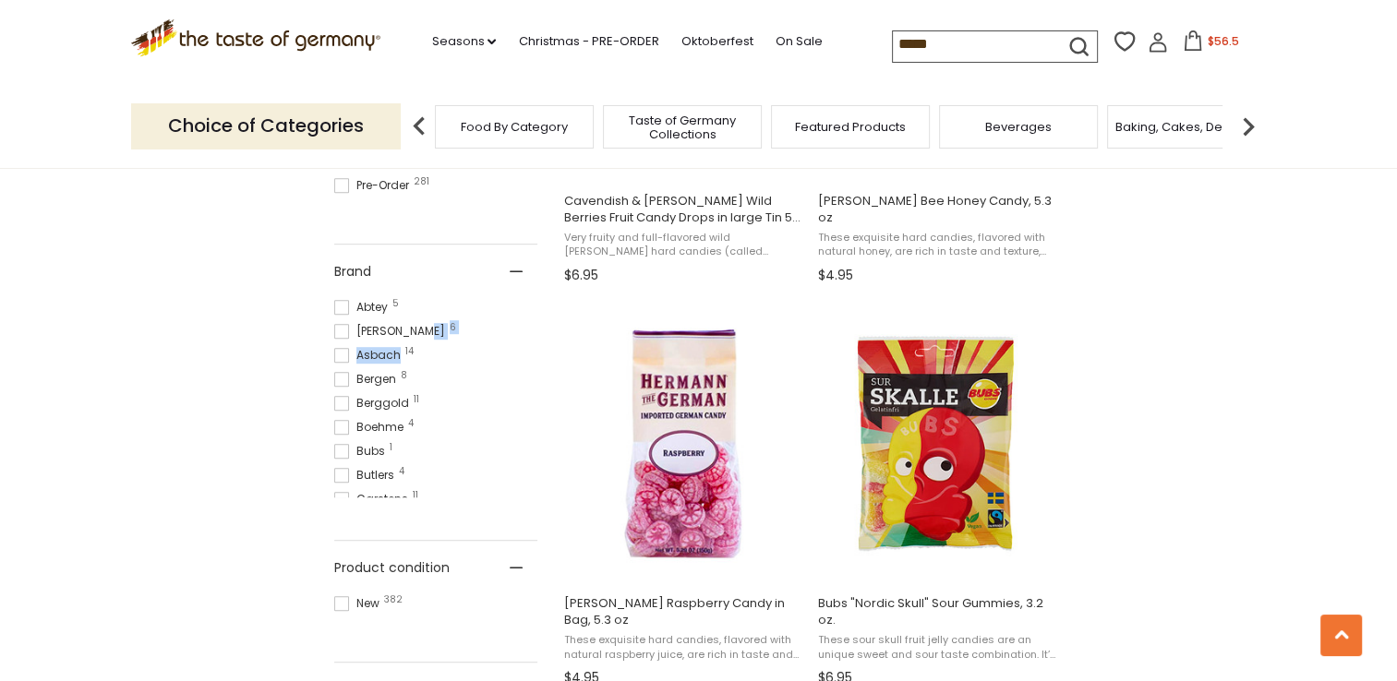
drag, startPoint x: 522, startPoint y: 336, endPoint x: 526, endPoint y: 345, distance: 10.3
click at [526, 345] on ul "Abtey 5 Anthon Berg 6 Asbach 14 Bergen 8 Berggold 11 Boehme 4 Bubs 1 Butlers 4 …" at bounding box center [435, 398] width 203 height 198
click at [337, 332] on span at bounding box center [341, 339] width 15 height 15
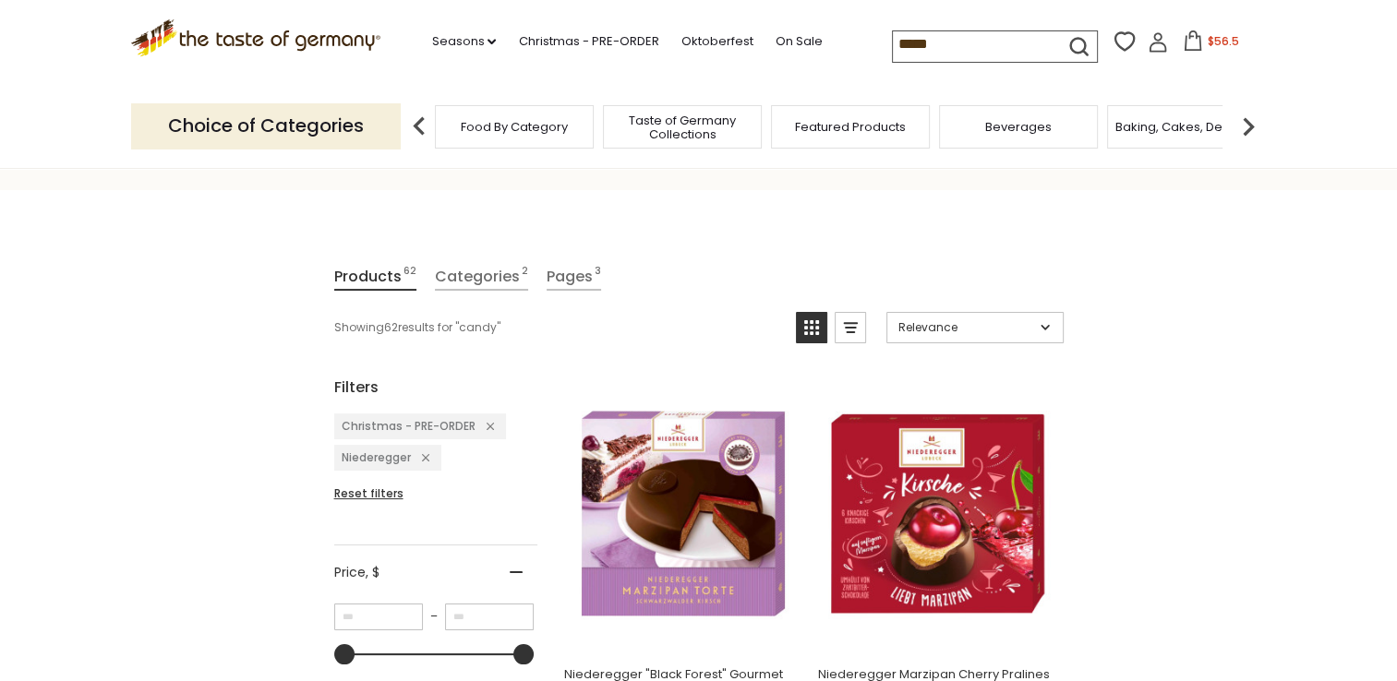
scroll to position [277, 0]
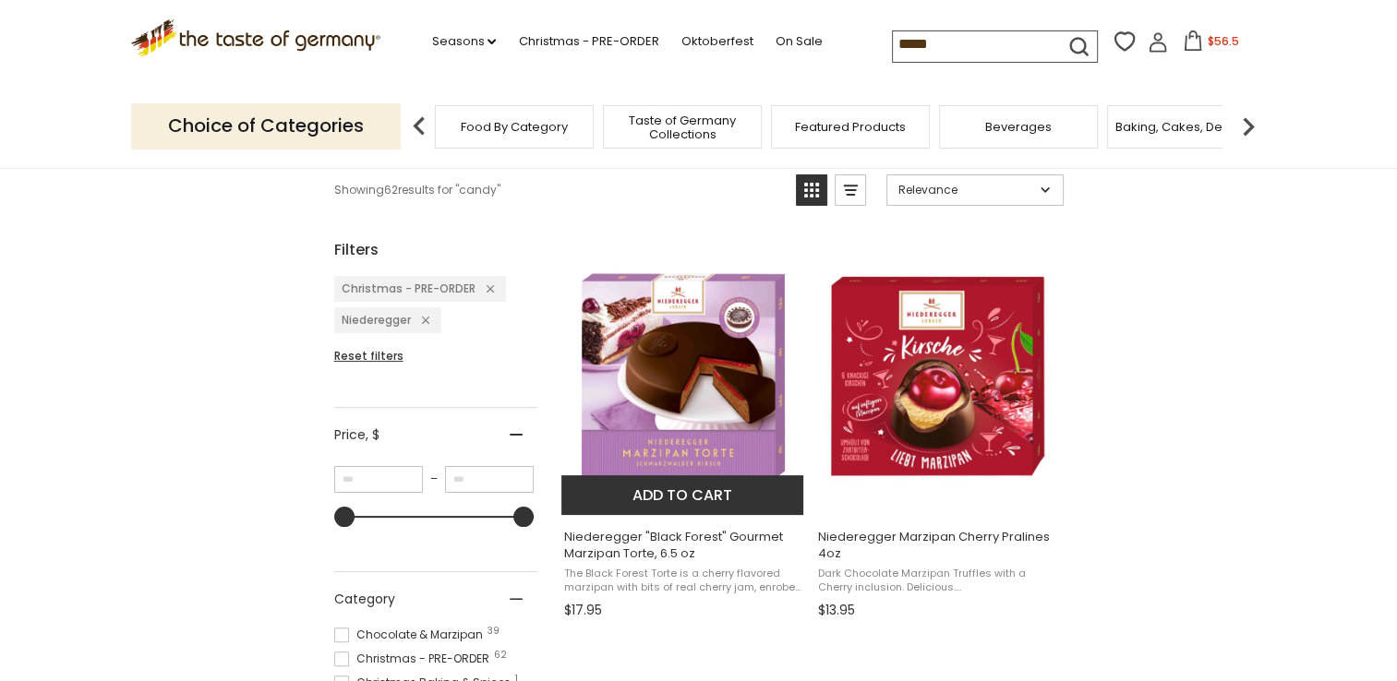
click at [661, 557] on span "Niederegger "Black Forest" Gourmet Marzipan Torte, 6.5 oz" at bounding box center [683, 545] width 239 height 33
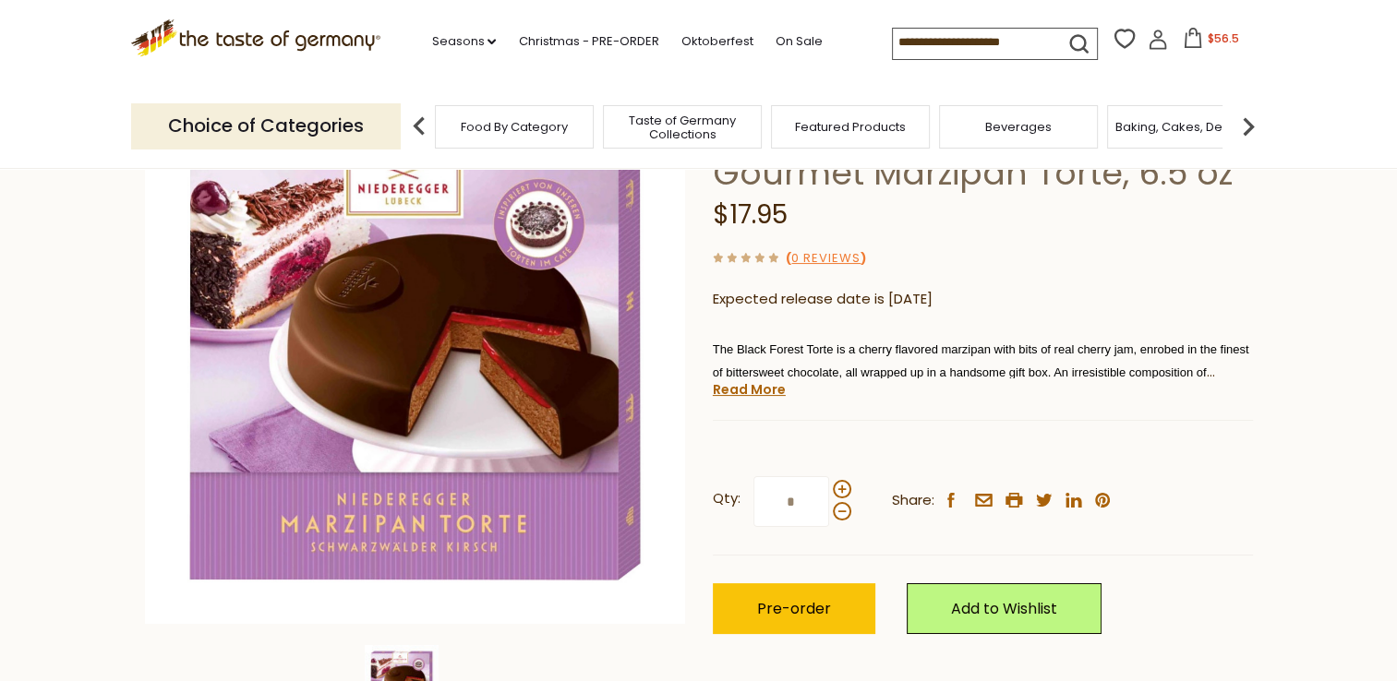
scroll to position [185, 0]
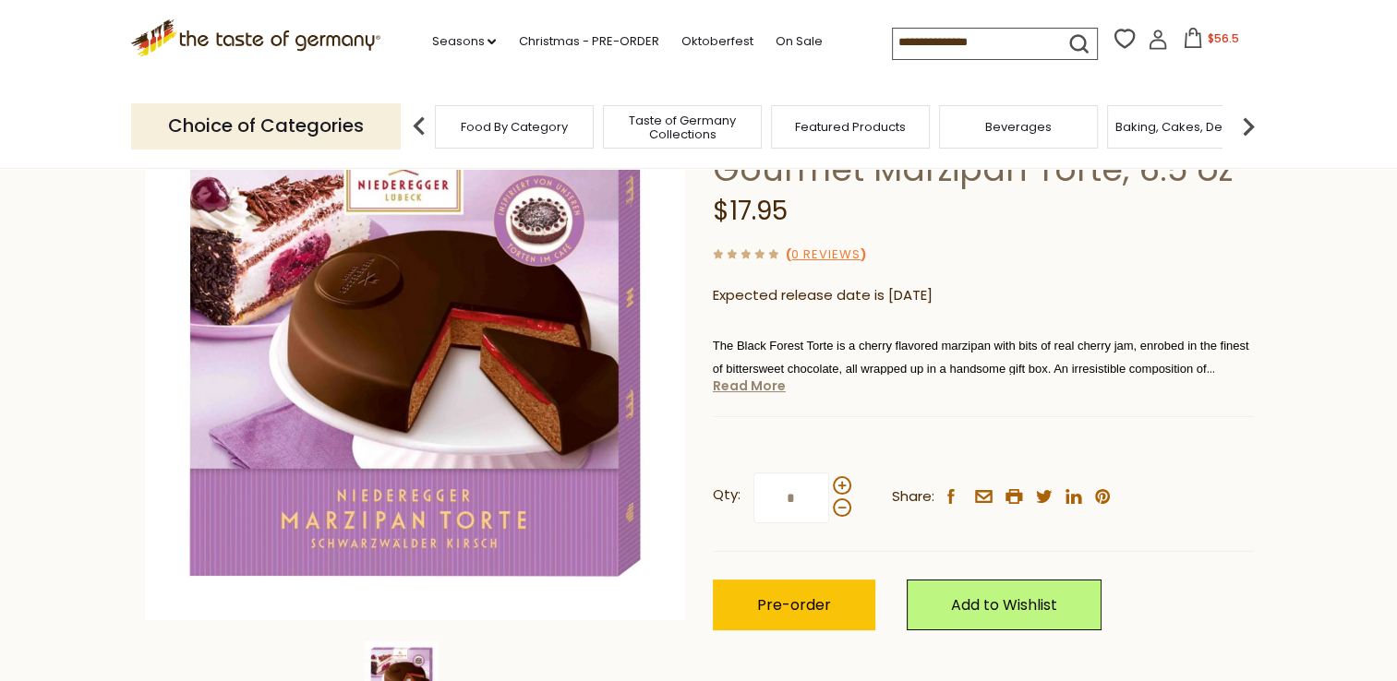
click at [768, 388] on link "Read More" at bounding box center [749, 386] width 73 height 18
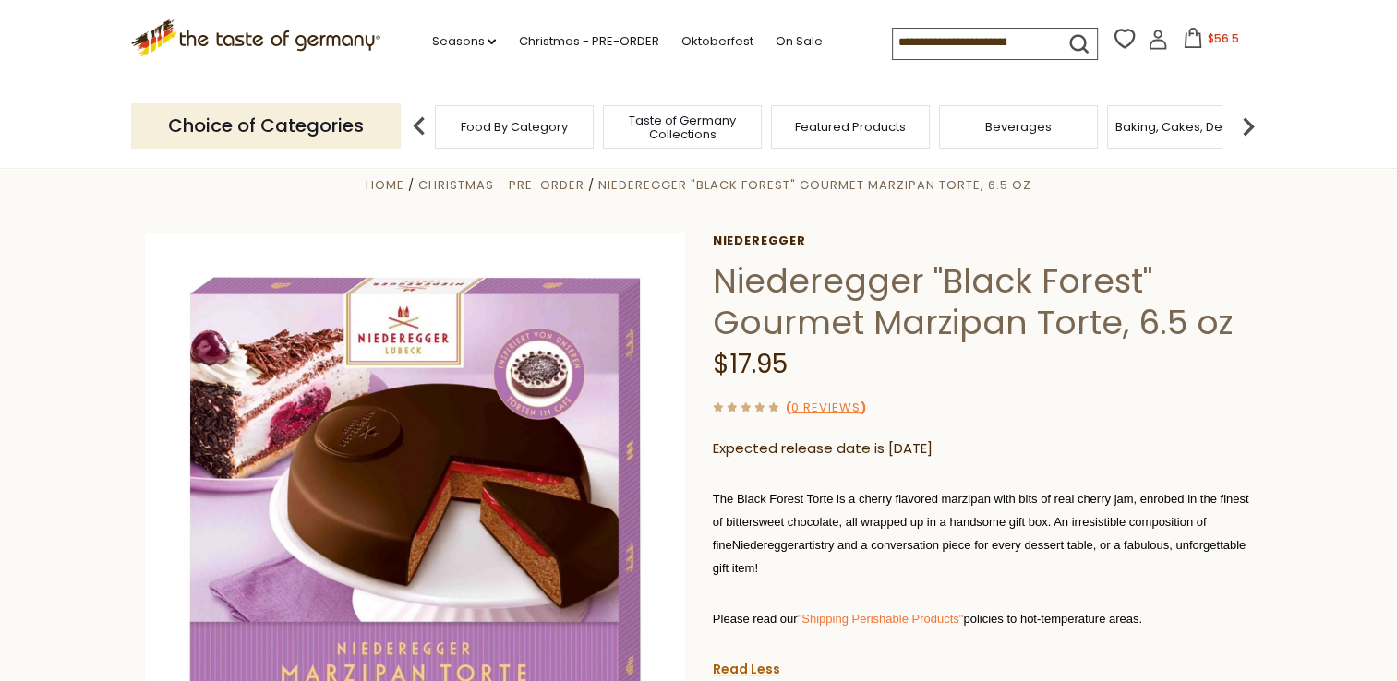
scroll to position [0, 0]
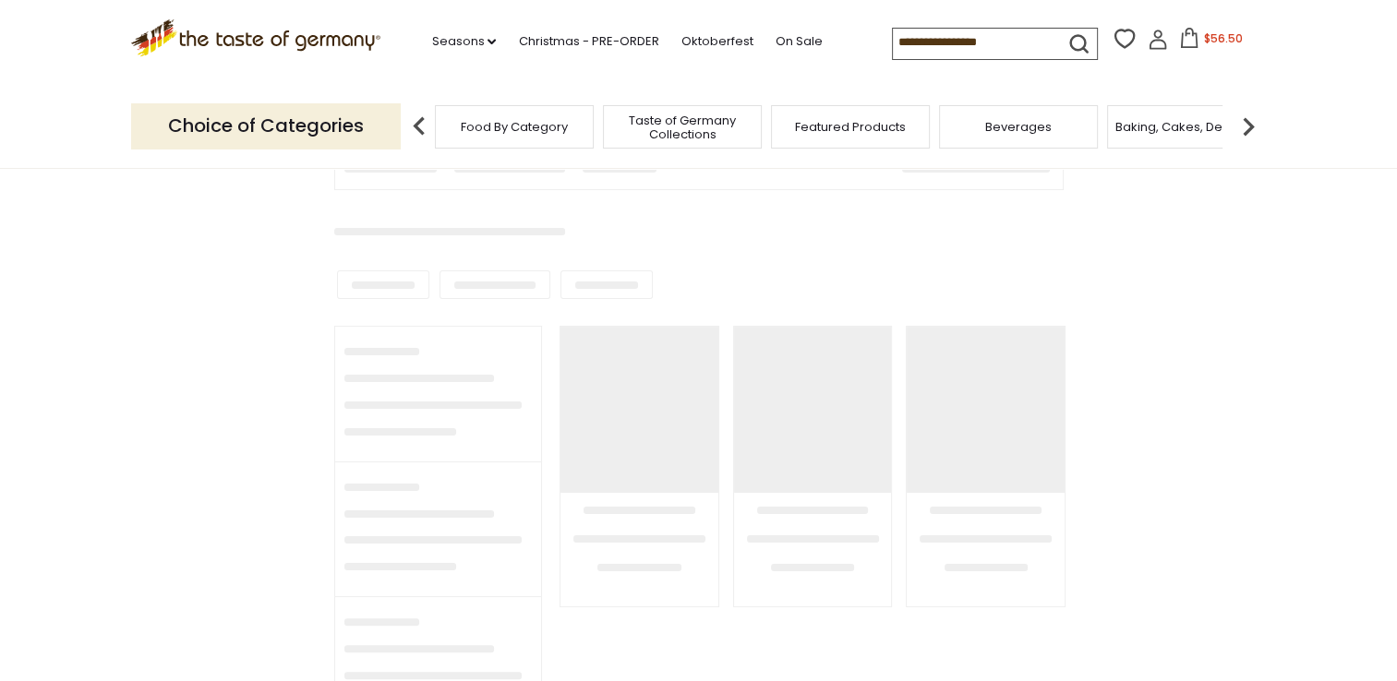
type input "*****"
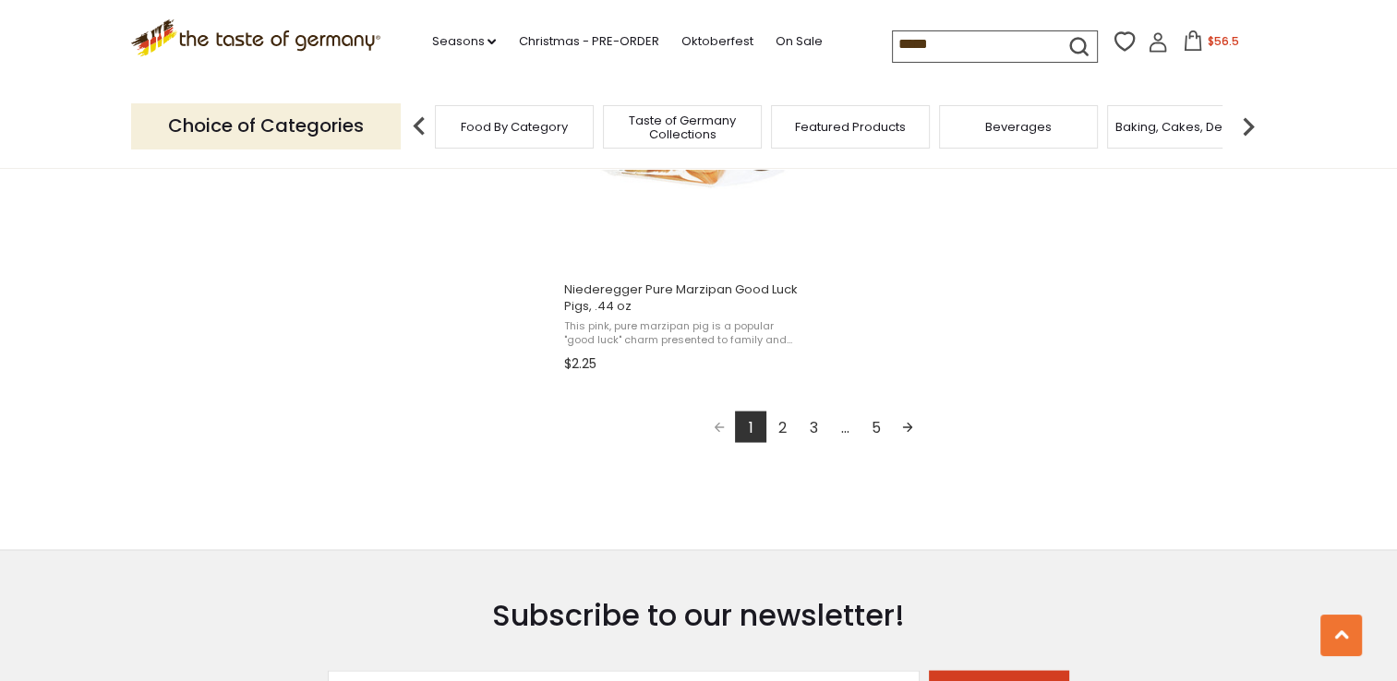
scroll to position [3415, 0]
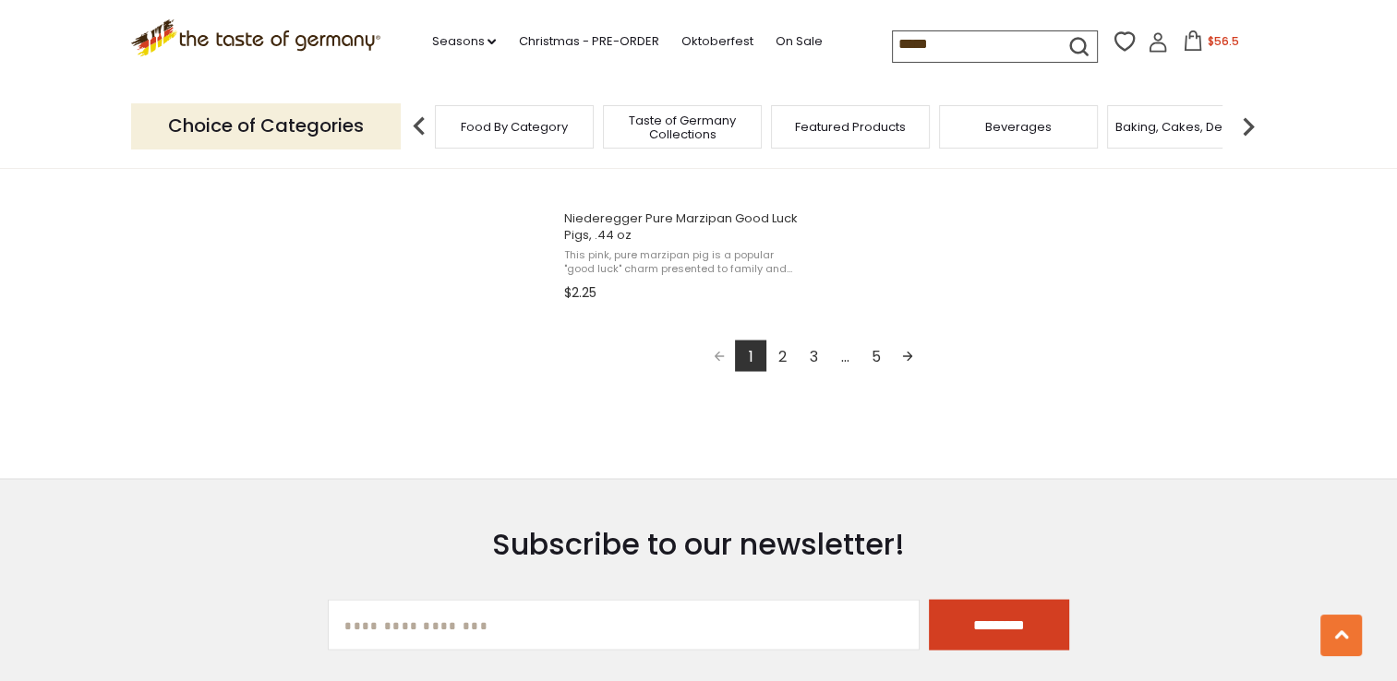
click at [779, 356] on link "2" at bounding box center [781, 355] width 31 height 31
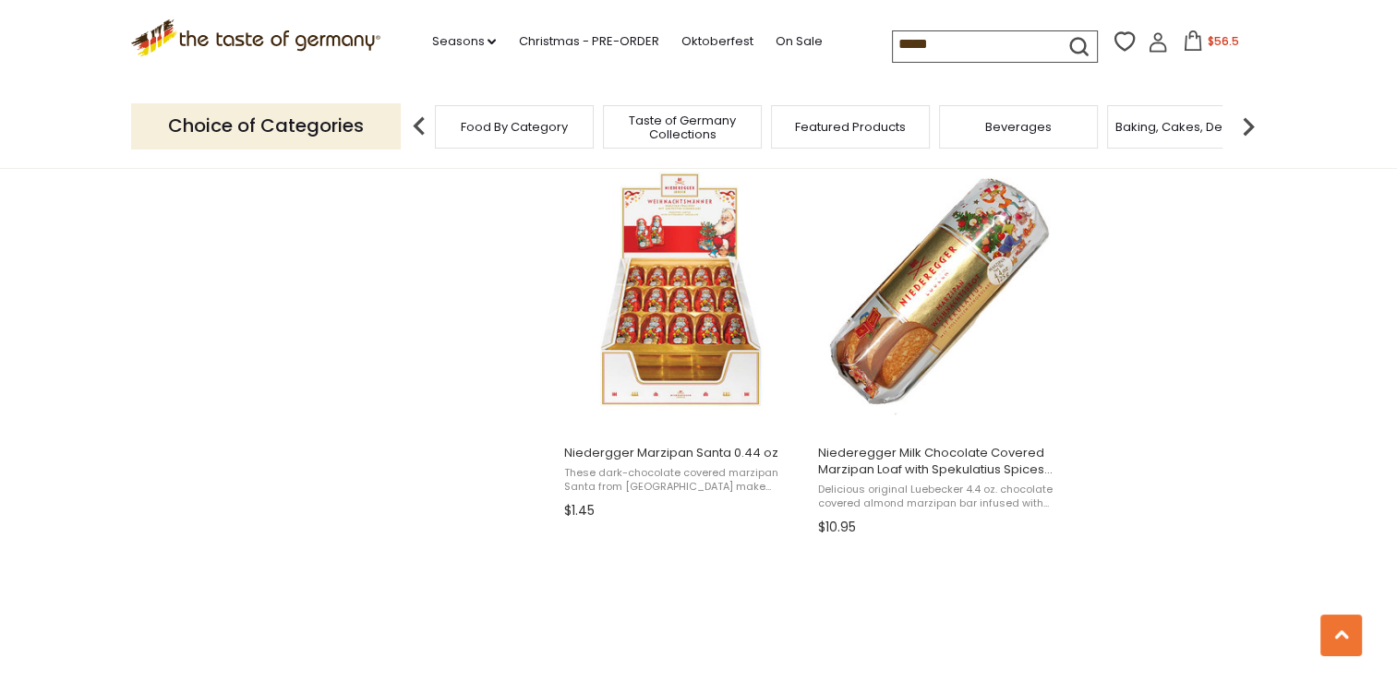
scroll to position [2123, 0]
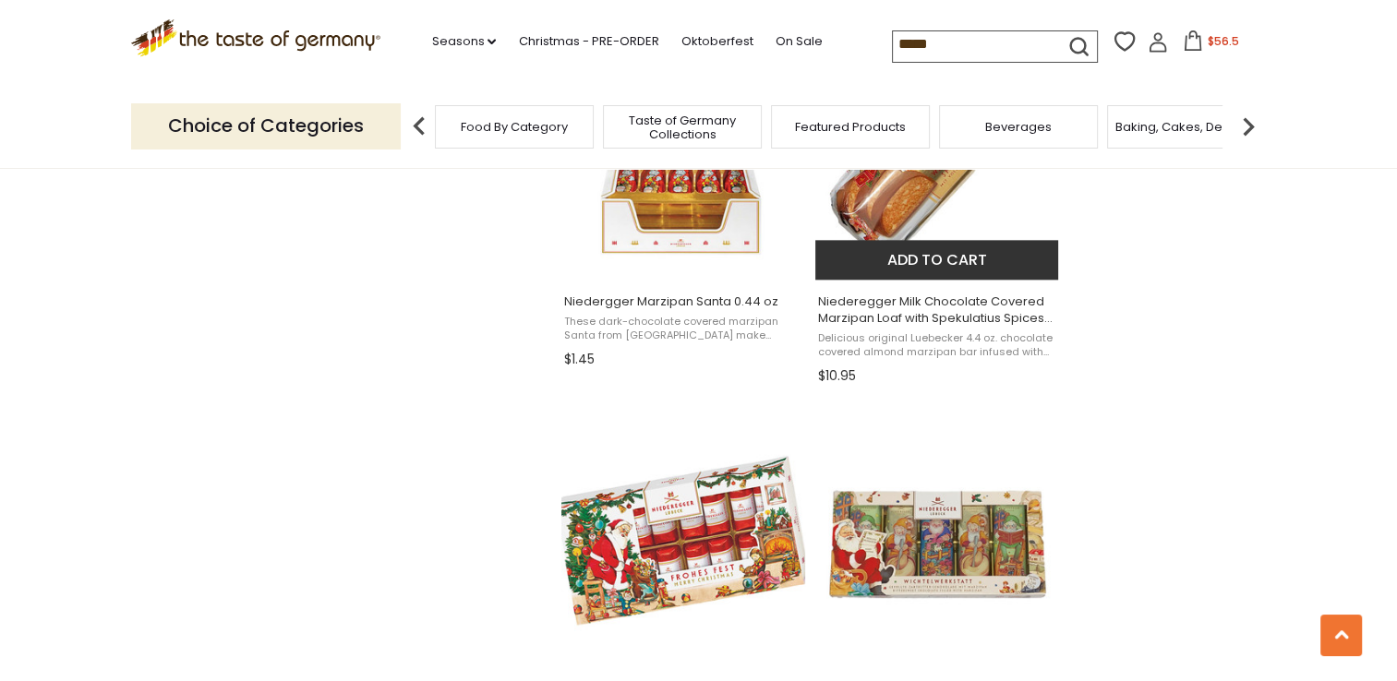
click at [905, 339] on span "Delicious original Luebecker 4.4 oz. chocolate covered almond marzipan bar infu…" at bounding box center [937, 345] width 239 height 29
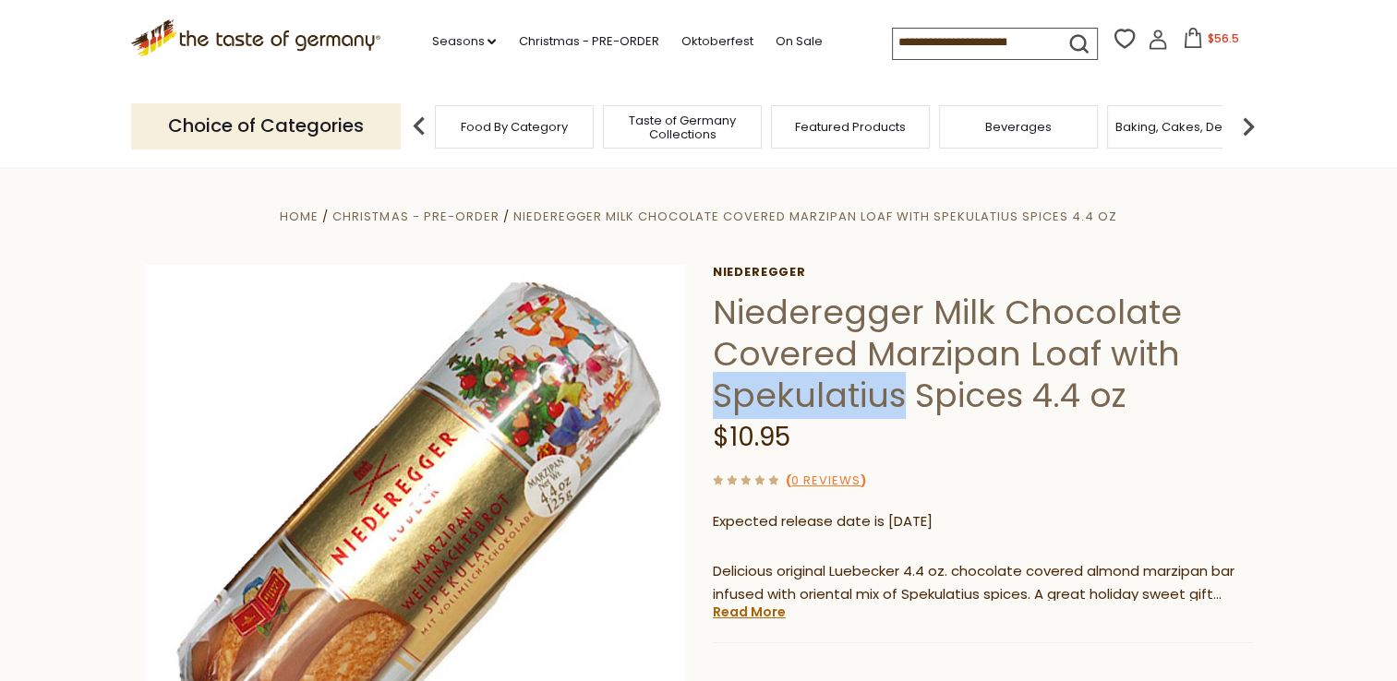
drag, startPoint x: 713, startPoint y: 401, endPoint x: 901, endPoint y: 408, distance: 188.5
click at [901, 408] on h1 "Niederegger Milk Chocolate Covered Marzipan Loaf with Spekulatius Spices 4.4 oz" at bounding box center [983, 354] width 540 height 125
drag, startPoint x: 901, startPoint y: 408, endPoint x: 857, endPoint y: 404, distance: 44.5
copy h1 "Spekulatius"
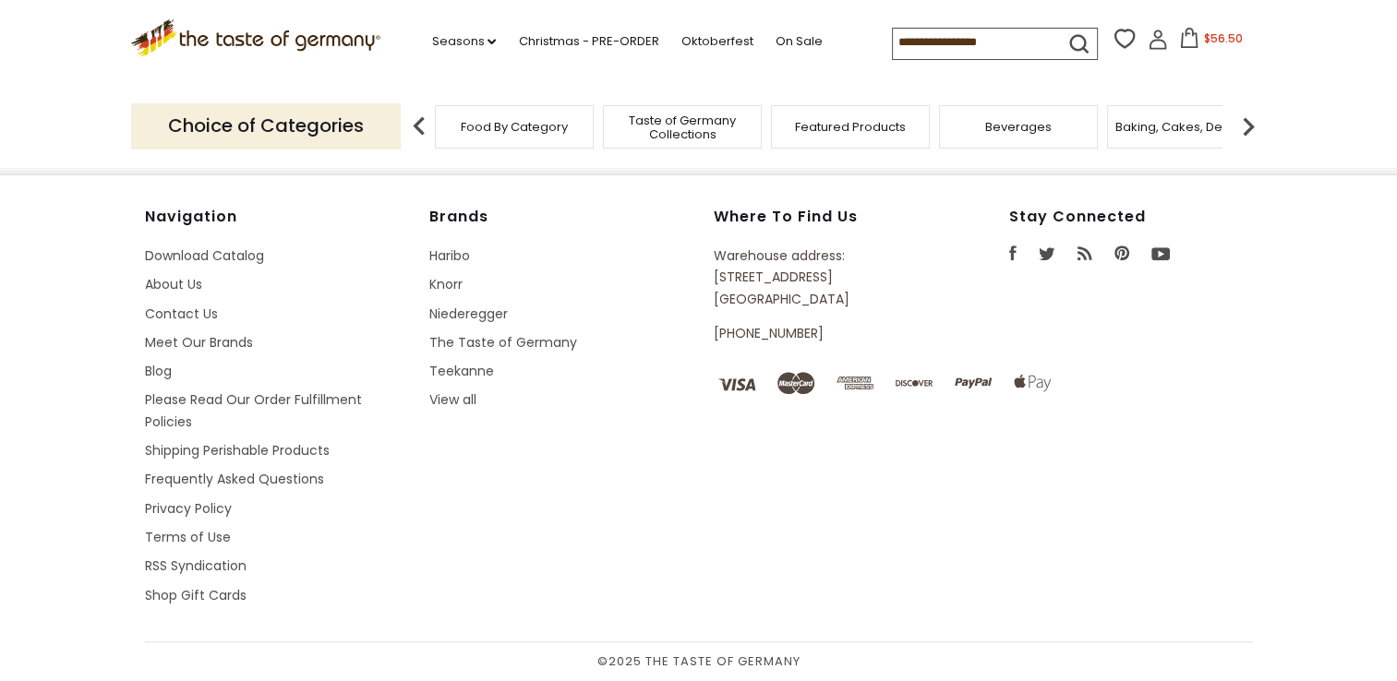
type input "*****"
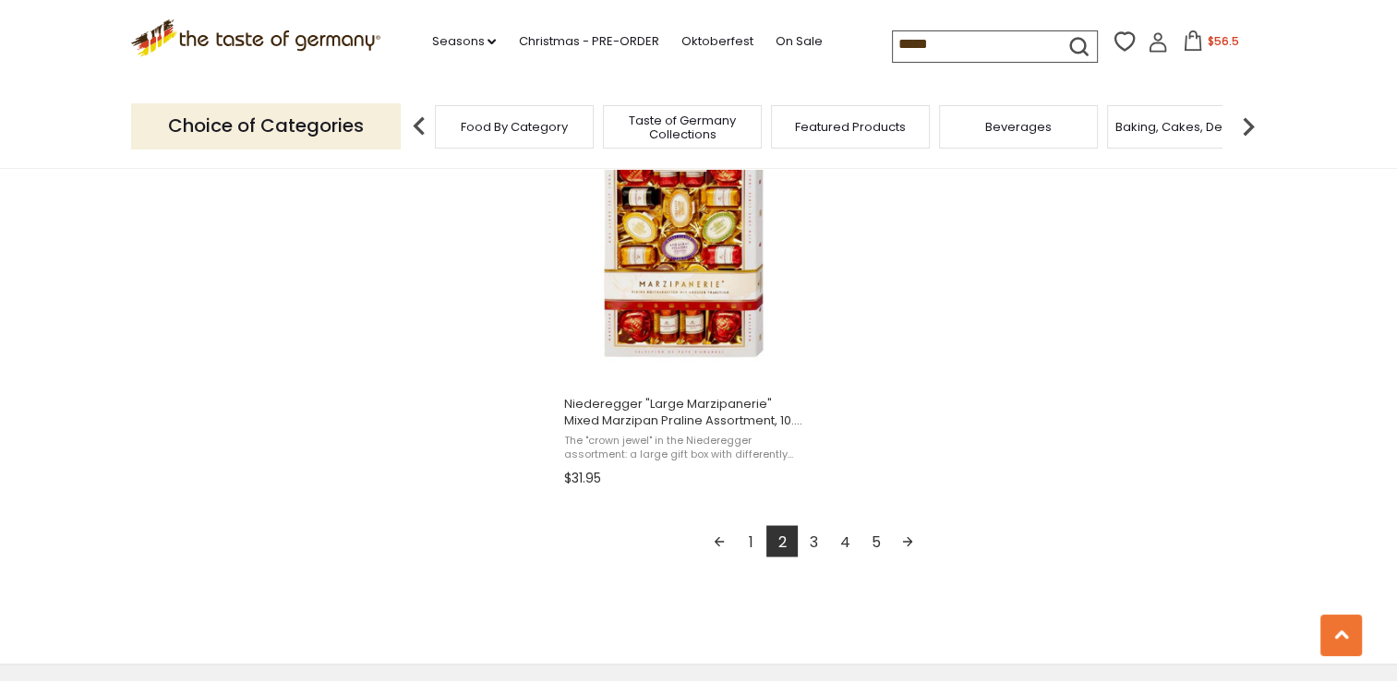
scroll to position [3231, 0]
click at [816, 538] on link "3" at bounding box center [813, 539] width 31 height 31
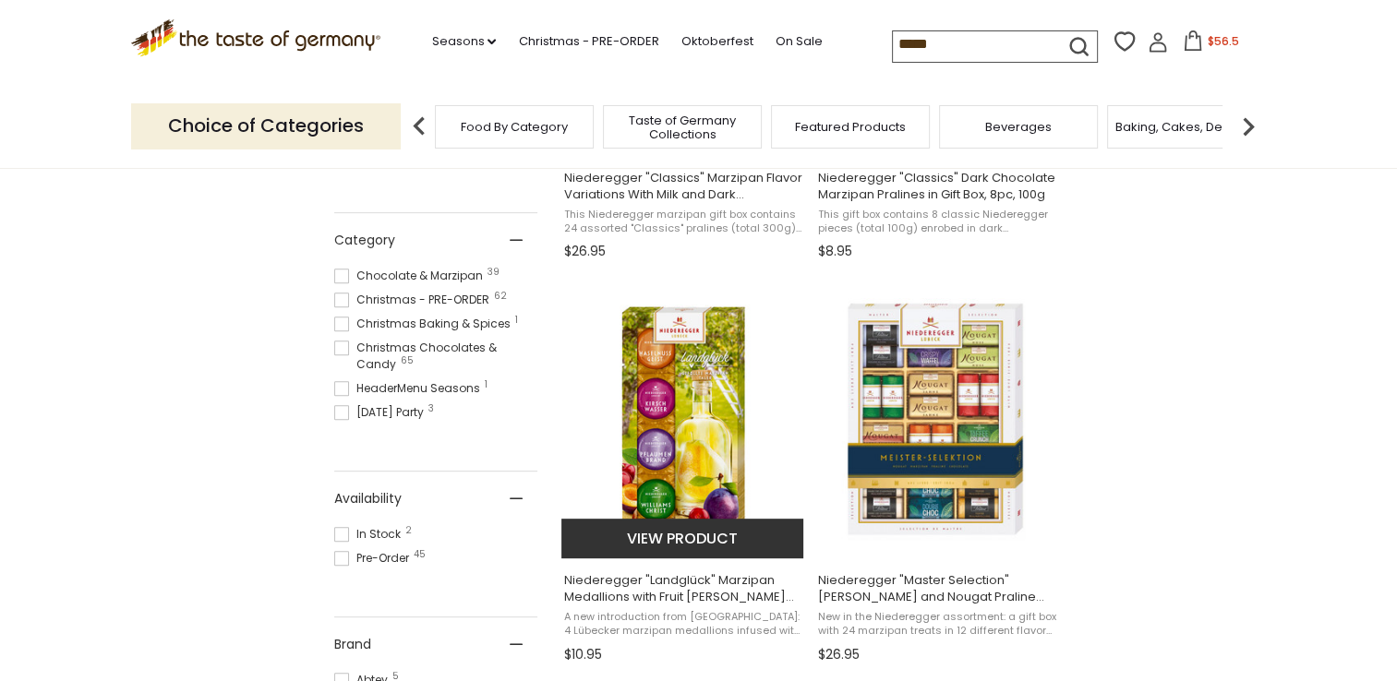
scroll to position [646, 0]
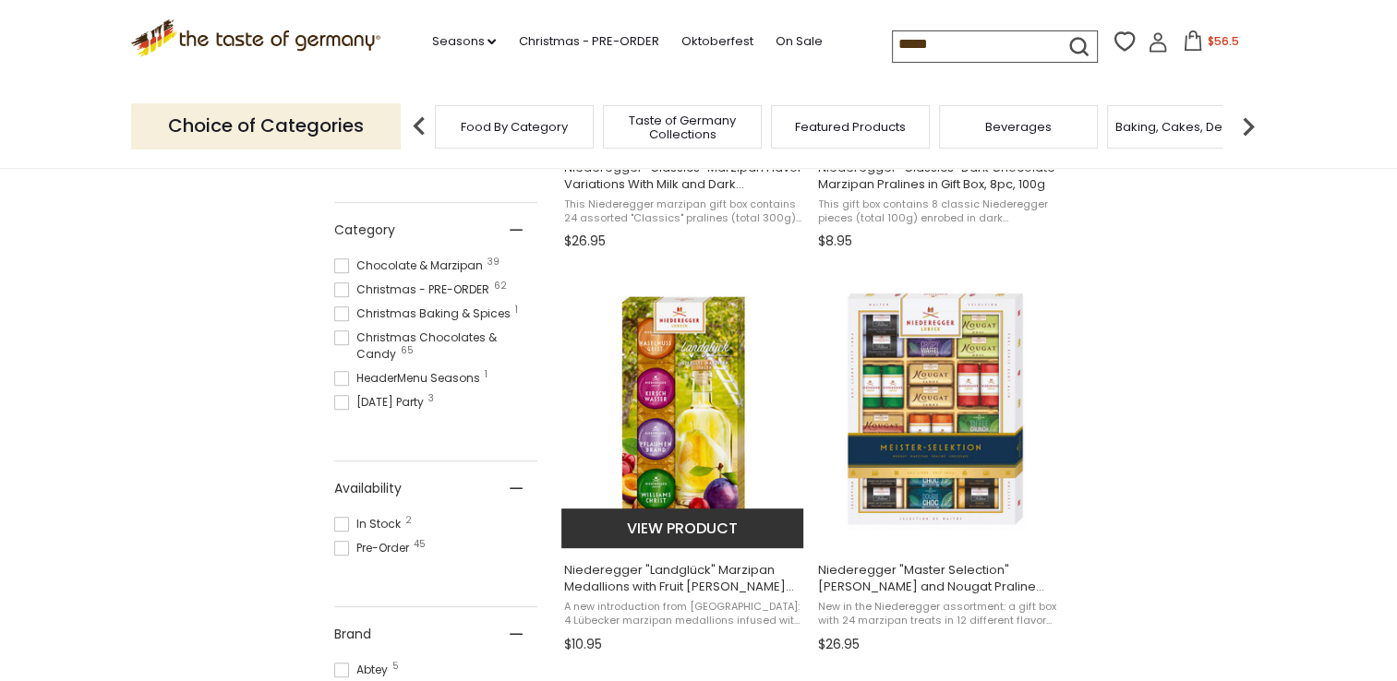
click at [670, 446] on img "Niederegger" at bounding box center [683, 410] width 245 height 245
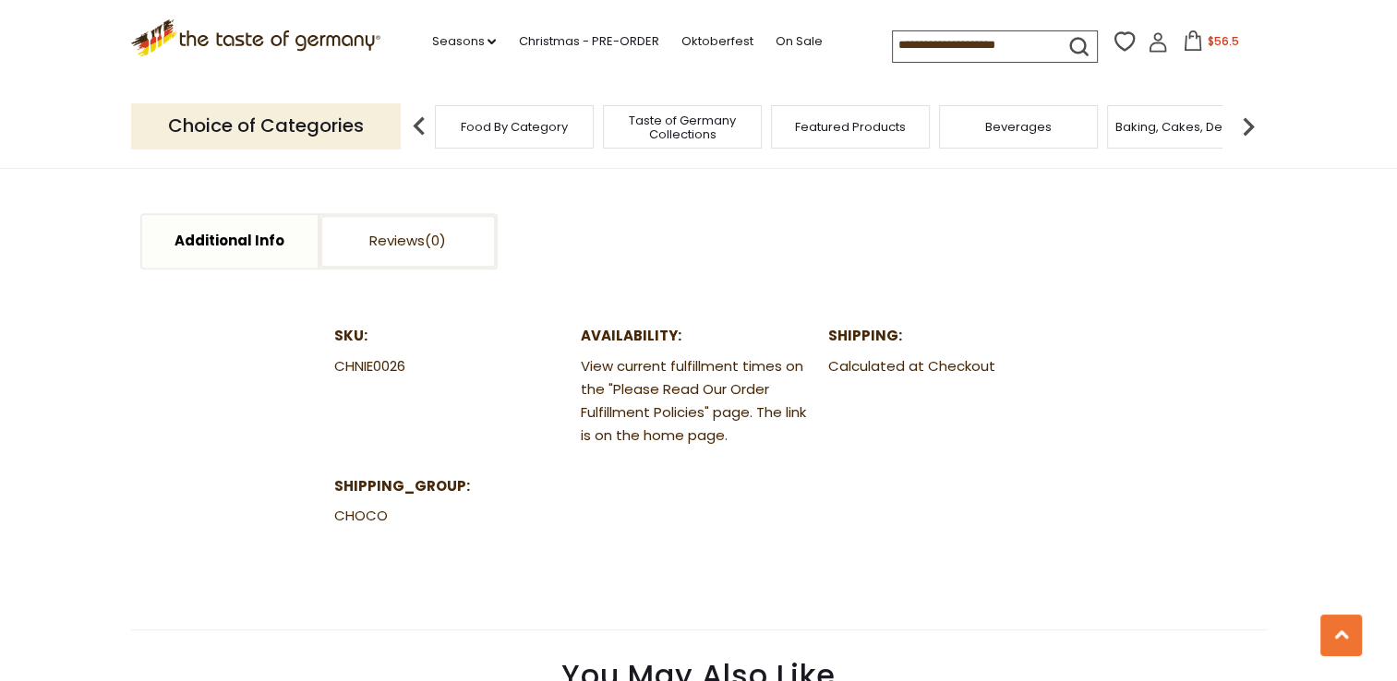
scroll to position [1108, 0]
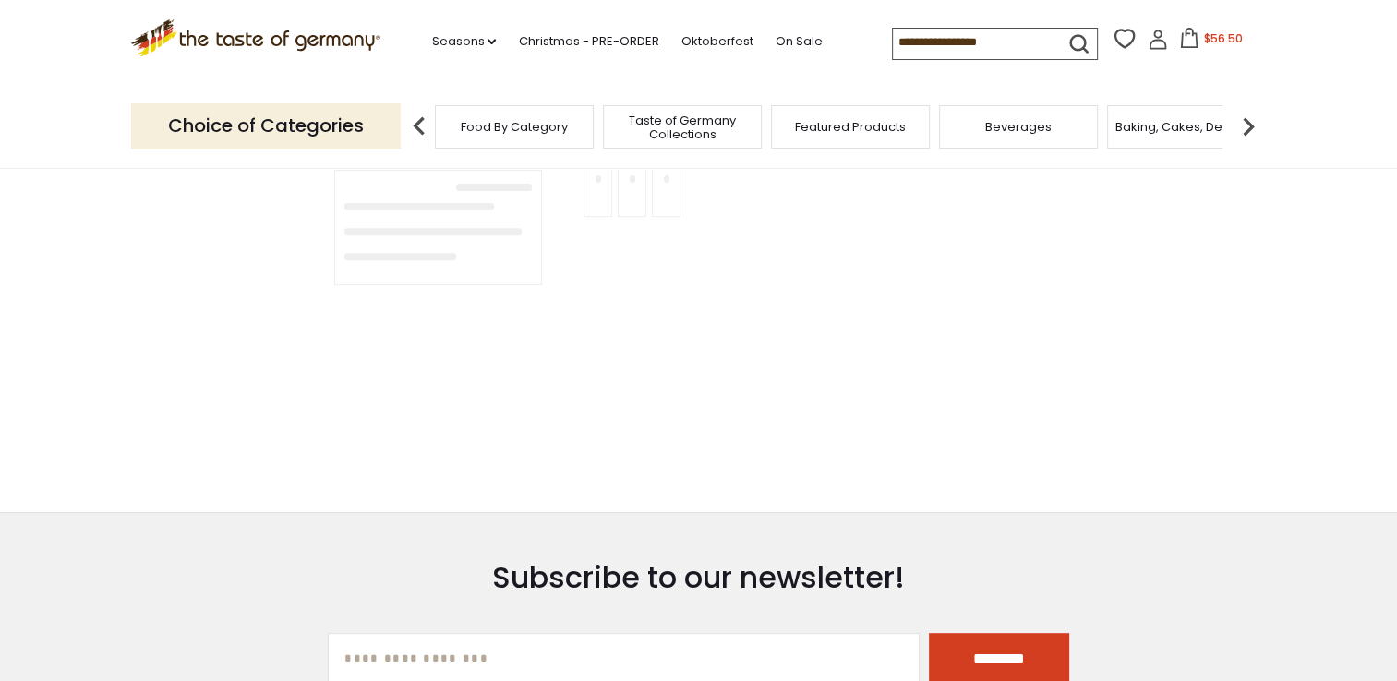
type input "*****"
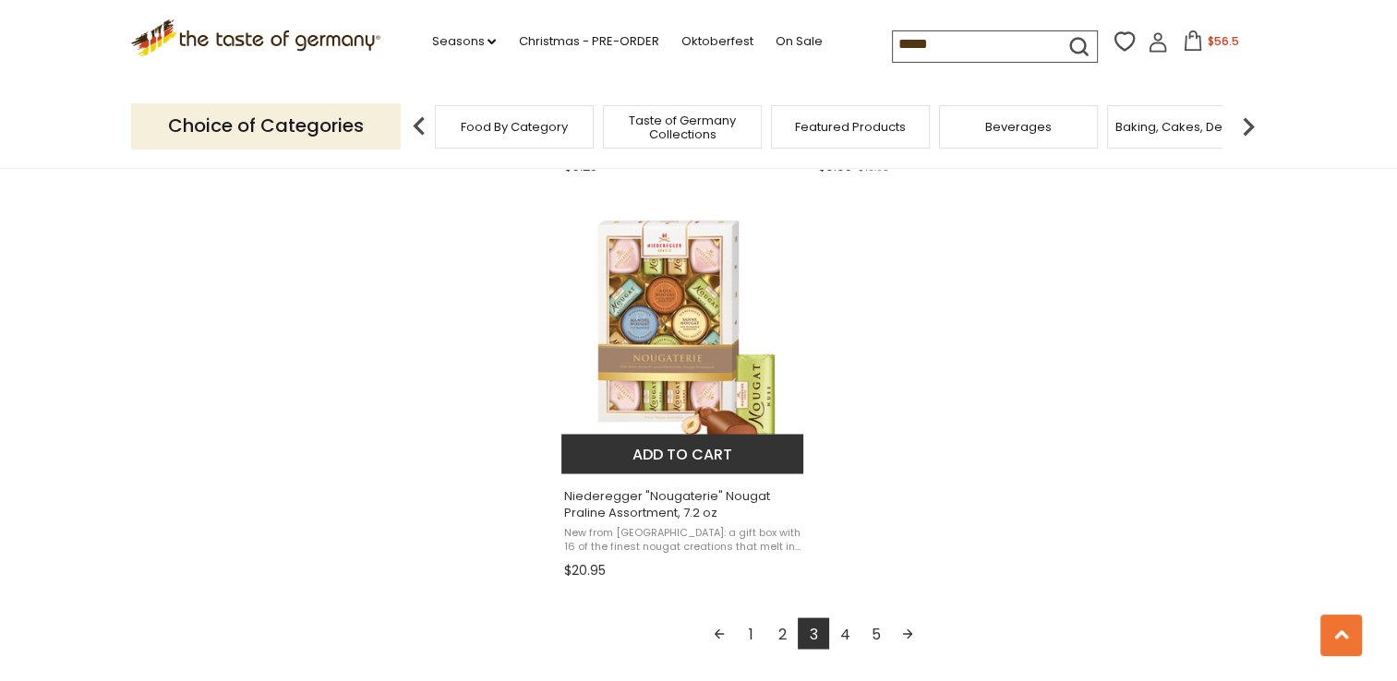
scroll to position [3139, 0]
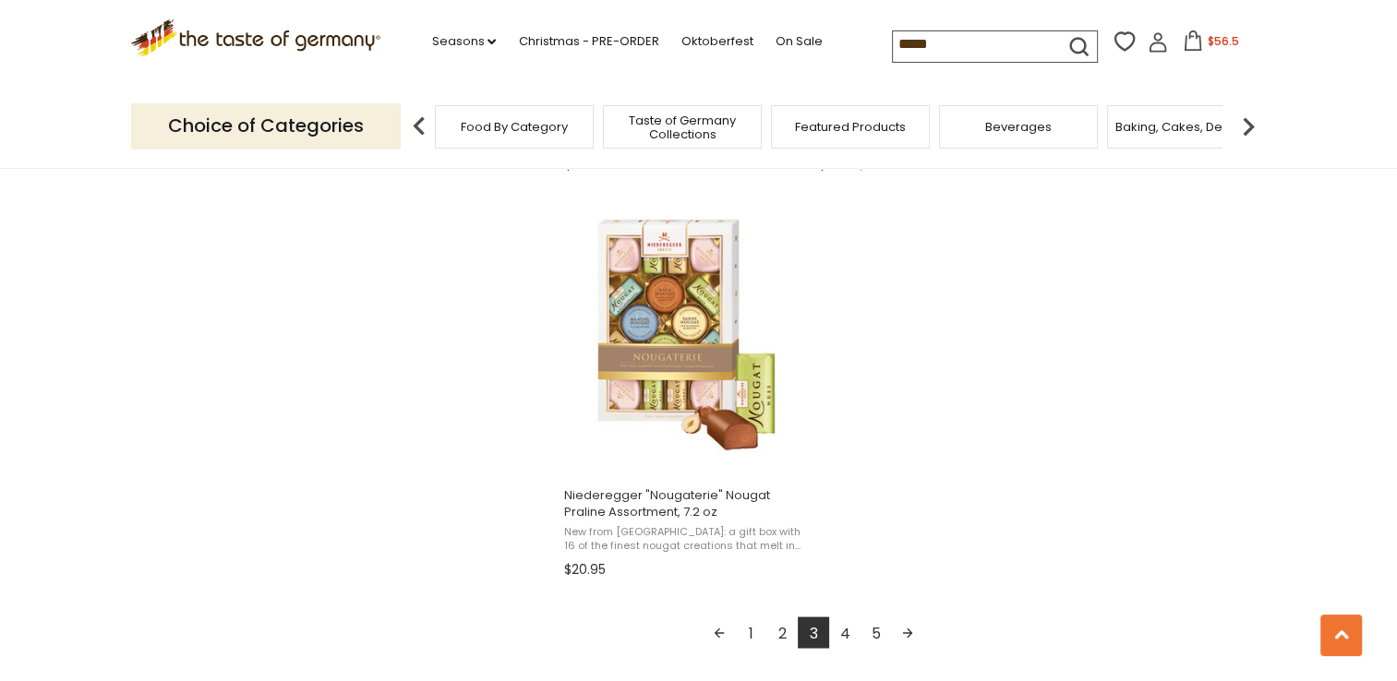
click at [846, 631] on link "4" at bounding box center [844, 632] width 31 height 31
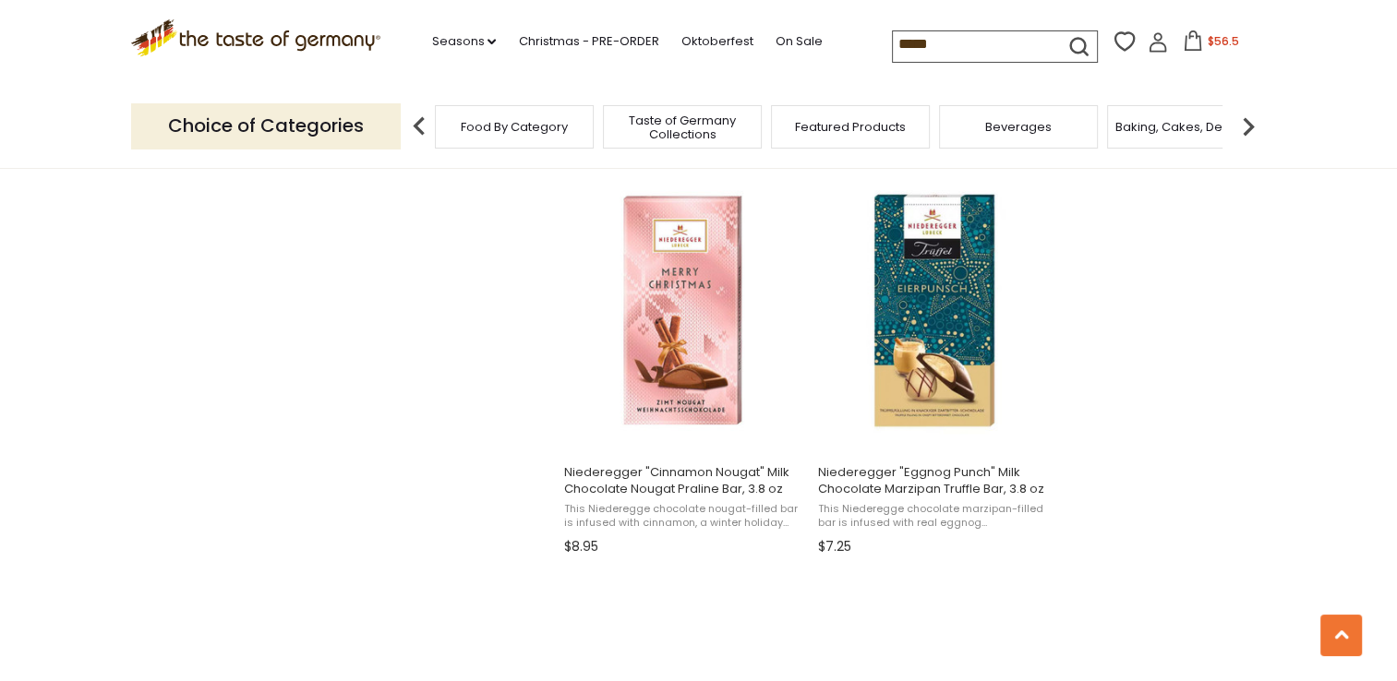
scroll to position [2585, 0]
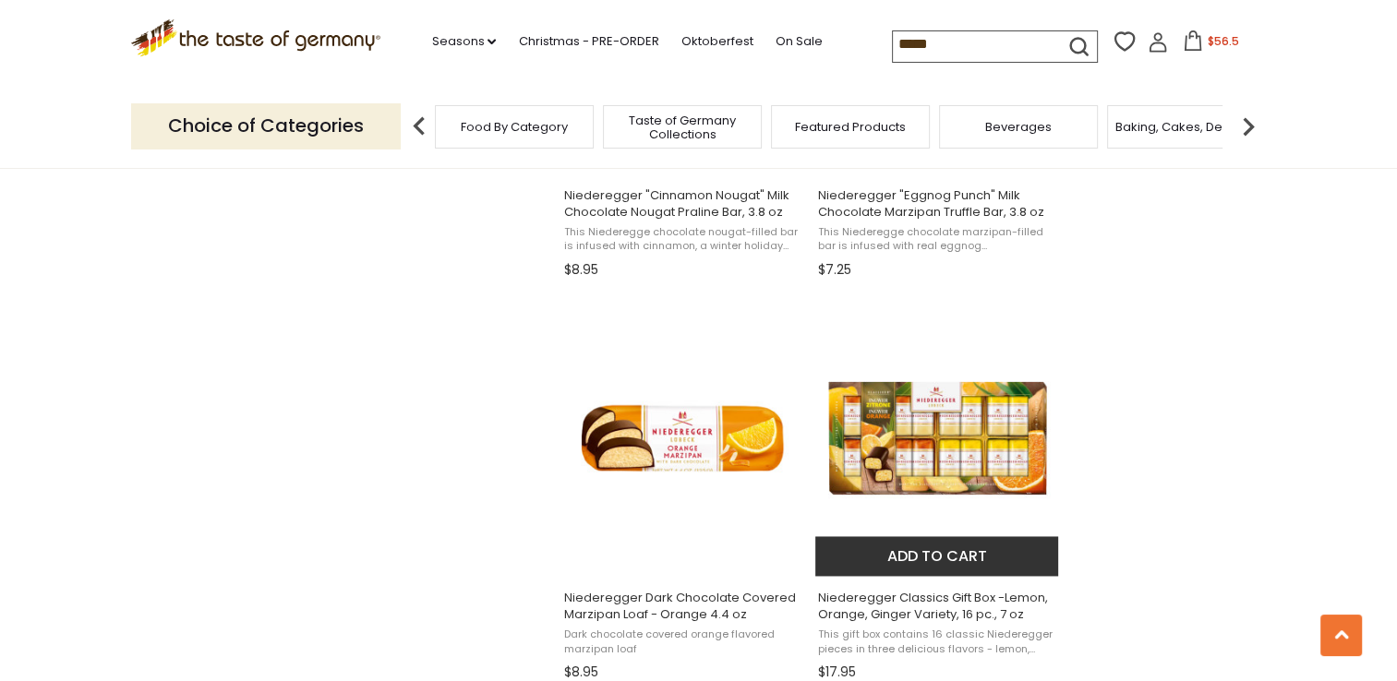
click at [894, 460] on img "Niederegger Classics Gift Box -Lemon, Orange, Ginger Variety, 16 pc., 7 oz" at bounding box center [937, 438] width 245 height 245
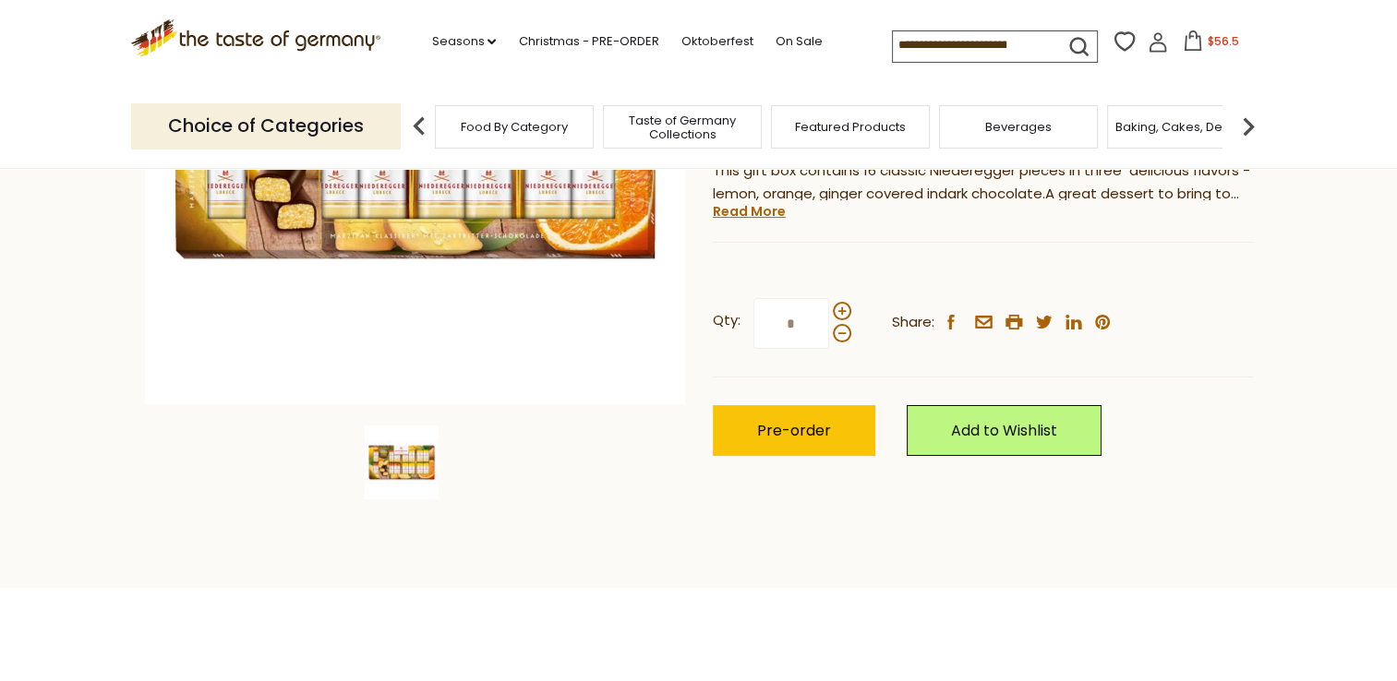
scroll to position [369, 0]
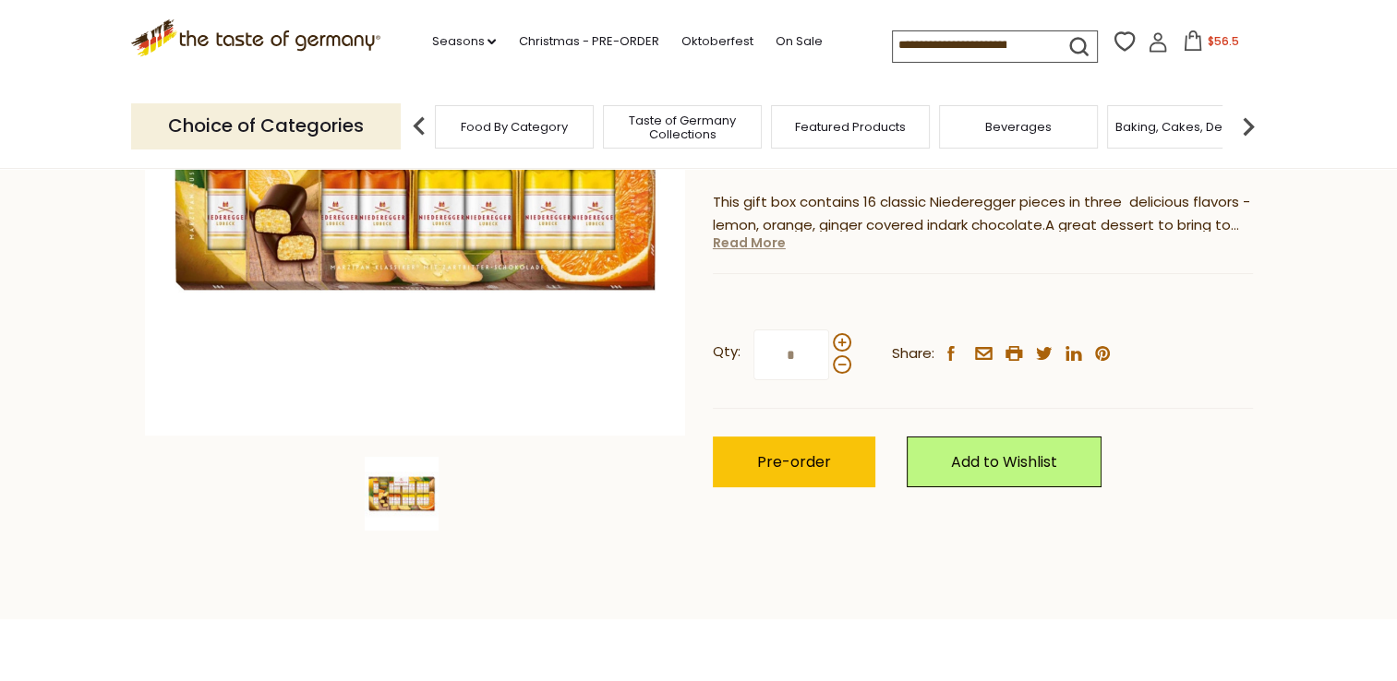
click at [755, 241] on link "Read More" at bounding box center [749, 243] width 73 height 18
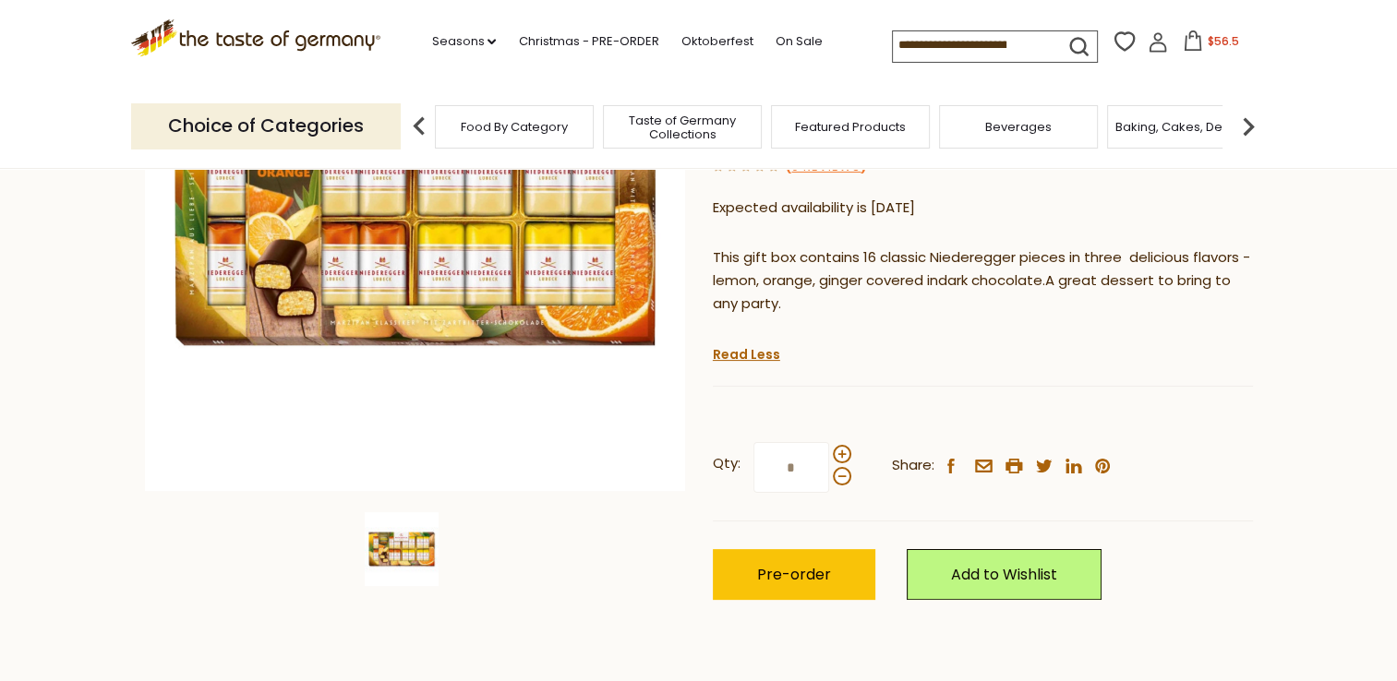
scroll to position [92, 0]
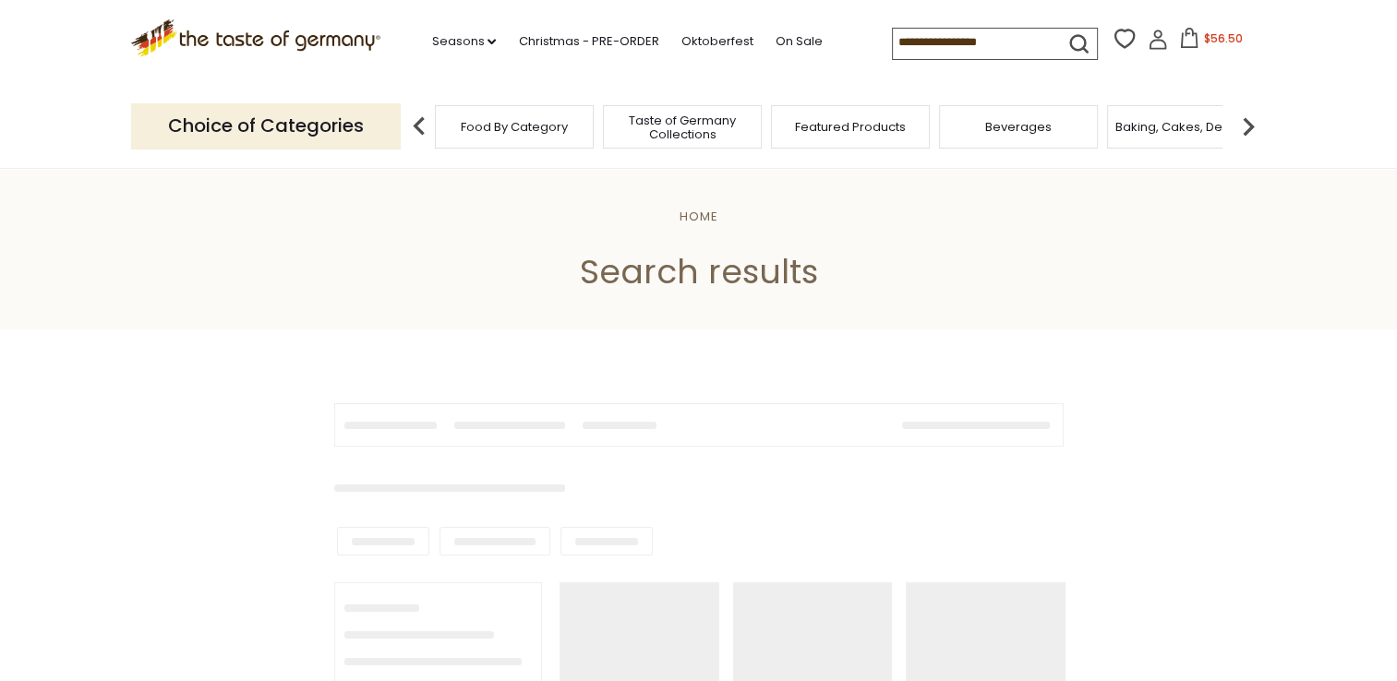
type input "*****"
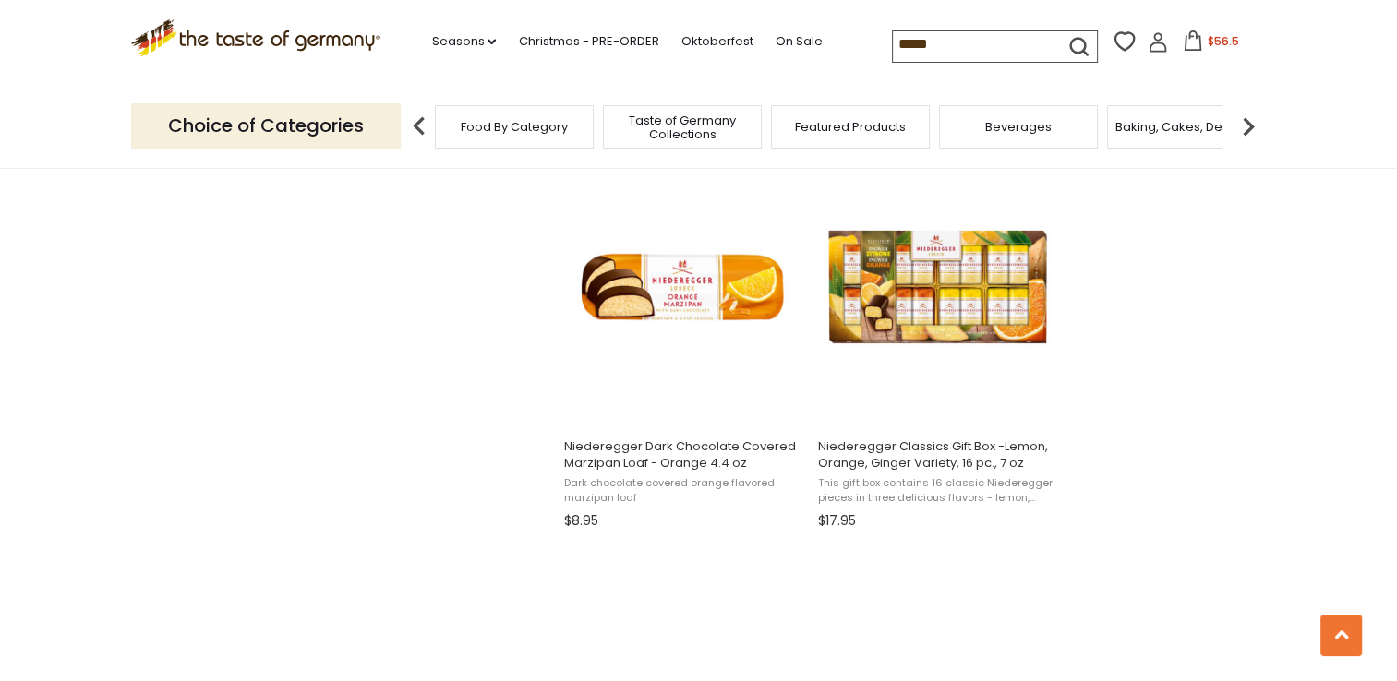
scroll to position [2769, 0]
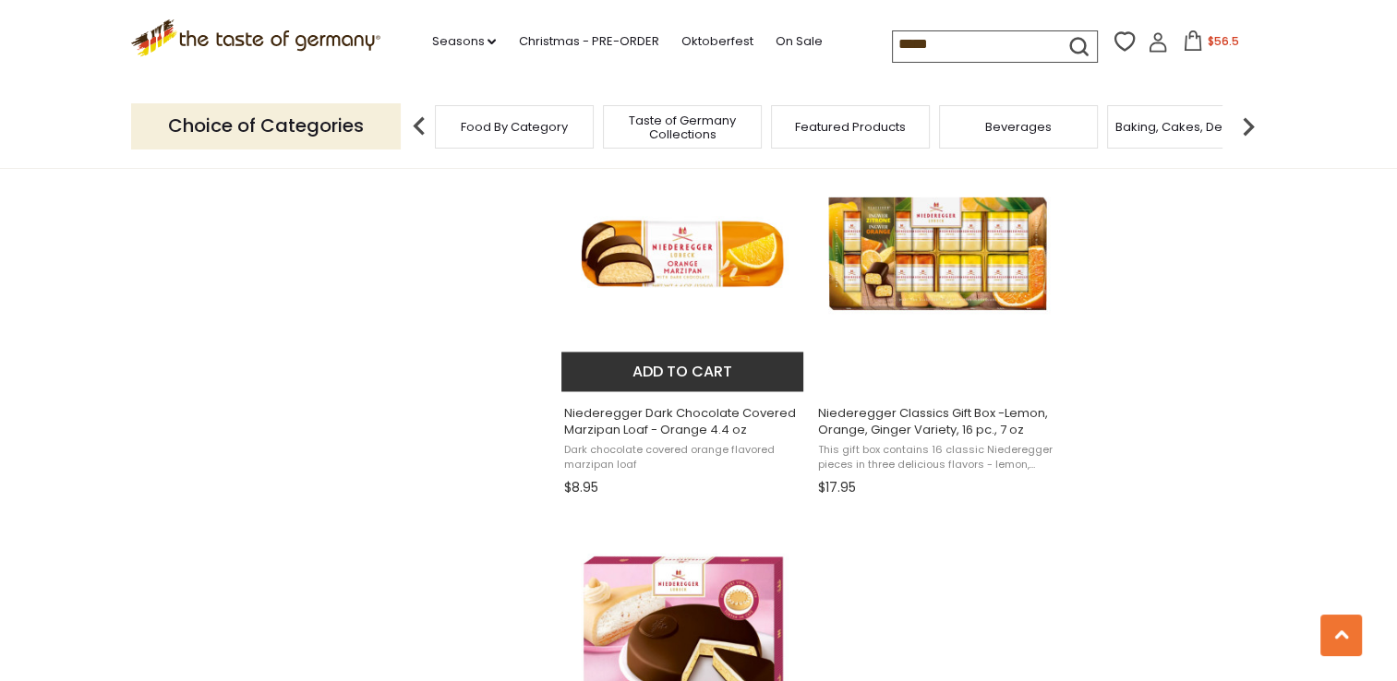
click at [665, 262] on img "Niederegger Dark Chocolate Covered Marzipan Loaf - Orange 4.4 oz" at bounding box center [683, 253] width 245 height 245
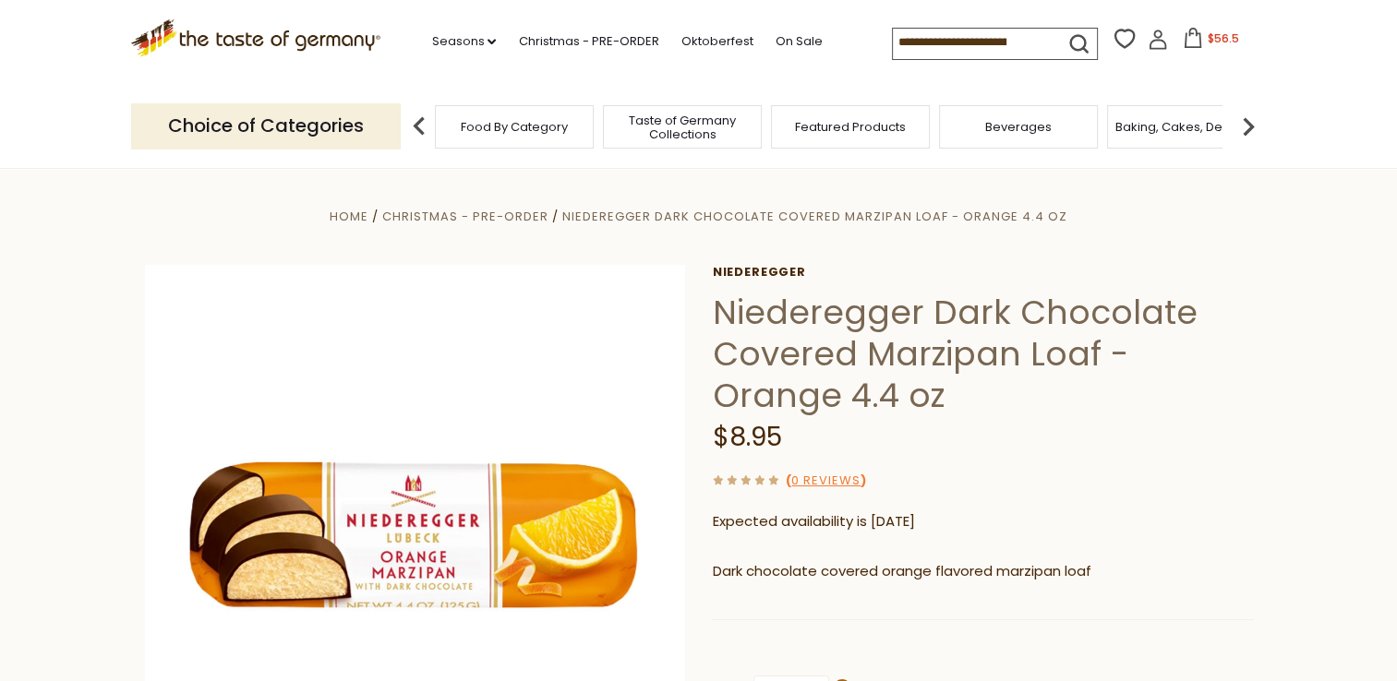
click at [908, 46] on input at bounding box center [971, 42] width 156 height 26
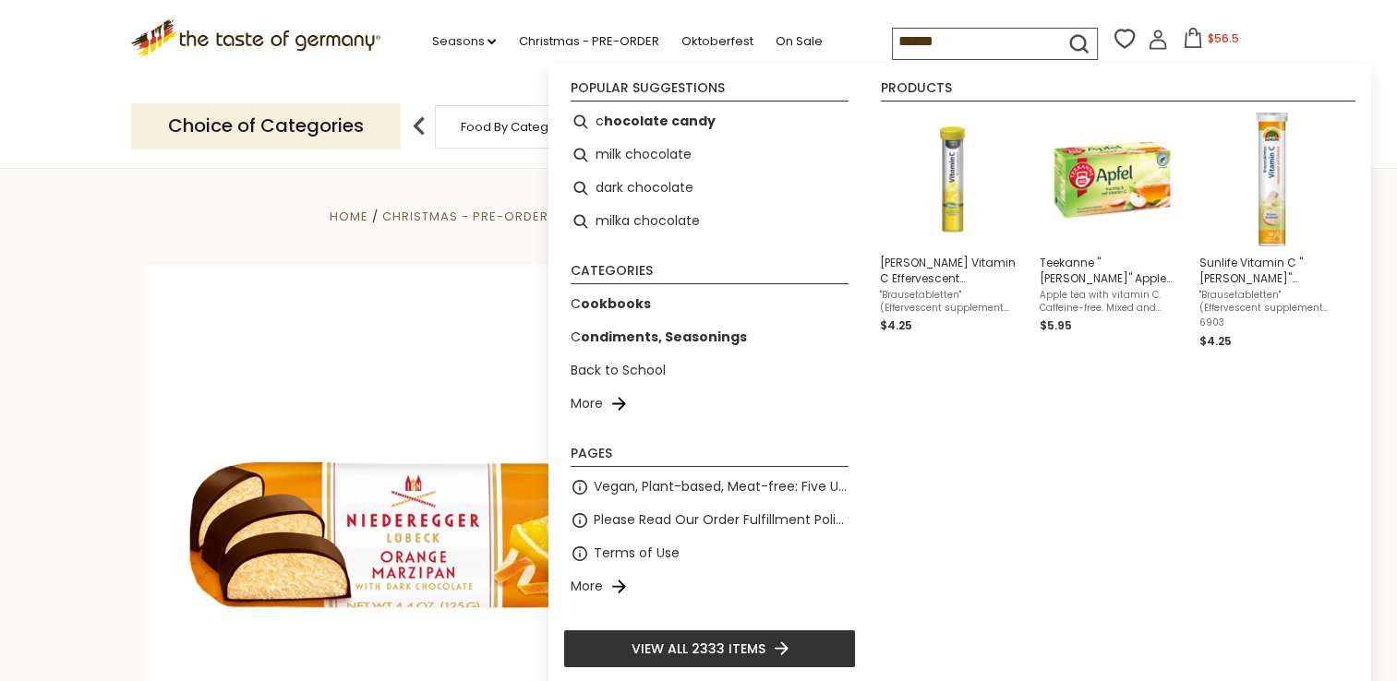
type input "*******"
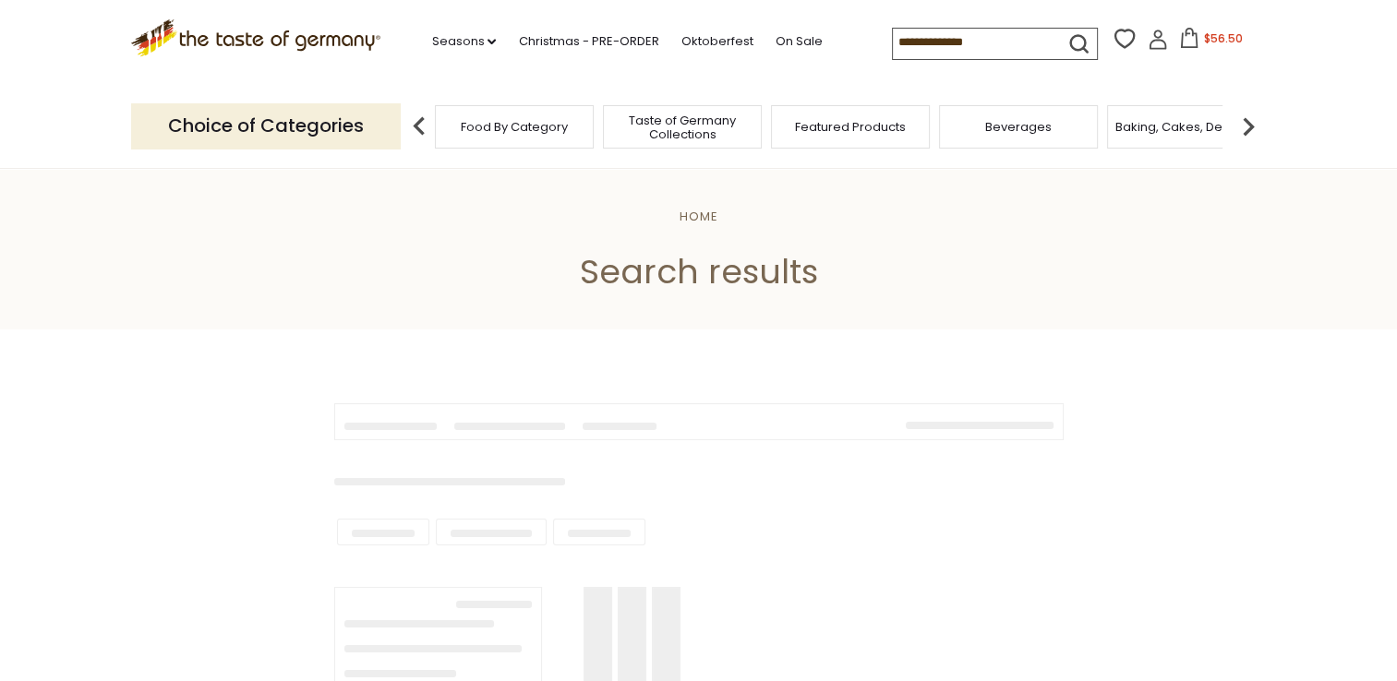
type input "*******"
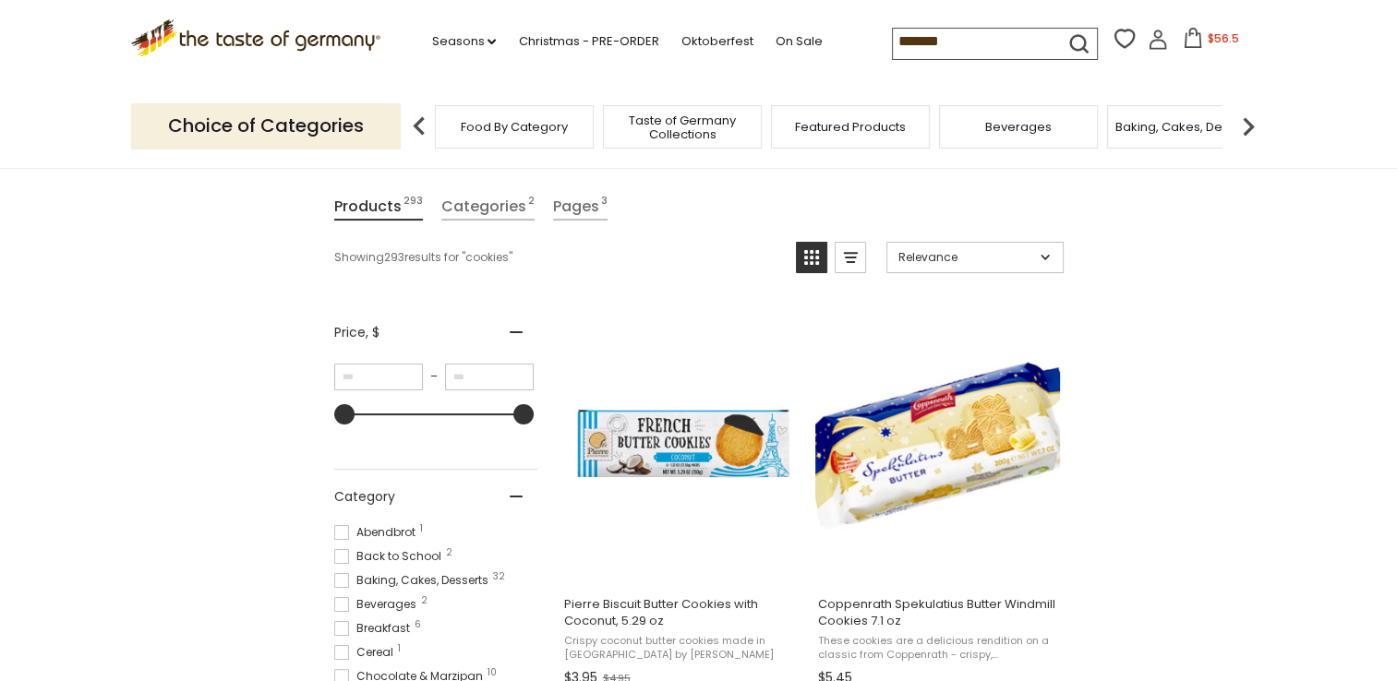
scroll to position [369, 0]
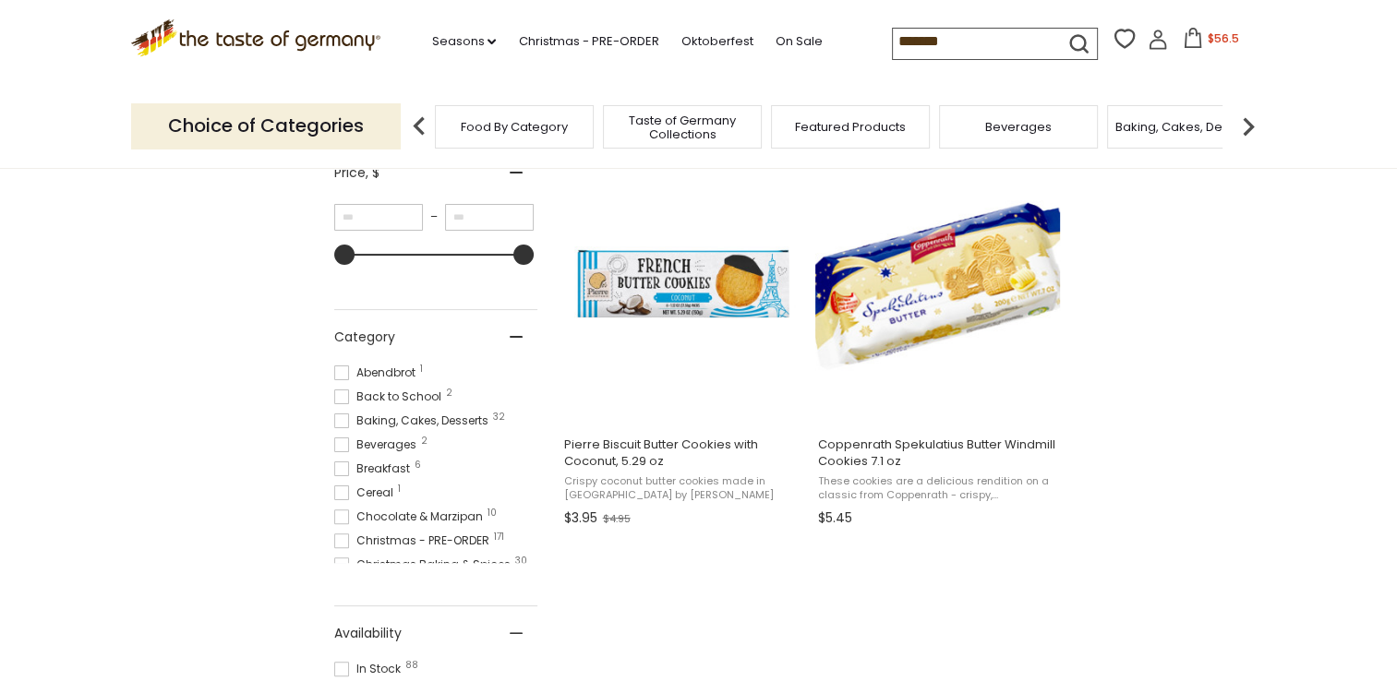
click at [336, 542] on span at bounding box center [341, 541] width 15 height 15
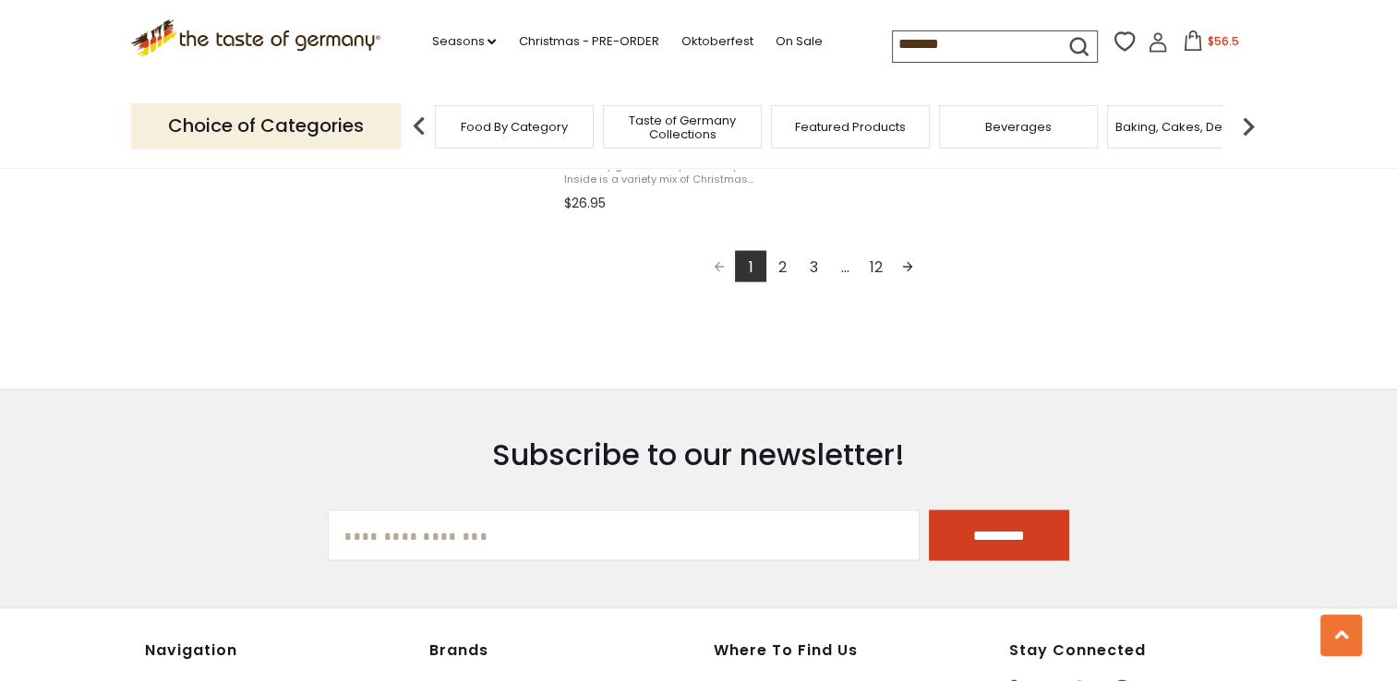
scroll to position [3508, 0]
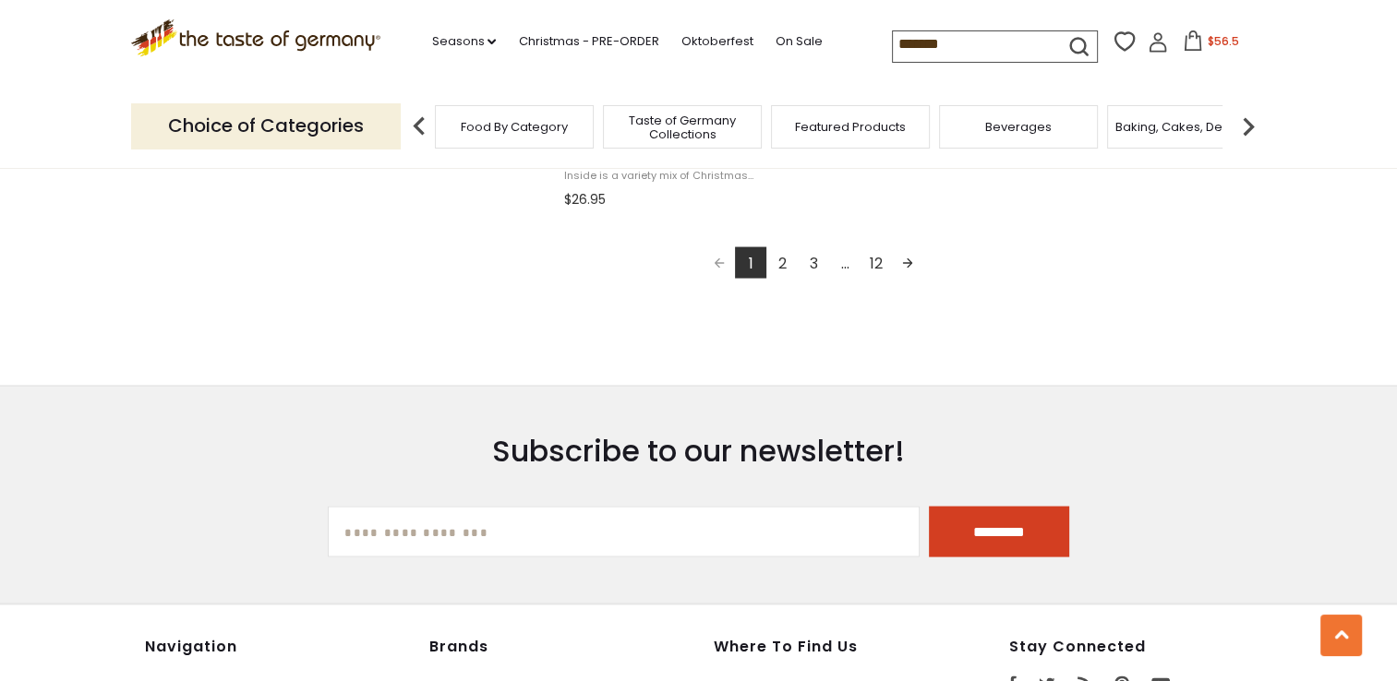
click at [786, 260] on link "2" at bounding box center [781, 262] width 31 height 31
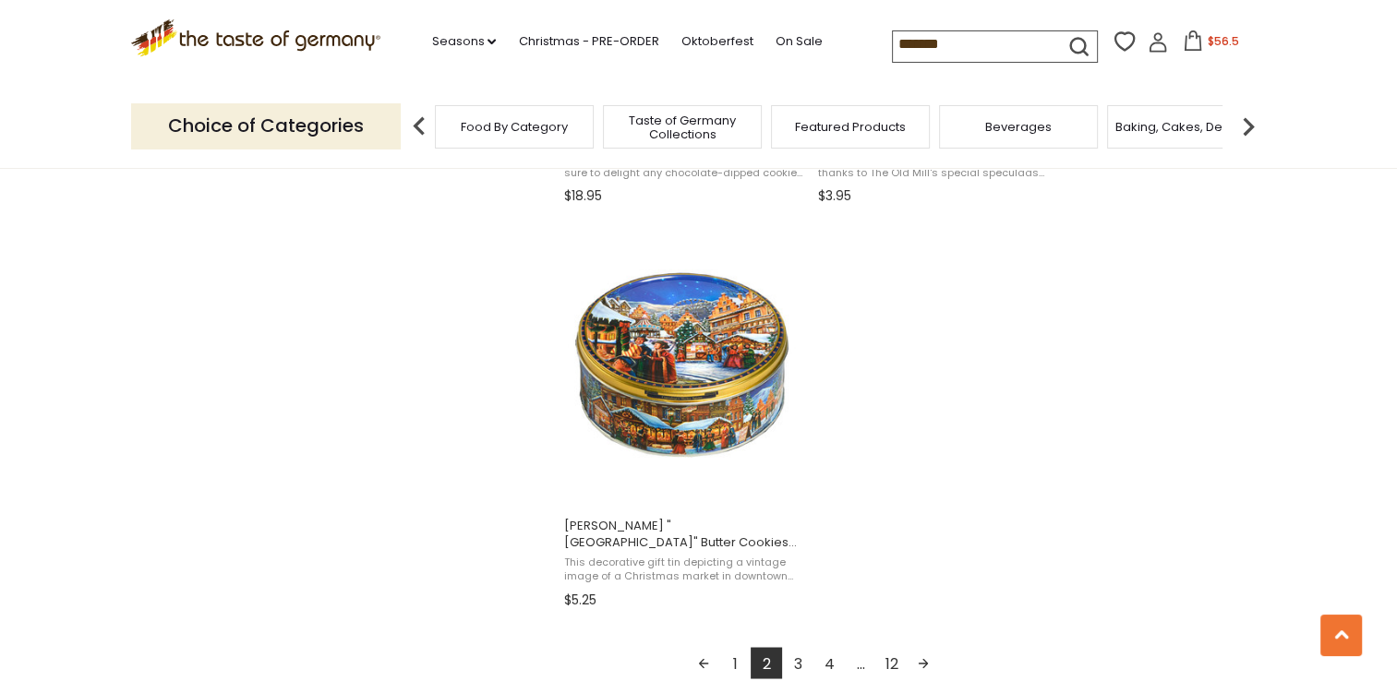
scroll to position [3139, 0]
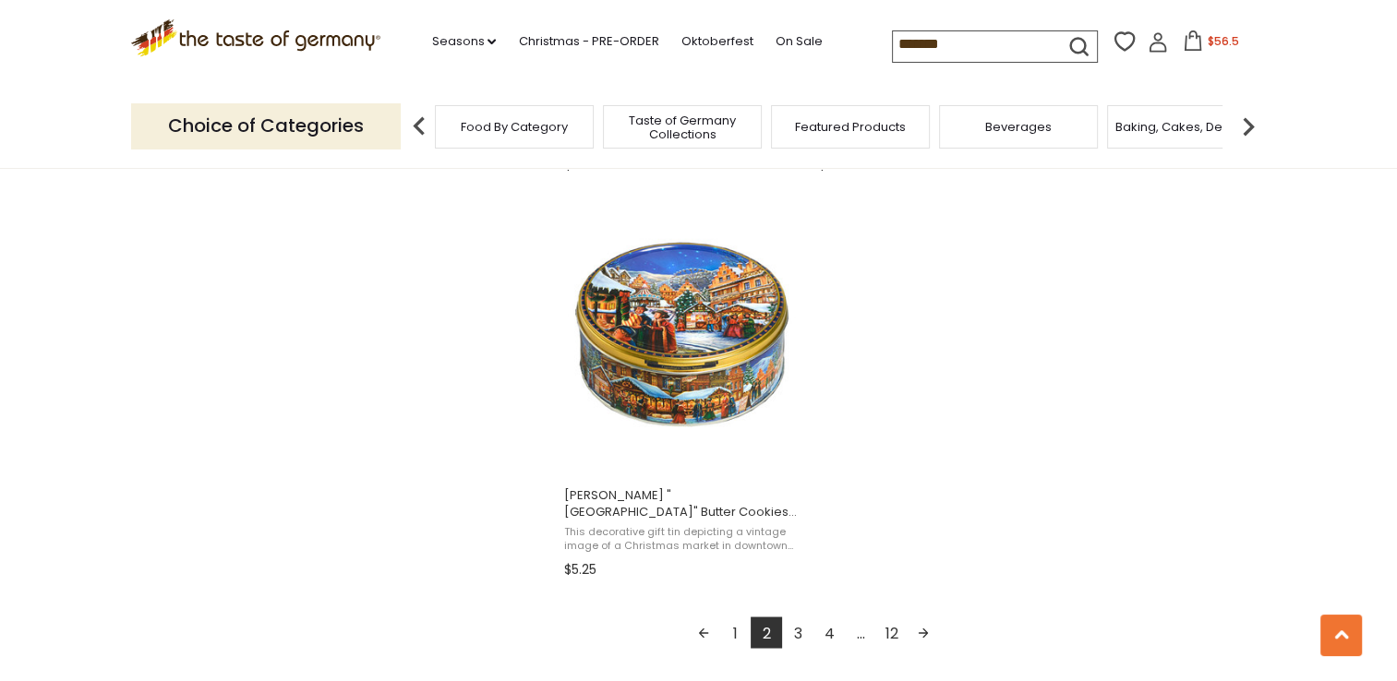
click at [794, 638] on link "3" at bounding box center [797, 632] width 31 height 31
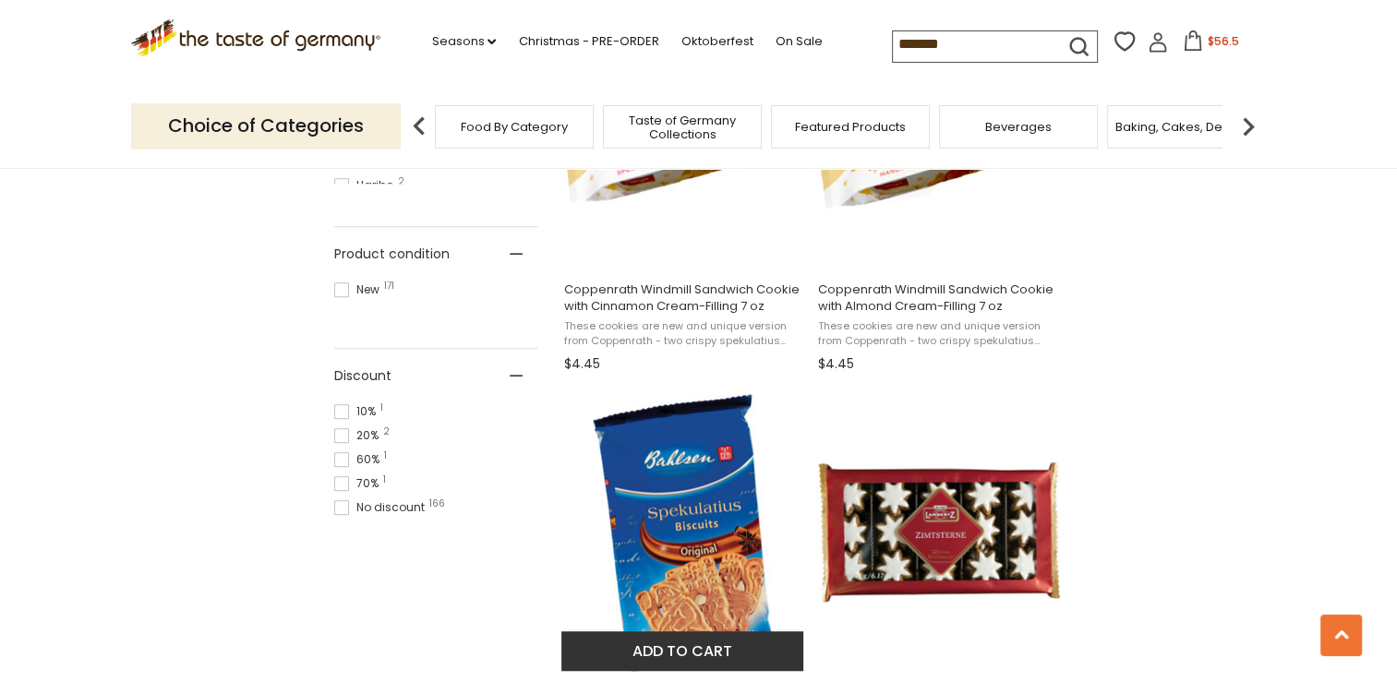
scroll to position [1477, 0]
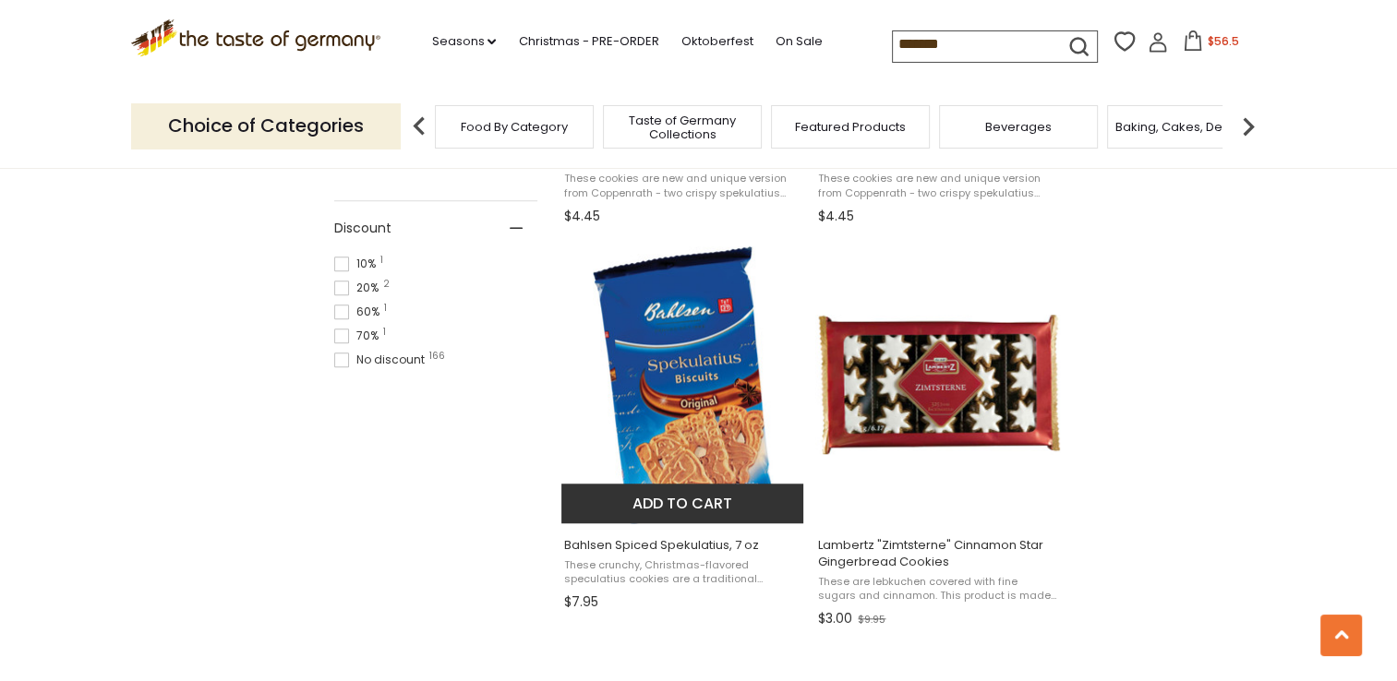
click at [674, 431] on img "Bahlsen Spiced Spekulatius, 7 oz" at bounding box center [683, 384] width 180 height 277
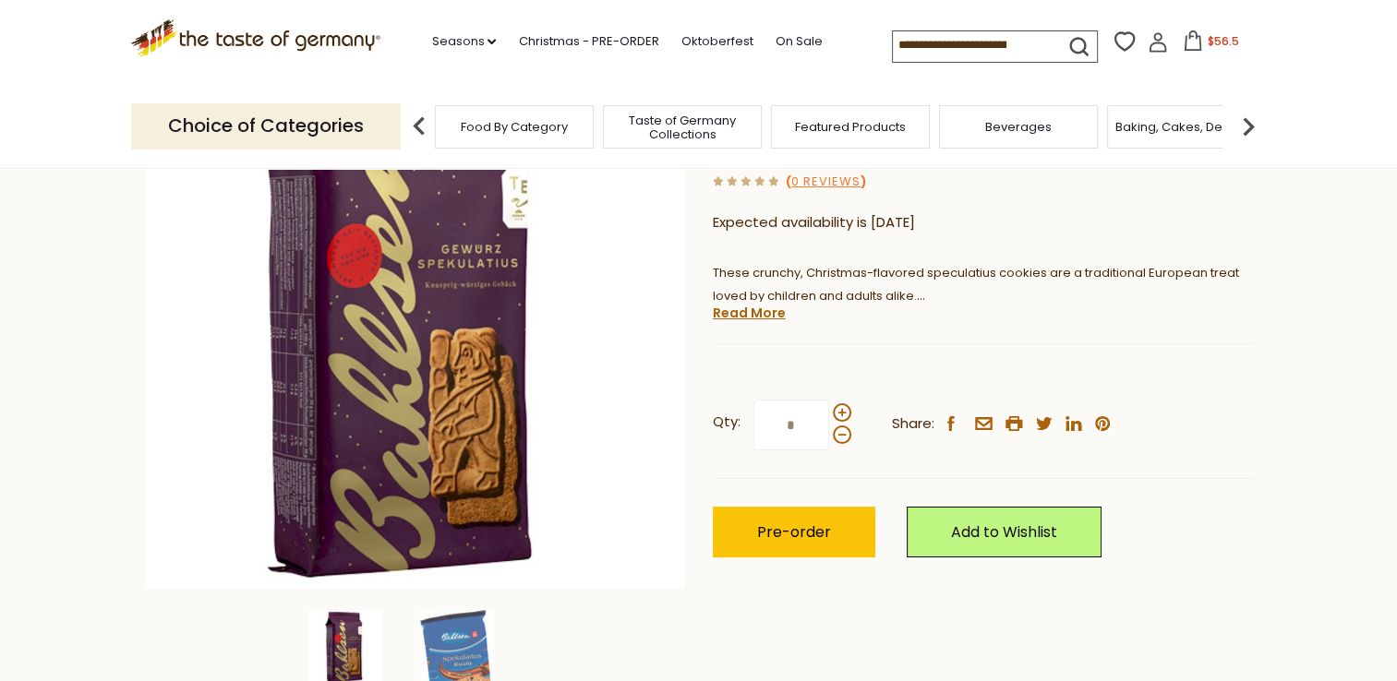
scroll to position [277, 0]
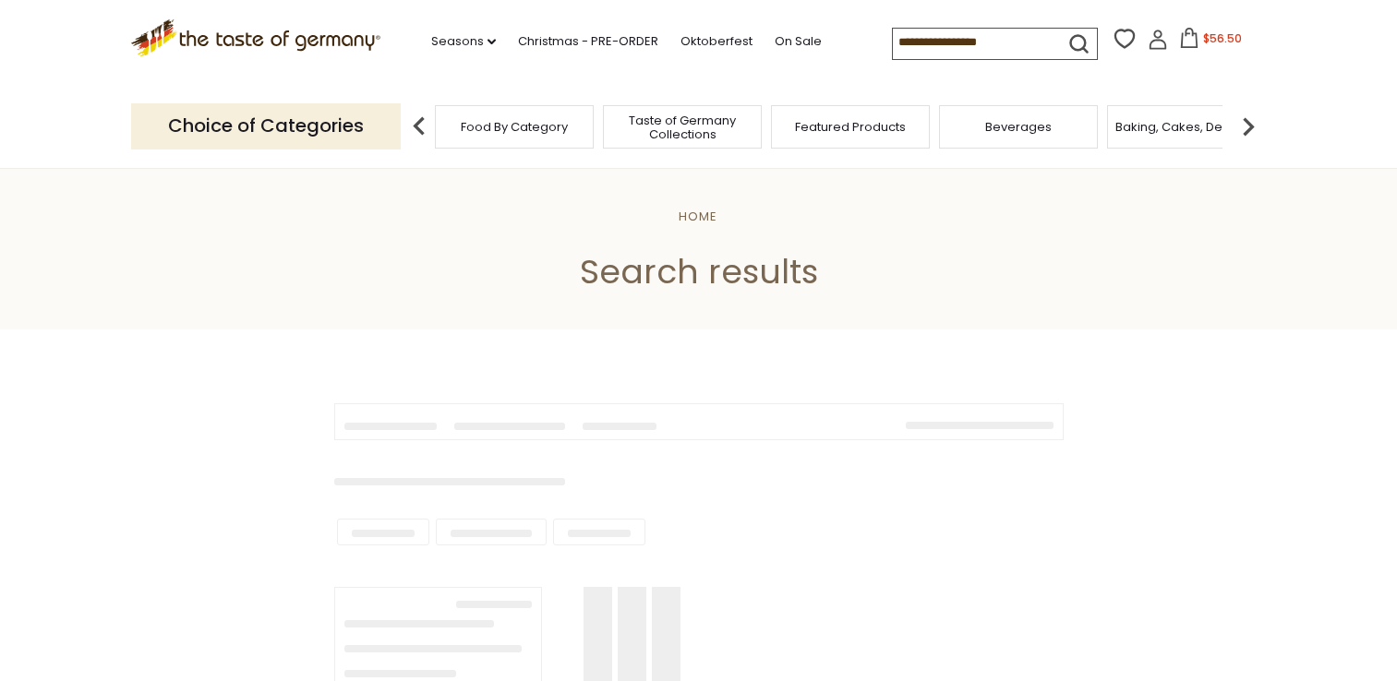
scroll to position [1477, 0]
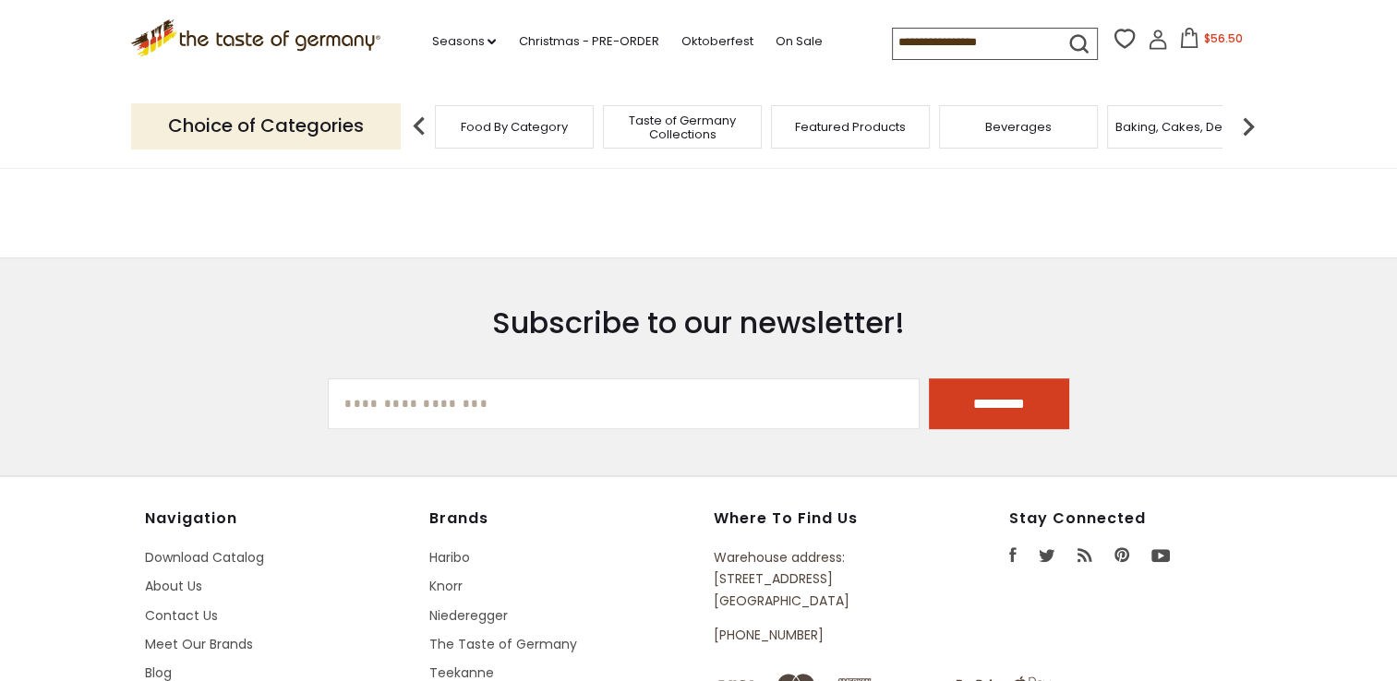
type input "*******"
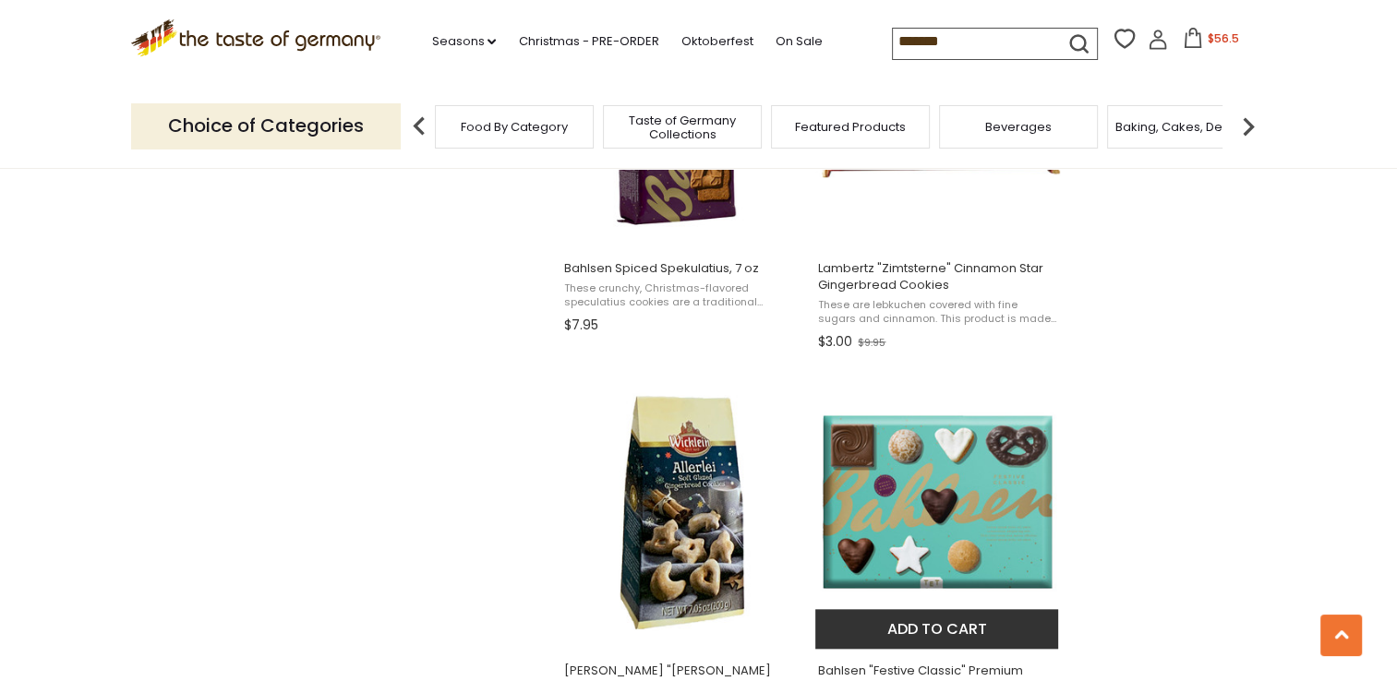
scroll to position [2031, 0]
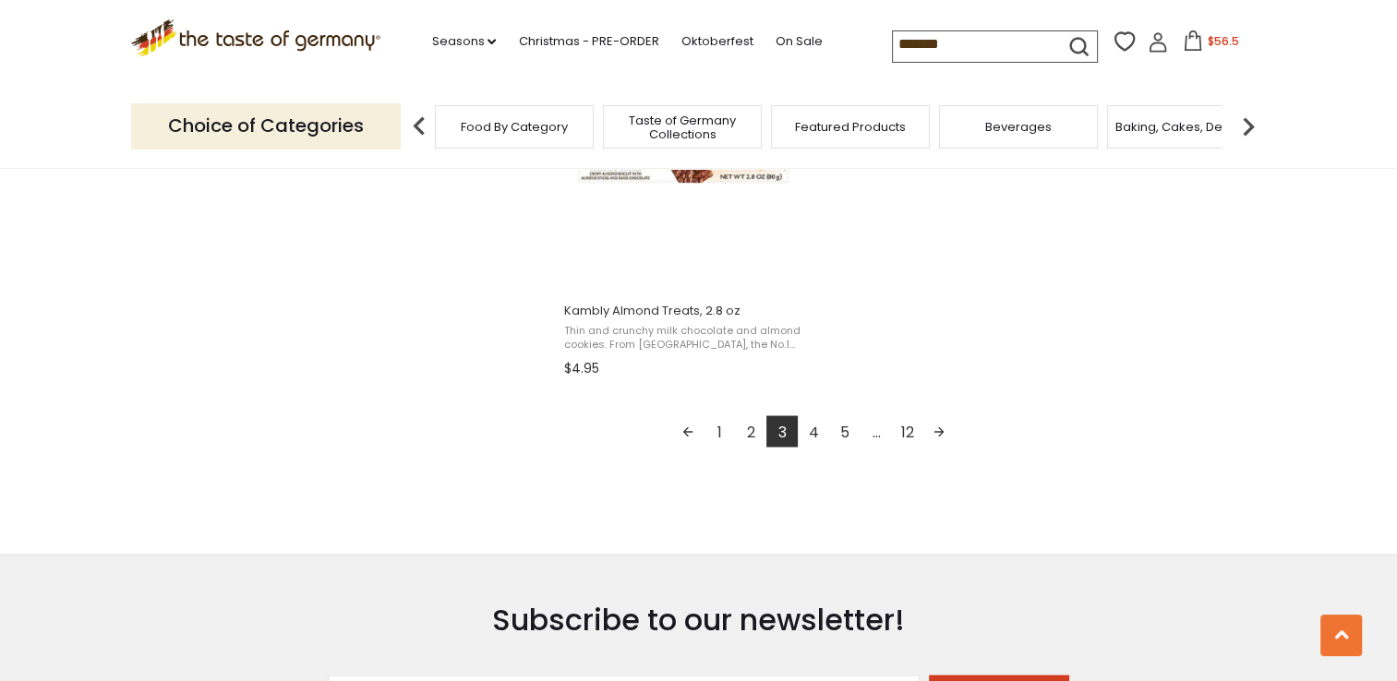
click at [820, 439] on link "4" at bounding box center [813, 430] width 31 height 31
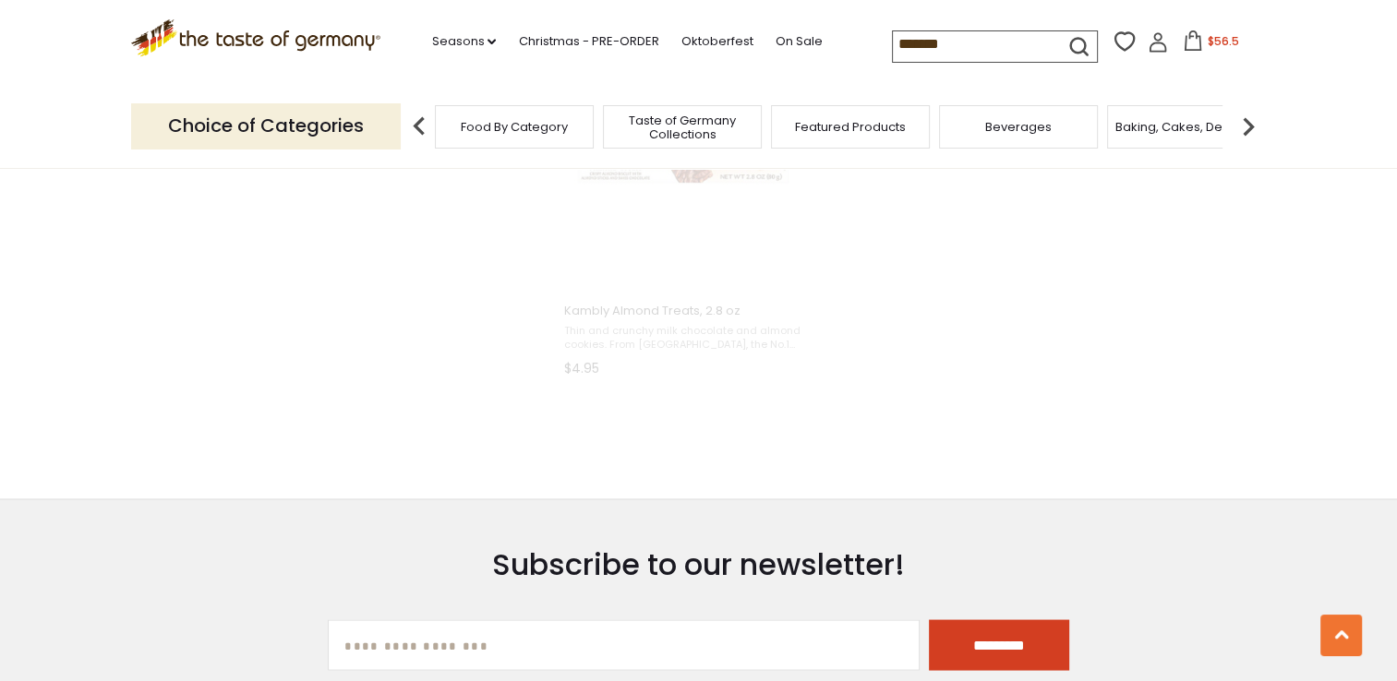
scroll to position [1248, 0]
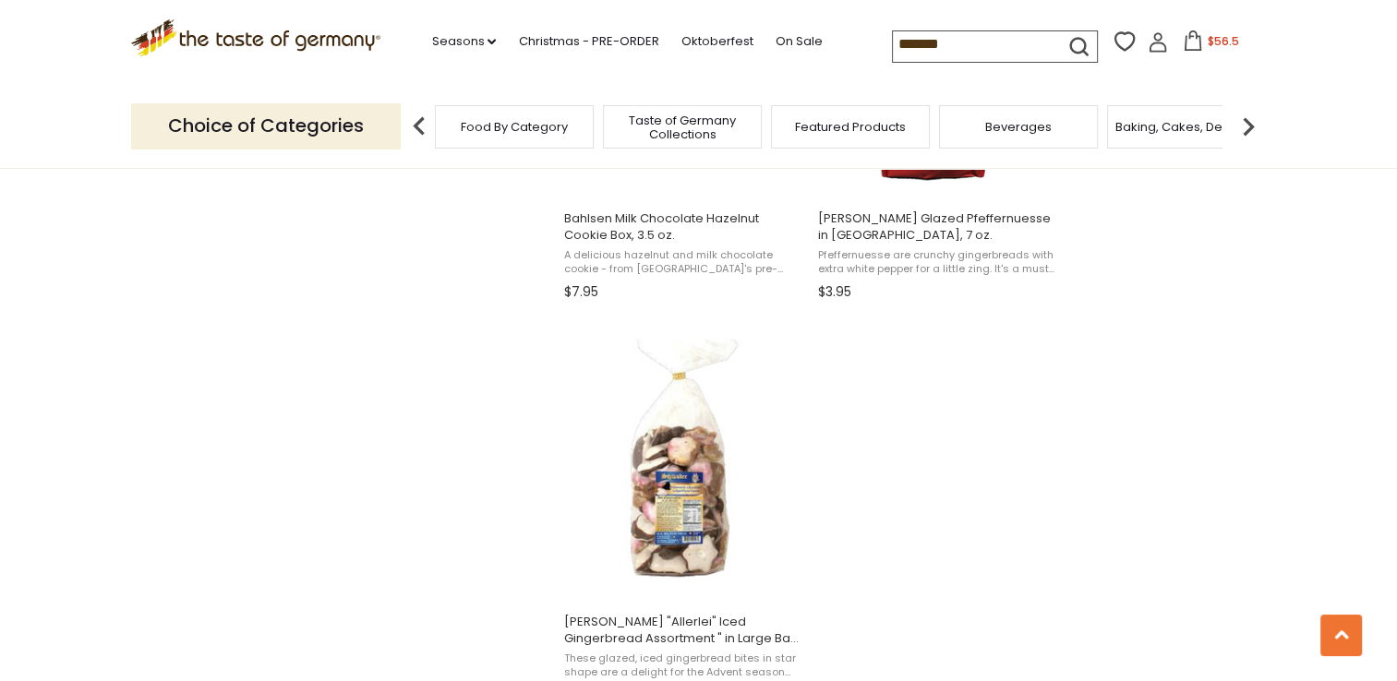
scroll to position [3139, 0]
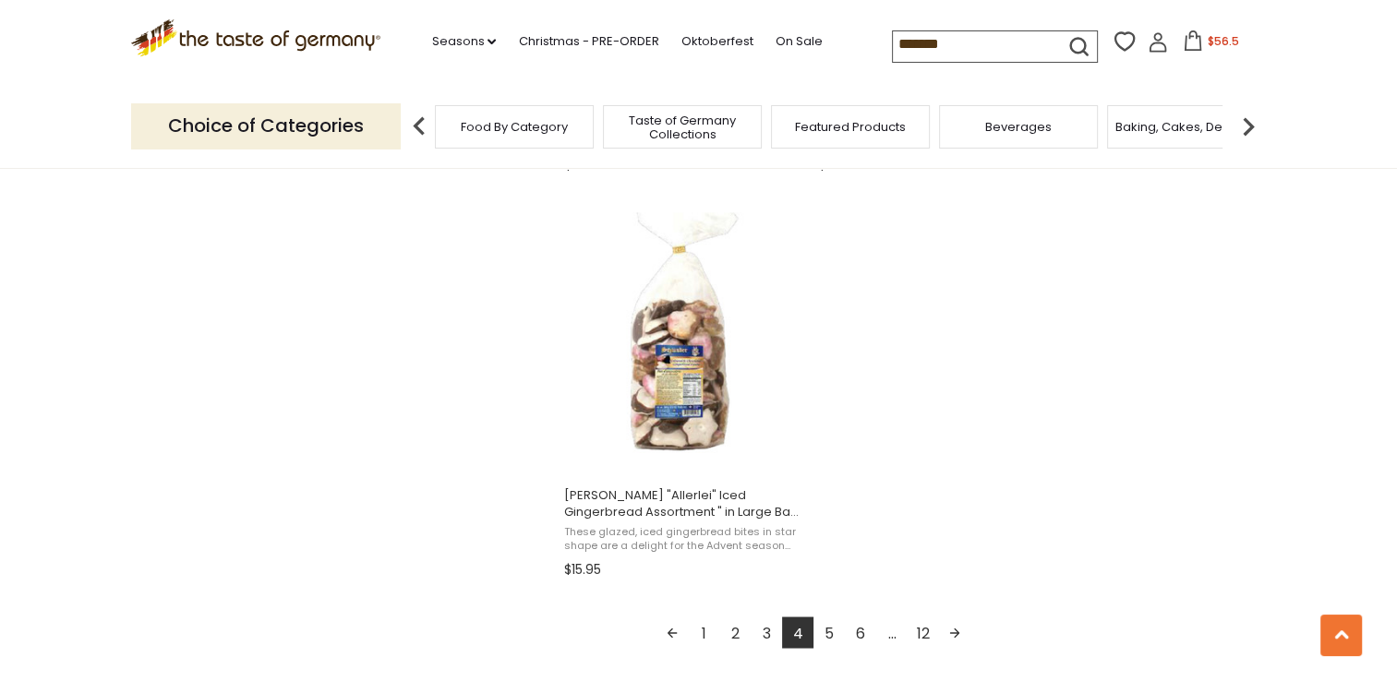
click at [828, 630] on link "5" at bounding box center [828, 632] width 31 height 31
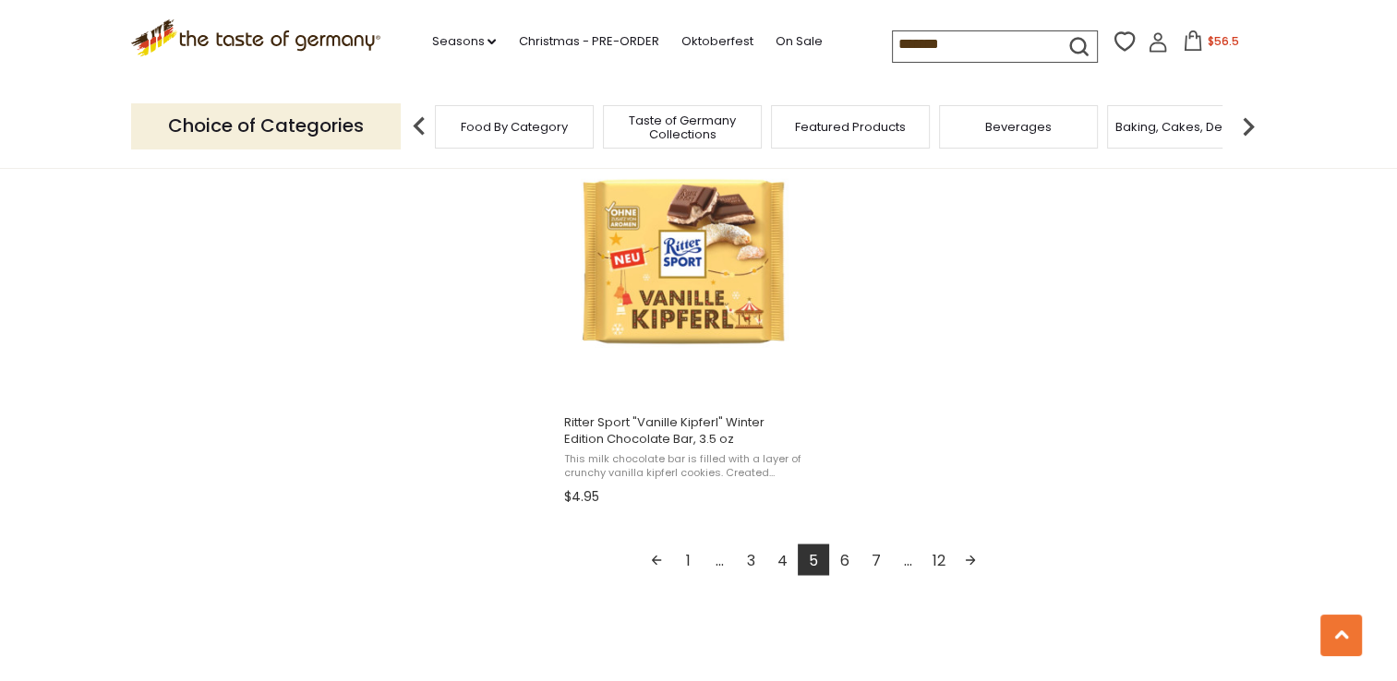
scroll to position [3231, 0]
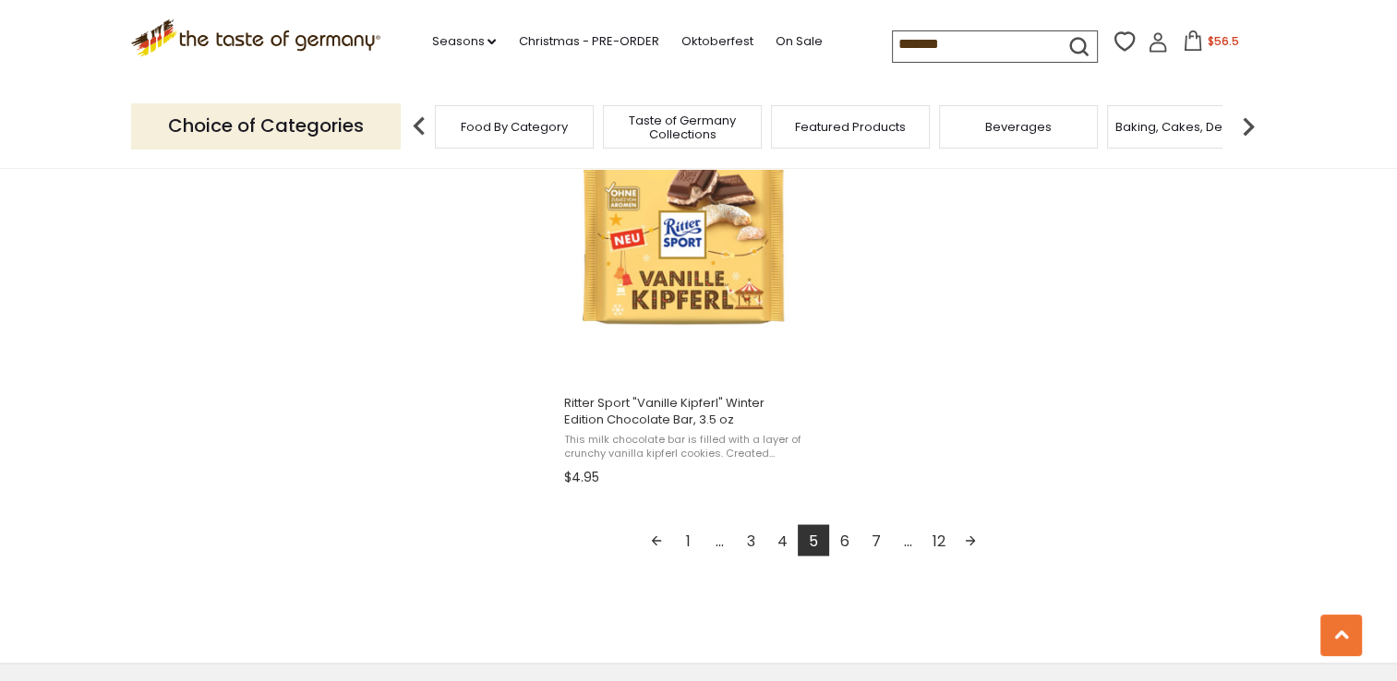
click at [841, 539] on link "6" at bounding box center [844, 539] width 31 height 31
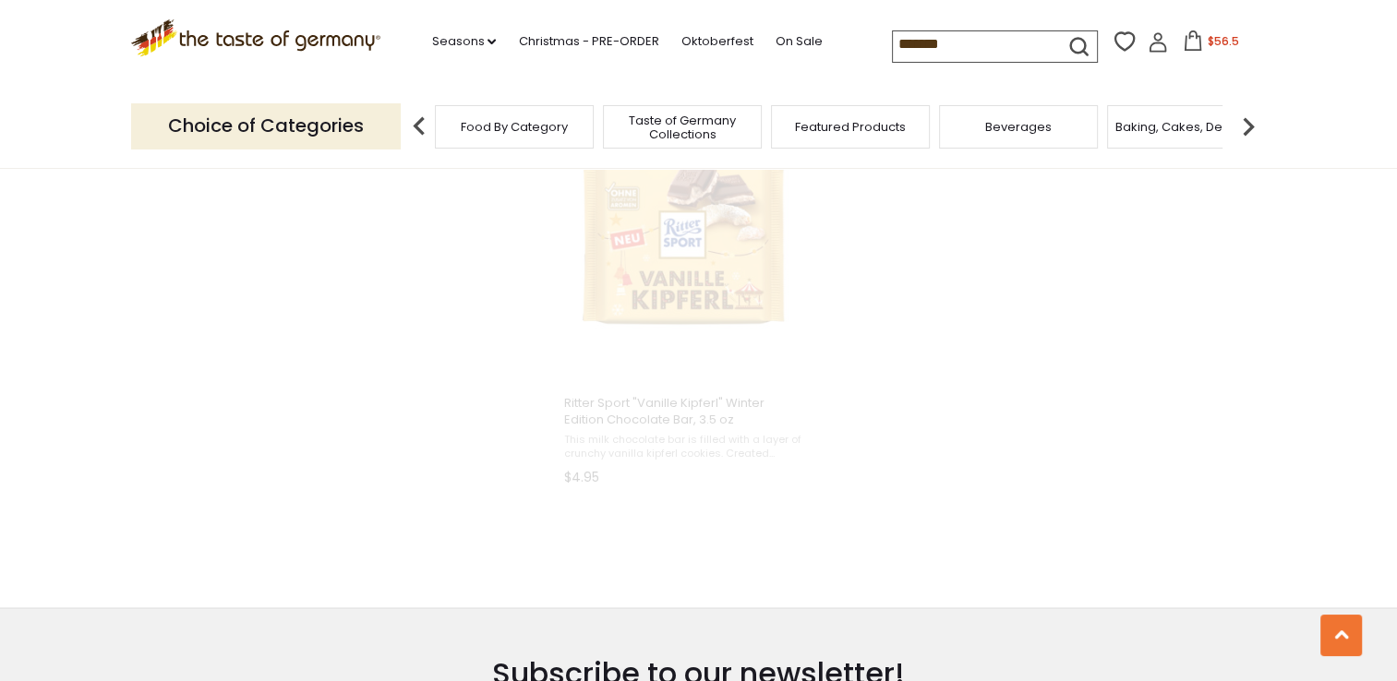
scroll to position [1116, 0]
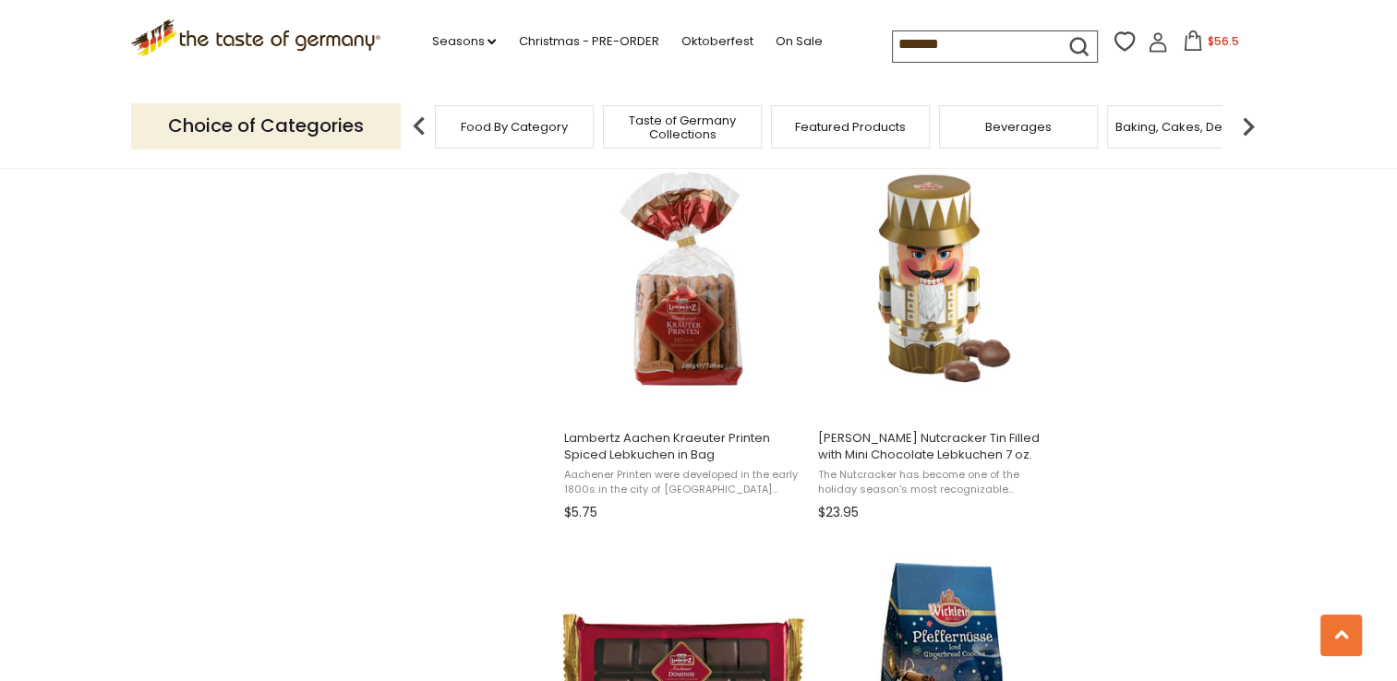
scroll to position [2400, 0]
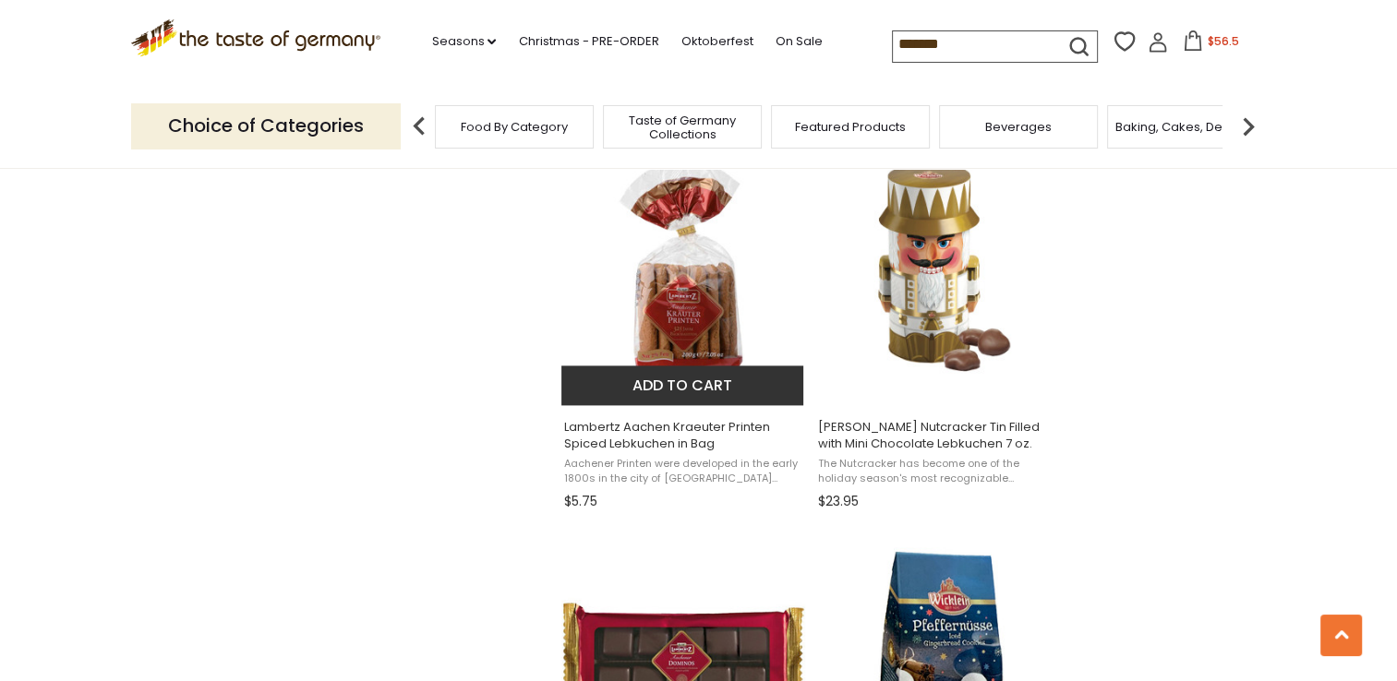
click at [690, 305] on img "Lambertz Aachen Kraeuter Printen Spiced Lebkuchen in Bag" at bounding box center [683, 267] width 245 height 245
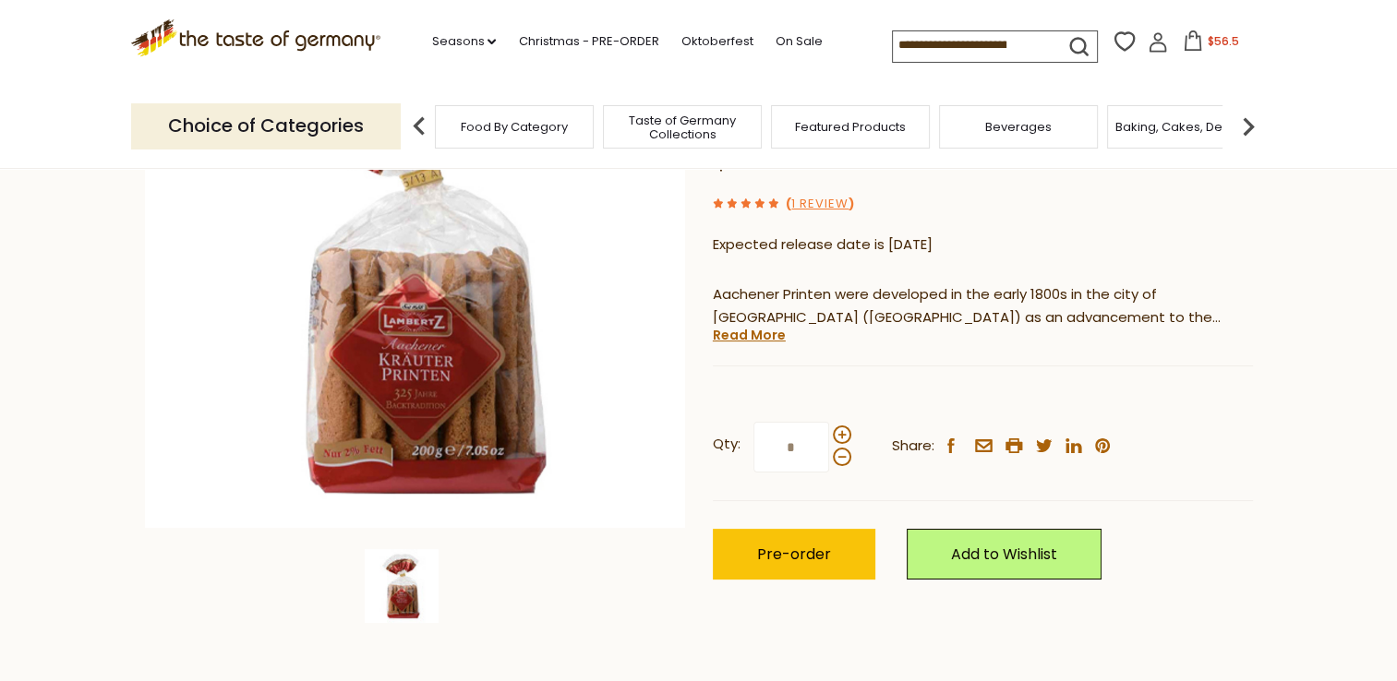
scroll to position [185, 0]
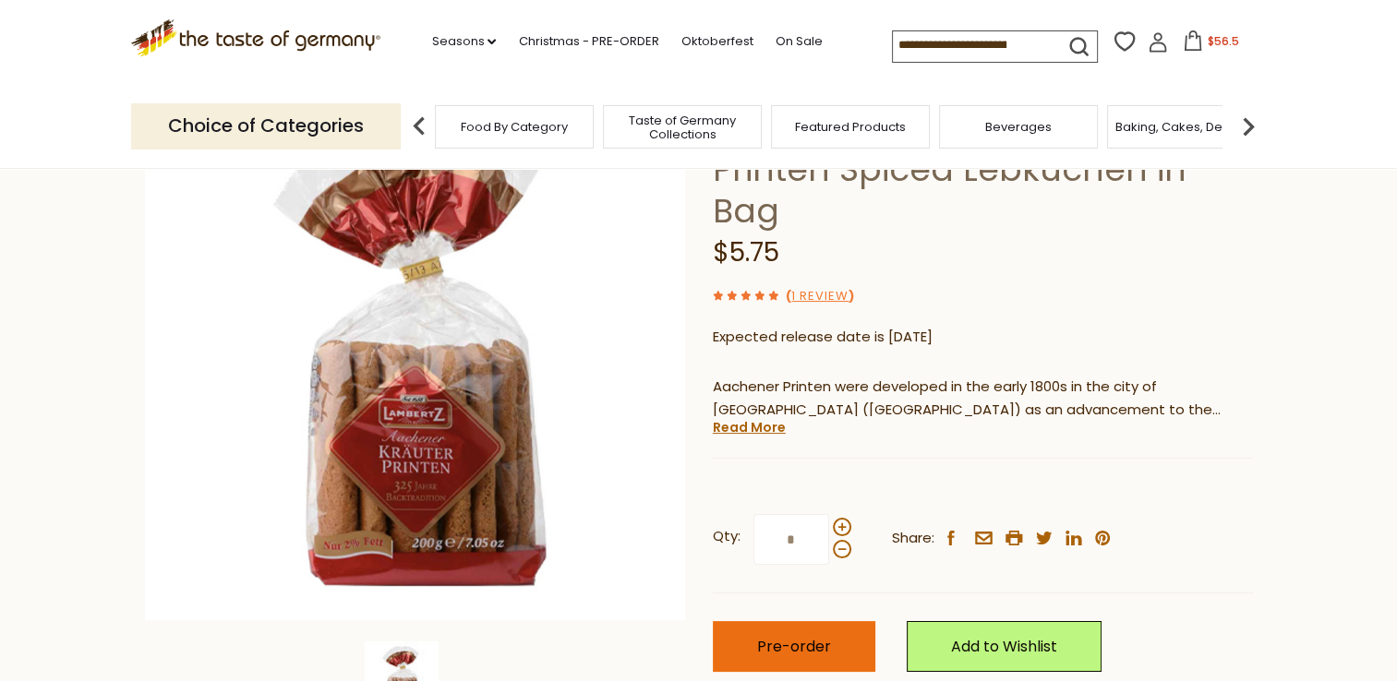
click at [808, 636] on span "Pre-order" at bounding box center [794, 646] width 74 height 21
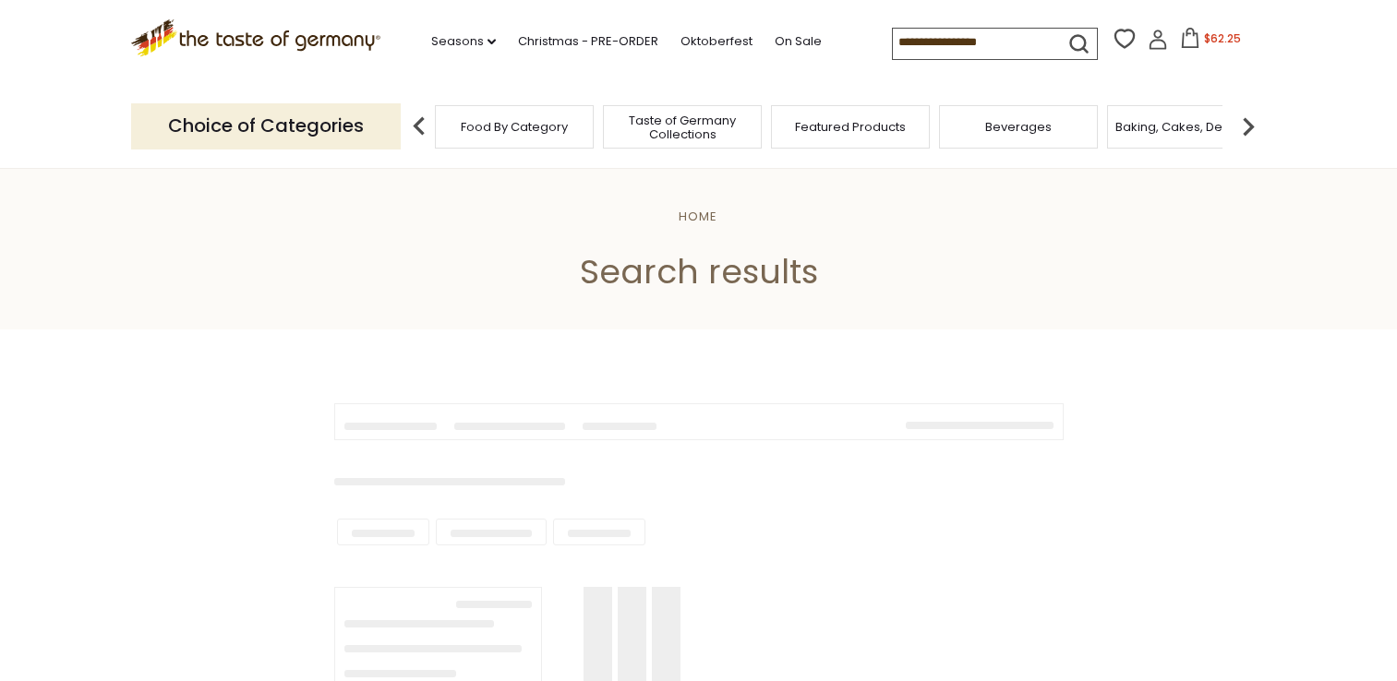
scroll to position [2397, 0]
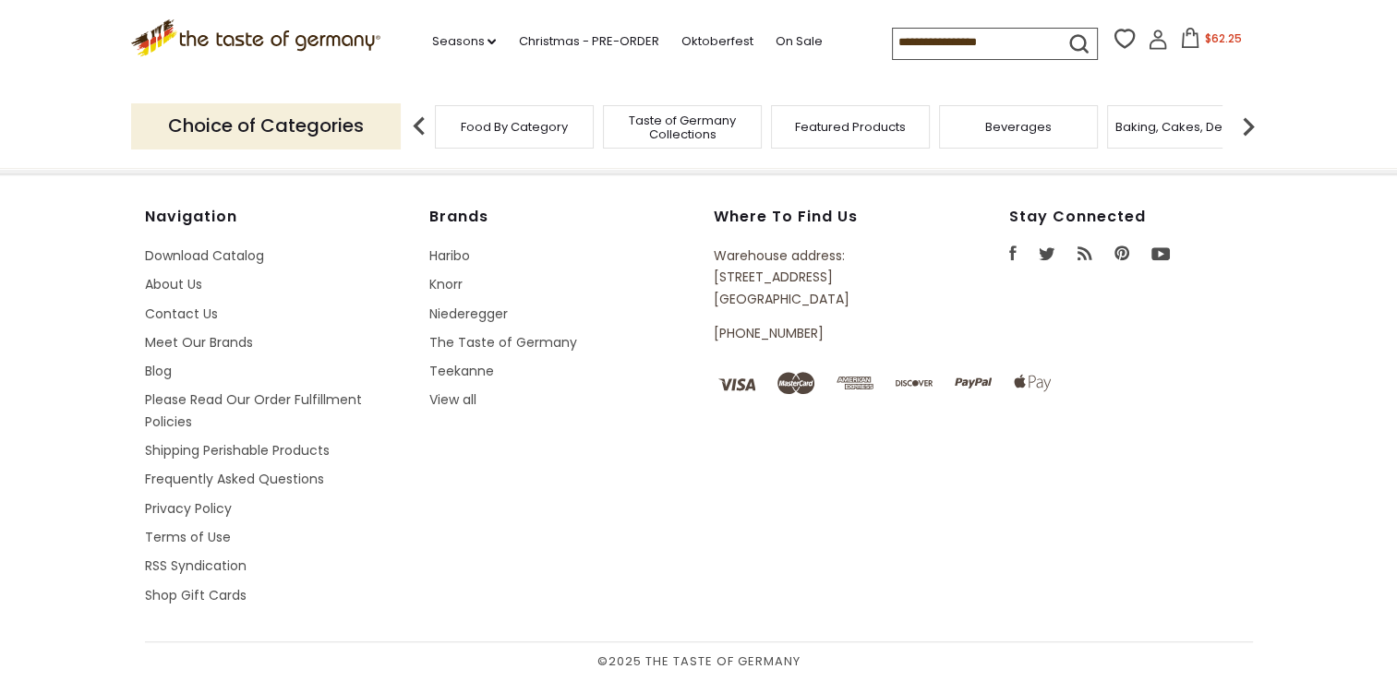
type input "*******"
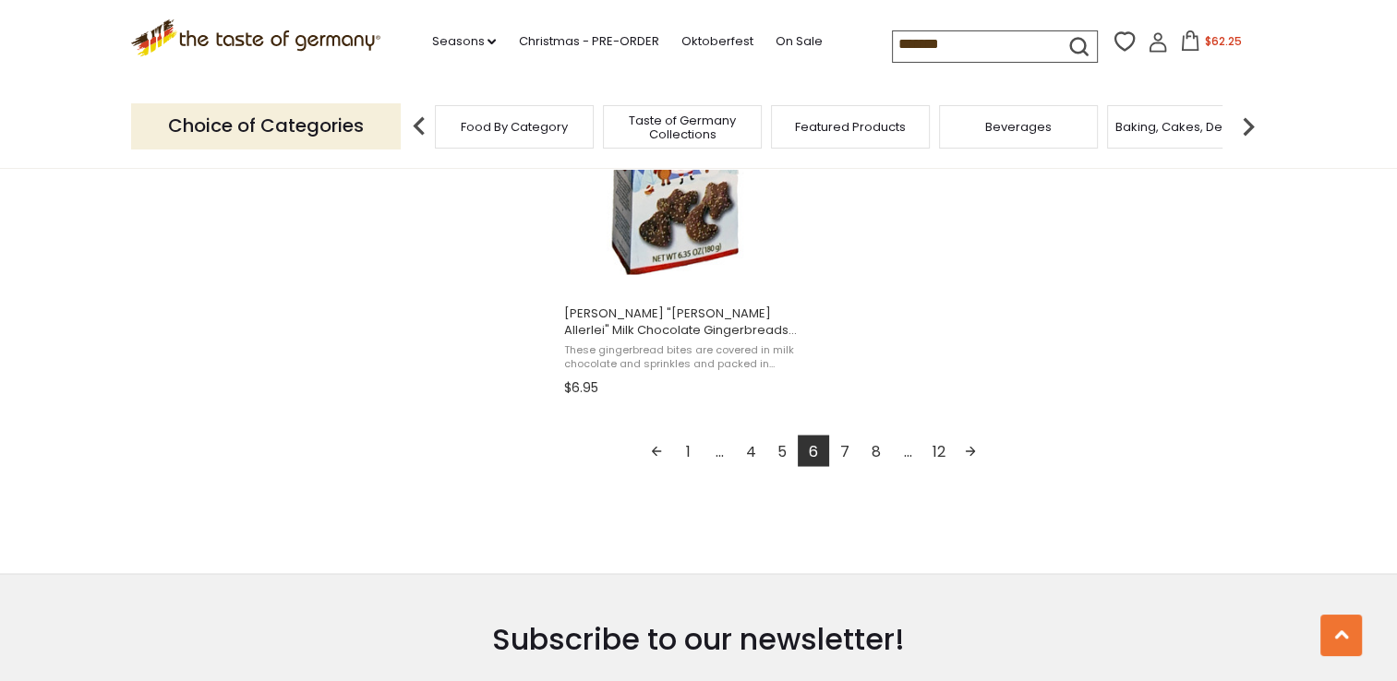
click at [837, 446] on link "7" at bounding box center [844, 450] width 31 height 31
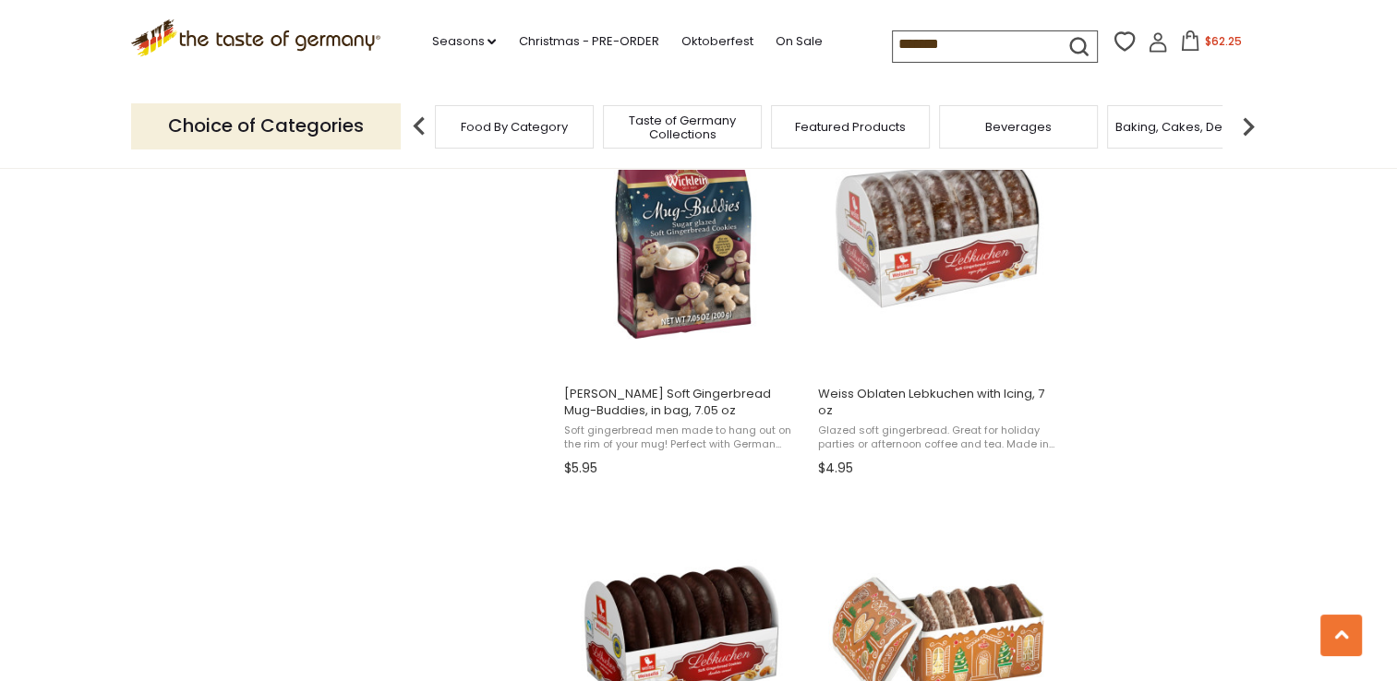
scroll to position [1939, 0]
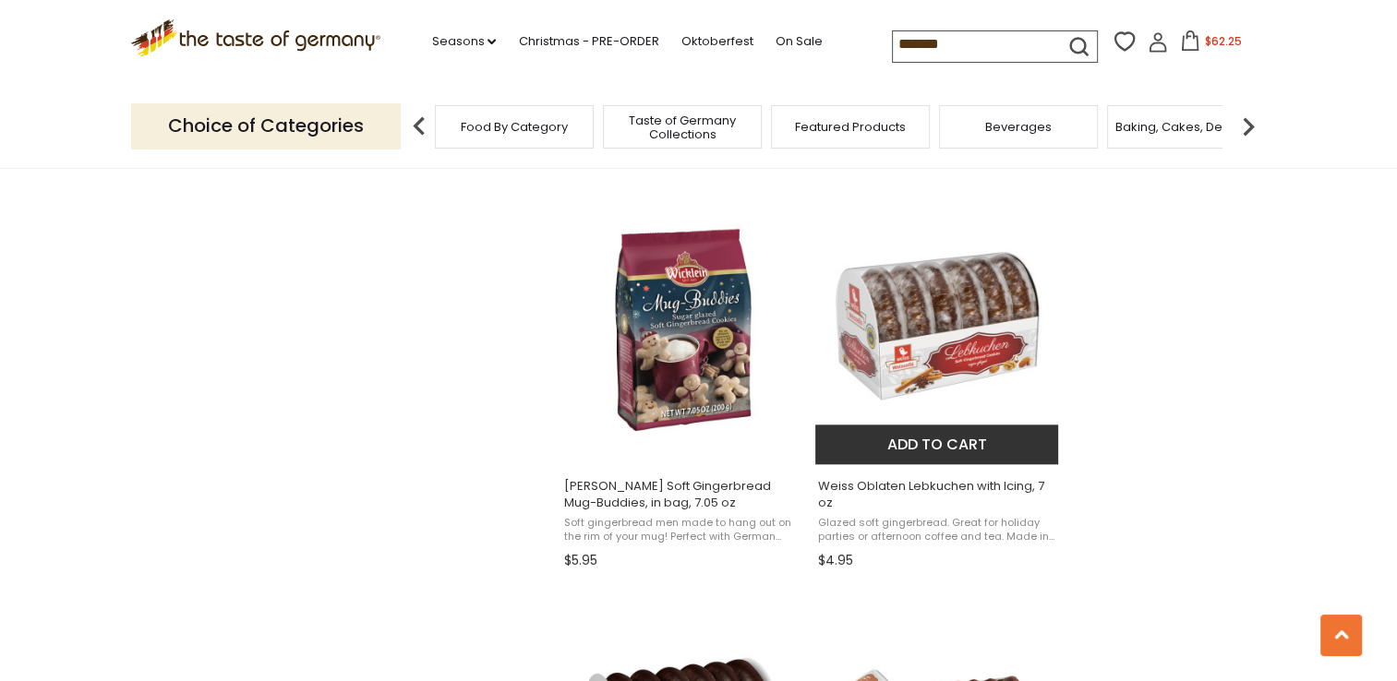
click at [900, 529] on span "Glazed soft gingerbread. Great for holiday parties or afternoon coffee and tea.…" at bounding box center [937, 530] width 239 height 29
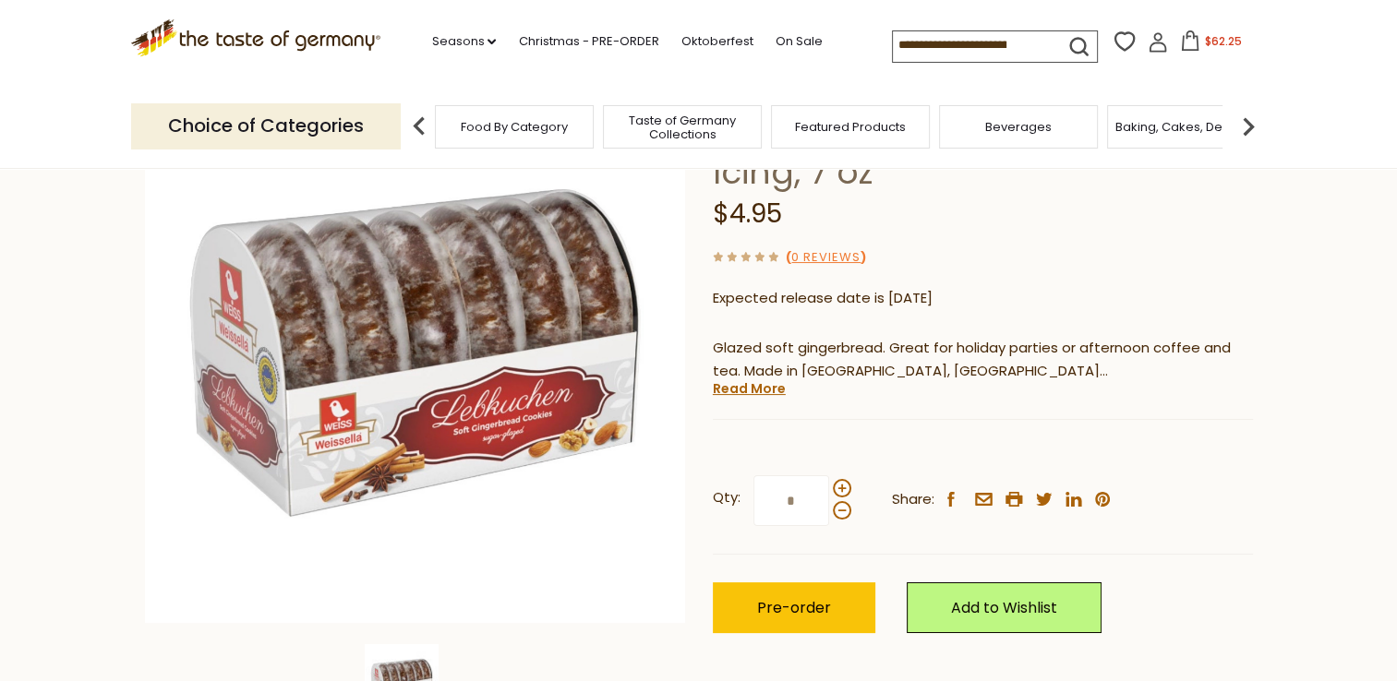
scroll to position [185, 0]
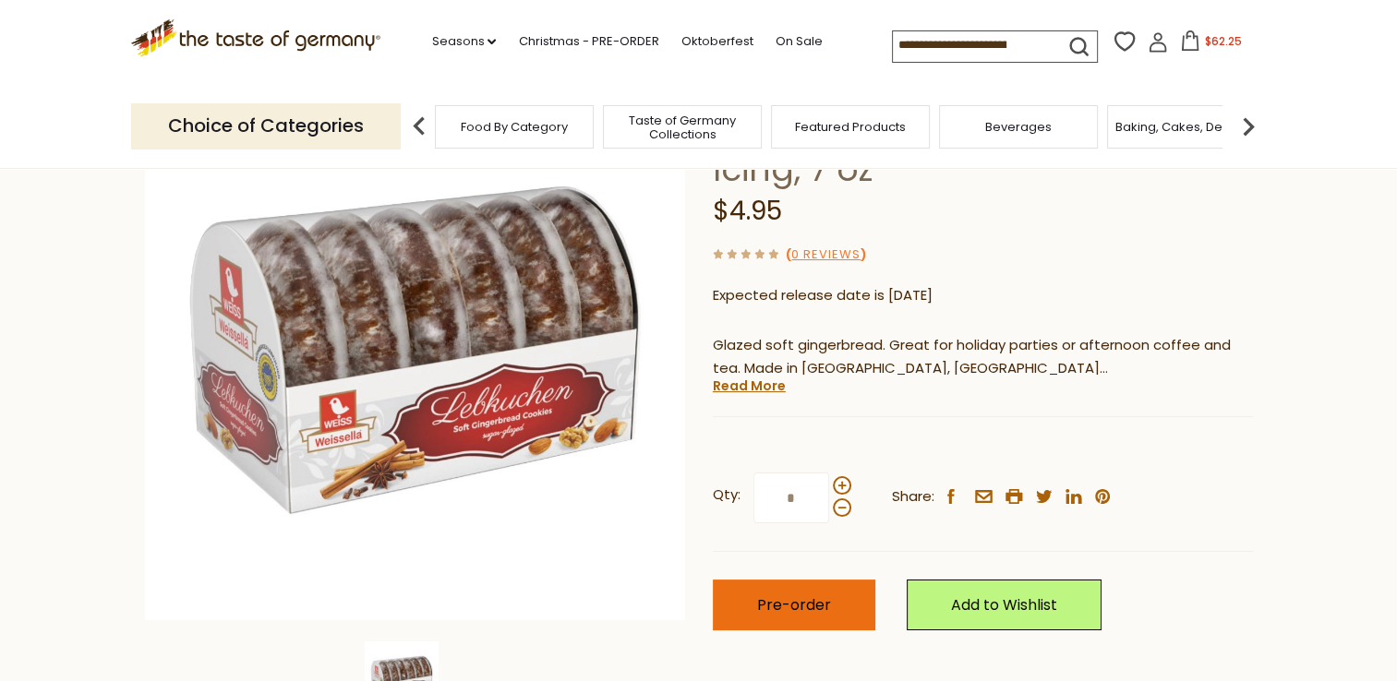
click at [784, 612] on span "Pre-order" at bounding box center [794, 604] width 74 height 21
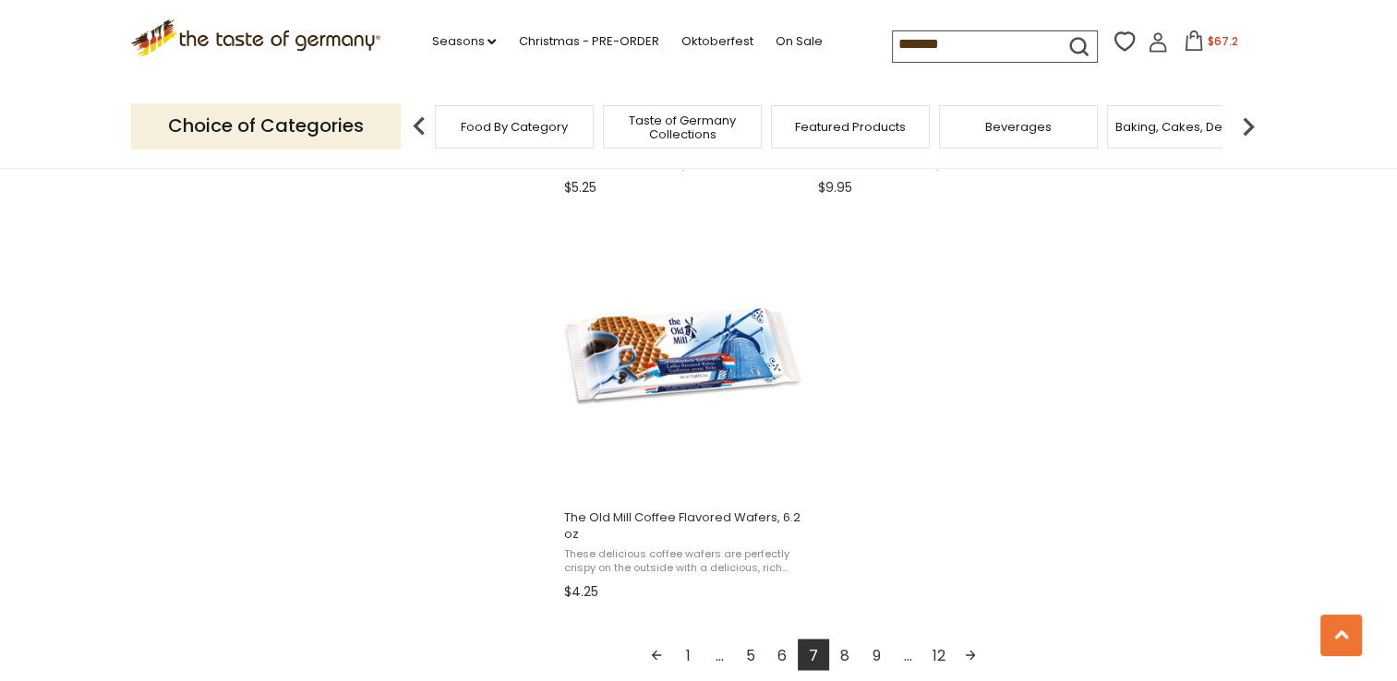
scroll to position [3231, 0]
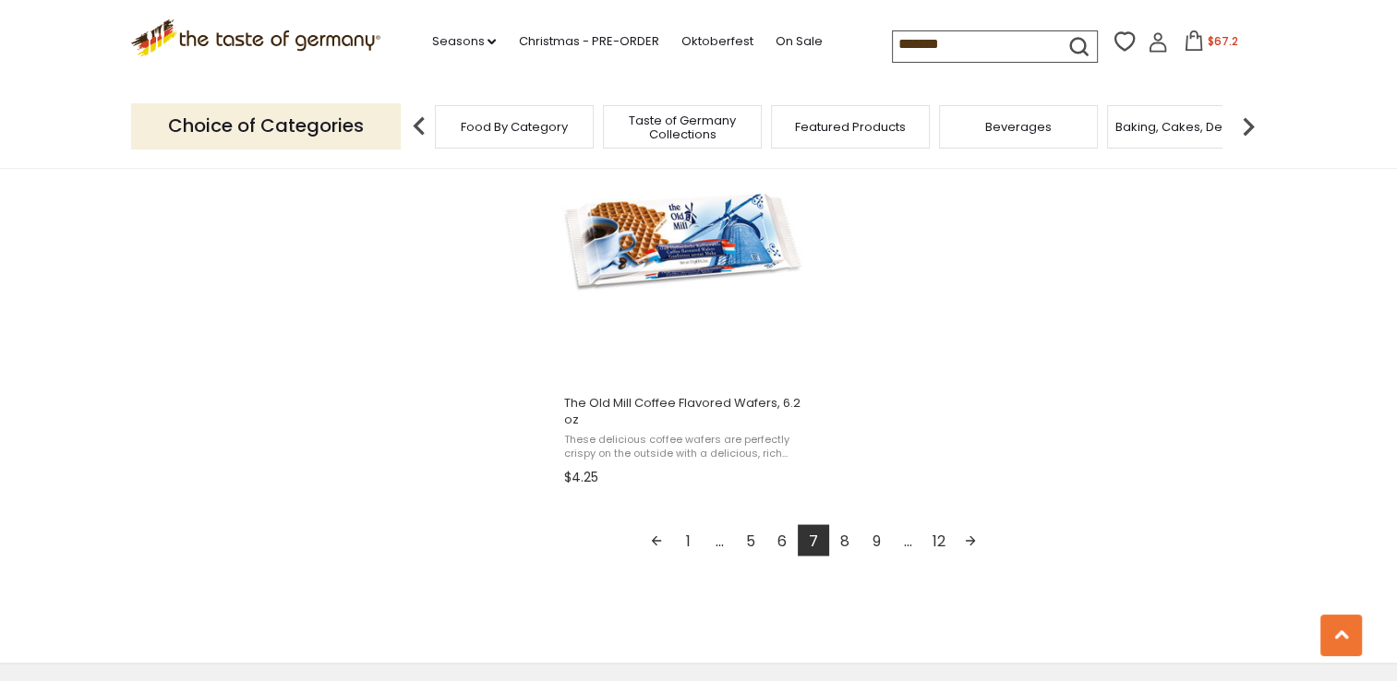
click at [845, 536] on link "8" at bounding box center [844, 539] width 31 height 31
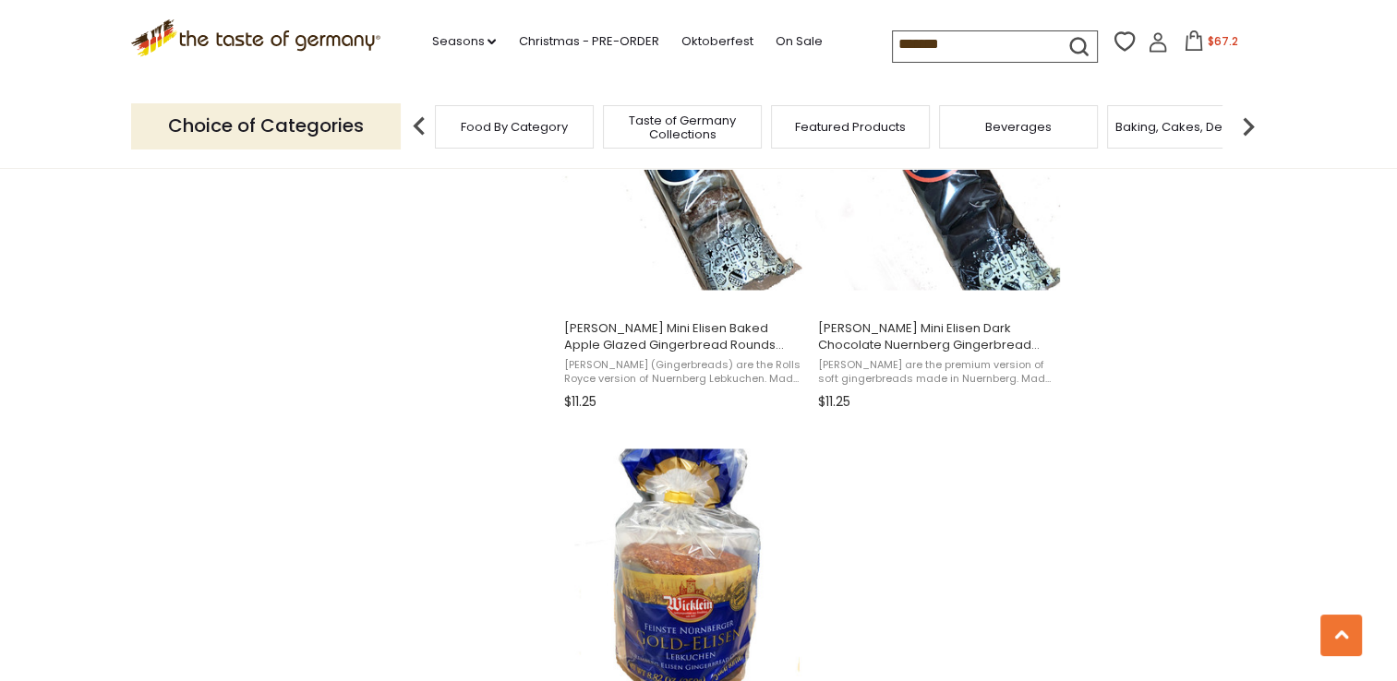
scroll to position [3139, 0]
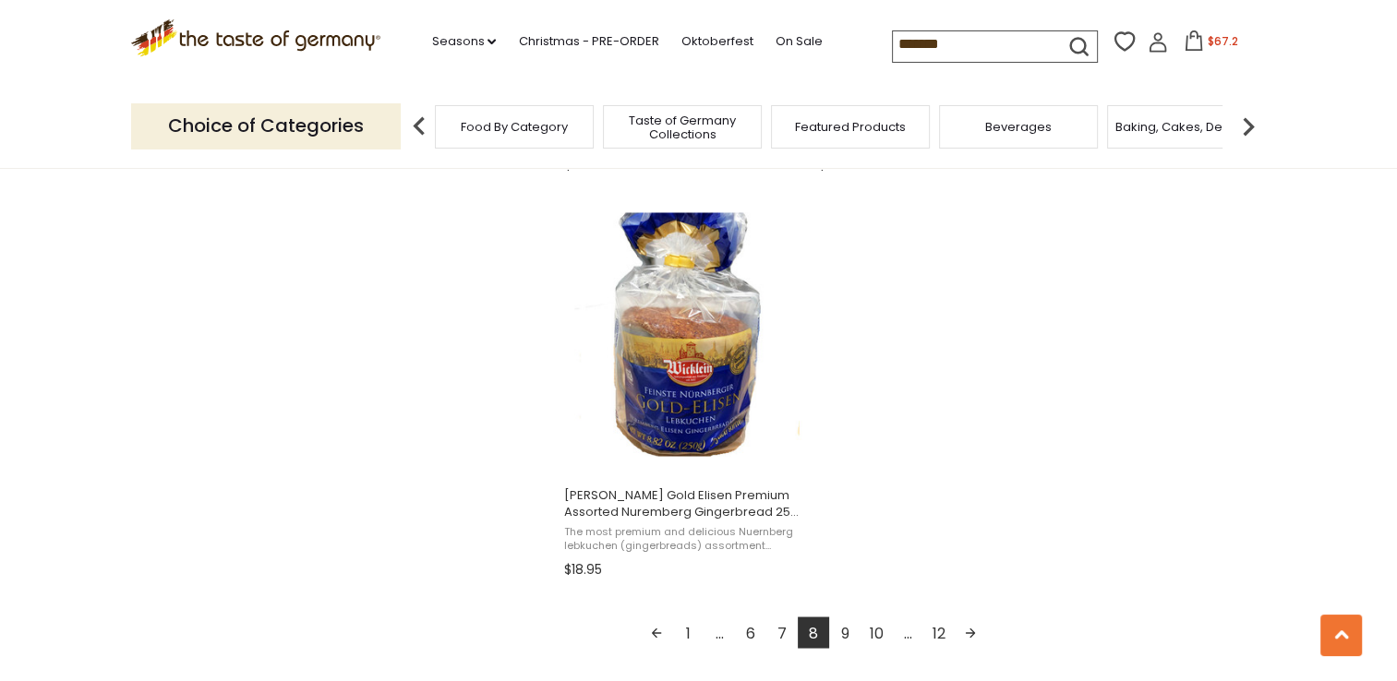
click at [846, 630] on link "9" at bounding box center [844, 632] width 31 height 31
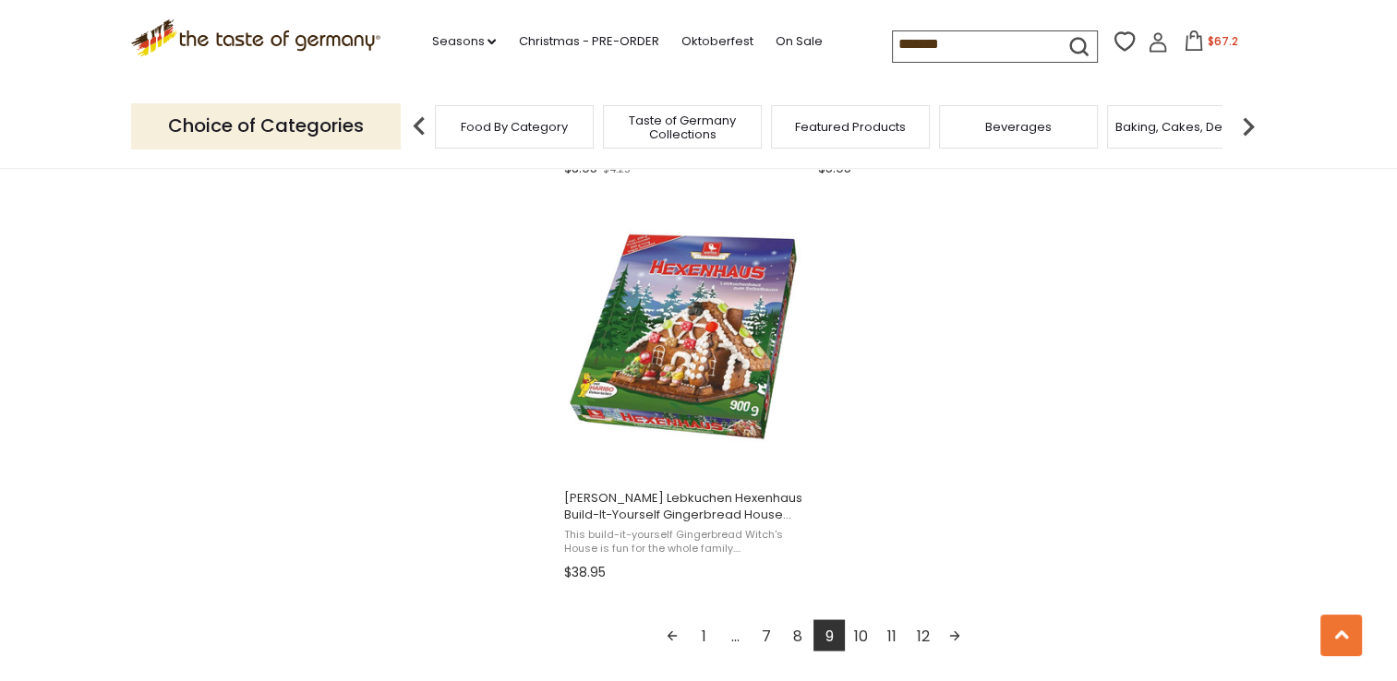
scroll to position [3139, 0]
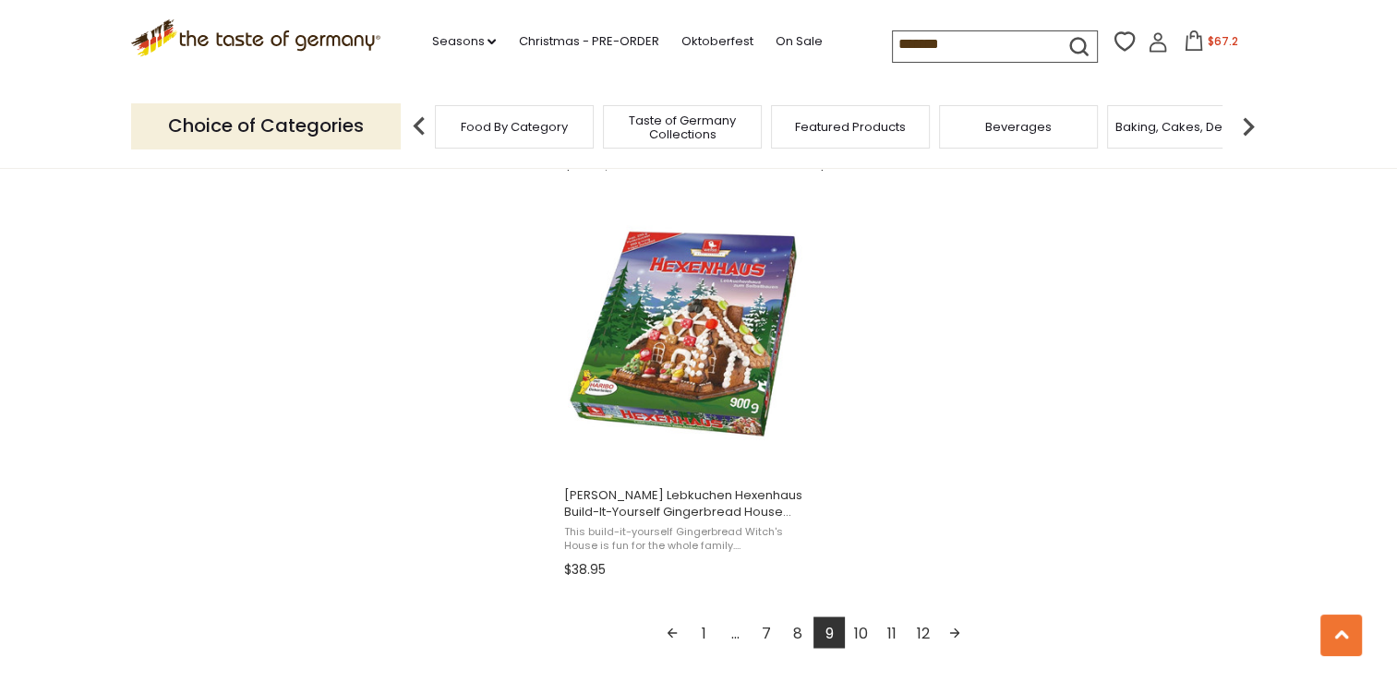
click at [860, 630] on link "10" at bounding box center [860, 632] width 31 height 31
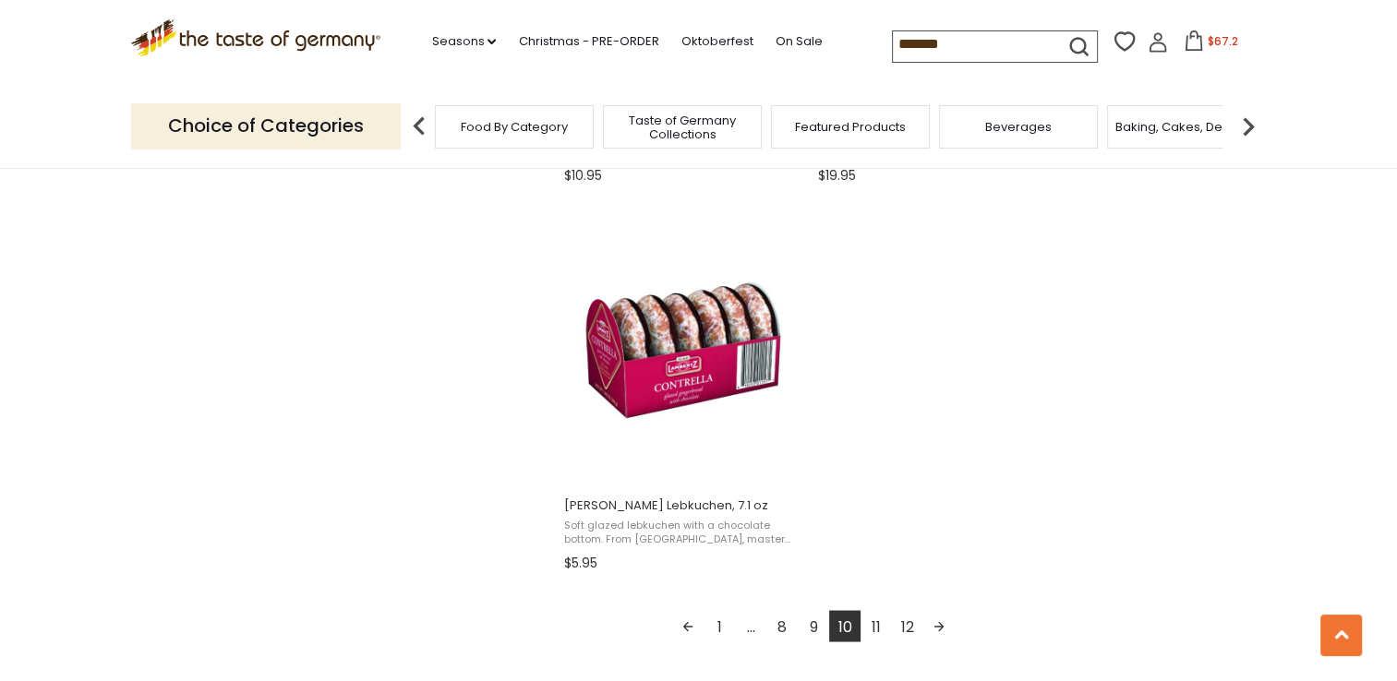
scroll to position [3139, 0]
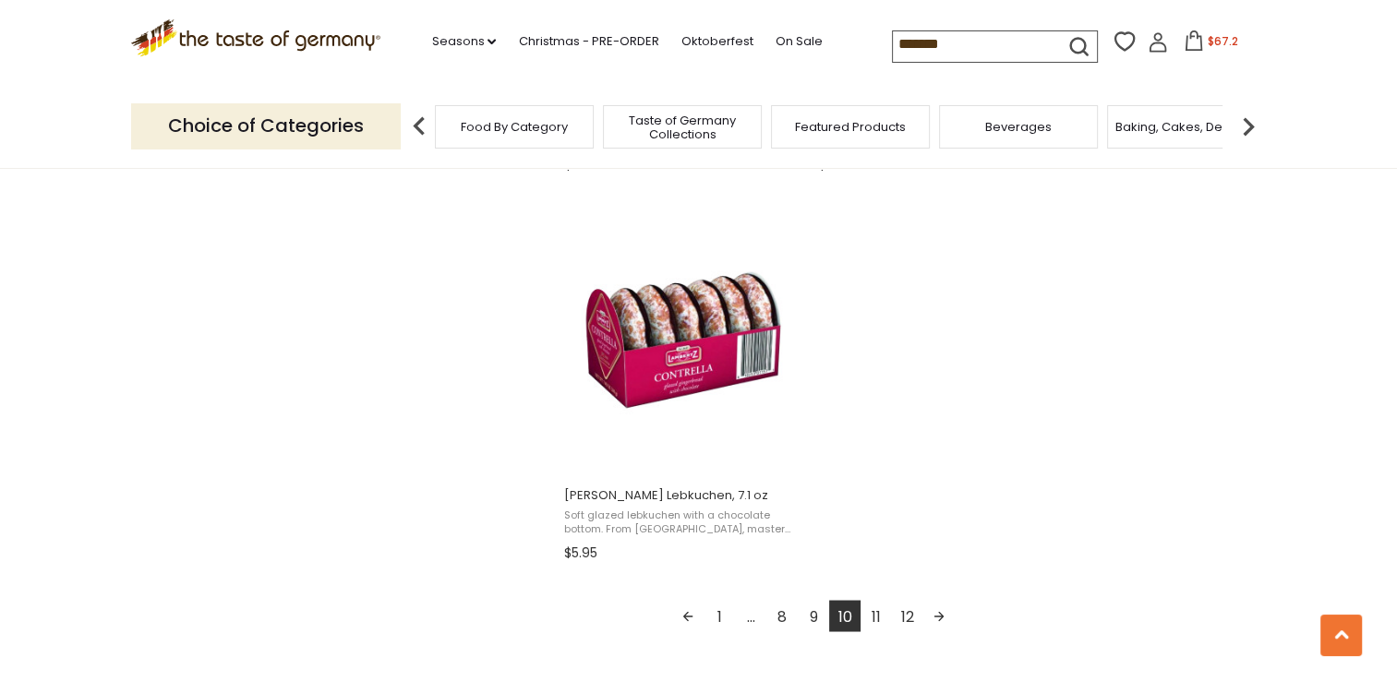
click at [879, 616] on link "11" at bounding box center [875, 615] width 31 height 31
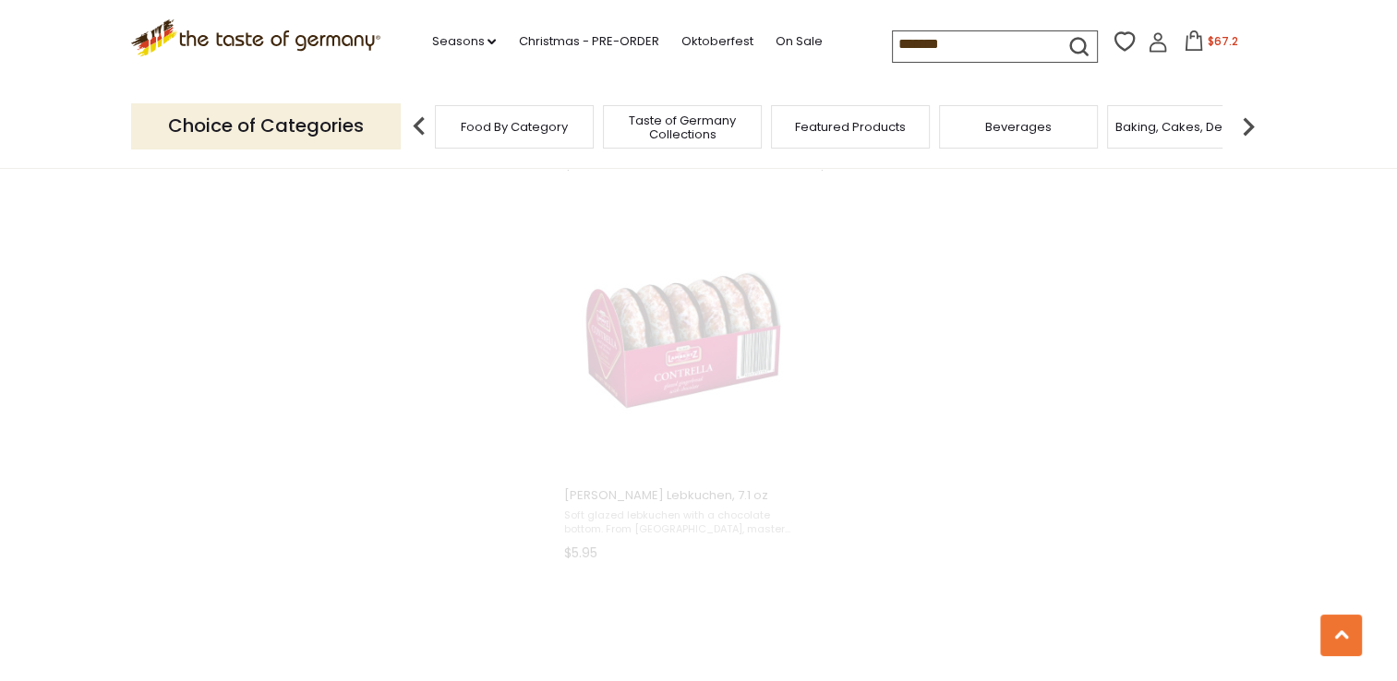
scroll to position [2181, 0]
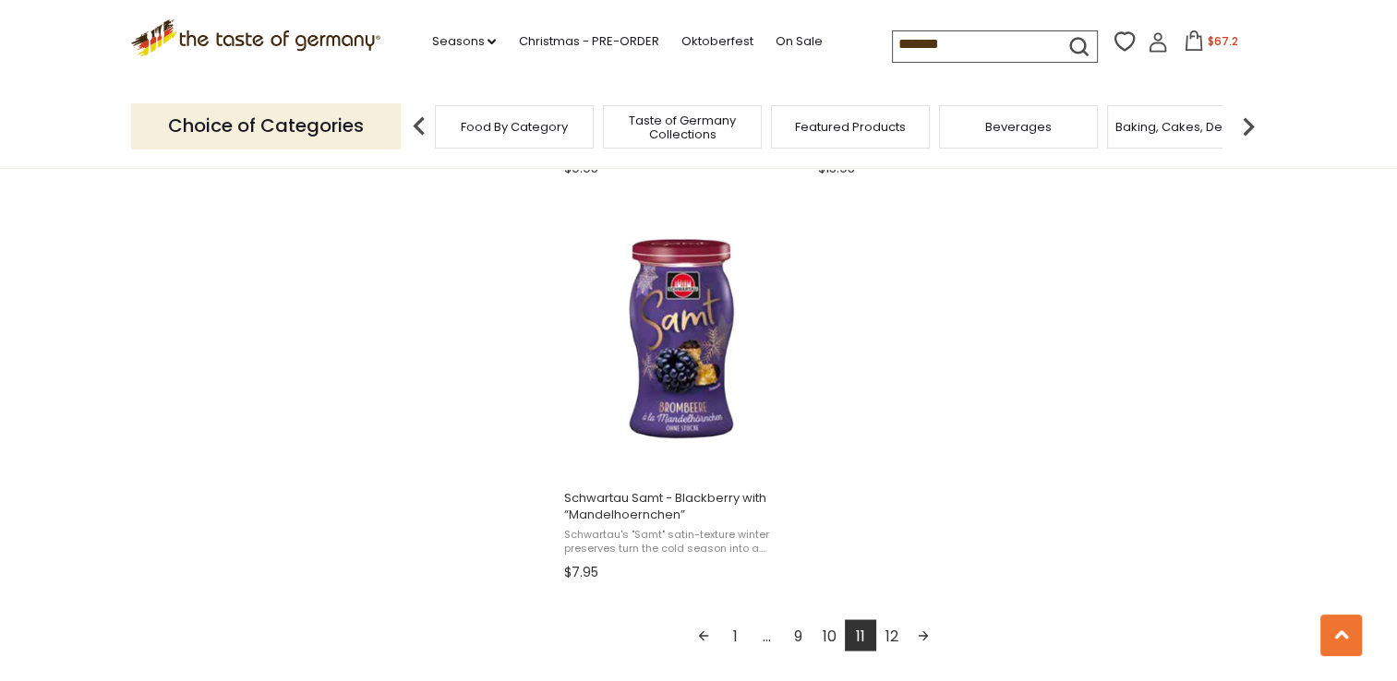
scroll to position [3139, 0]
click at [889, 630] on link "12" at bounding box center [891, 632] width 31 height 31
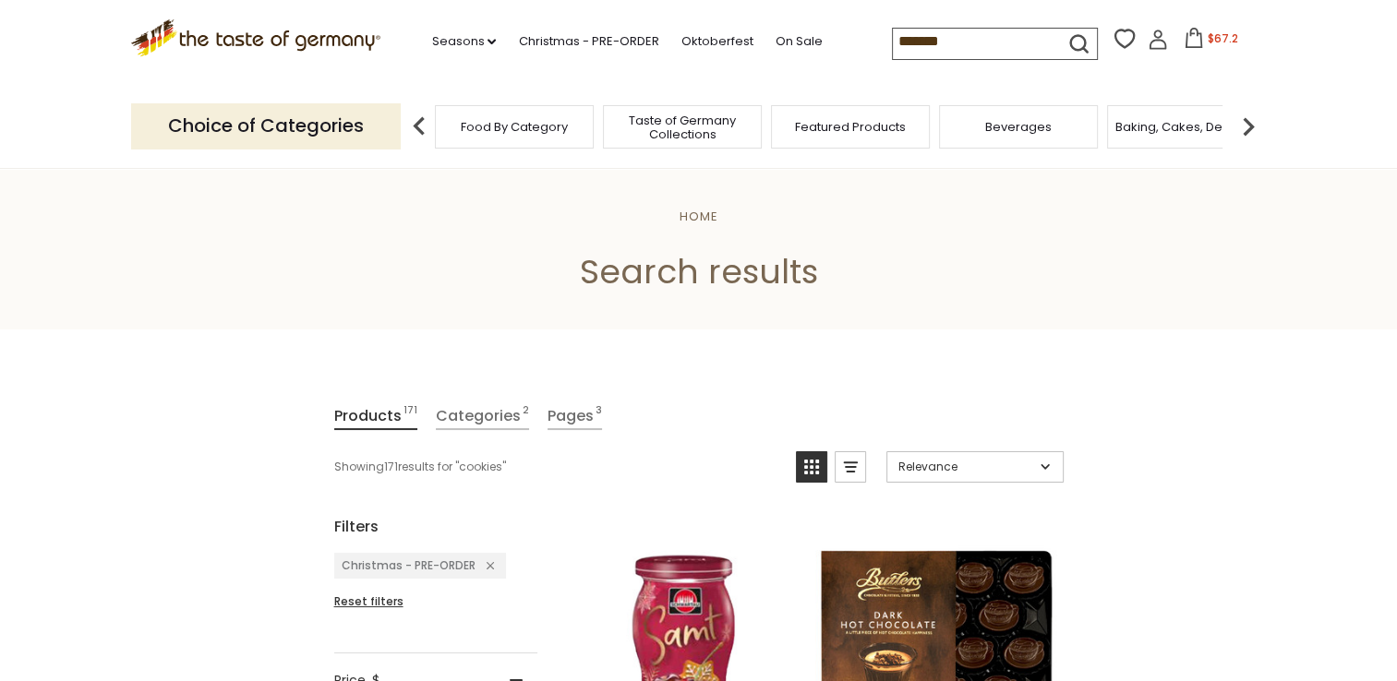
click at [949, 35] on input "*******" at bounding box center [971, 42] width 156 height 26
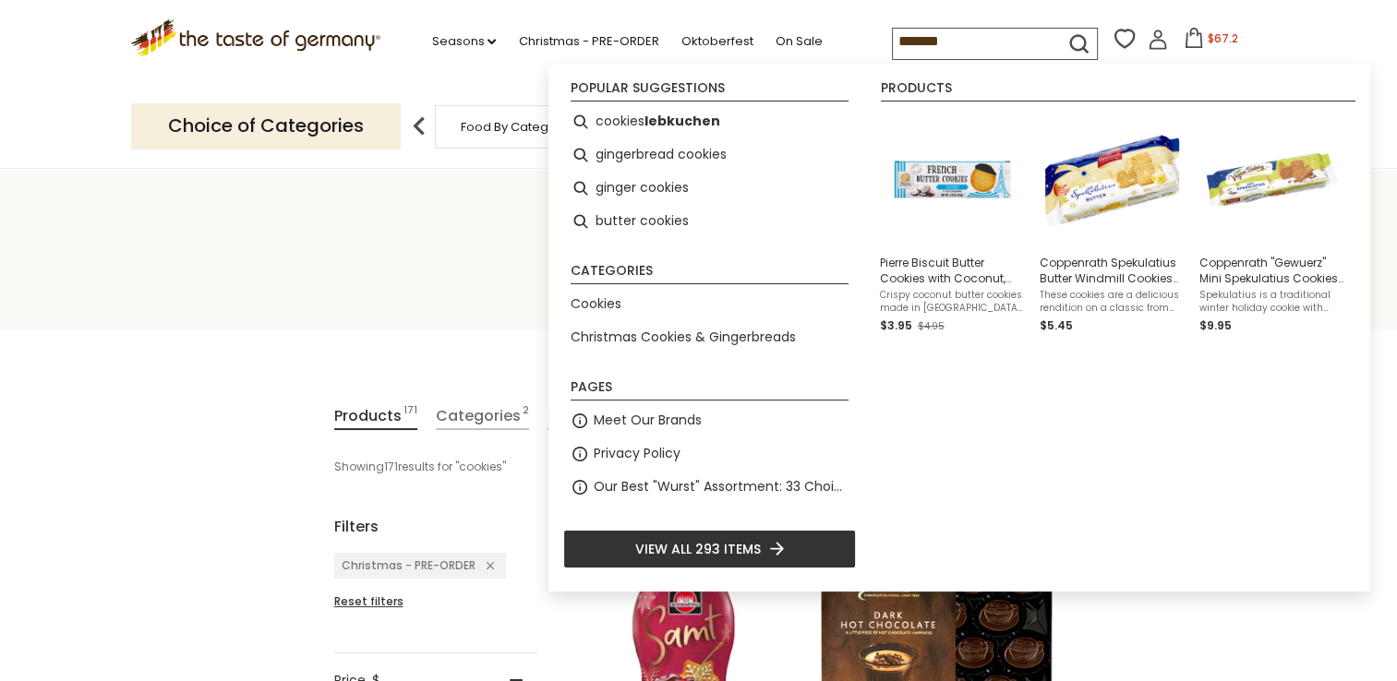
drag, startPoint x: 949, startPoint y: 35, endPoint x: 849, endPoint y: 46, distance: 100.3
click at [849, 46] on div ".st0{fill:#EDD300;} .st1{fill:#D33E21;} .st0{fill:#EDD300;} .st1{fill:#D33E21;}…" at bounding box center [698, 42] width 1135 height 85
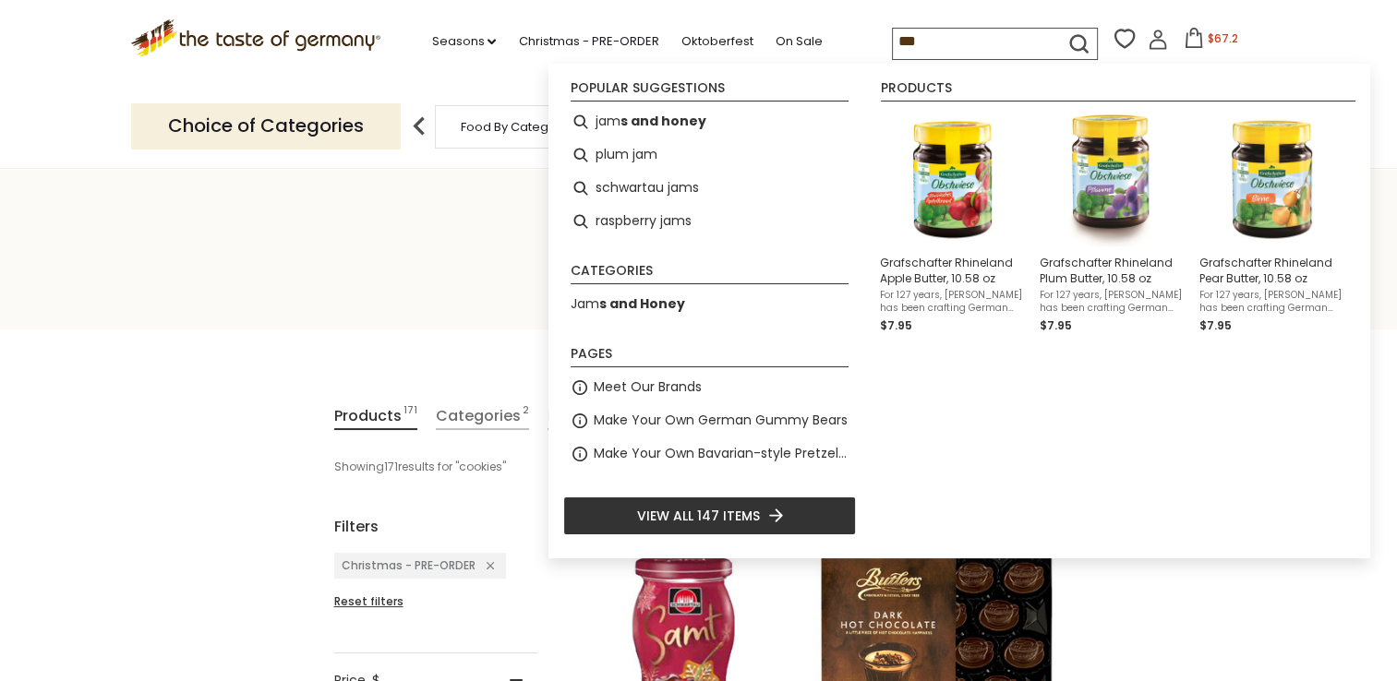
type input "***"
click at [1078, 40] on icon "submit" at bounding box center [1078, 43] width 17 height 17
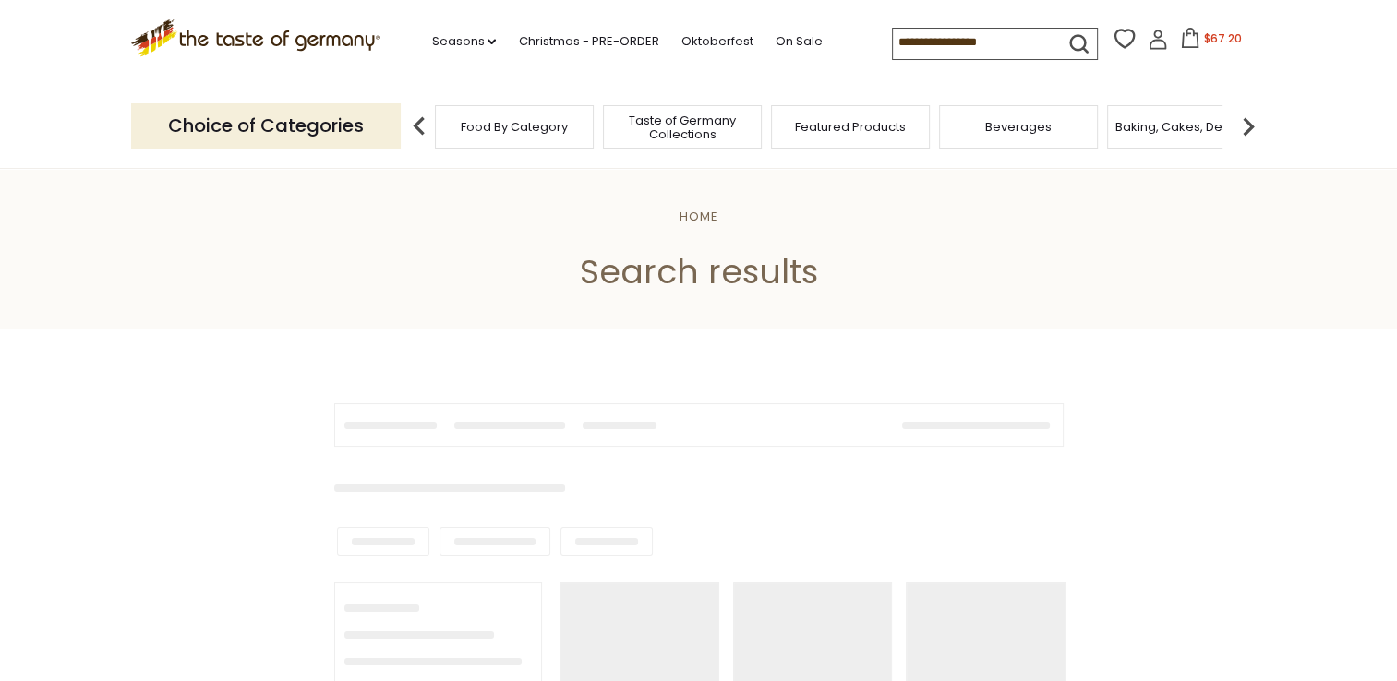
type input "***"
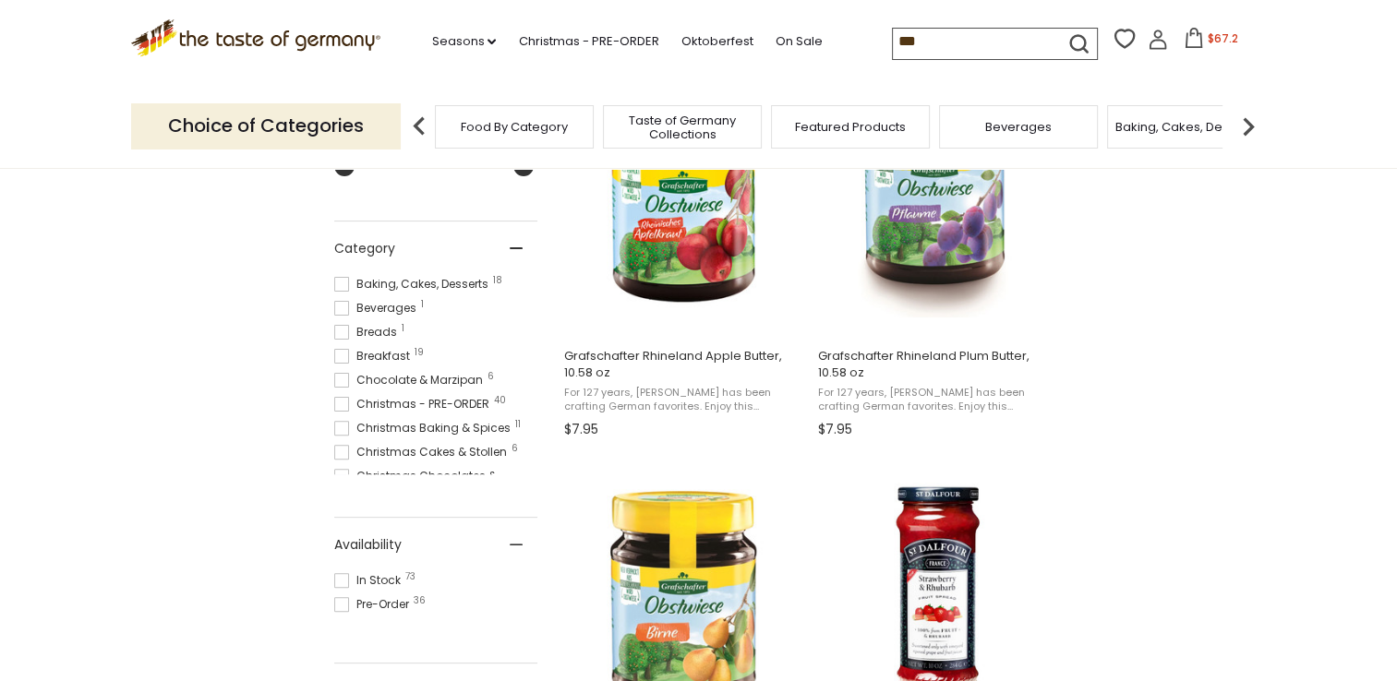
scroll to position [462, 0]
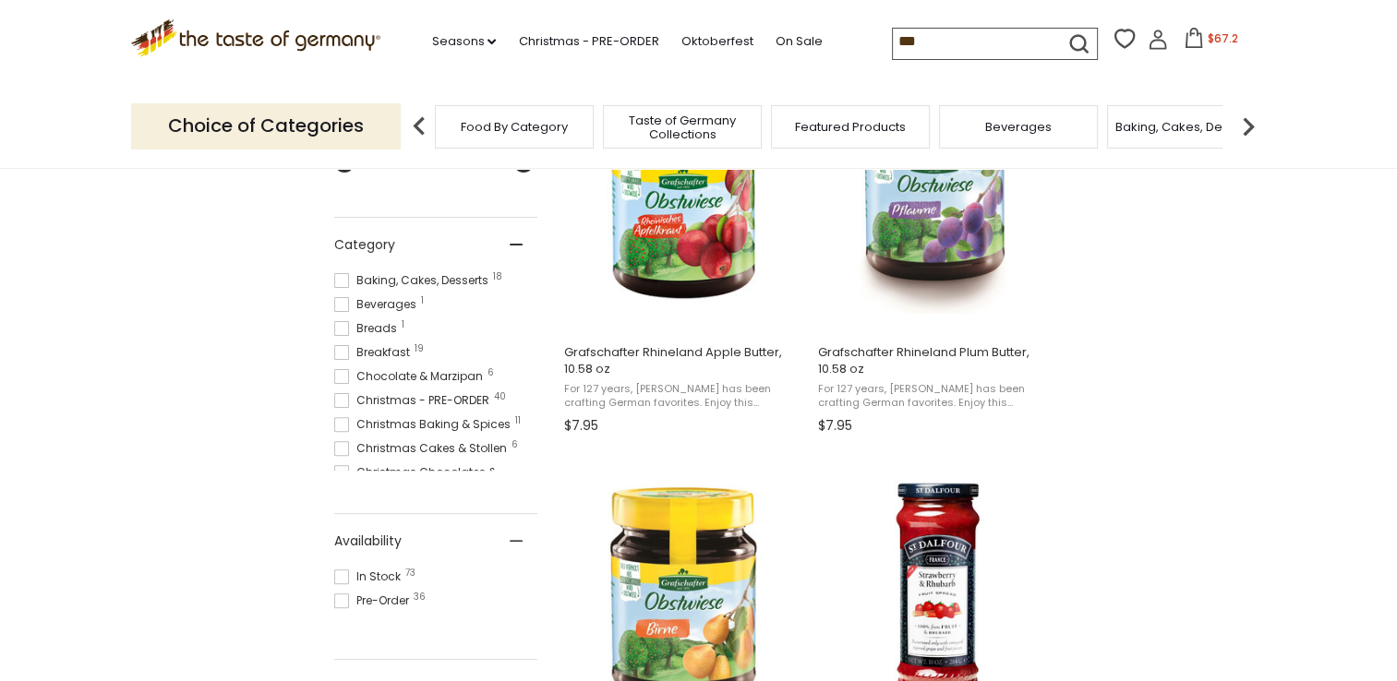
click at [342, 404] on span at bounding box center [341, 400] width 15 height 15
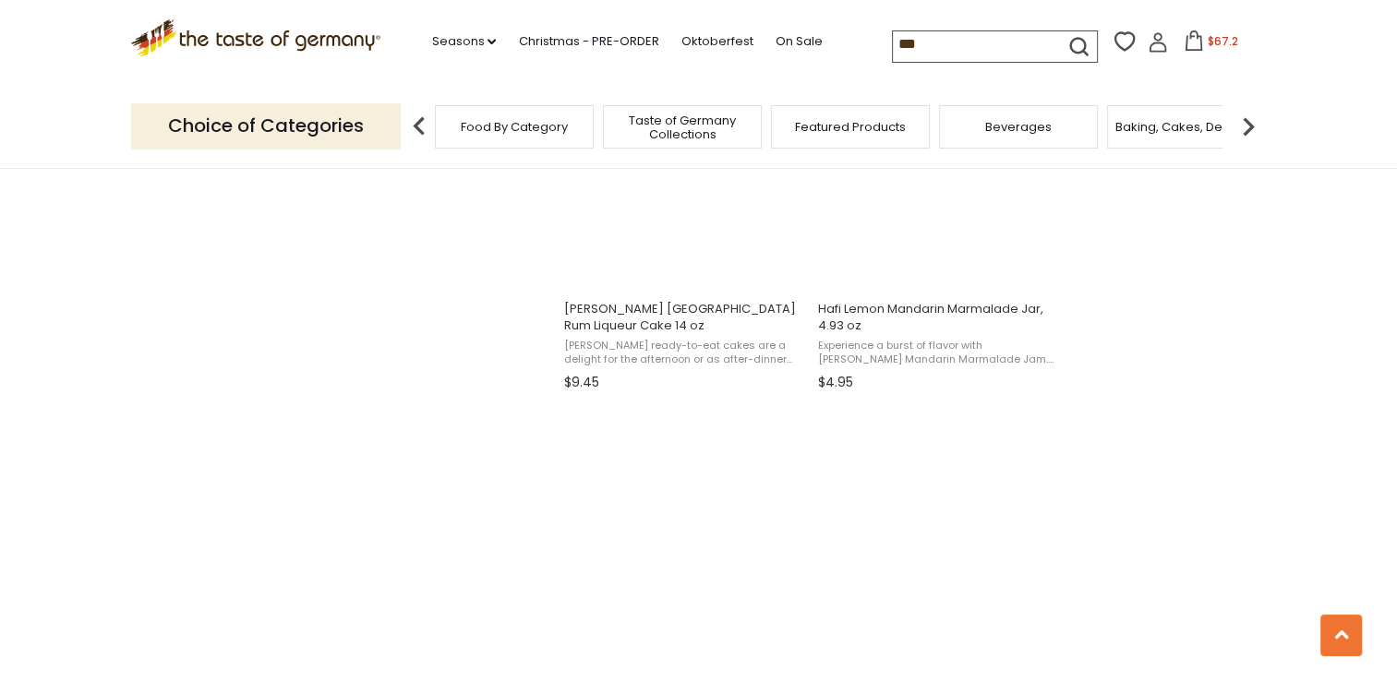
scroll to position [3231, 0]
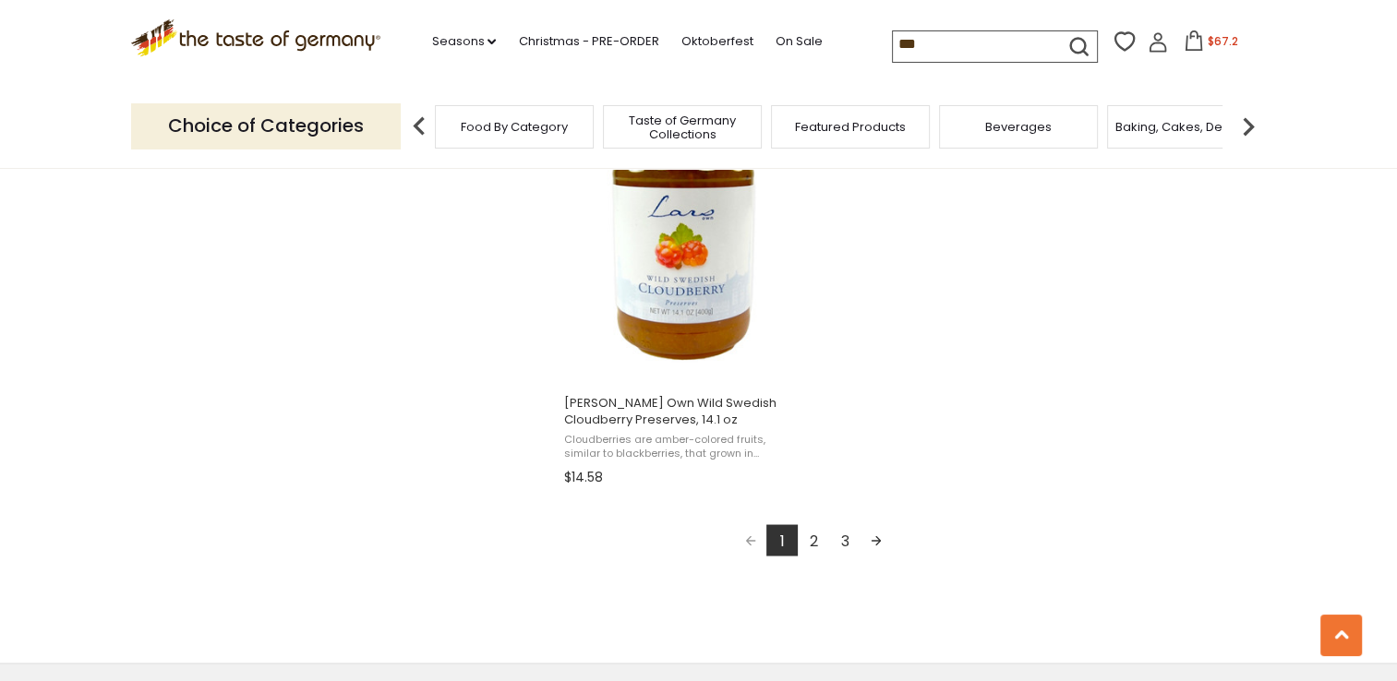
click at [812, 537] on link "2" at bounding box center [813, 539] width 31 height 31
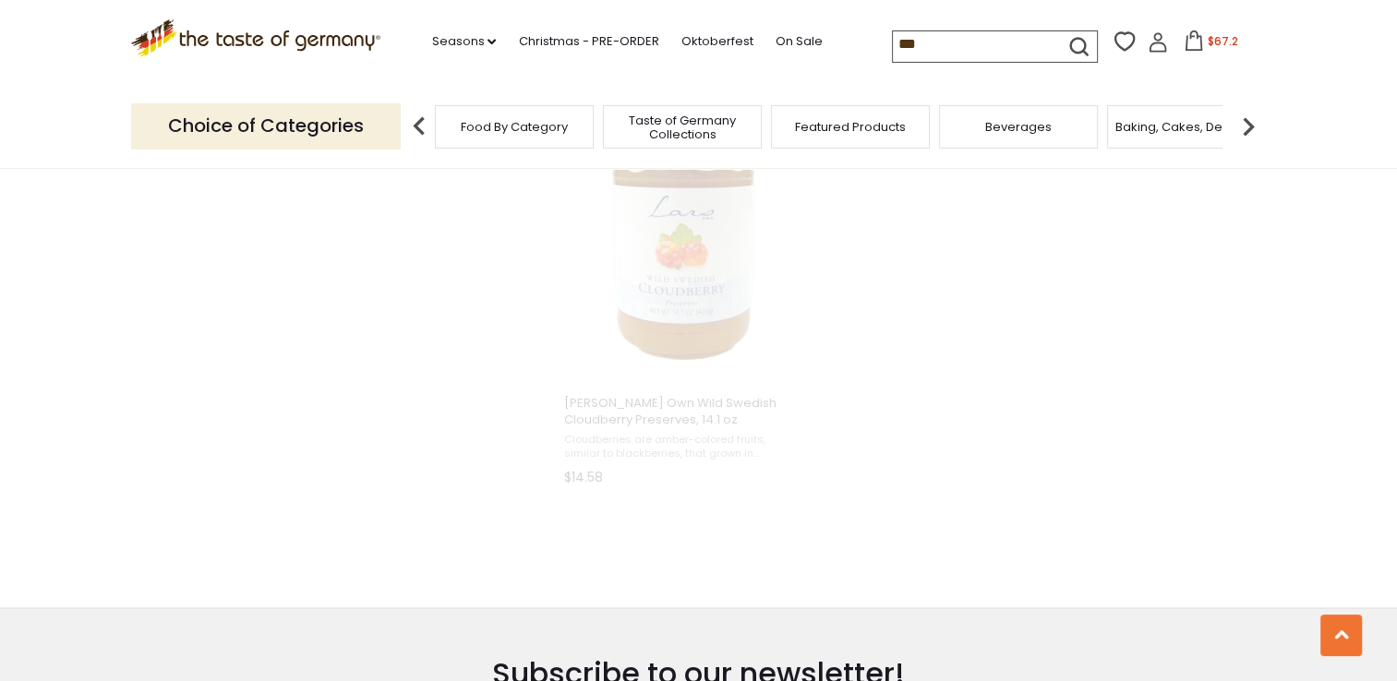
scroll to position [1189, 0]
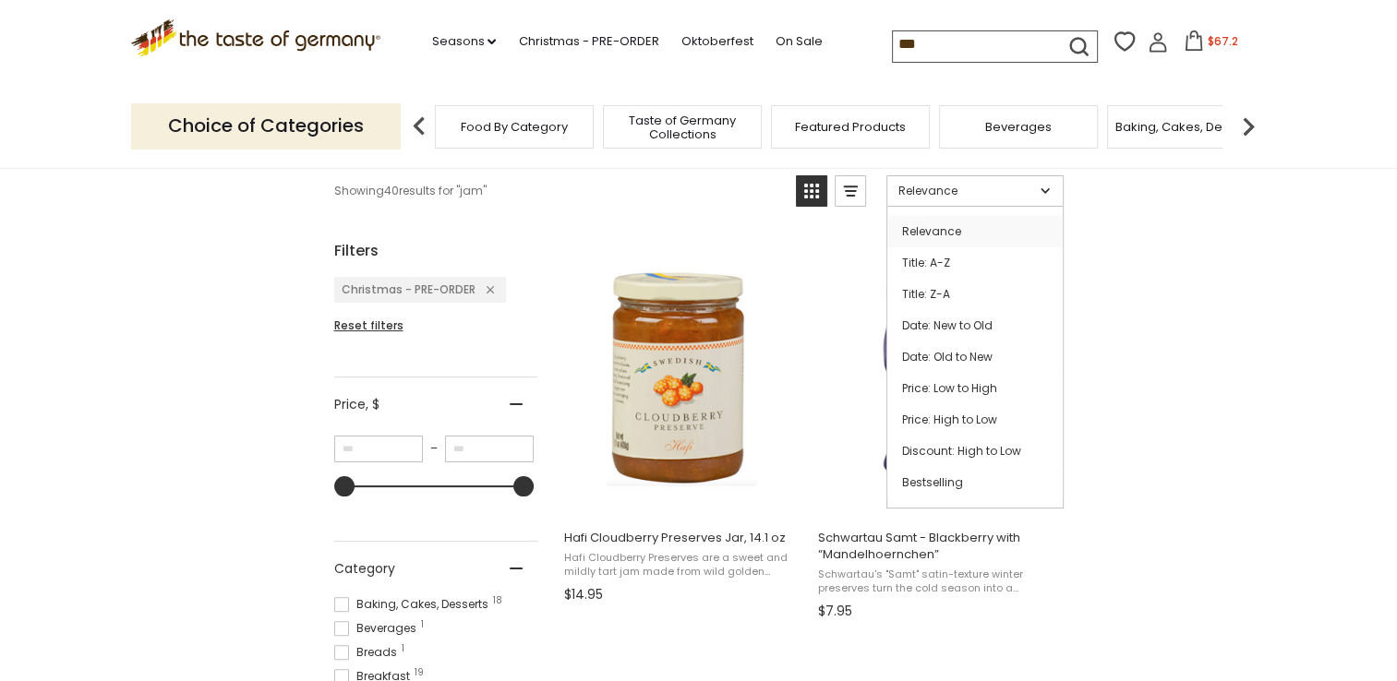
scroll to position [369, 0]
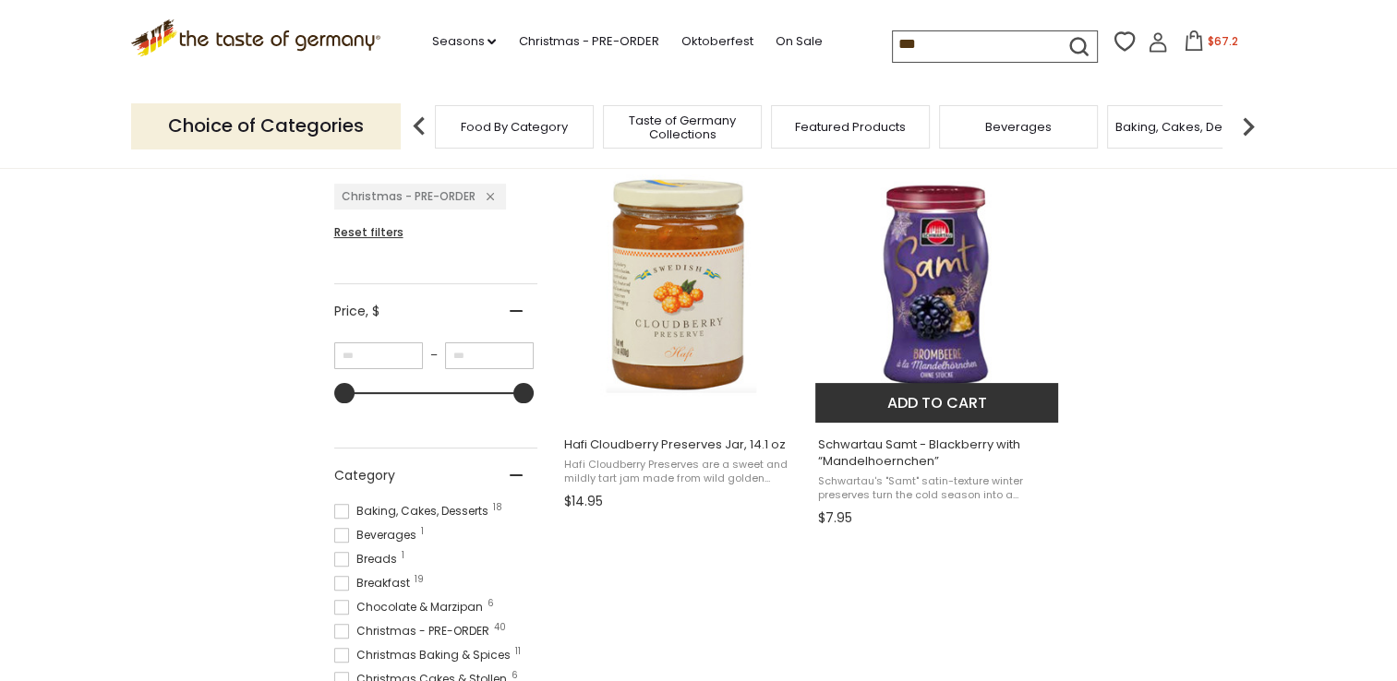
click at [898, 455] on span "Schwartau Samt - Blackberry with “Mandelhoernchen”" at bounding box center [937, 453] width 239 height 33
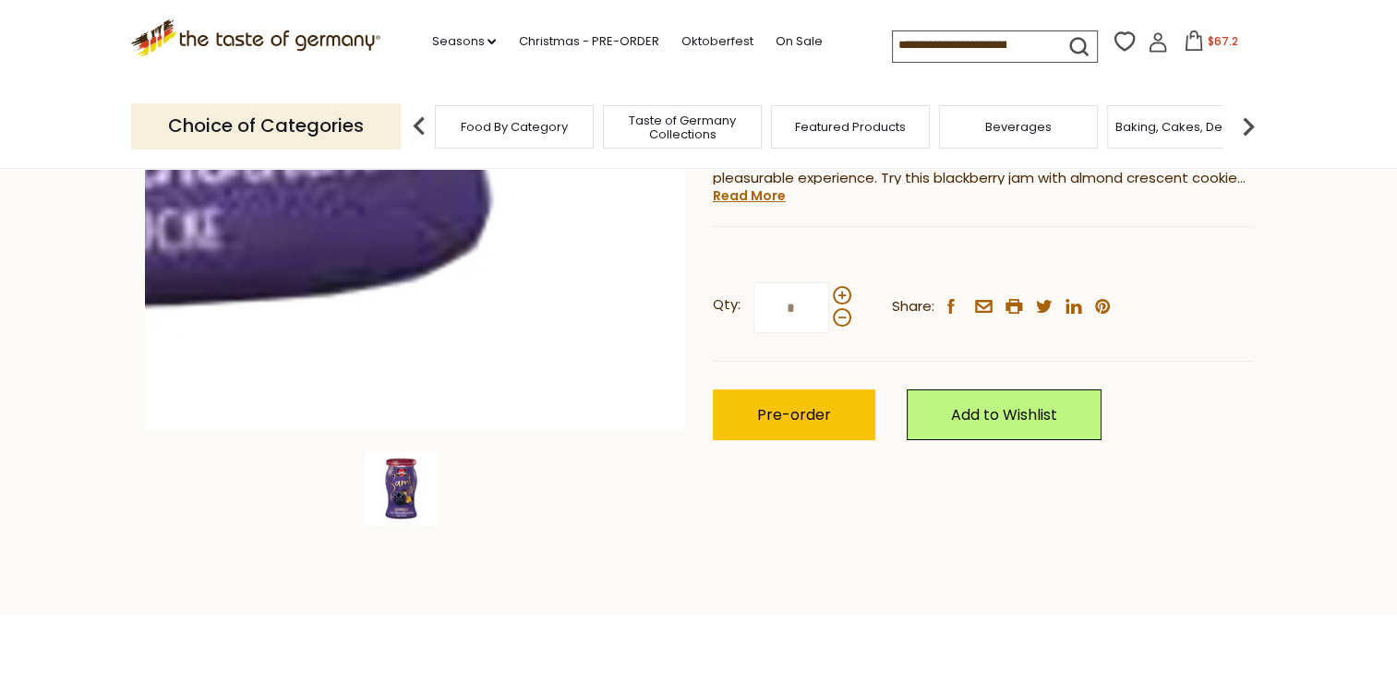
scroll to position [277, 0]
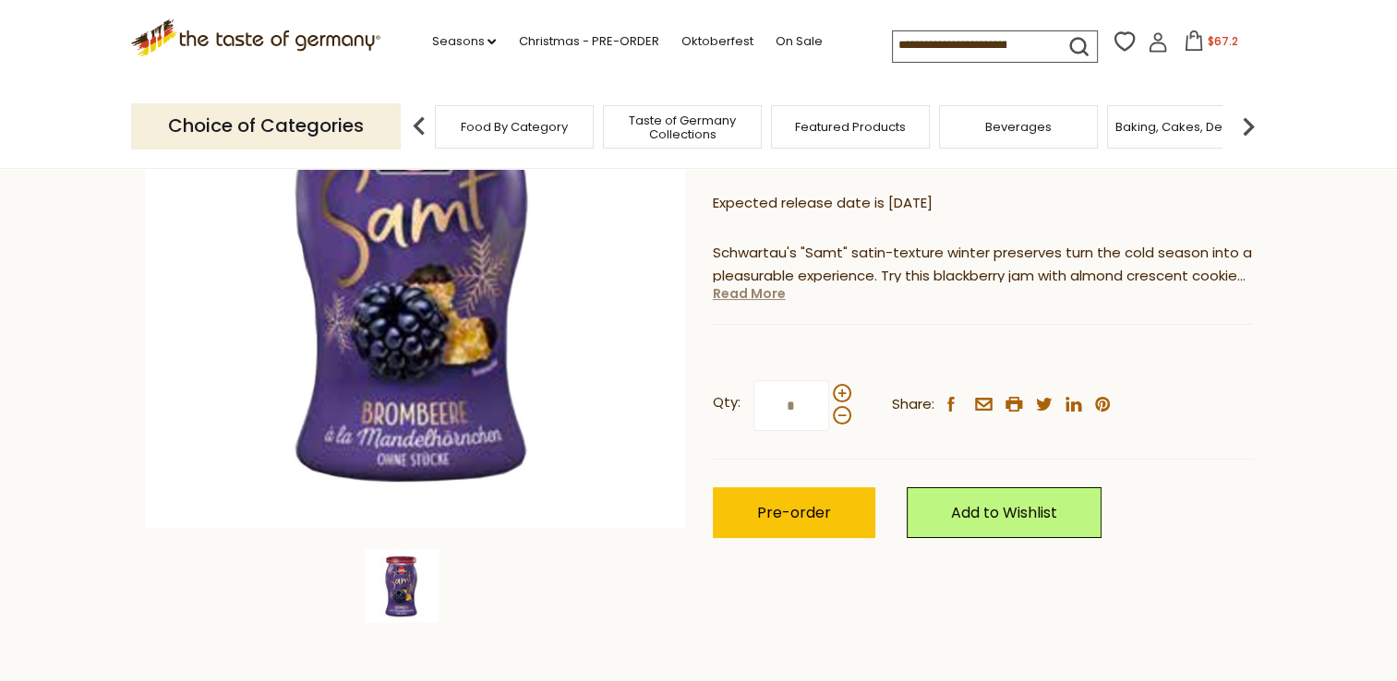
click at [724, 292] on link "Read More" at bounding box center [749, 293] width 73 height 18
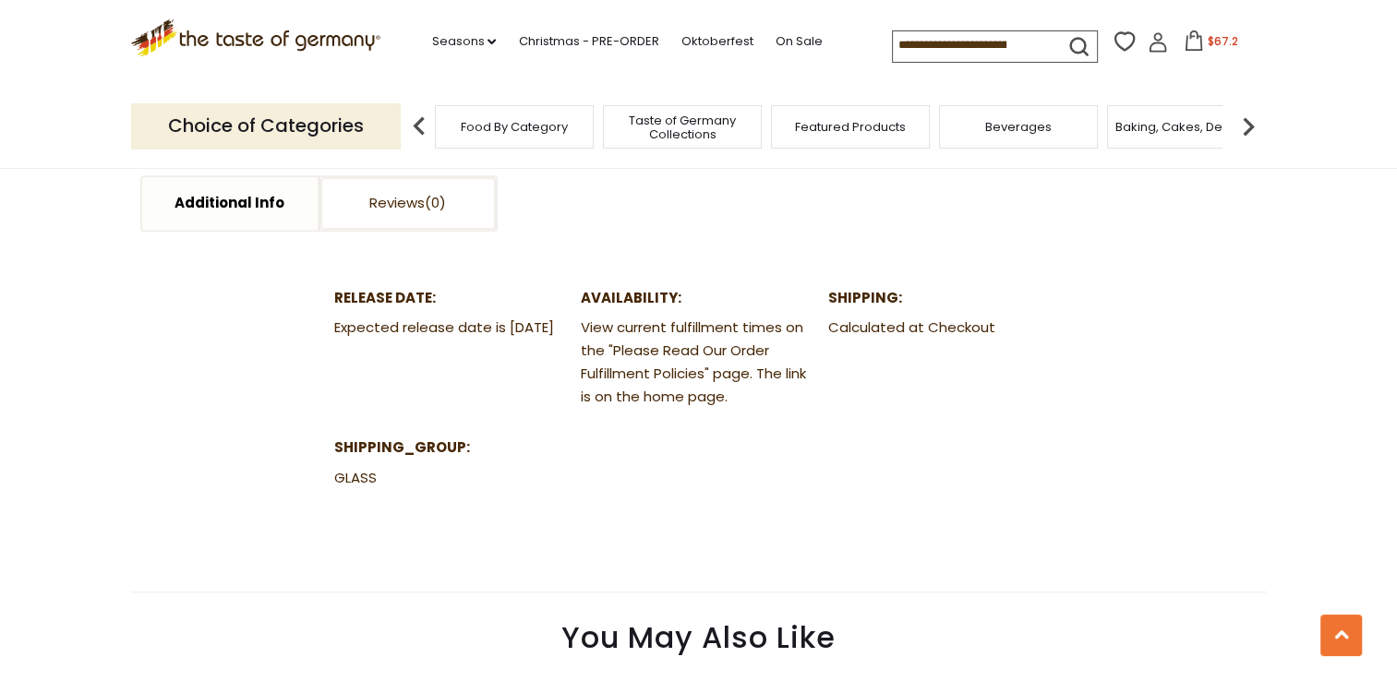
scroll to position [554, 0]
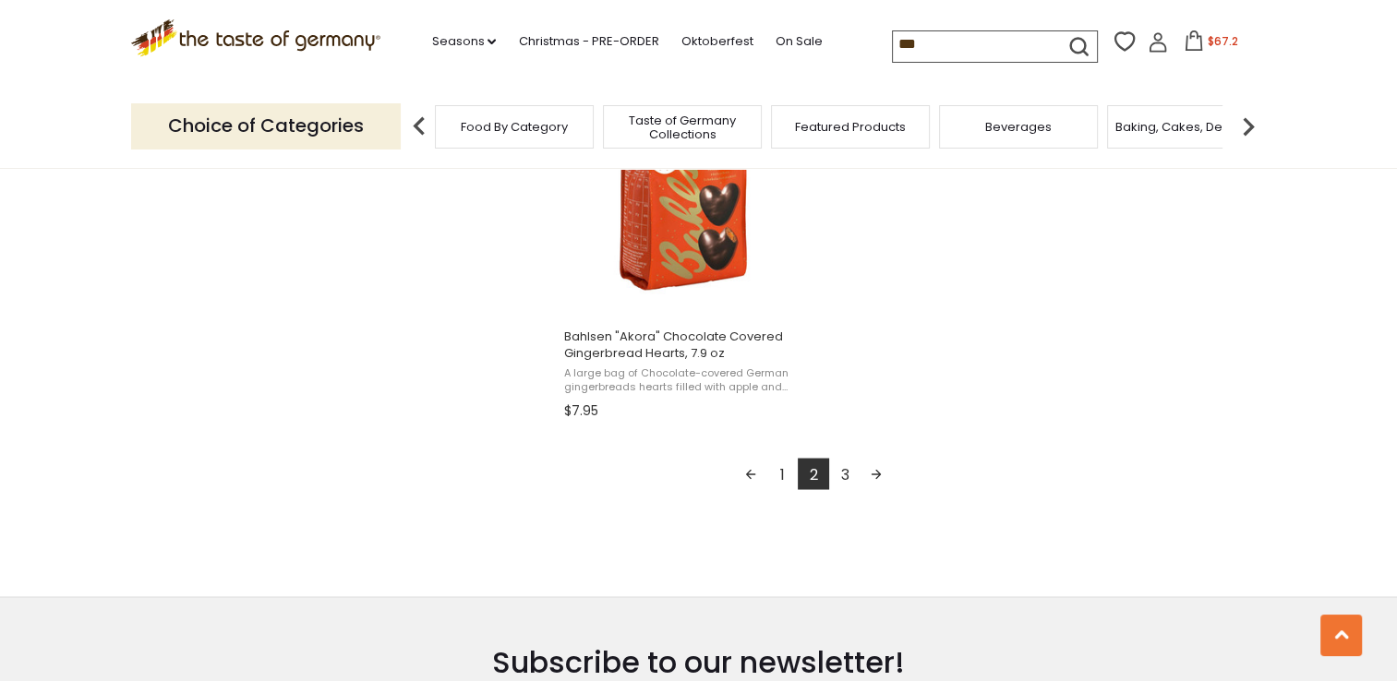
scroll to position [3323, 0]
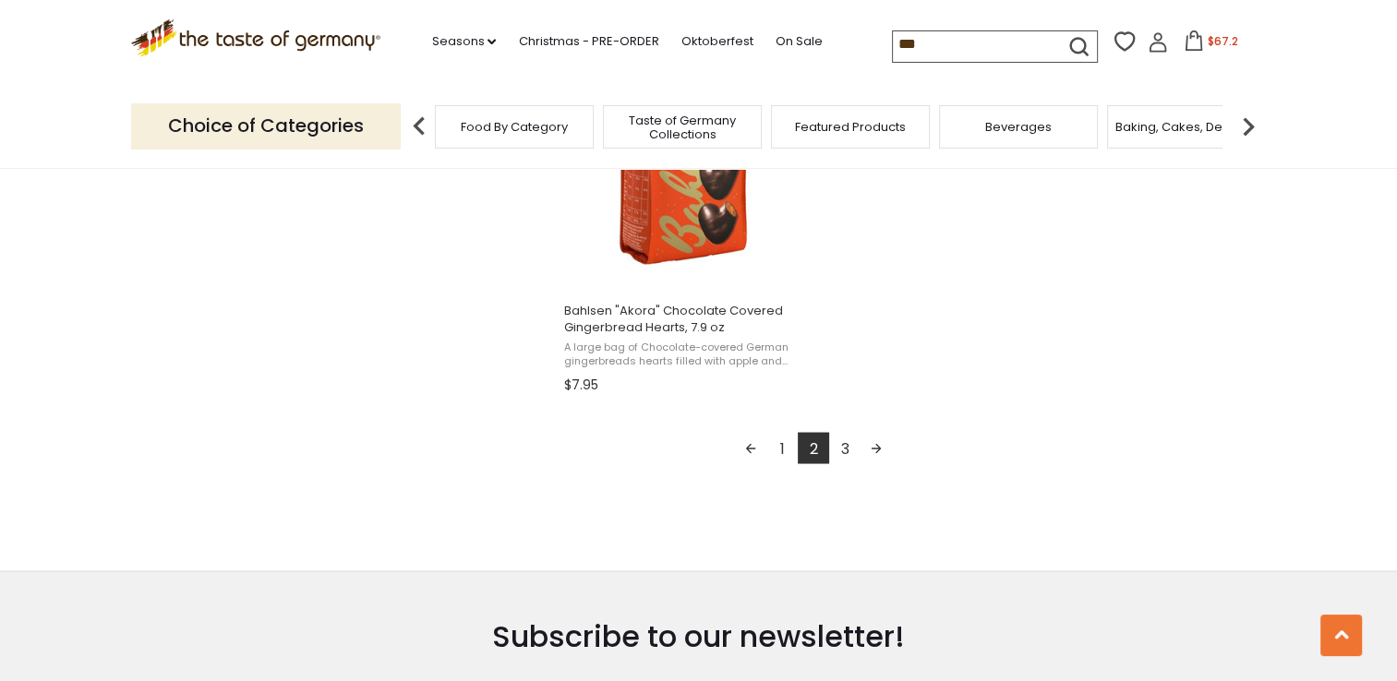
click at [843, 442] on link "3" at bounding box center [844, 447] width 31 height 31
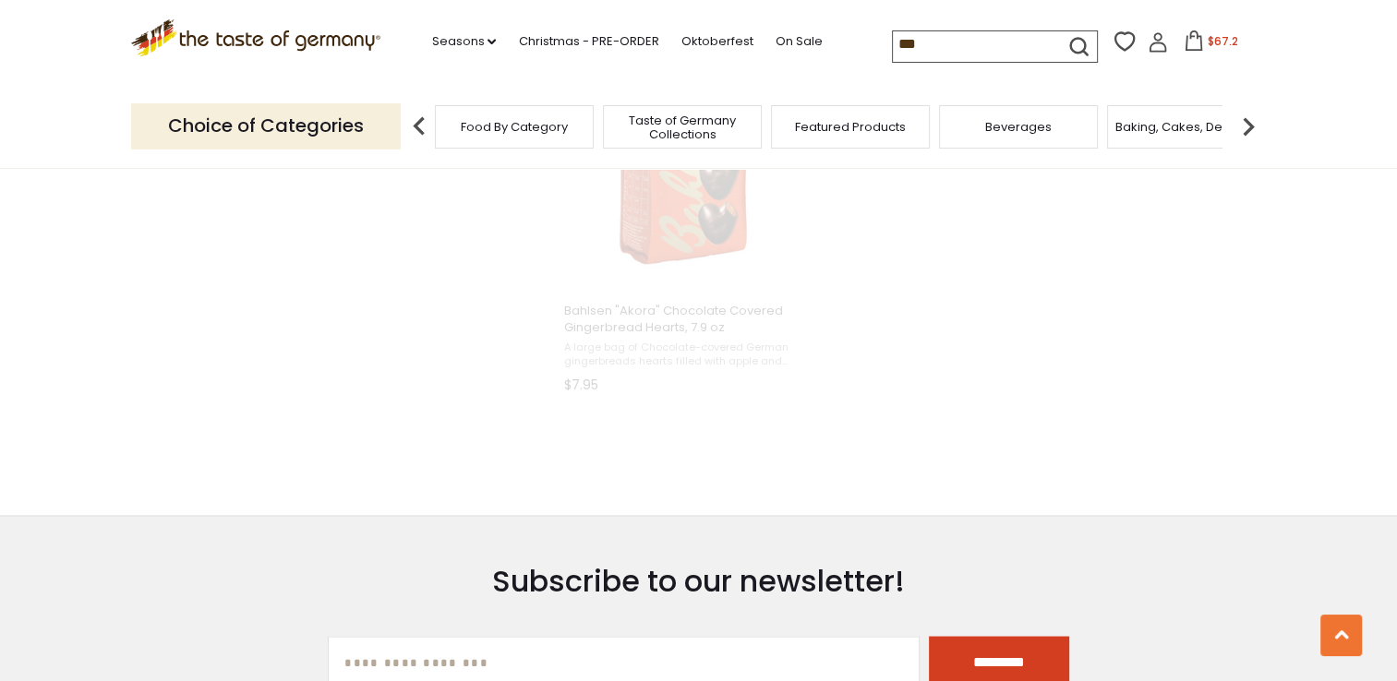
scroll to position [1427, 0]
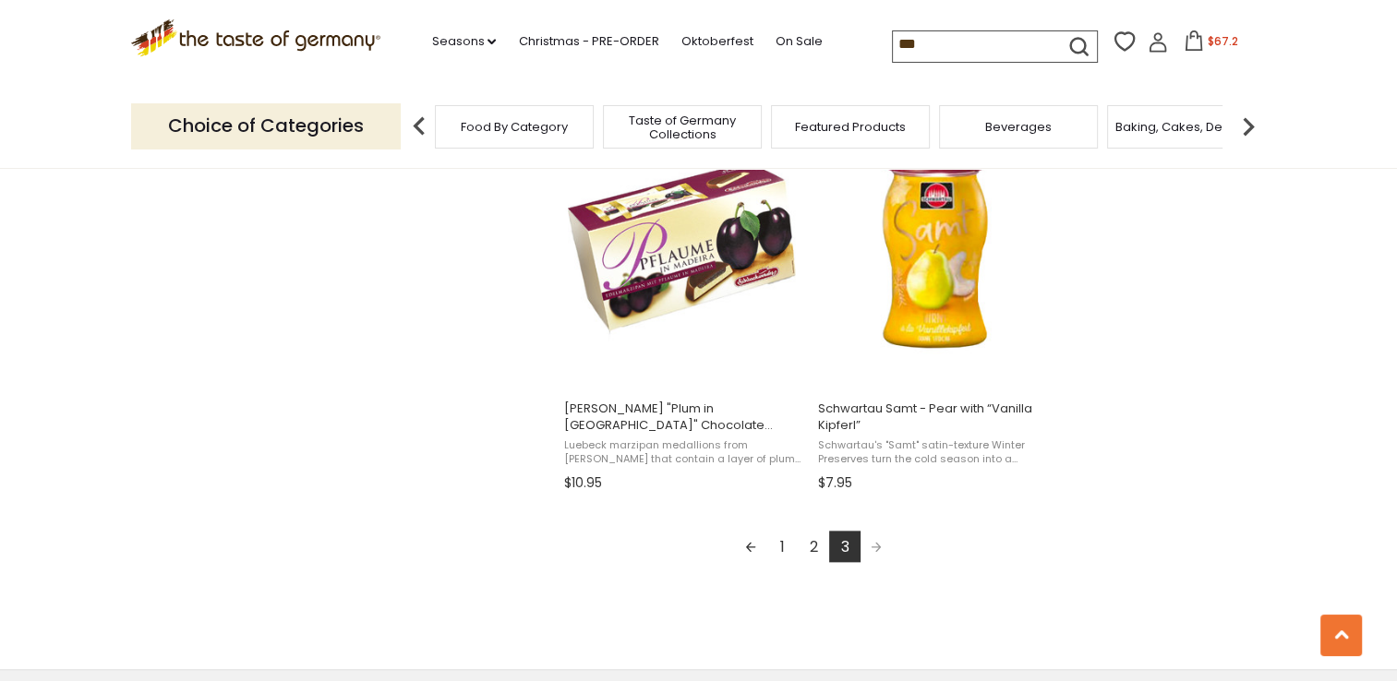
scroll to position [2031, 0]
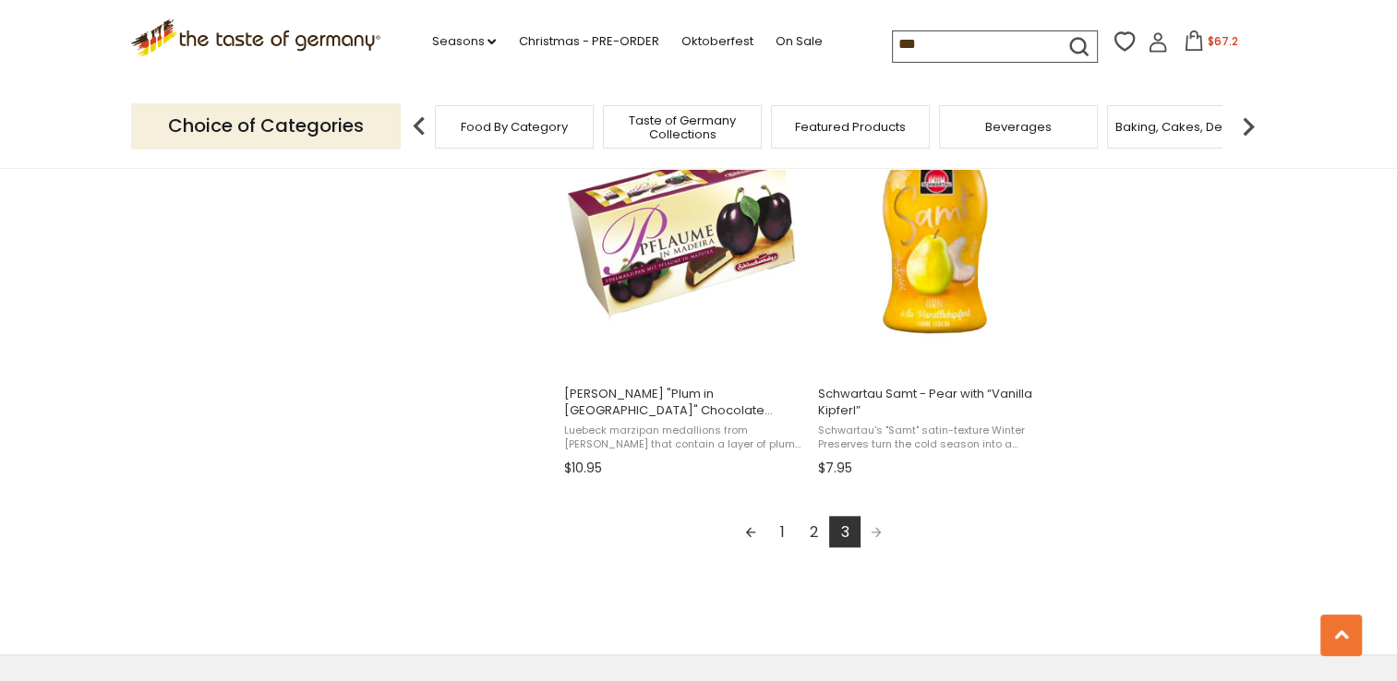
drag, startPoint x: 927, startPoint y: 49, endPoint x: 806, endPoint y: 53, distance: 121.0
click at [806, 54] on div ".st0{fill:#EDD300;} .st1{fill:#D33E21;} .st0{fill:#EDD300;} .st1{fill:#D33E21;}…" at bounding box center [698, 42] width 1135 height 85
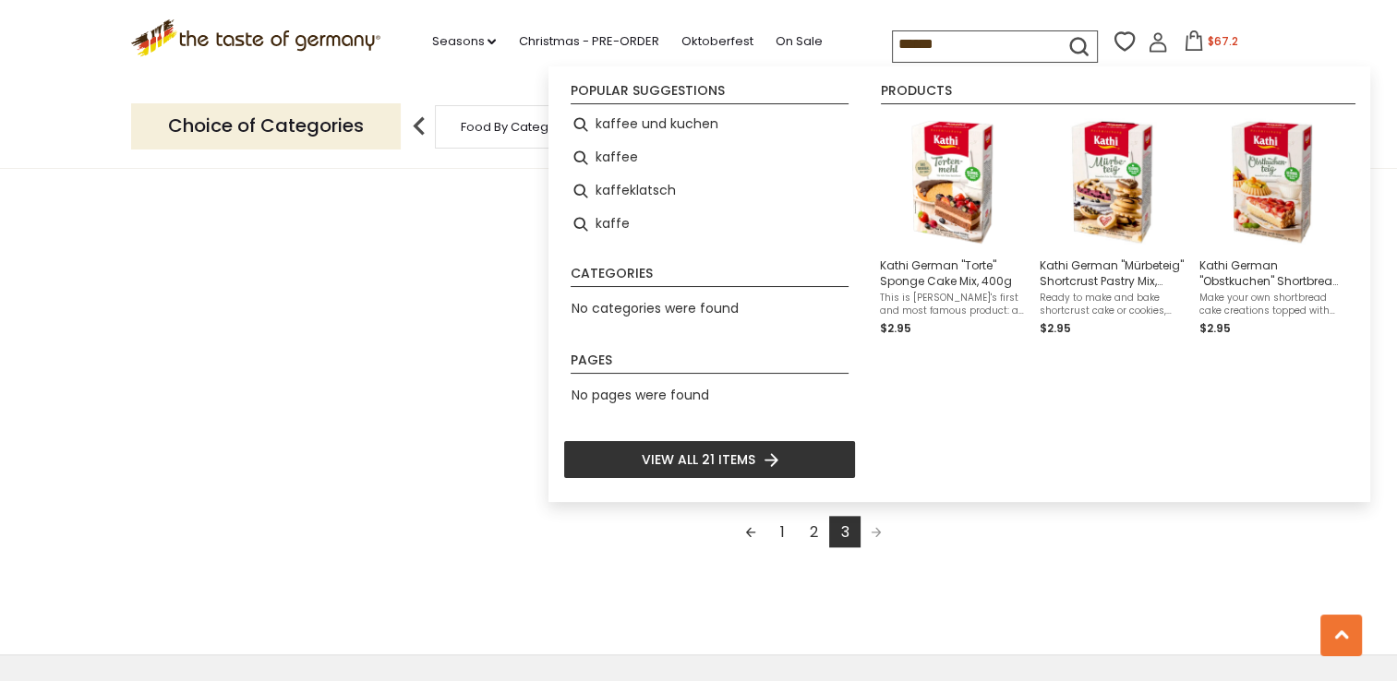
type input "*****"
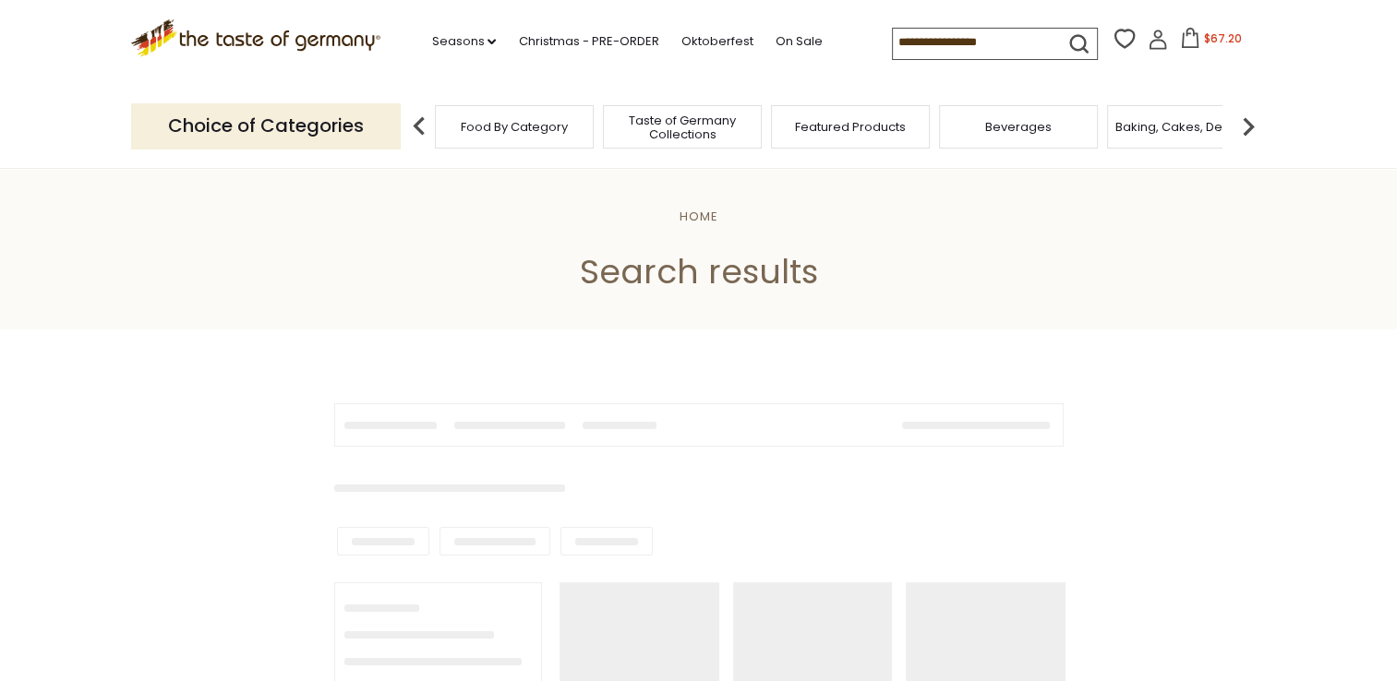
type input "*****"
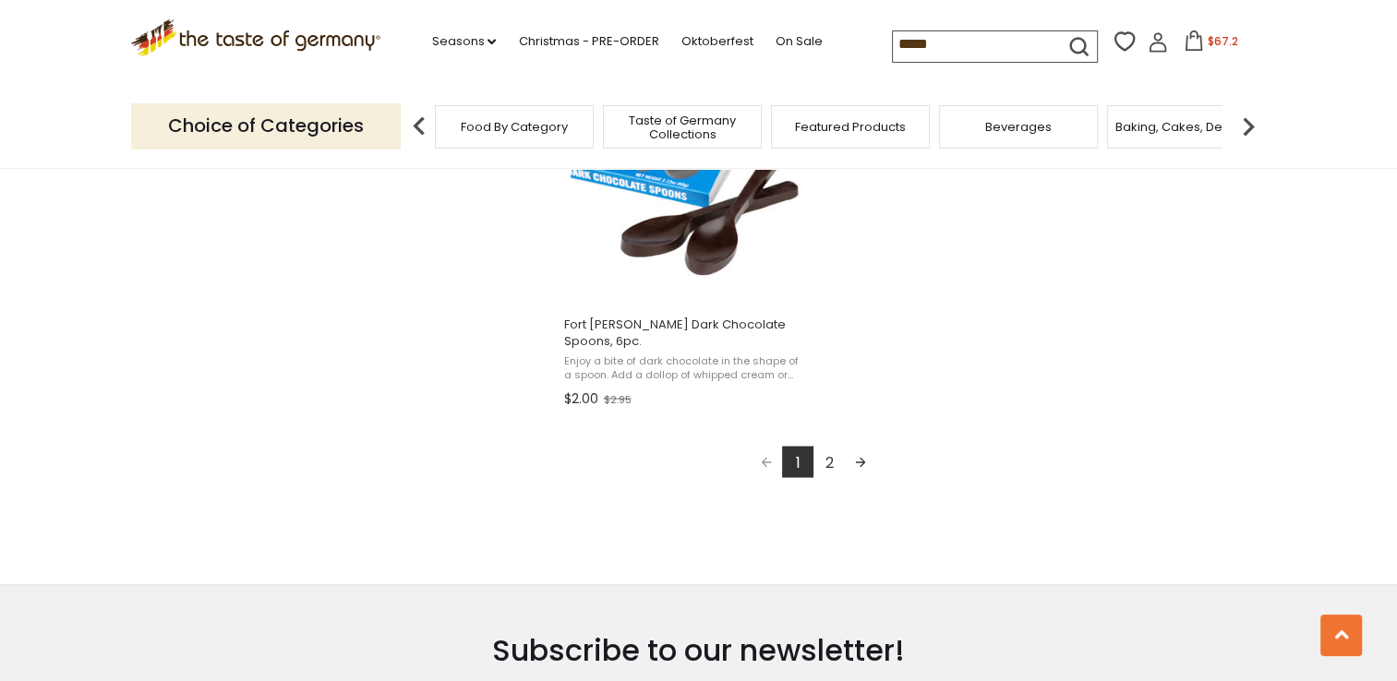
scroll to position [3139, 0]
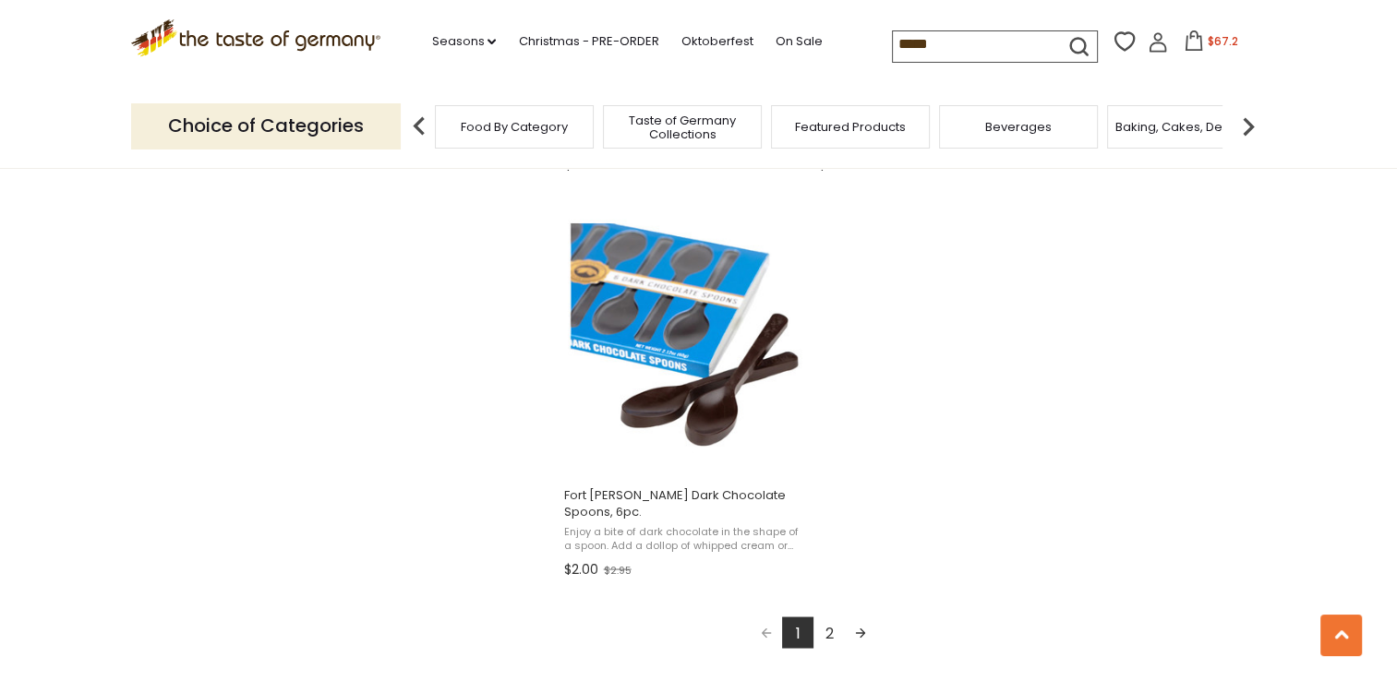
click at [829, 619] on link "2" at bounding box center [828, 632] width 31 height 31
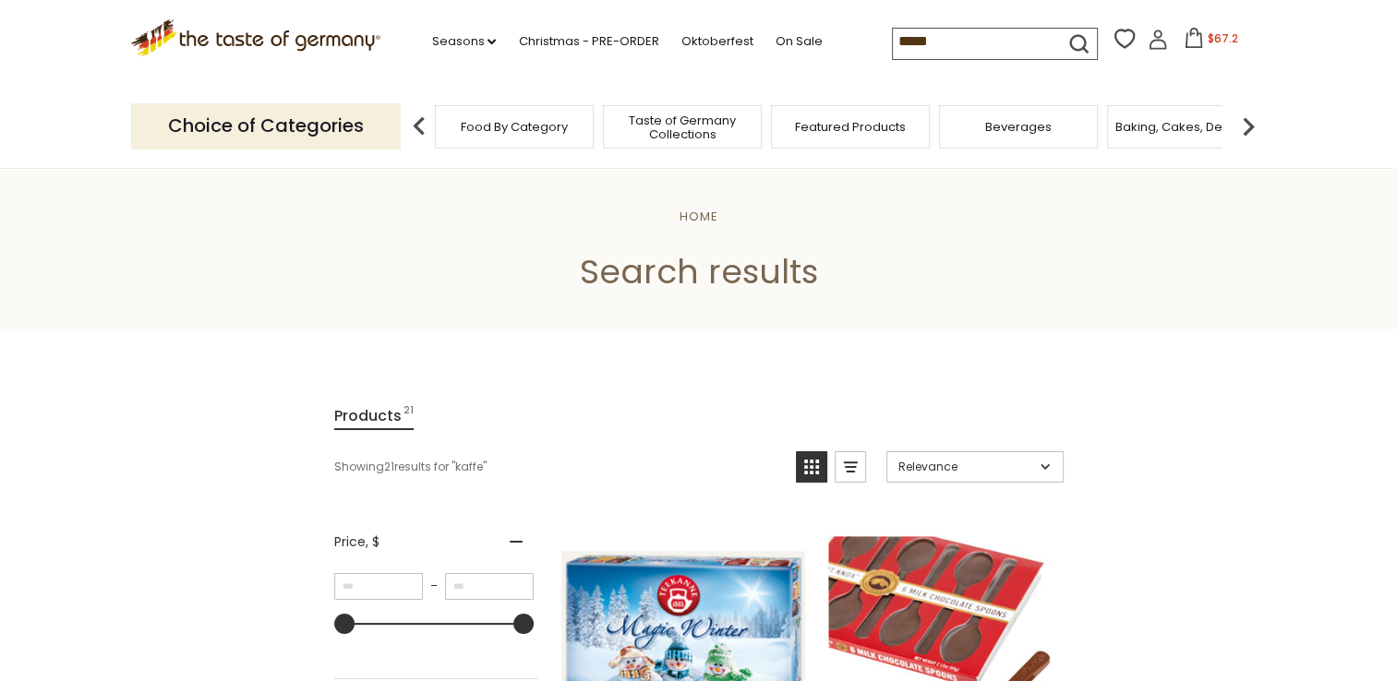
click at [1187, 41] on icon at bounding box center [1193, 38] width 20 height 20
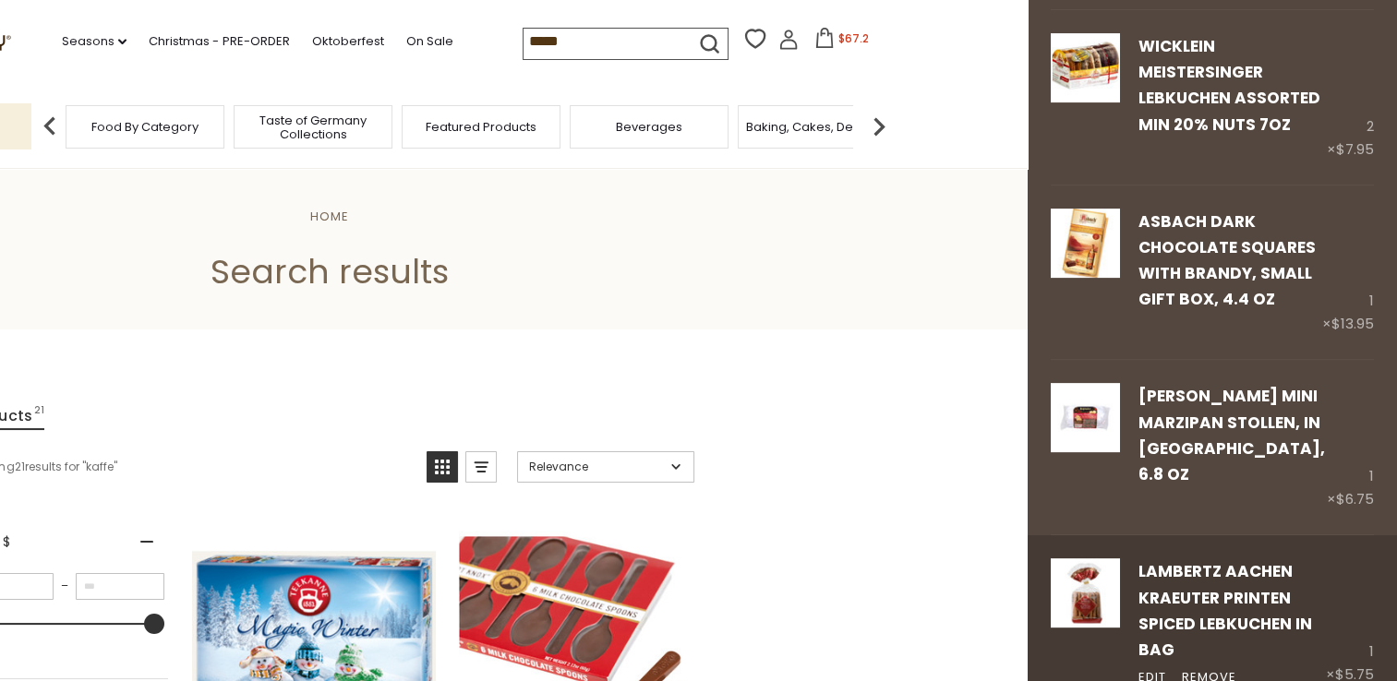
scroll to position [738, 0]
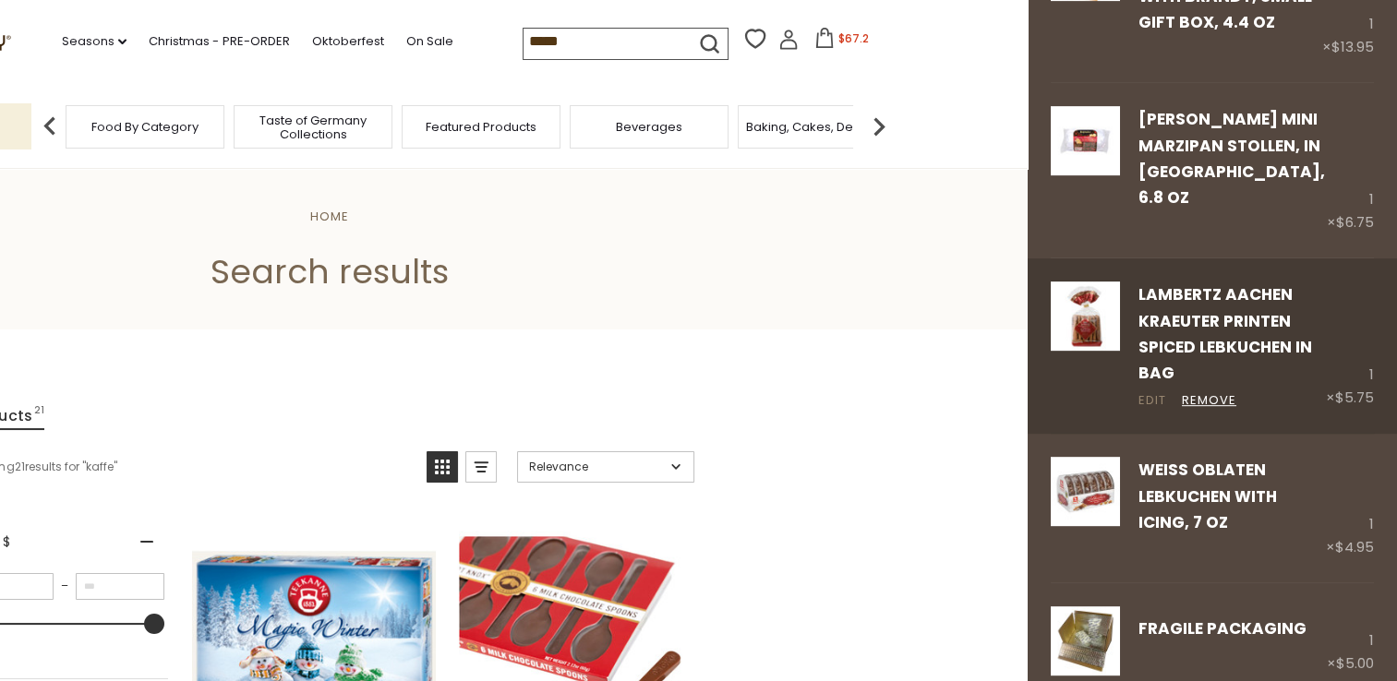
click at [1152, 391] on link "Edit" at bounding box center [1152, 400] width 28 height 19
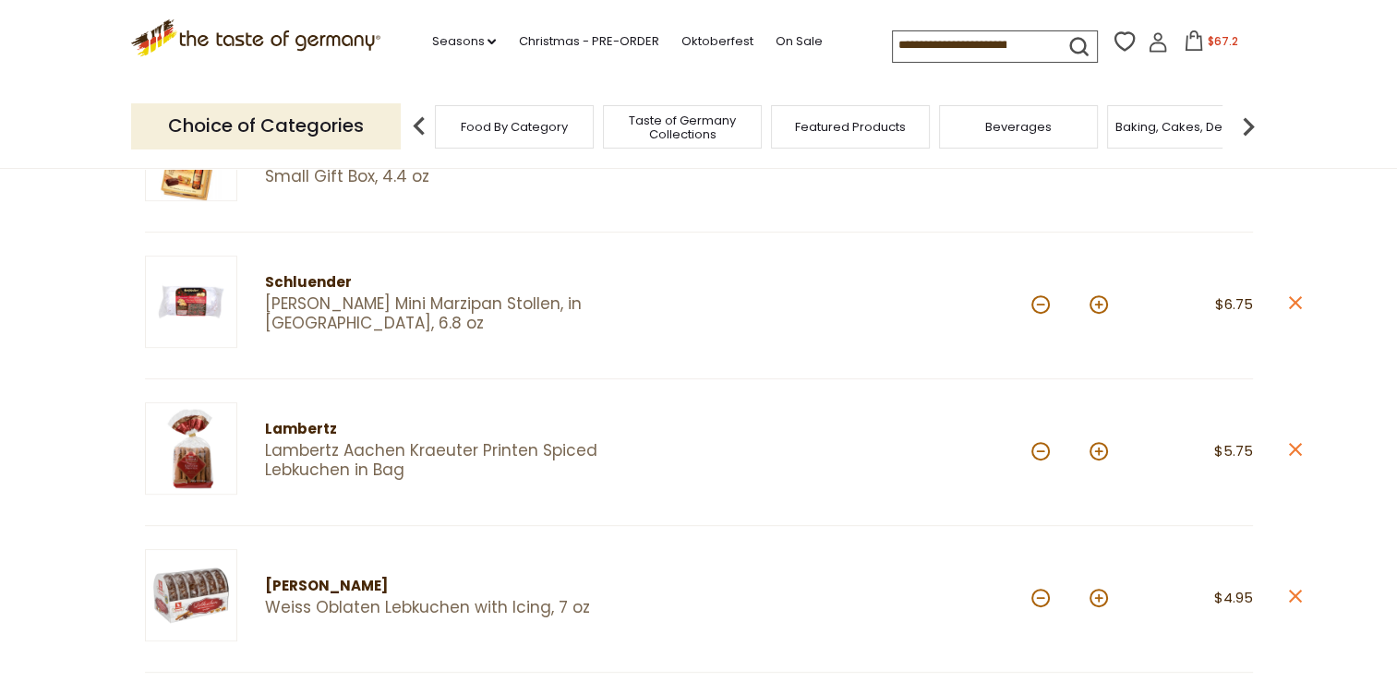
scroll to position [831, 0]
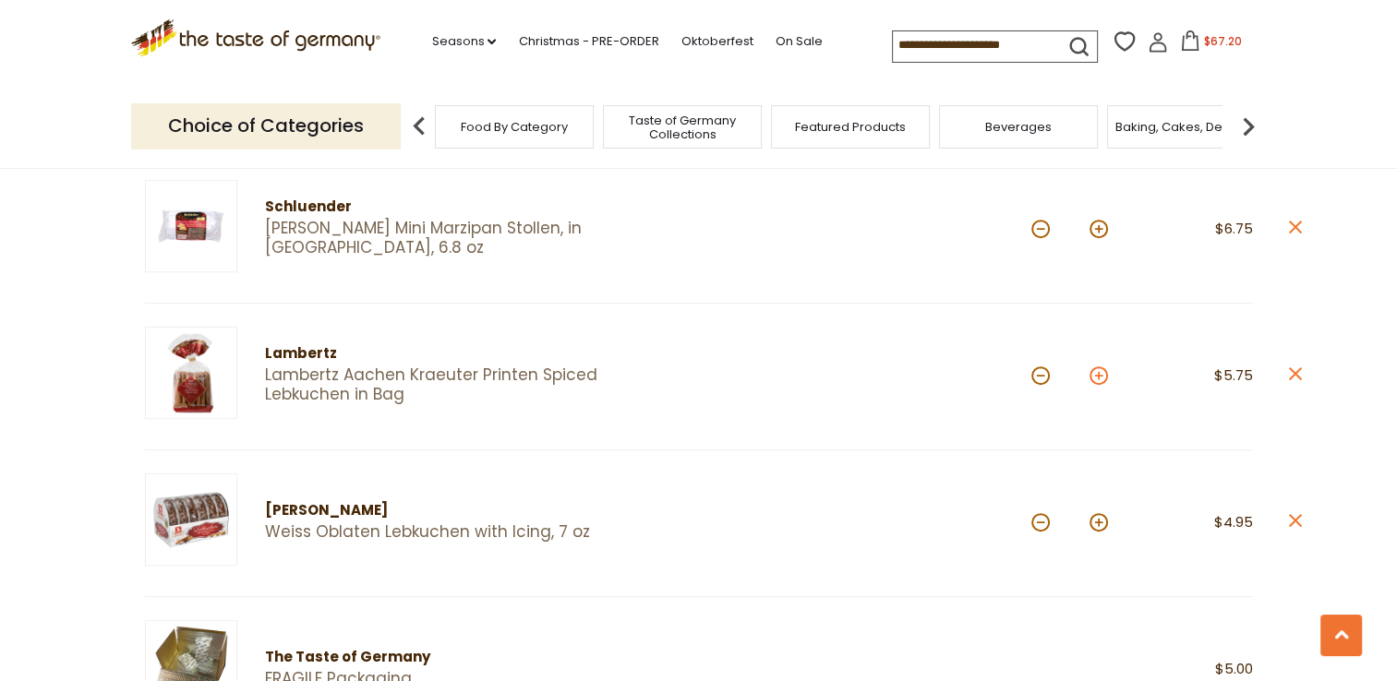
click at [1098, 371] on button at bounding box center [1098, 375] width 18 height 18
type input "*"
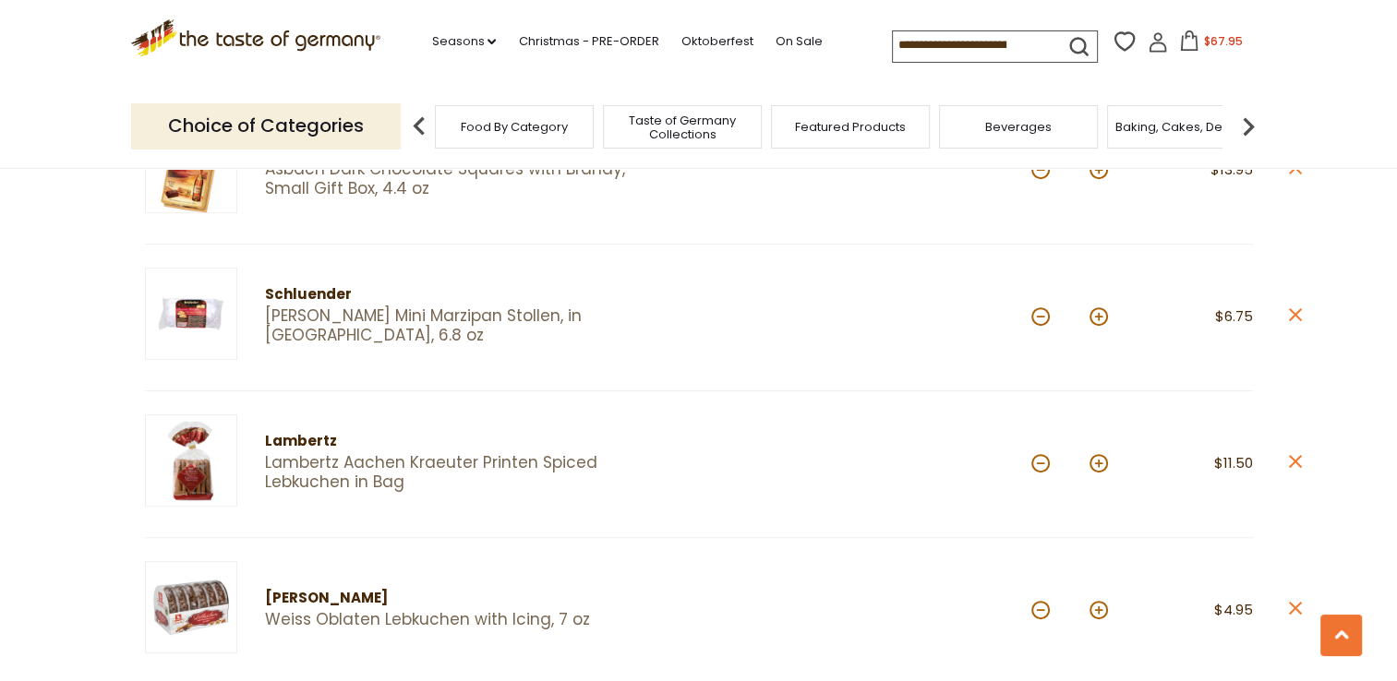
scroll to position [646, 0]
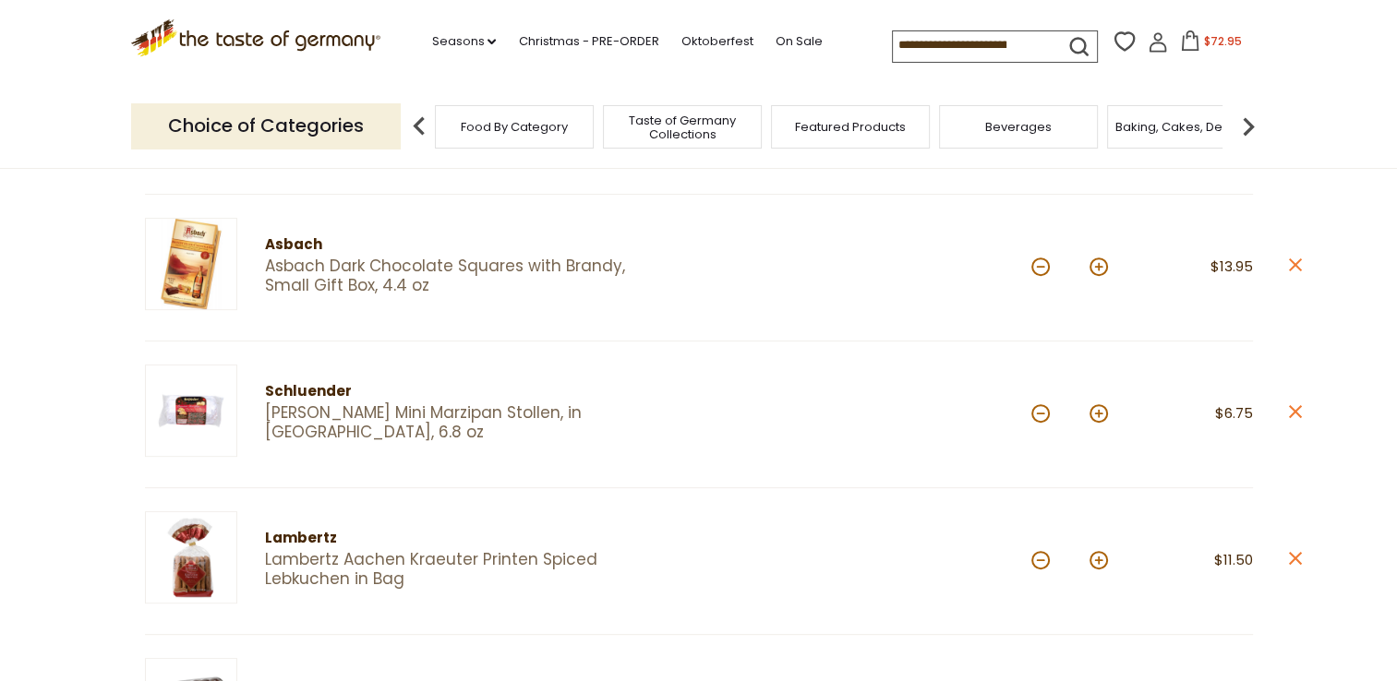
click at [969, 35] on input at bounding box center [971, 44] width 156 height 26
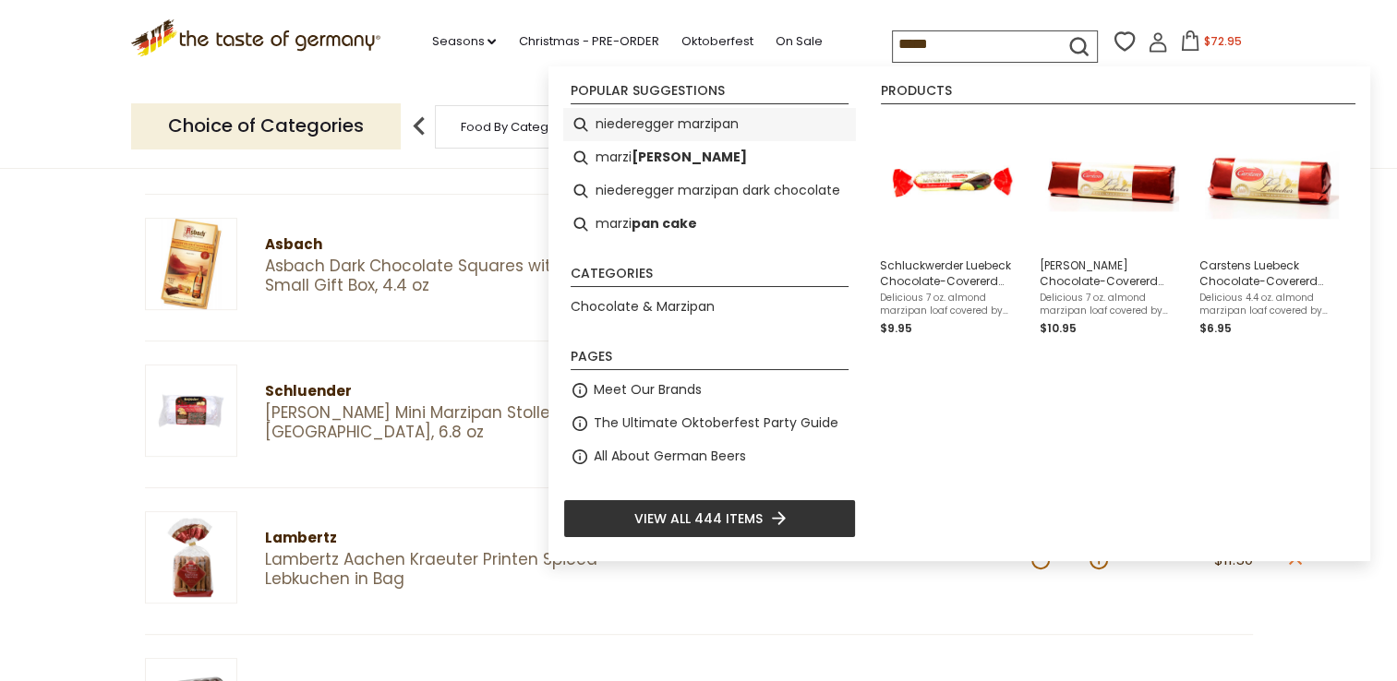
click at [679, 124] on li "niederegger marzipan" at bounding box center [709, 124] width 293 height 33
type input "**********"
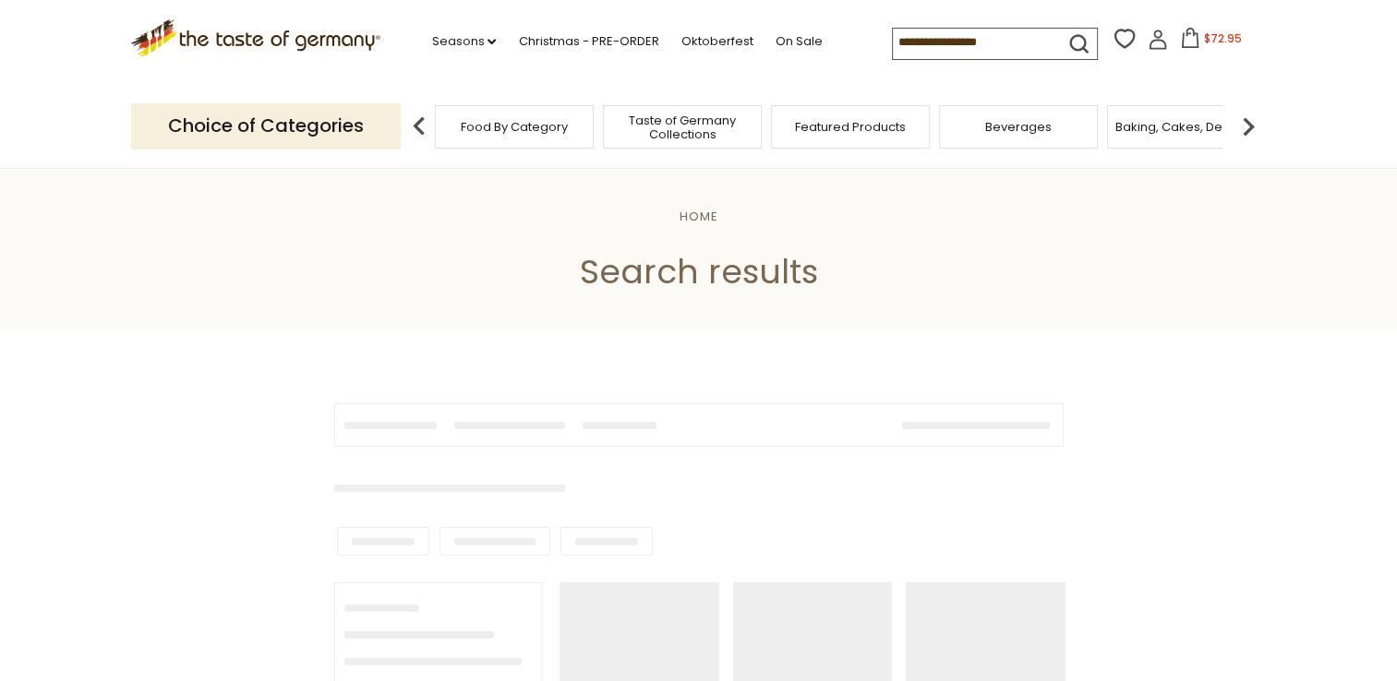
type input "**********"
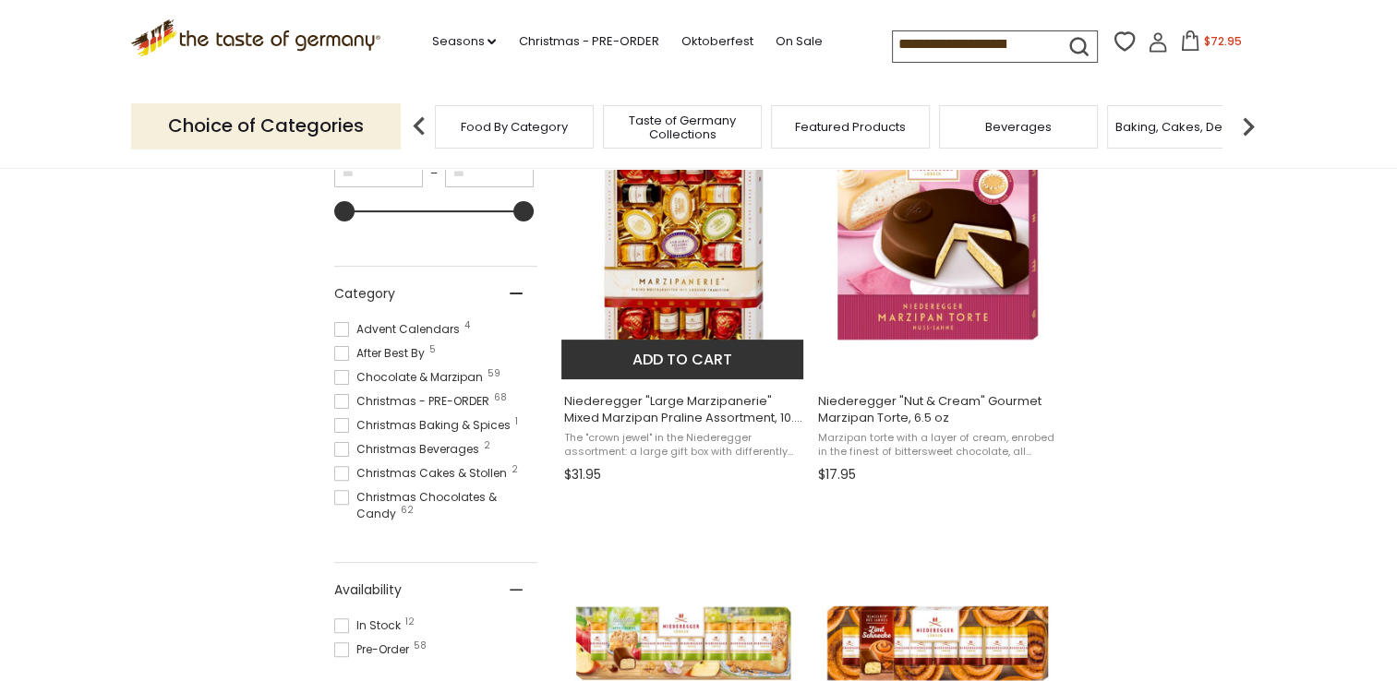
scroll to position [369, 0]
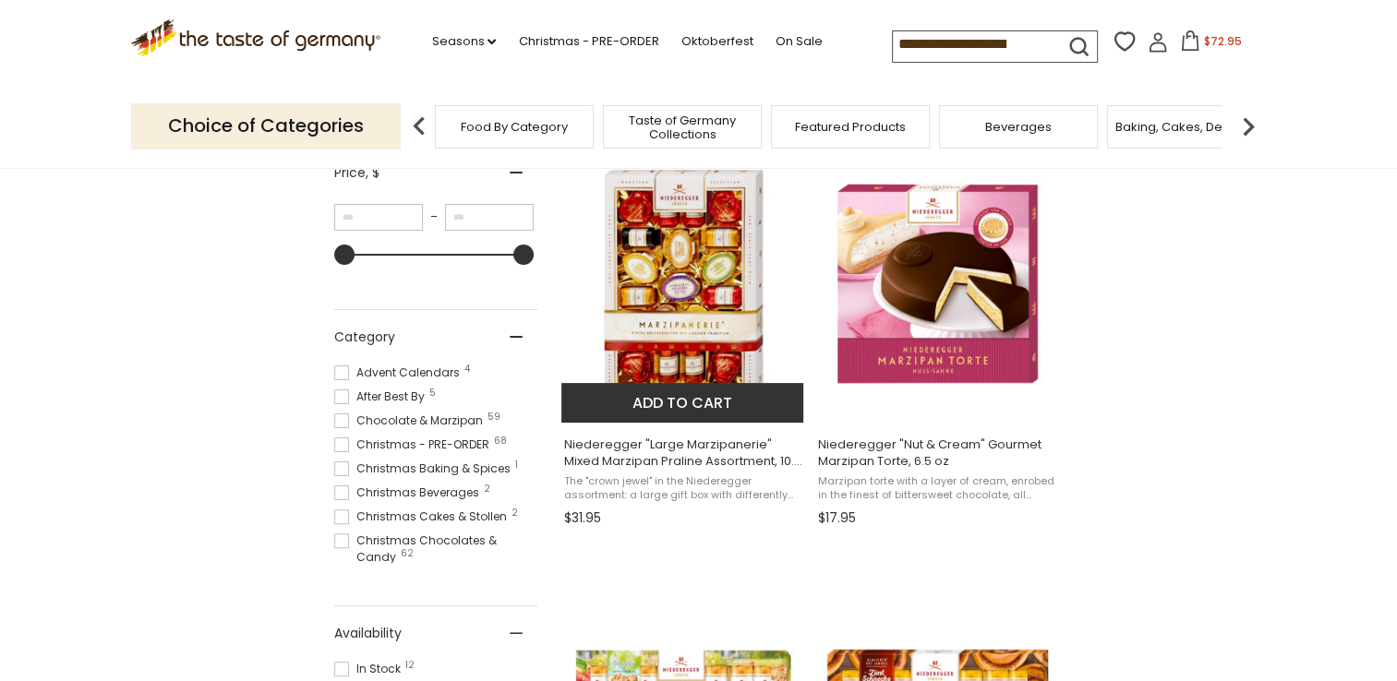
click at [642, 319] on img "Niederegger" at bounding box center [683, 284] width 245 height 245
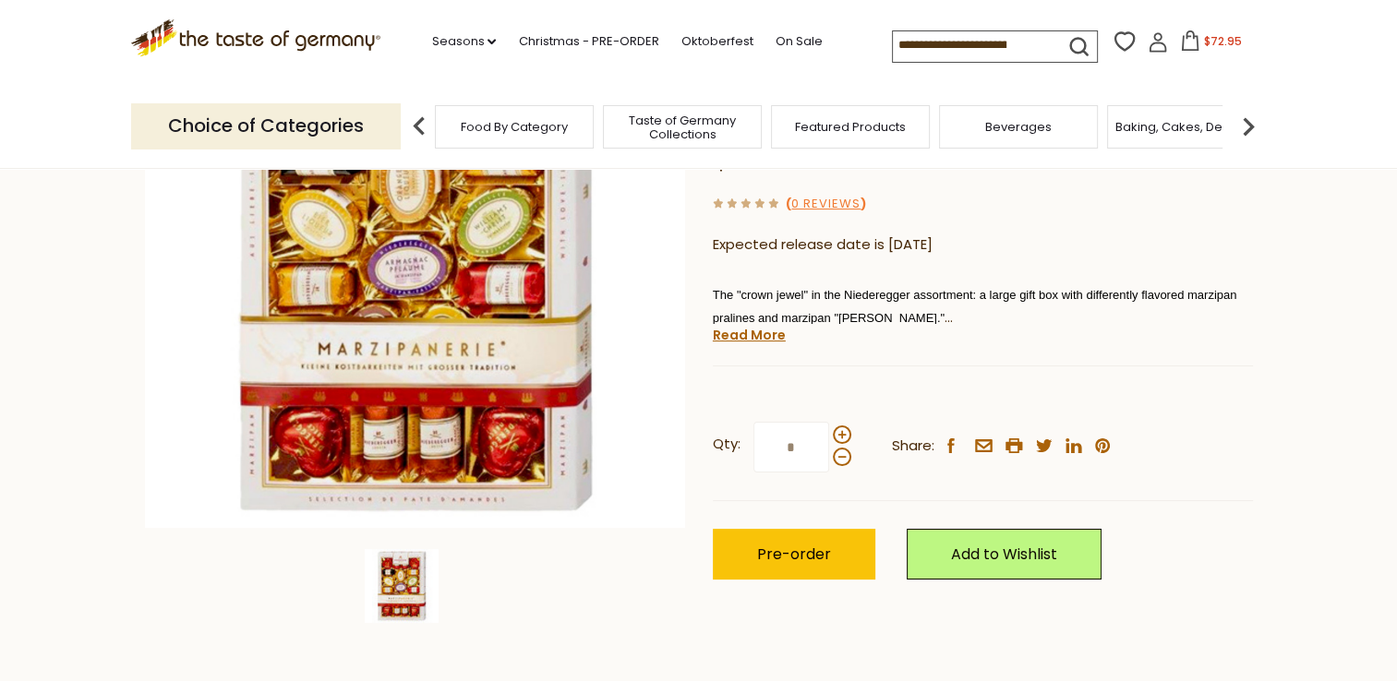
scroll to position [92, 0]
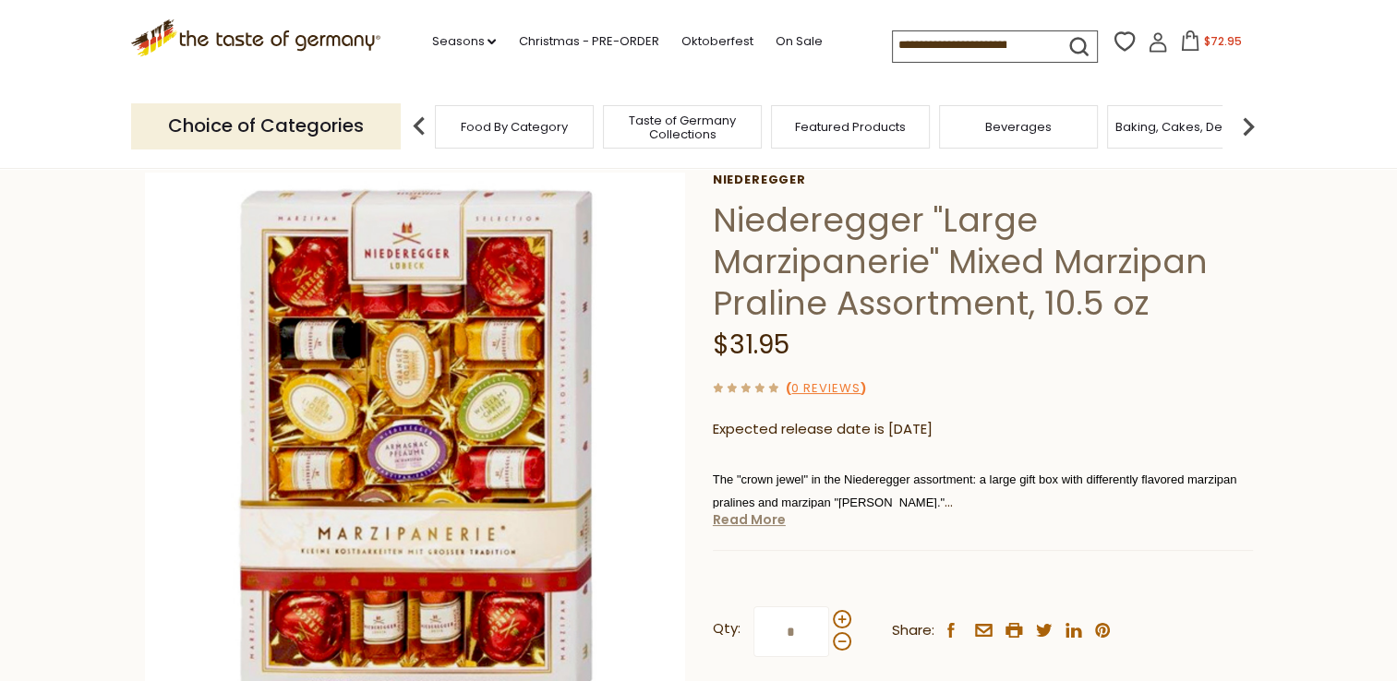
click at [752, 523] on link "Read More" at bounding box center [749, 519] width 73 height 18
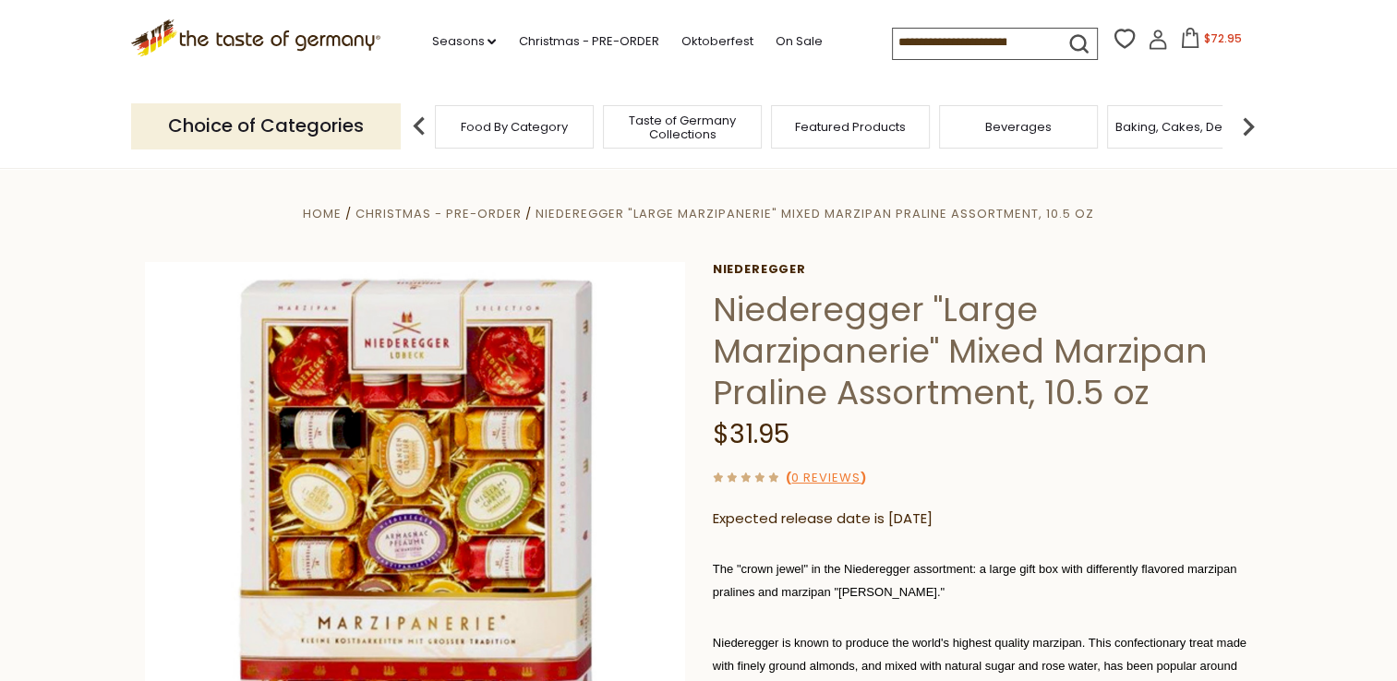
scroll to position [0, 0]
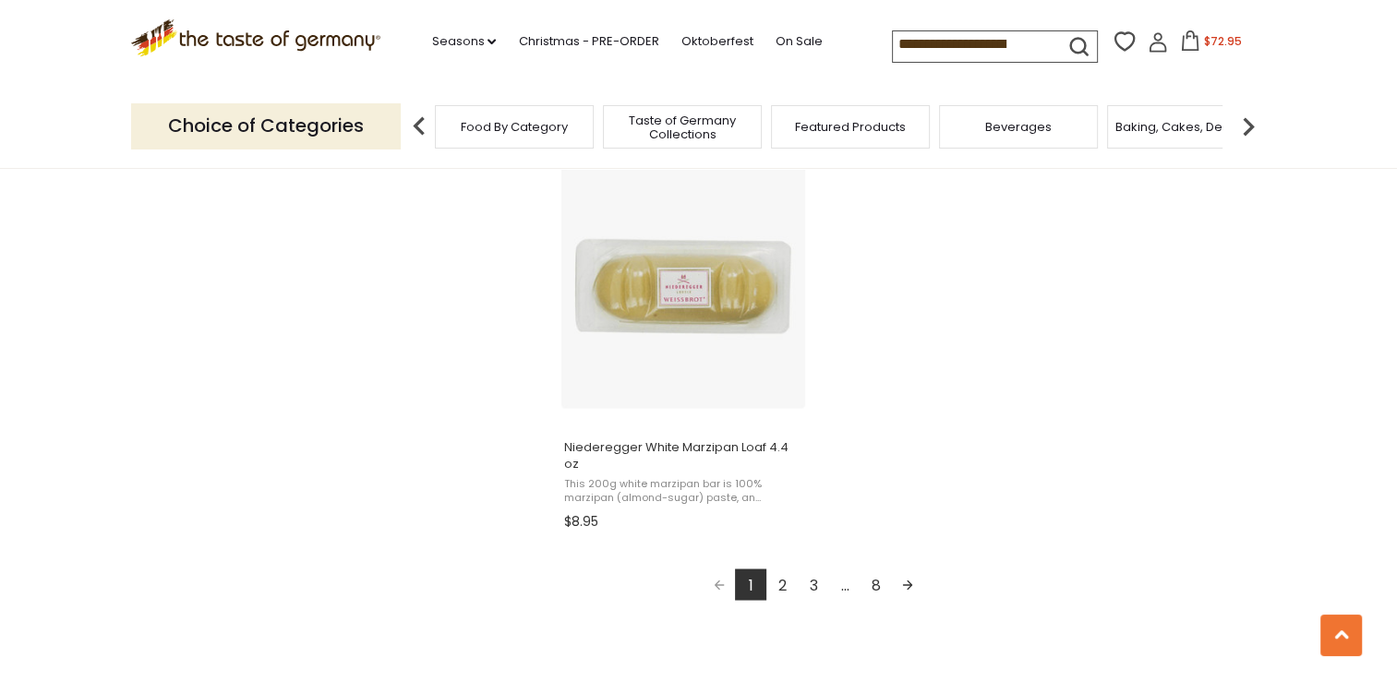
scroll to position [3231, 0]
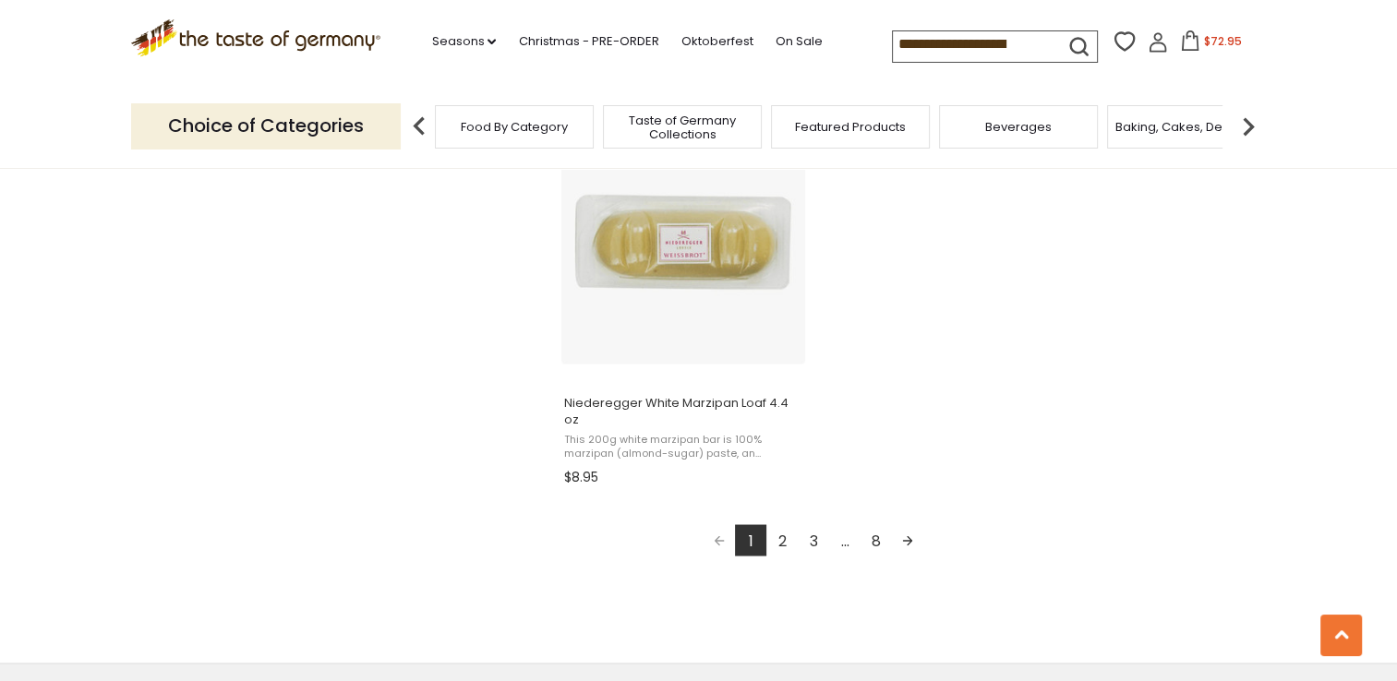
click at [779, 524] on link "2" at bounding box center [781, 539] width 31 height 31
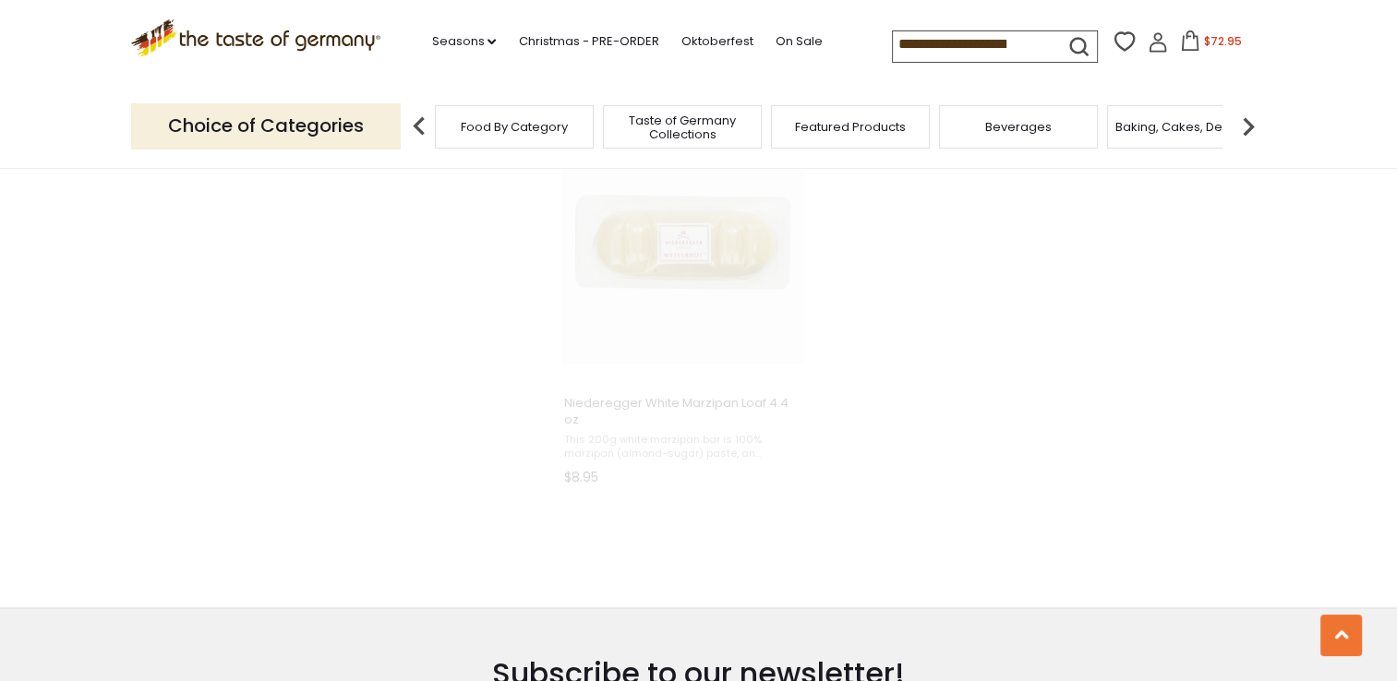
scroll to position [1917, 0]
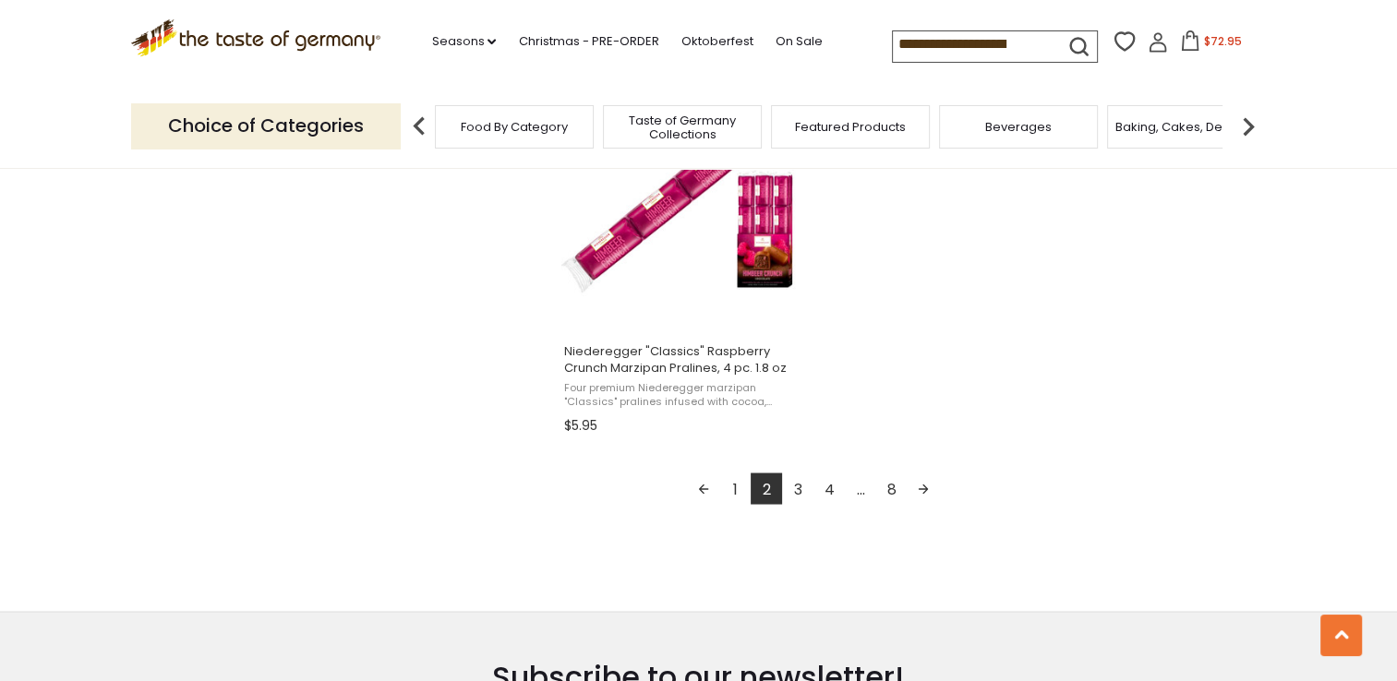
scroll to position [3415, 0]
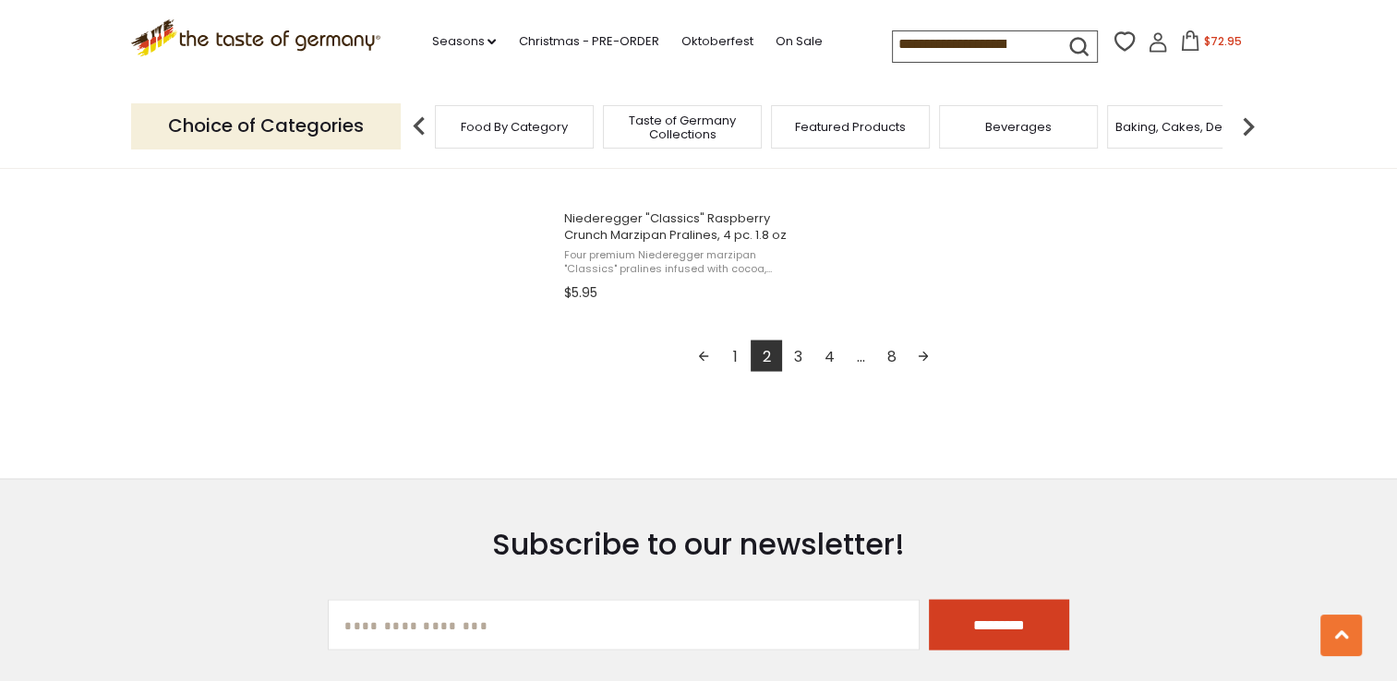
click at [797, 353] on link "3" at bounding box center [797, 355] width 31 height 31
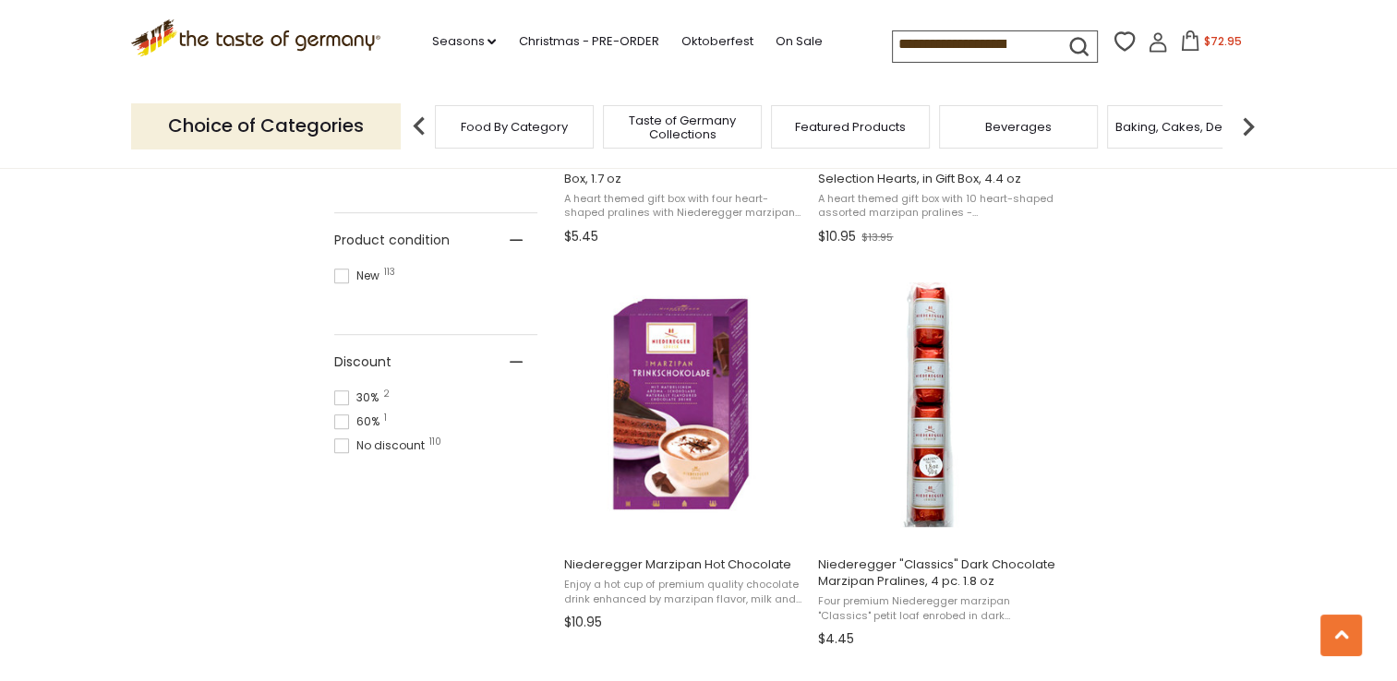
scroll to position [923, 0]
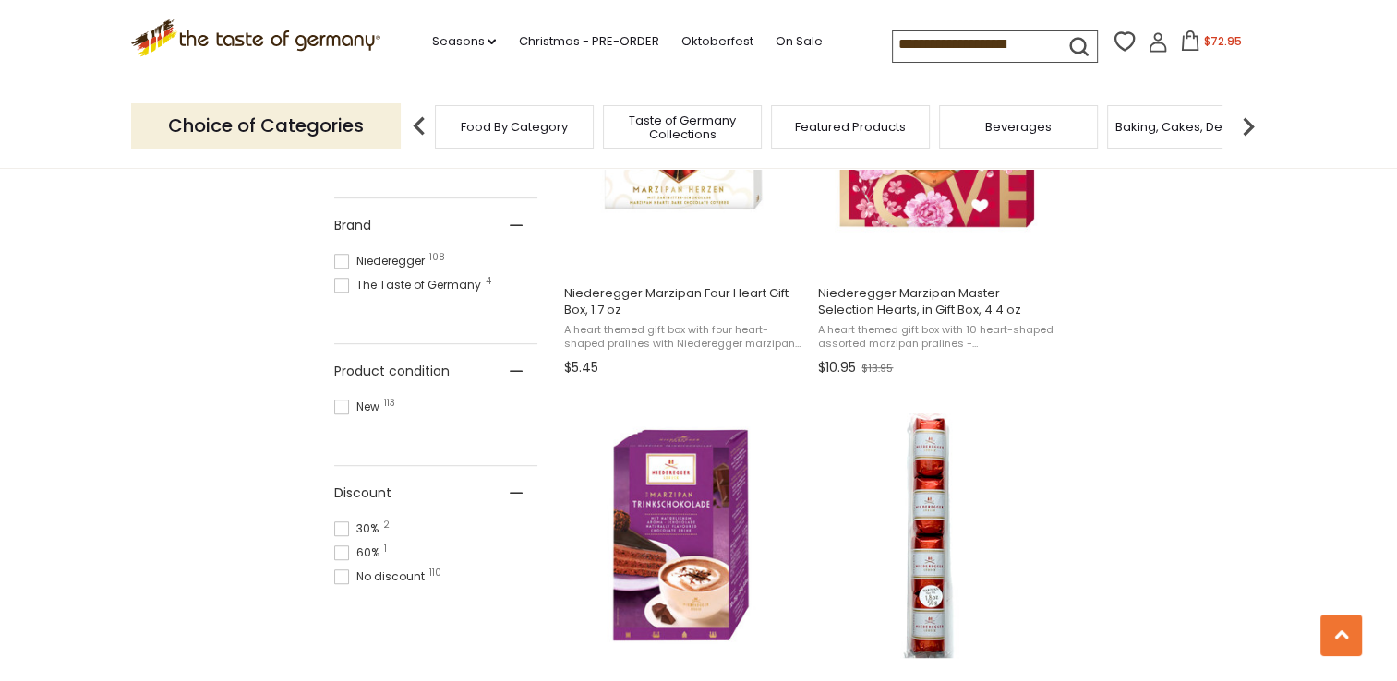
click at [1030, 42] on input "**********" at bounding box center [971, 44] width 156 height 26
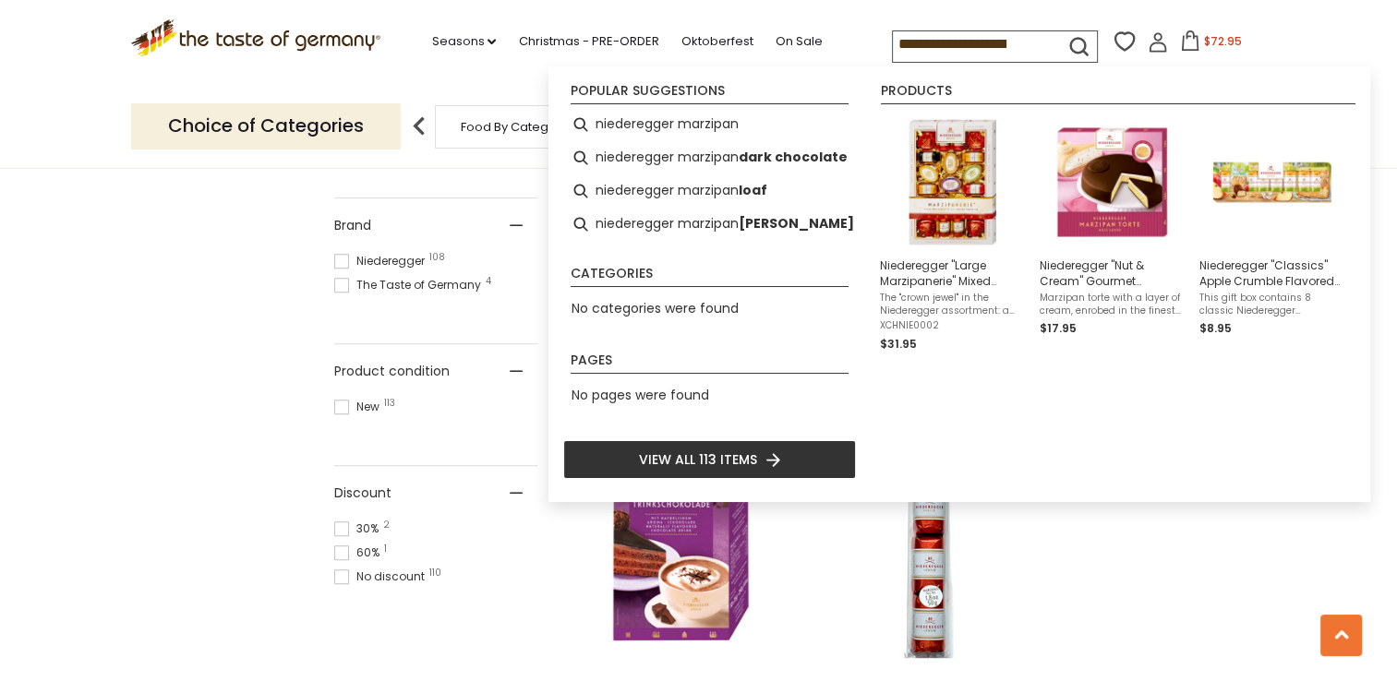
drag, startPoint x: 980, startPoint y: 42, endPoint x: 980, endPoint y: 66, distance: 24.9
click at [980, 42] on input "**********" at bounding box center [971, 44] width 156 height 26
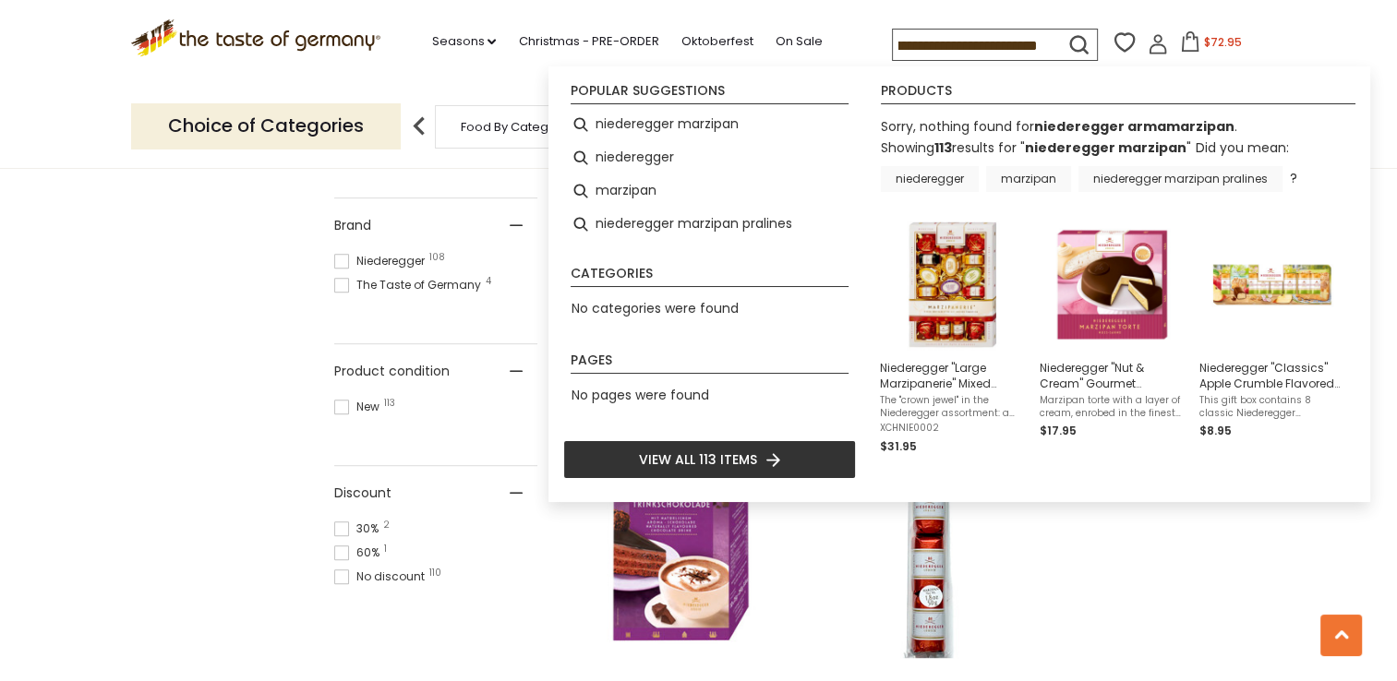
type input "**********"
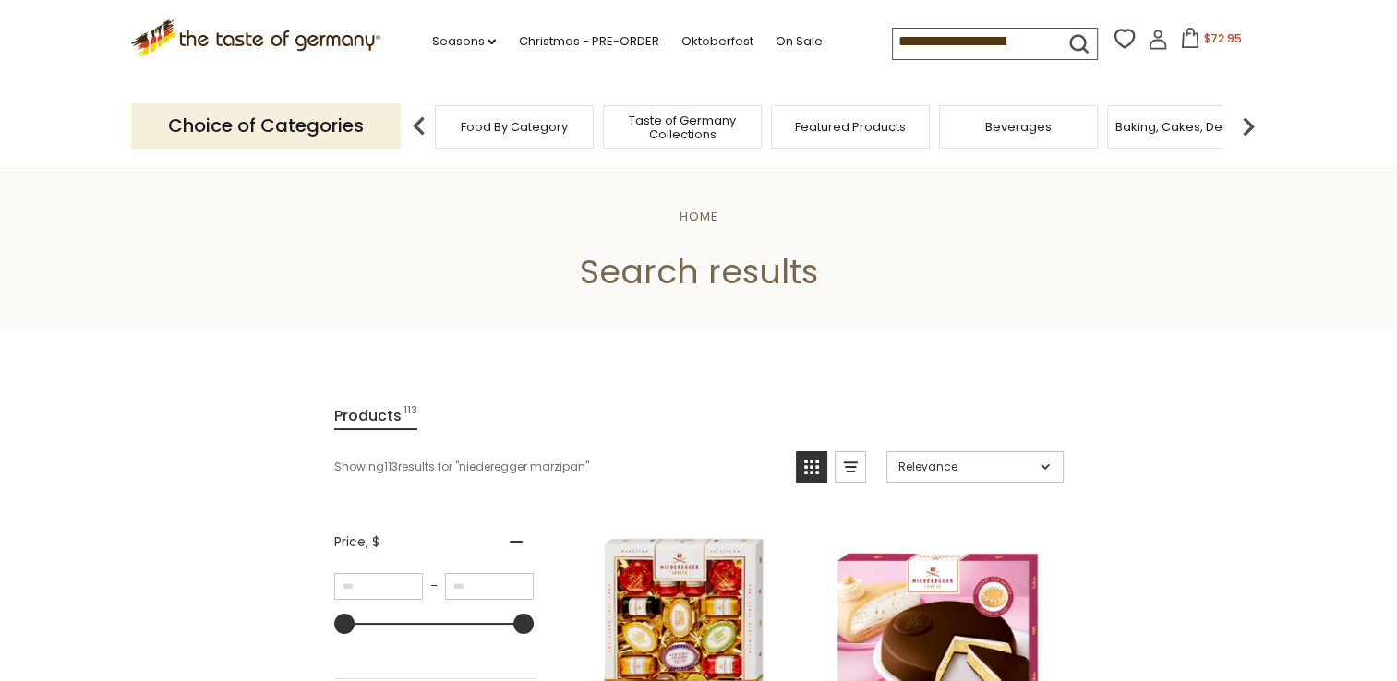
scroll to position [0, 26]
drag, startPoint x: 882, startPoint y: 42, endPoint x: 1251, endPoint y: 54, distance: 368.5
click at [1251, 44] on div "**********" at bounding box center [1079, 42] width 375 height 33
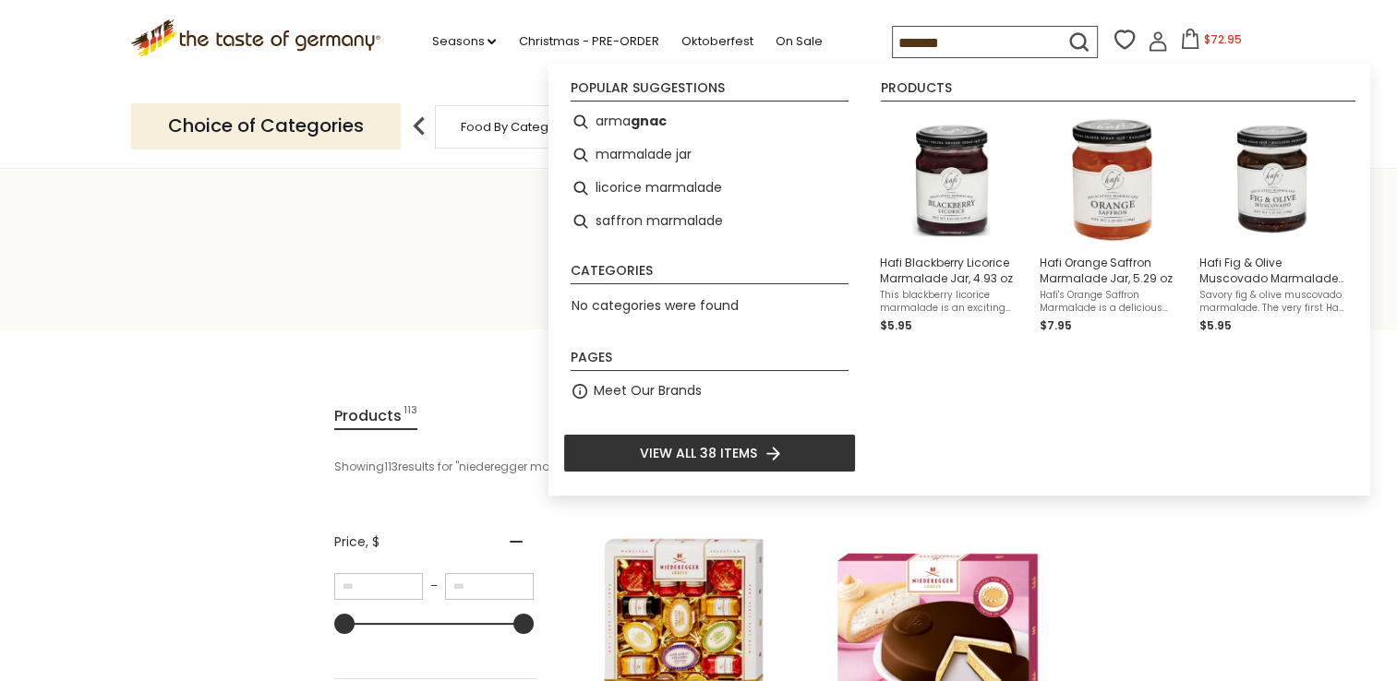
type input "********"
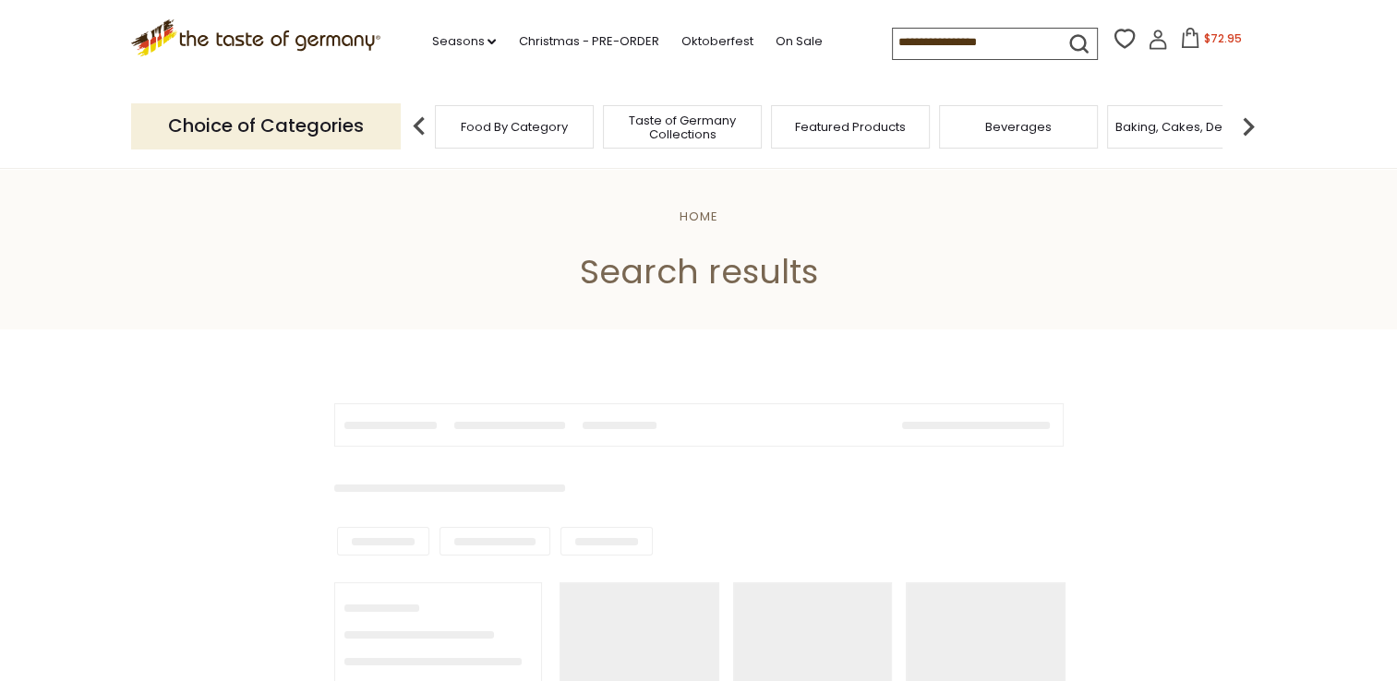
type input "********"
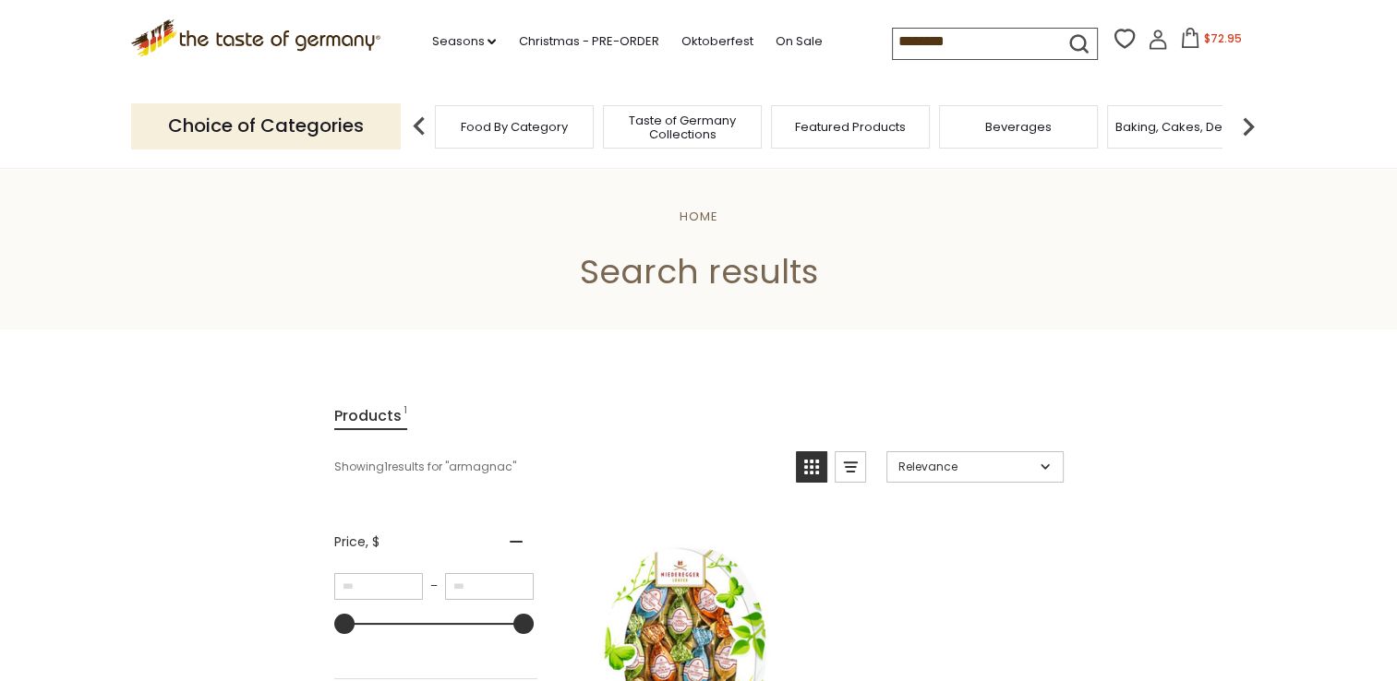
click at [1189, 44] on icon at bounding box center [1190, 38] width 20 height 20
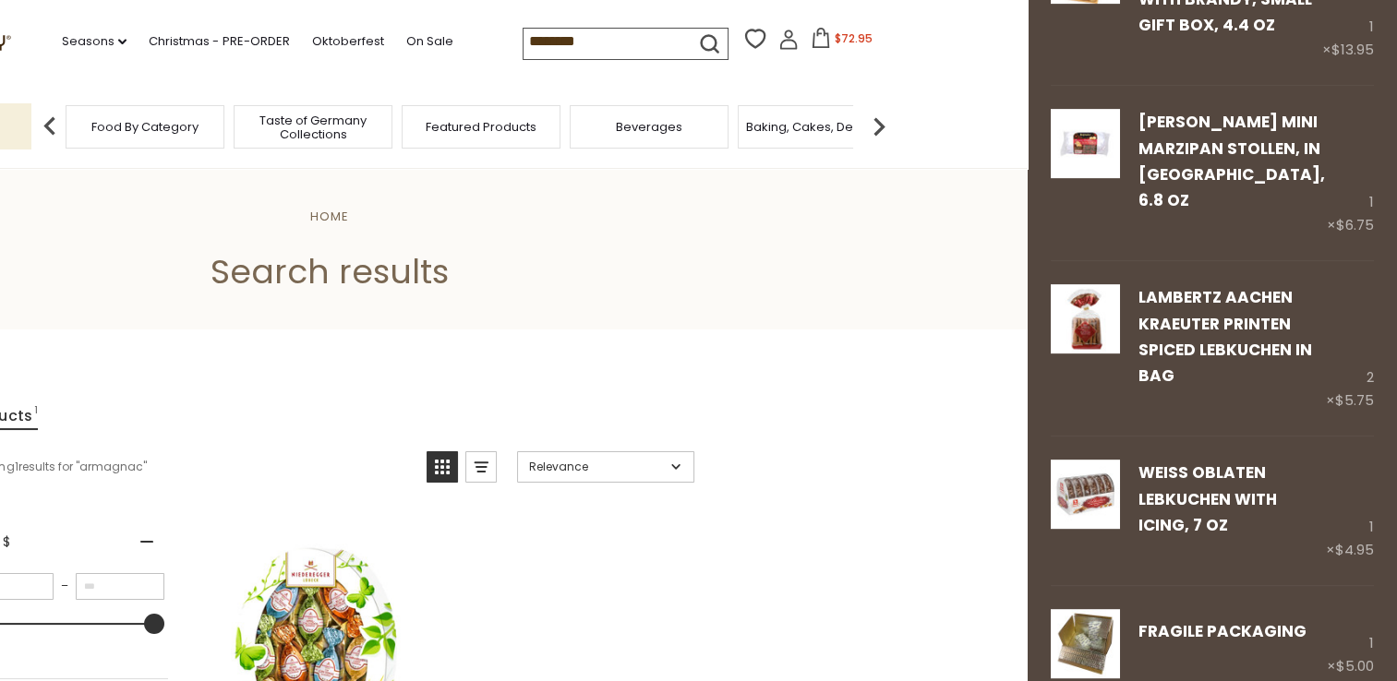
scroll to position [831, 0]
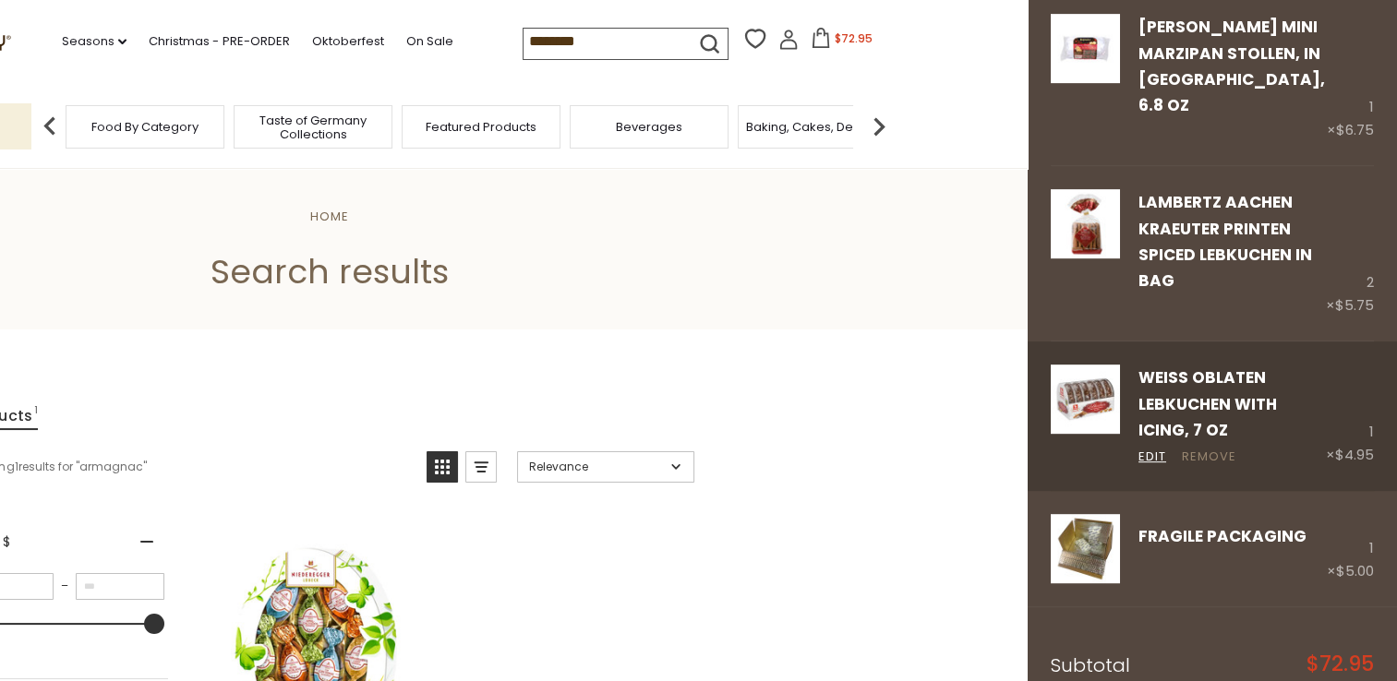
click at [1206, 448] on link "Remove" at bounding box center [1209, 457] width 54 height 19
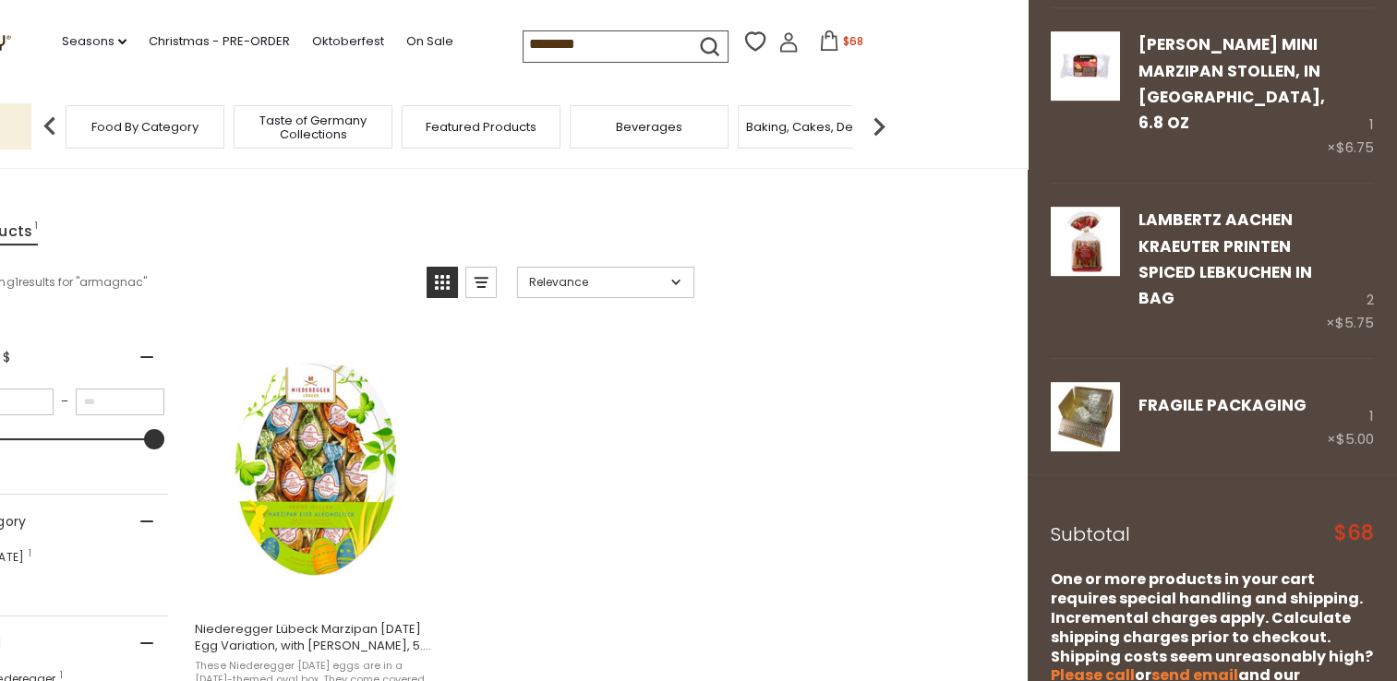
scroll to position [868, 0]
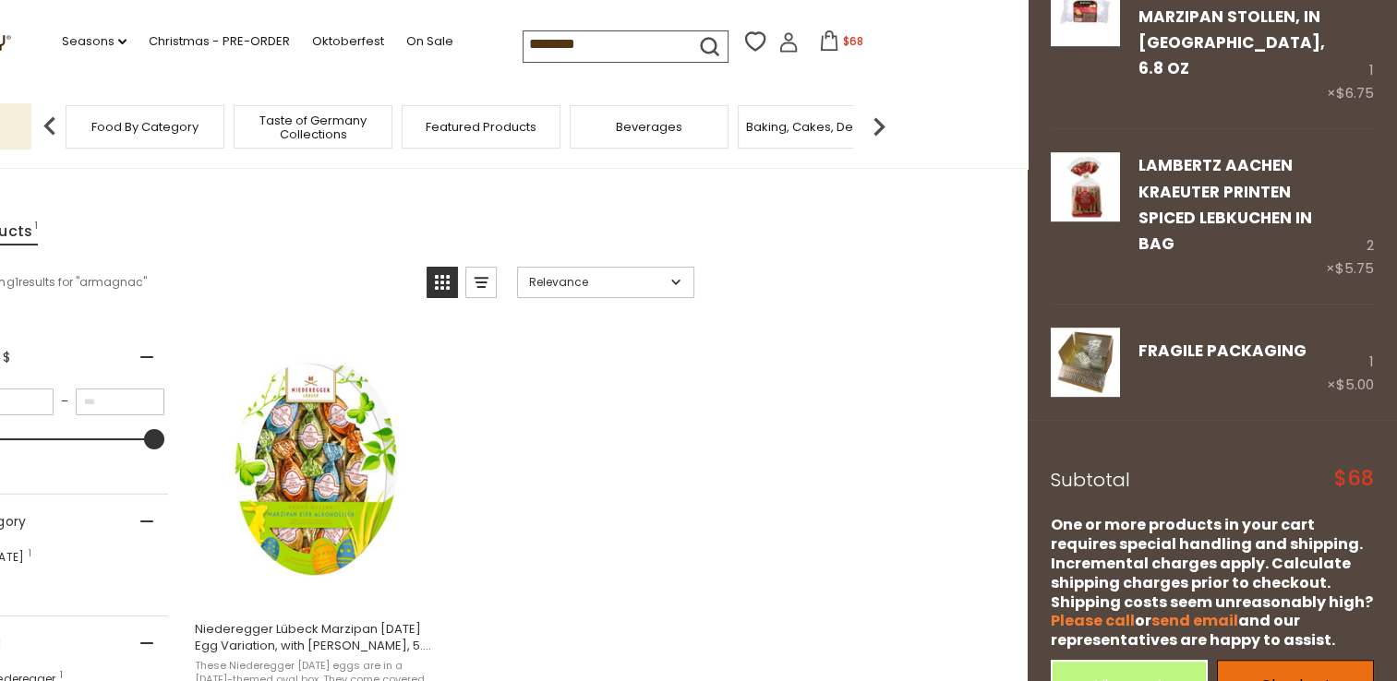
click at [1273, 660] on link "Checkout" at bounding box center [1295, 685] width 157 height 51
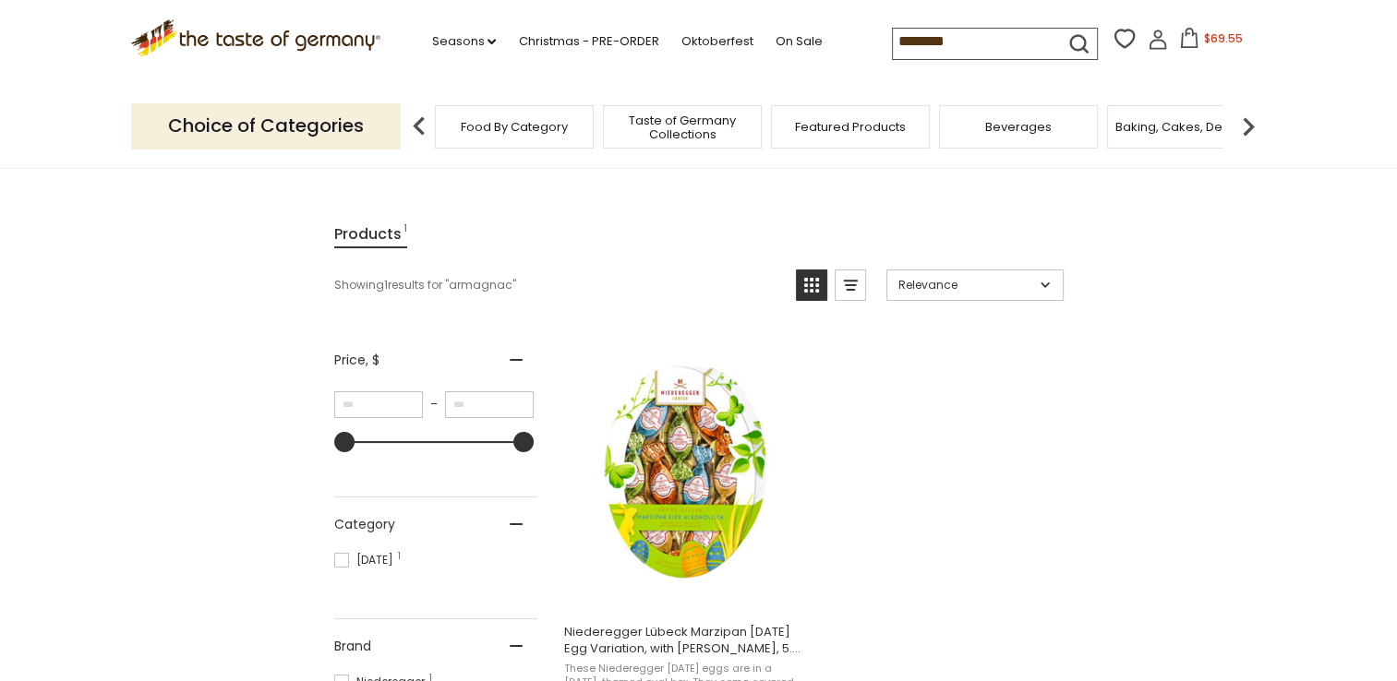
click at [1187, 40] on icon at bounding box center [1189, 38] width 20 height 20
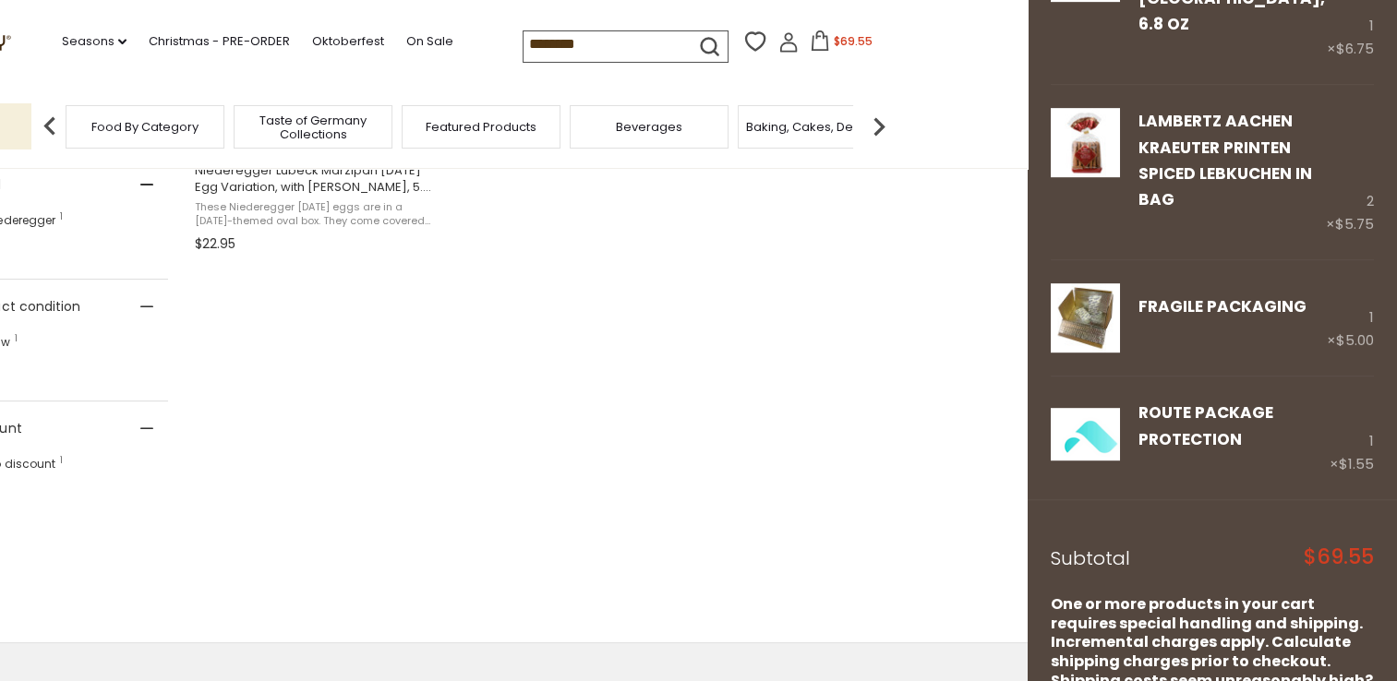
scroll to position [990, 0]
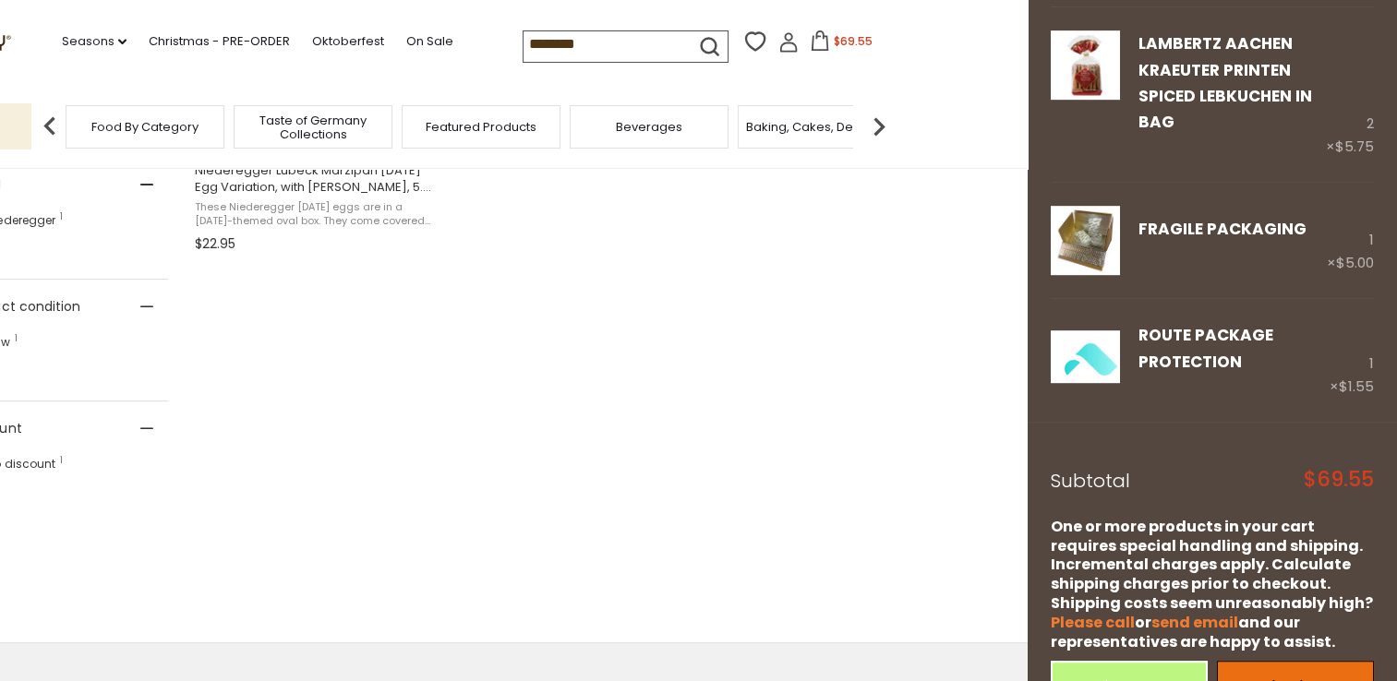
click at [1272, 661] on link "Checkout" at bounding box center [1295, 686] width 157 height 51
